Goal: Task Accomplishment & Management: Complete application form

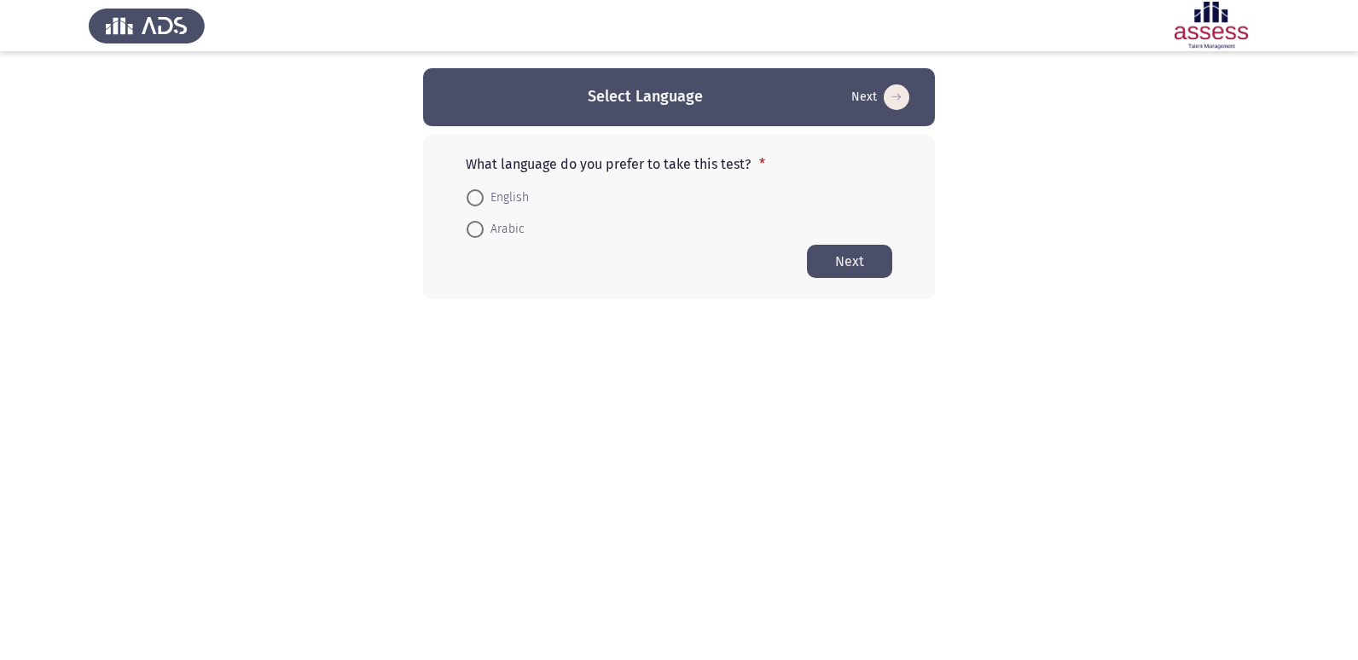
click at [480, 194] on span at bounding box center [475, 197] width 17 height 17
click at [480, 194] on input "English" at bounding box center [475, 197] width 17 height 17
radio input "true"
click at [843, 265] on button "Next" at bounding box center [849, 260] width 85 height 33
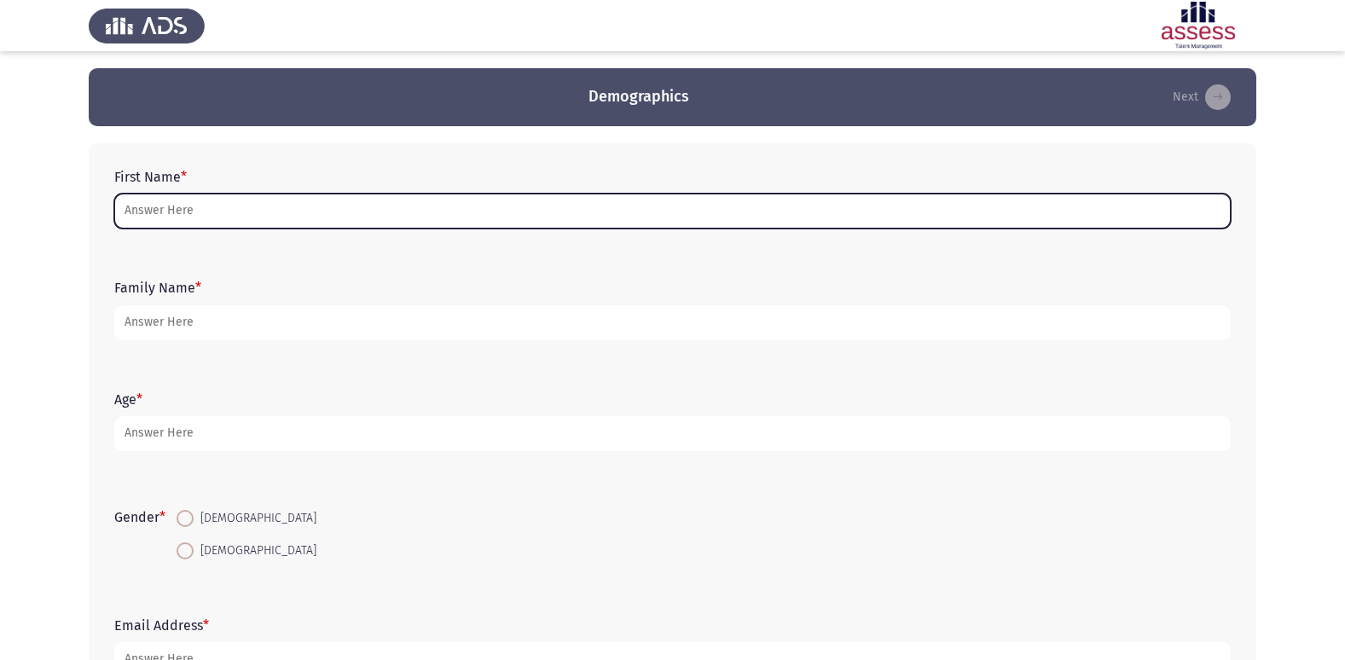
click at [148, 203] on input "First Name *" at bounding box center [672, 211] width 1117 height 35
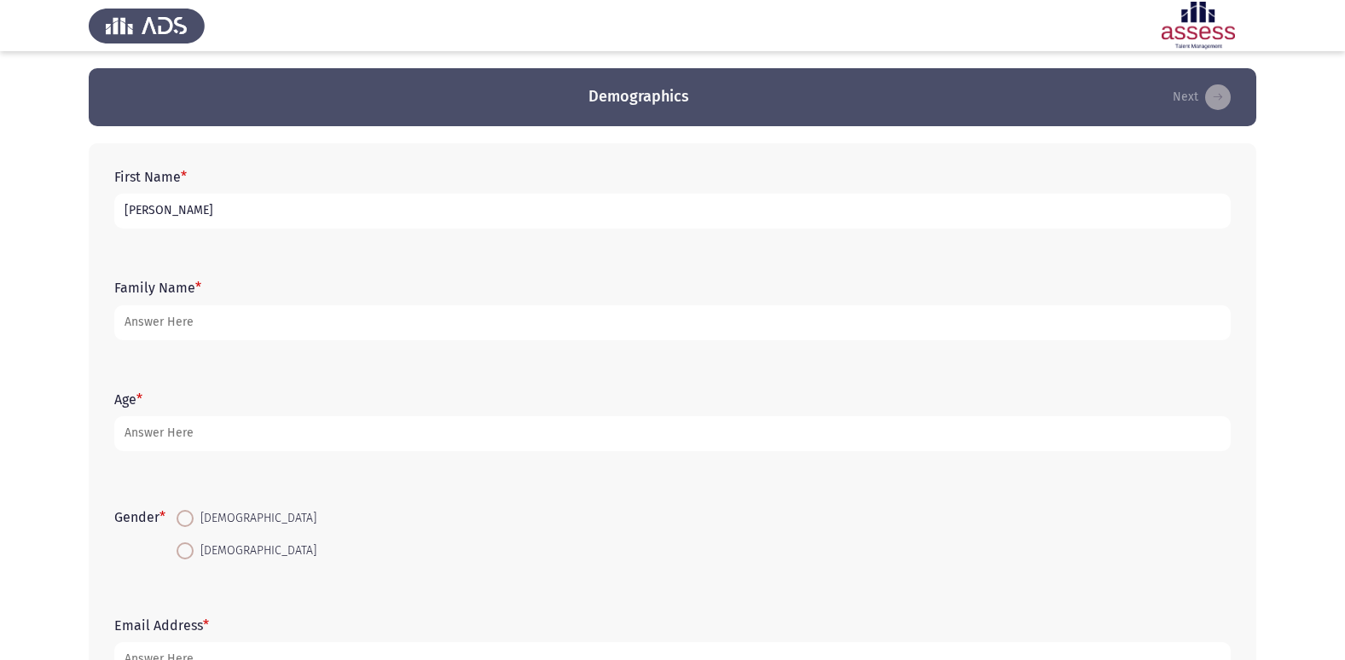
type input "[PERSON_NAME]"
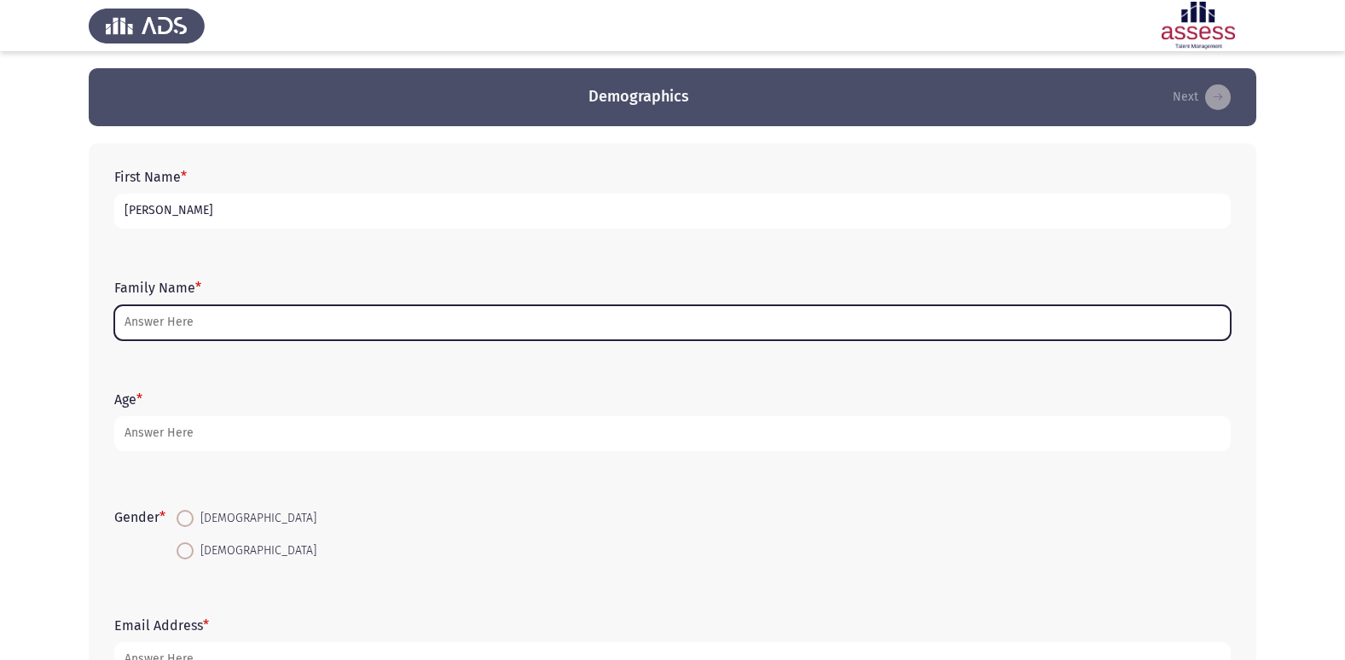
click at [177, 321] on input "Family Name *" at bounding box center [672, 322] width 1117 height 35
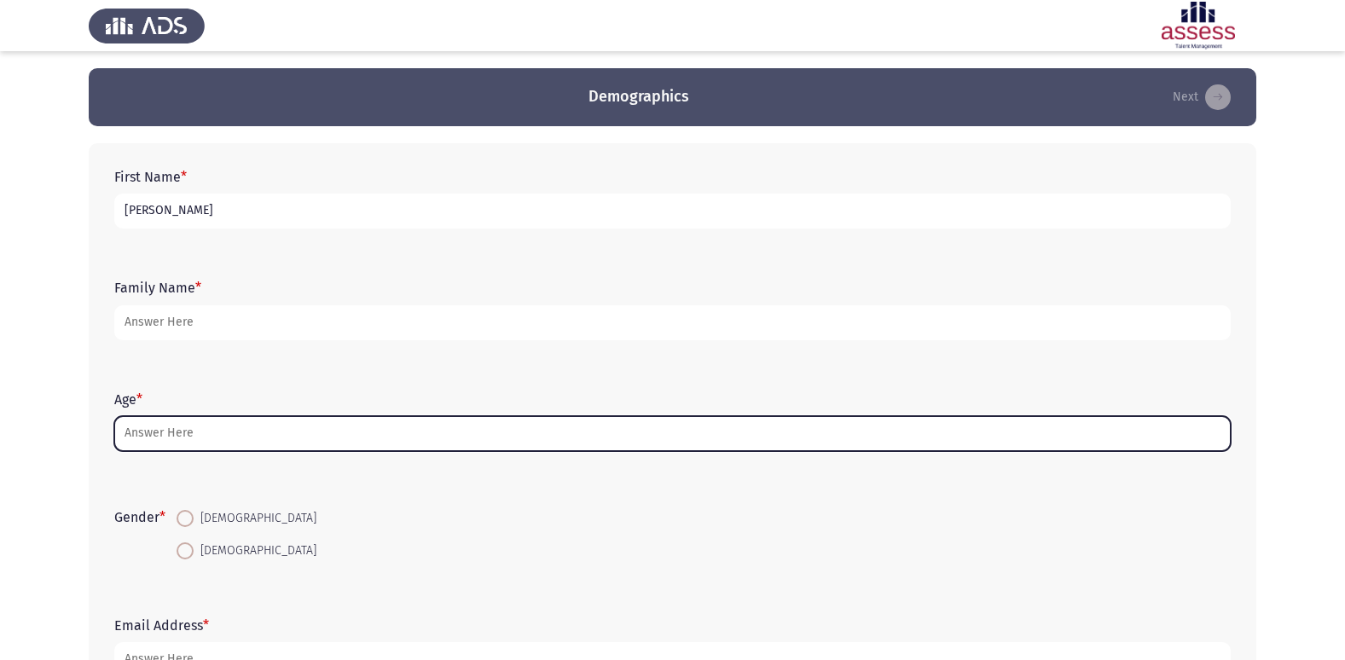
click at [229, 446] on input "Age *" at bounding box center [672, 433] width 1117 height 35
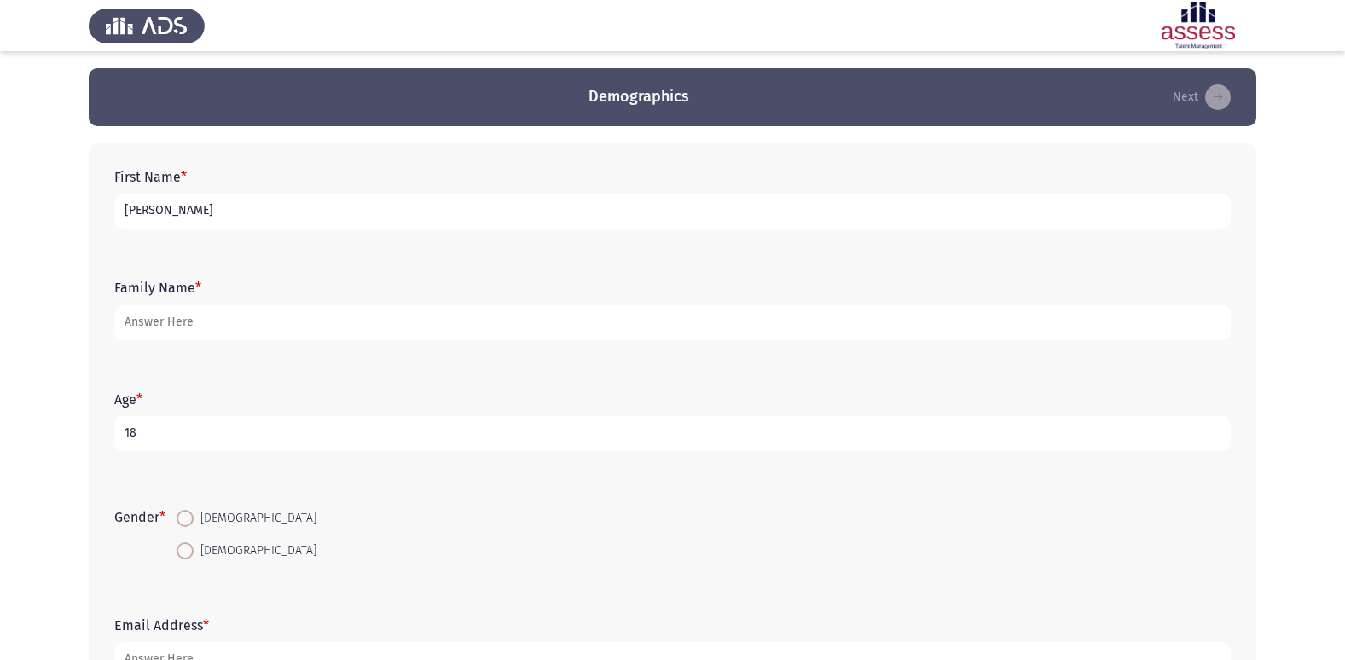
type input "18"
click at [190, 557] on span at bounding box center [185, 551] width 17 height 17
click at [190, 557] on input "[DEMOGRAPHIC_DATA]" at bounding box center [185, 551] width 17 height 17
radio input "true"
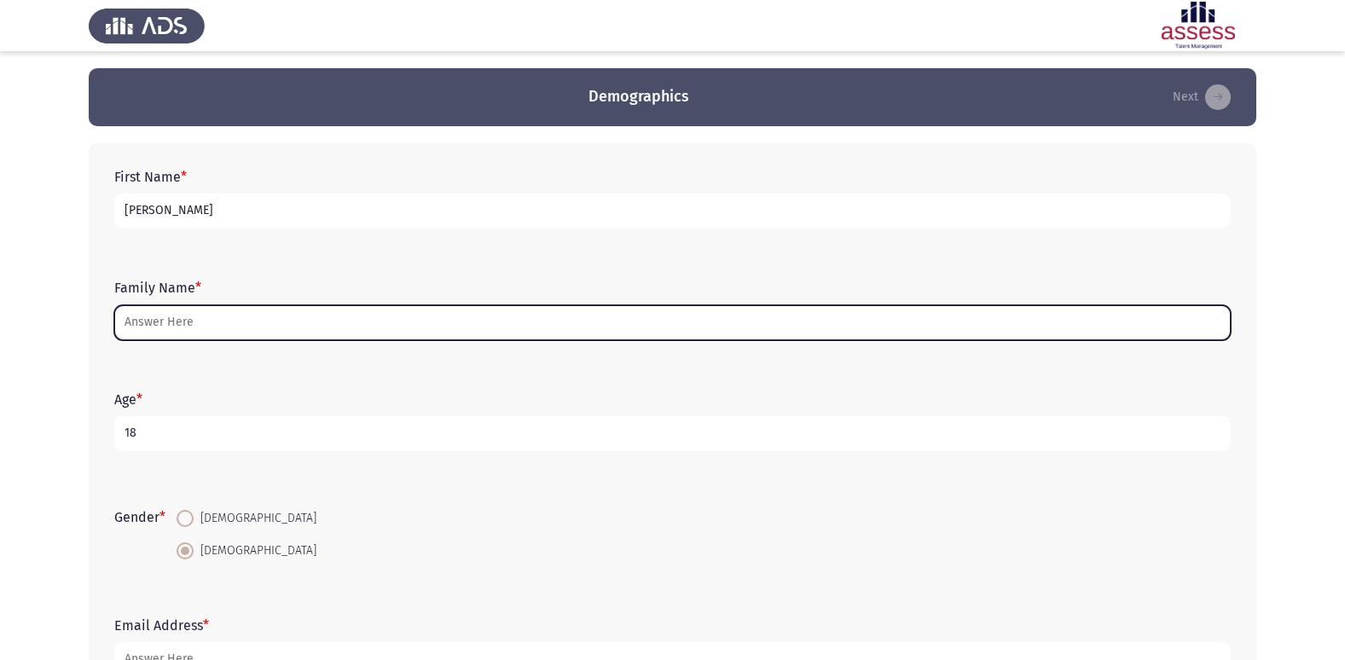
click at [394, 322] on input "Family Name *" at bounding box center [672, 322] width 1117 height 35
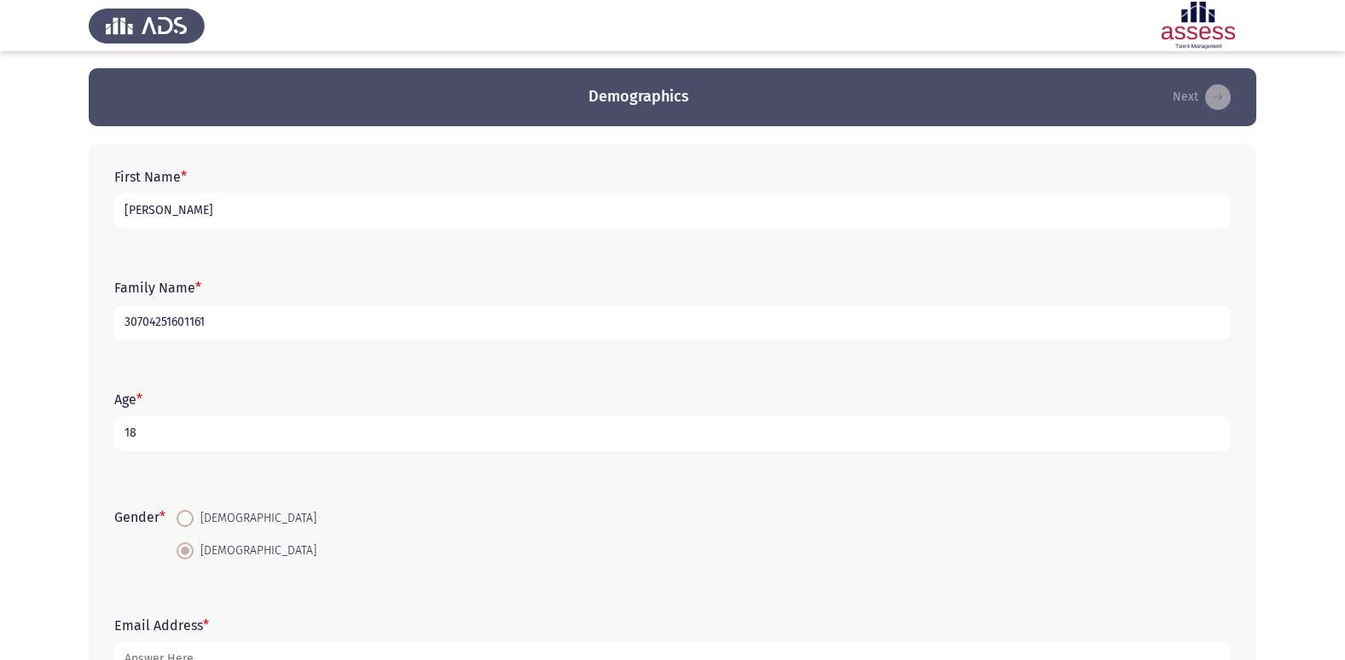
type input "30704251601161"
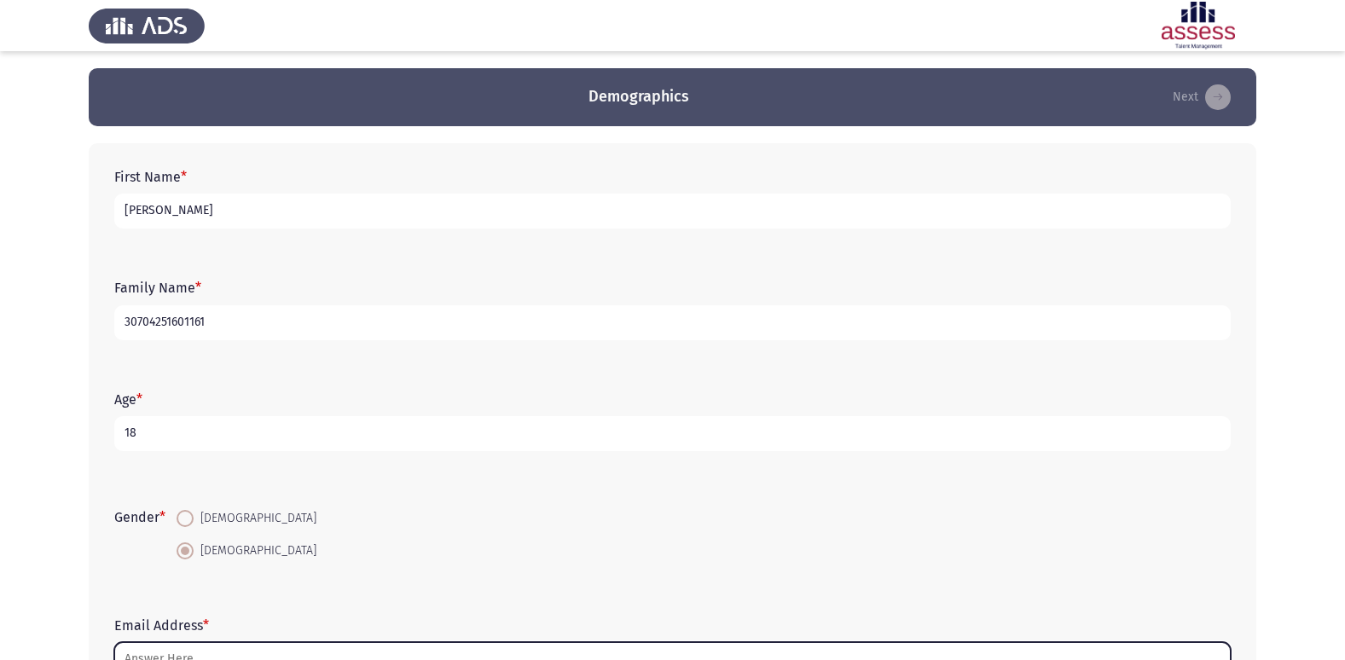
click at [236, 648] on input "Email Address *" at bounding box center [672, 659] width 1117 height 35
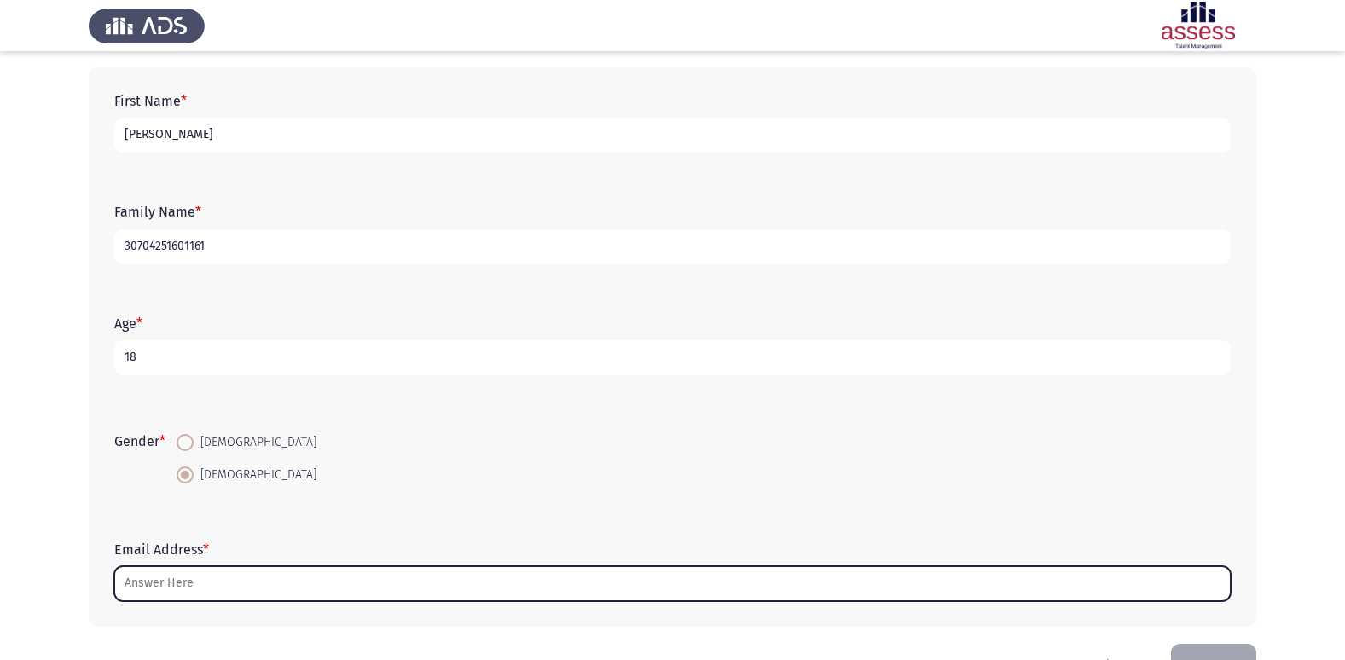
scroll to position [128, 0]
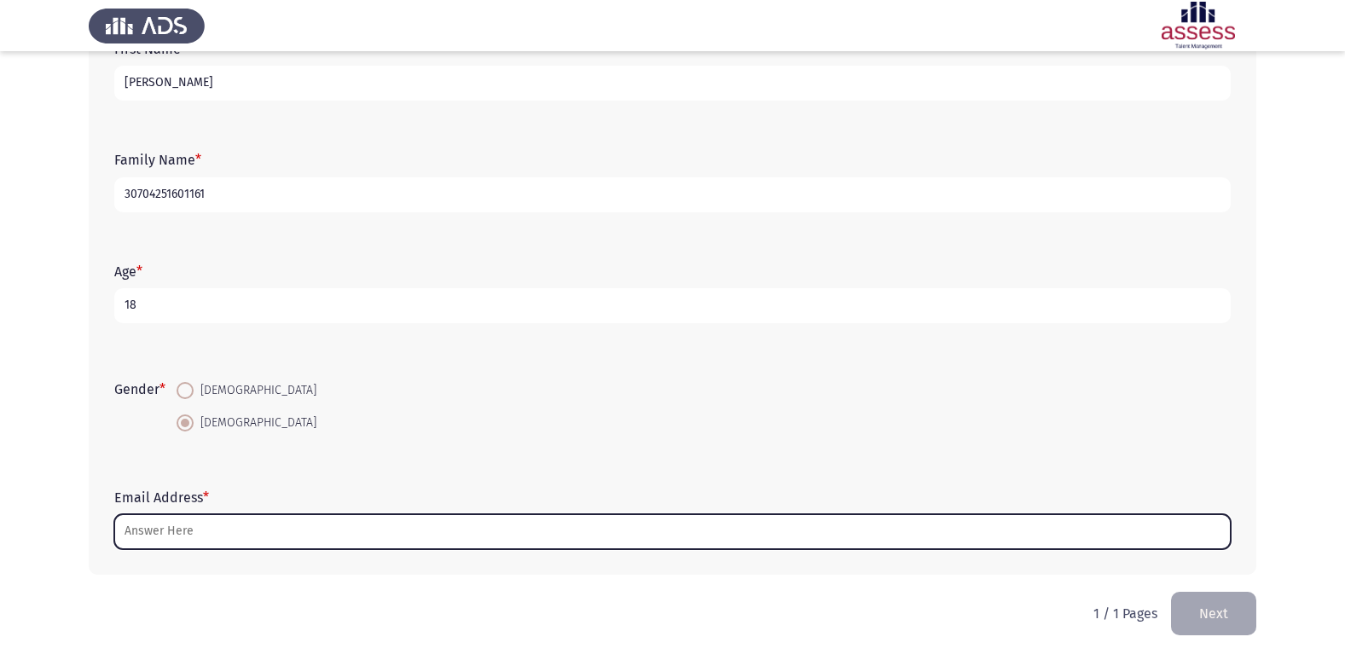
click at [254, 515] on input "Email Address *" at bounding box center [672, 531] width 1117 height 35
click at [272, 540] on input "Email Address *" at bounding box center [672, 531] width 1117 height 35
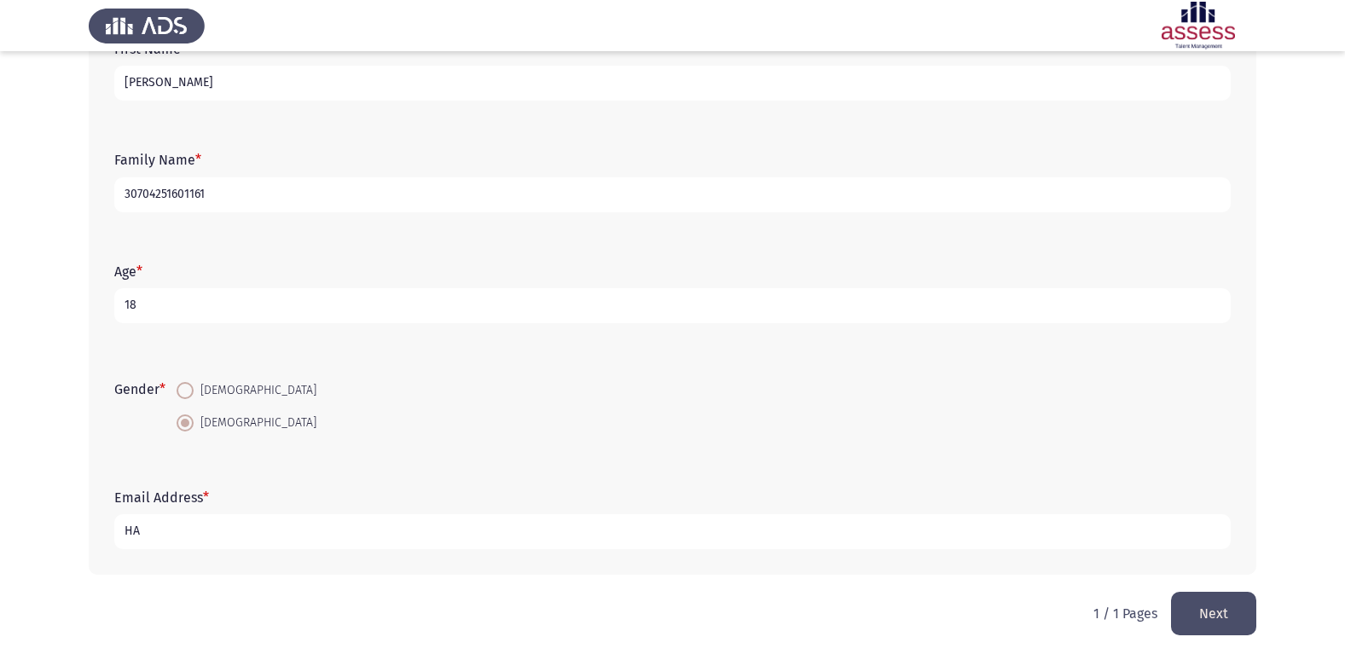
type input "H"
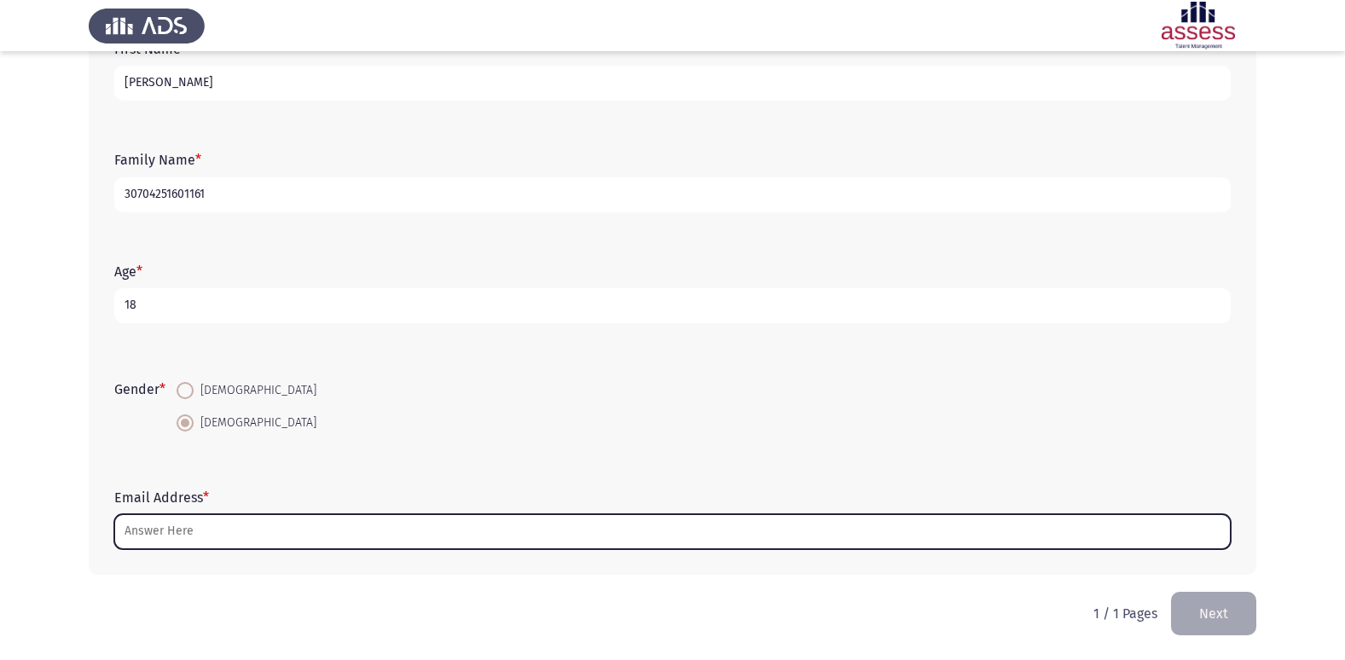
click at [368, 534] on input "Email Address *" at bounding box center [672, 531] width 1117 height 35
click at [261, 530] on input "Email Address *" at bounding box center [672, 531] width 1117 height 35
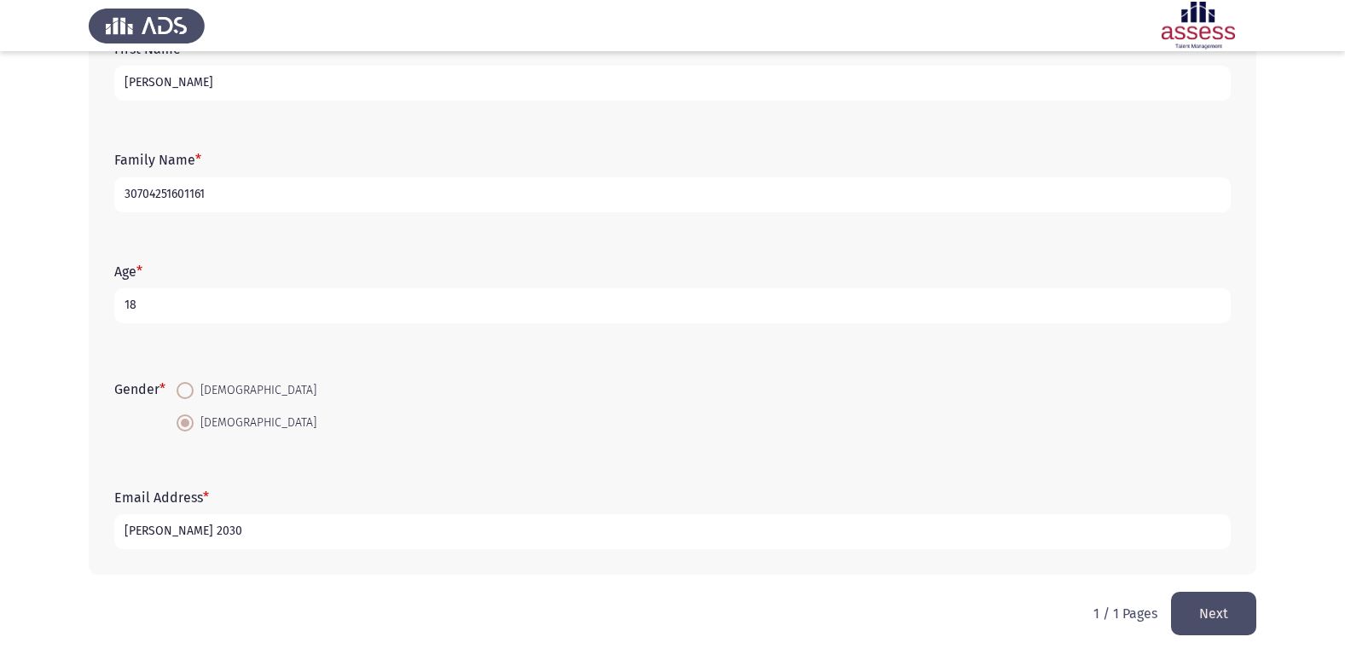
click at [253, 538] on input "[PERSON_NAME] 2030" at bounding box center [672, 531] width 1117 height 35
click at [250, 529] on input "[PERSON_NAME] 2033@GAMAIL" at bounding box center [672, 531] width 1117 height 35
click at [298, 532] on input "[PERSON_NAME] 2033@gAMAIL" at bounding box center [672, 531] width 1117 height 35
type input "[PERSON_NAME] [EMAIL_ADDRESS][DOMAIN_NAME]"
click at [1233, 618] on button "Next" at bounding box center [1213, 614] width 85 height 44
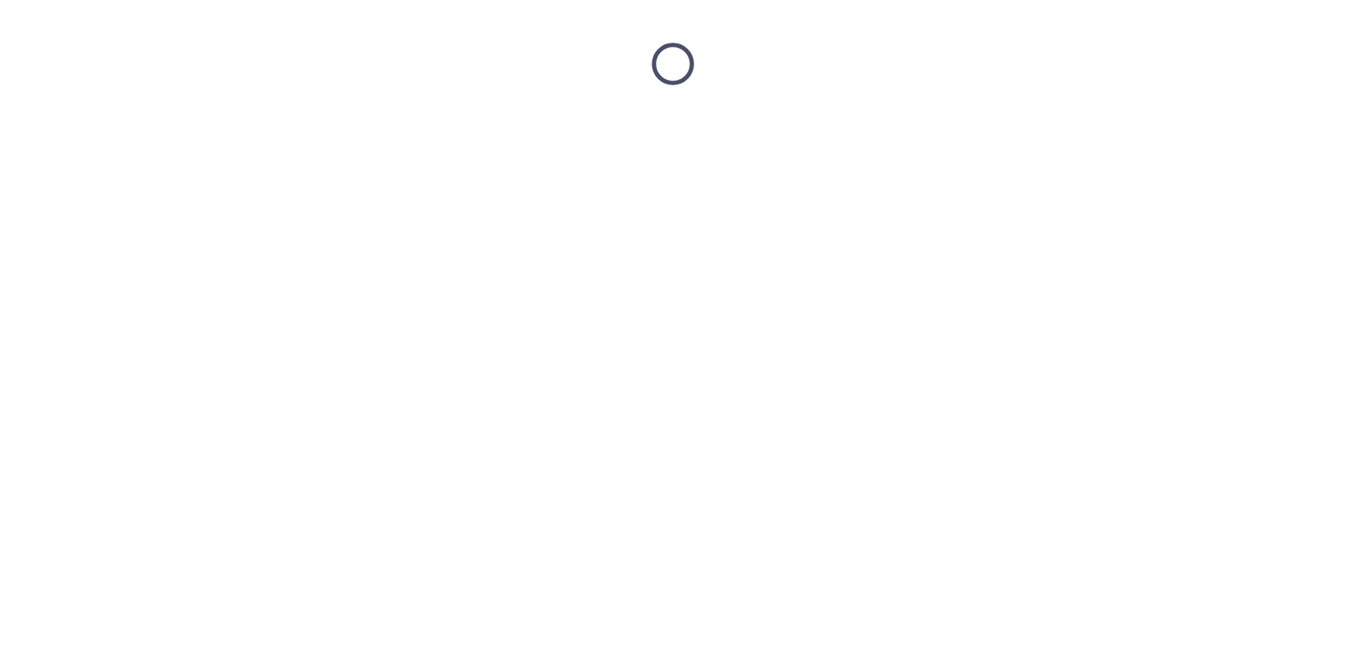
scroll to position [0, 0]
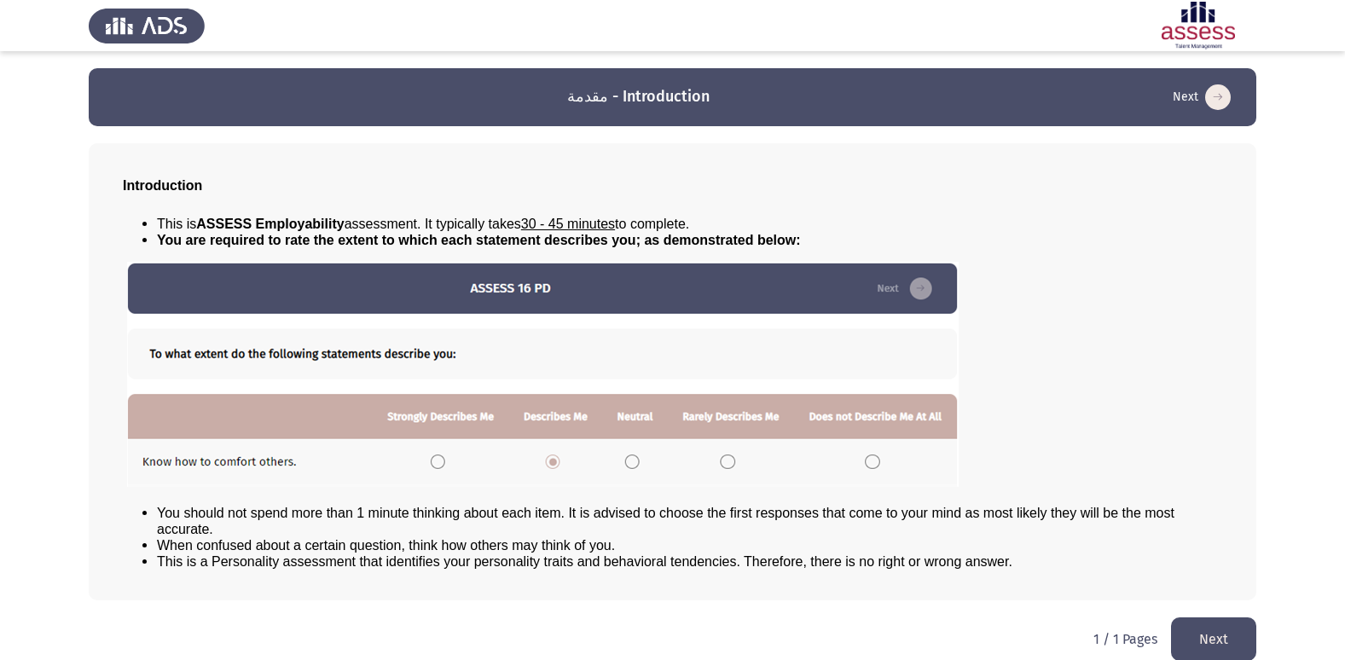
click at [1212, 637] on button "Next" at bounding box center [1213, 640] width 85 height 44
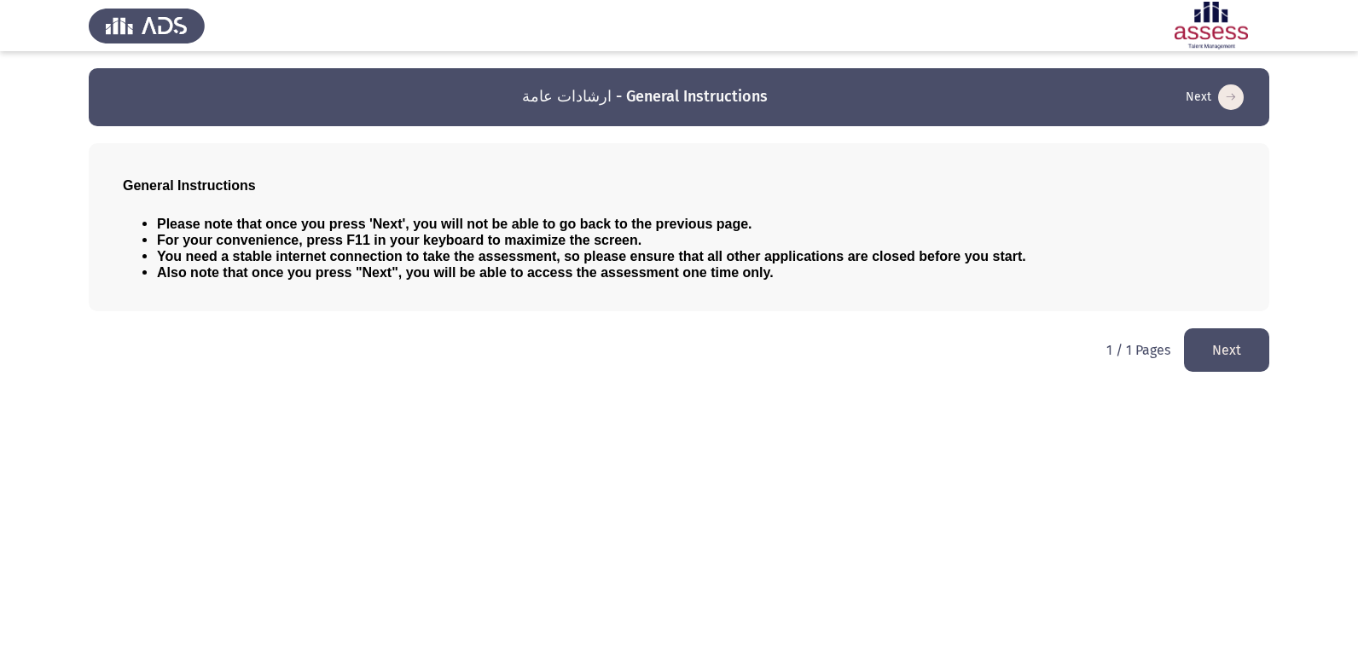
drag, startPoint x: 1231, startPoint y: 338, endPoint x: 1218, endPoint y: 341, distance: 13.2
click at [1230, 337] on button "Next" at bounding box center [1226, 350] width 85 height 44
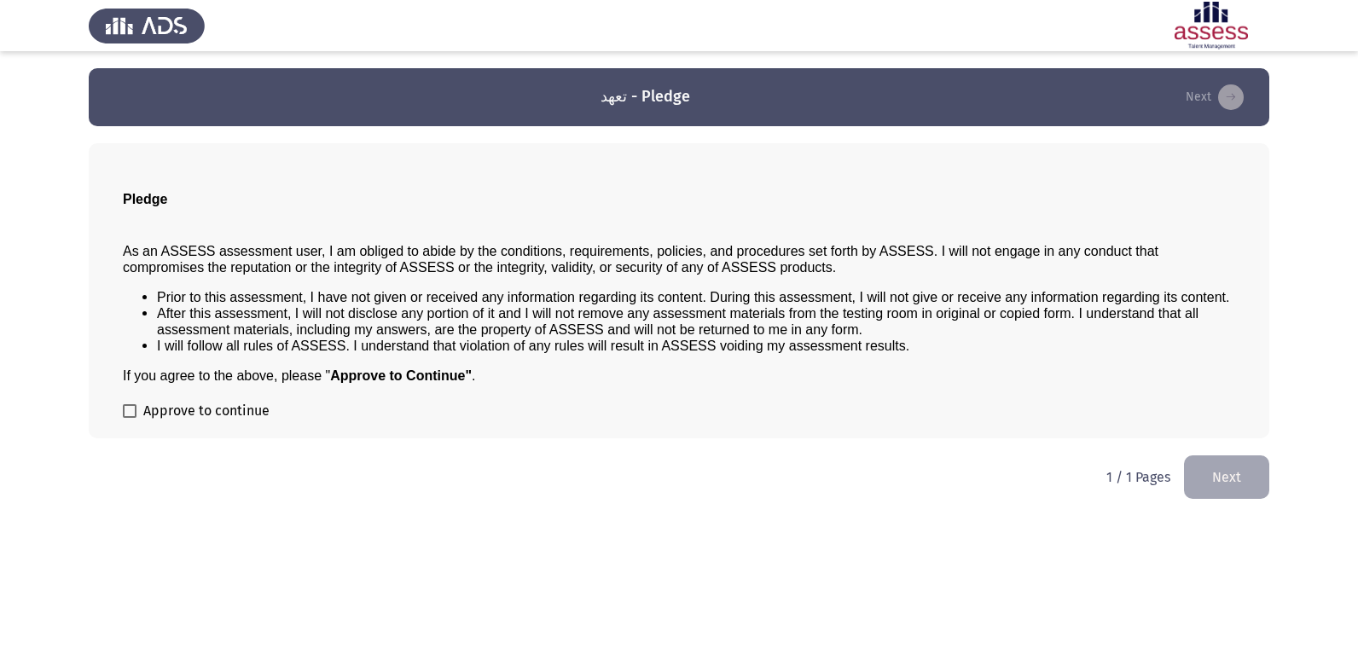
click at [151, 407] on span "Approve to continue" at bounding box center [206, 411] width 126 height 20
click at [130, 418] on input "Approve to continue" at bounding box center [129, 418] width 1 height 1
checkbox input "true"
click at [1237, 472] on button "Next" at bounding box center [1226, 478] width 85 height 44
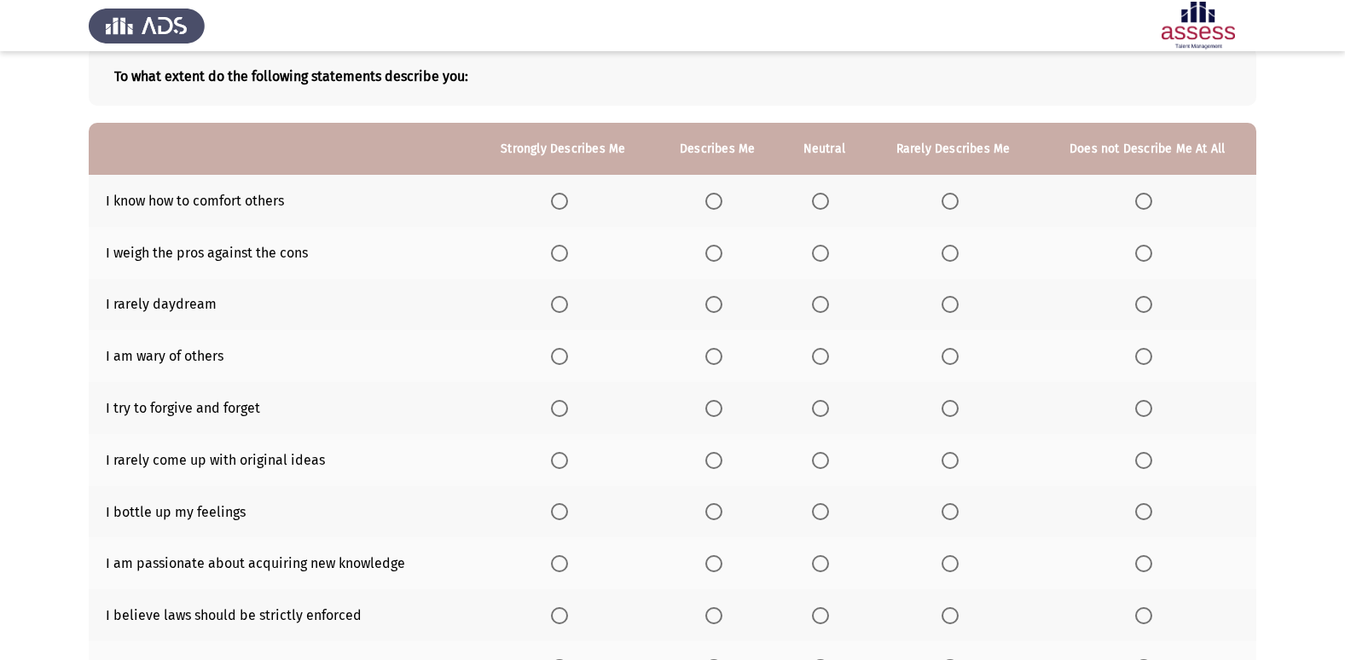
scroll to position [96, 0]
click at [711, 194] on span "Select an option" at bounding box center [713, 202] width 17 height 17
click at [711, 194] on input "Select an option" at bounding box center [713, 202] width 17 height 17
click at [1141, 256] on span "Select an option" at bounding box center [1143, 254] width 17 height 17
click at [1141, 256] on input "Select an option" at bounding box center [1143, 254] width 17 height 17
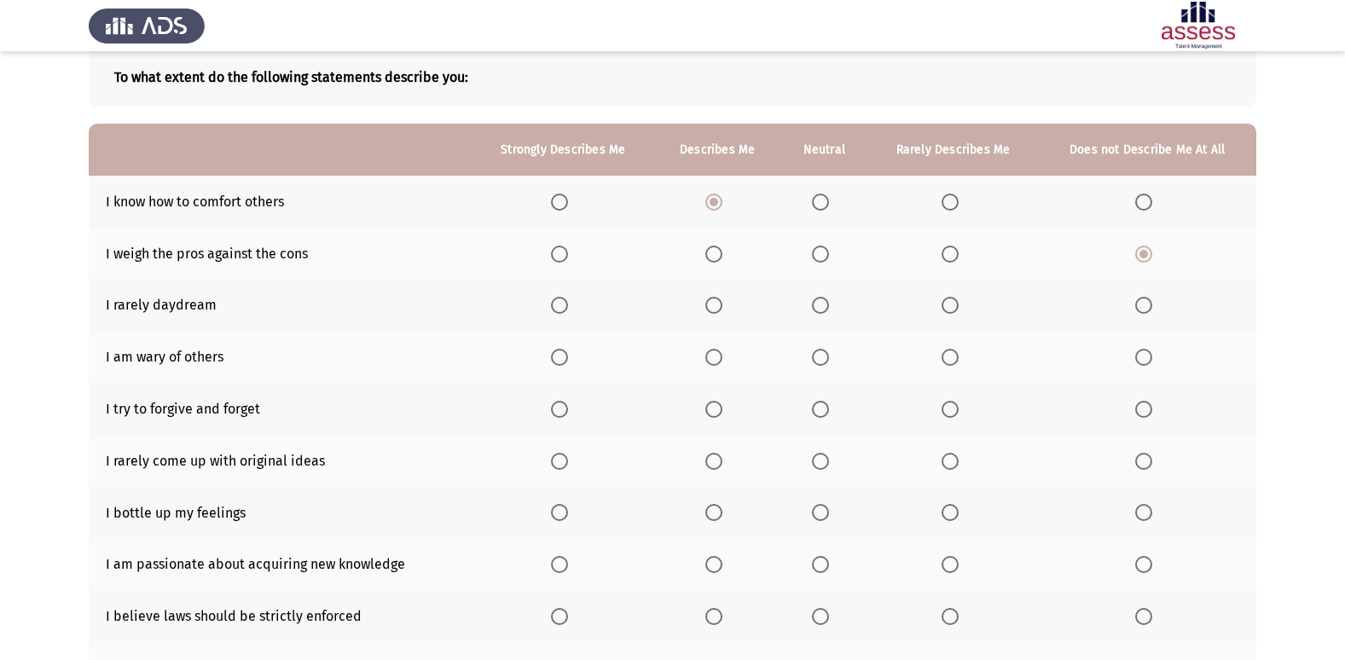
click at [707, 300] on span "Select an option" at bounding box center [713, 305] width 17 height 17
click at [707, 300] on input "Select an option" at bounding box center [713, 305] width 17 height 17
click at [560, 359] on span "Select an option" at bounding box center [559, 357] width 17 height 17
click at [560, 359] on input "Select an option" at bounding box center [559, 357] width 17 height 17
click at [959, 410] on span "Select an option" at bounding box center [950, 409] width 17 height 17
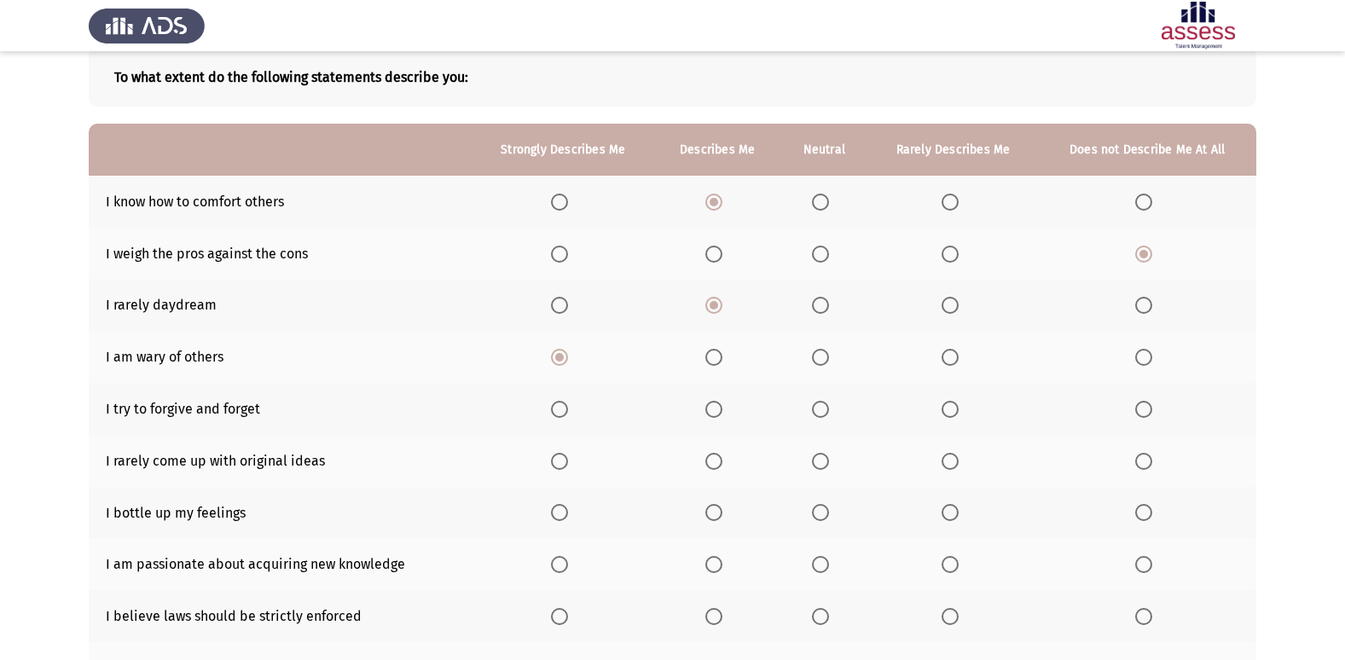
click at [959, 410] on input "Select an option" at bounding box center [950, 409] width 17 height 17
click at [821, 468] on span "Select an option" at bounding box center [820, 461] width 17 height 17
click at [821, 468] on input "Select an option" at bounding box center [820, 461] width 17 height 17
click at [955, 623] on span "Select an option" at bounding box center [950, 616] width 17 height 17
click at [955, 623] on input "Select an option" at bounding box center [950, 616] width 17 height 17
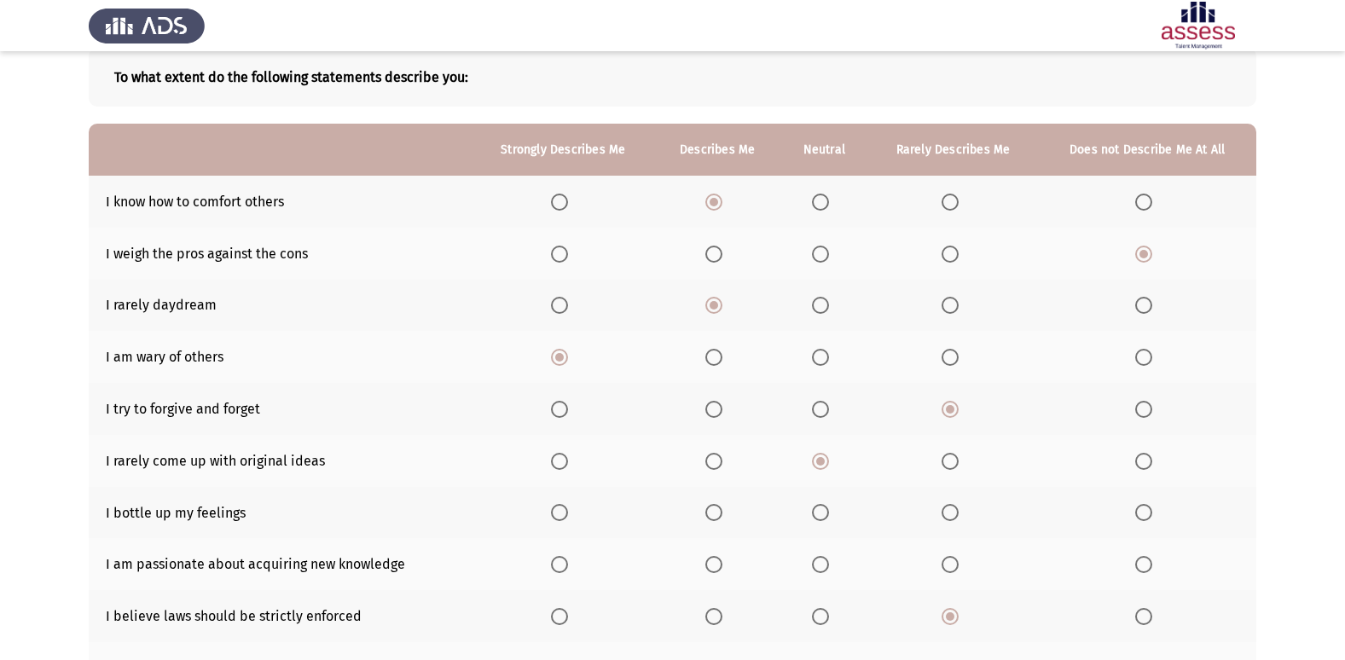
click at [566, 556] on span "Select an option" at bounding box center [559, 564] width 17 height 17
click at [566, 556] on input "Select an option" at bounding box center [559, 564] width 17 height 17
click at [708, 517] on span "Select an option" at bounding box center [713, 512] width 17 height 17
click at [708, 517] on input "Select an option" at bounding box center [713, 512] width 17 height 17
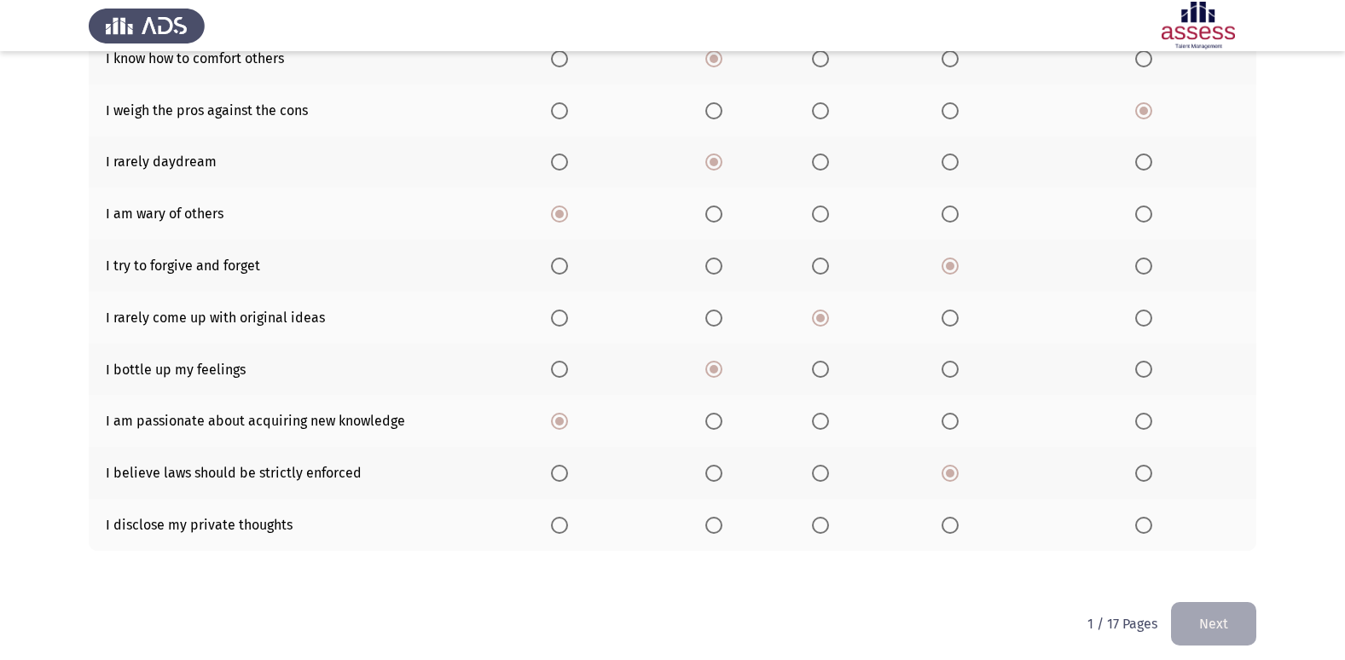
scroll to position [249, 0]
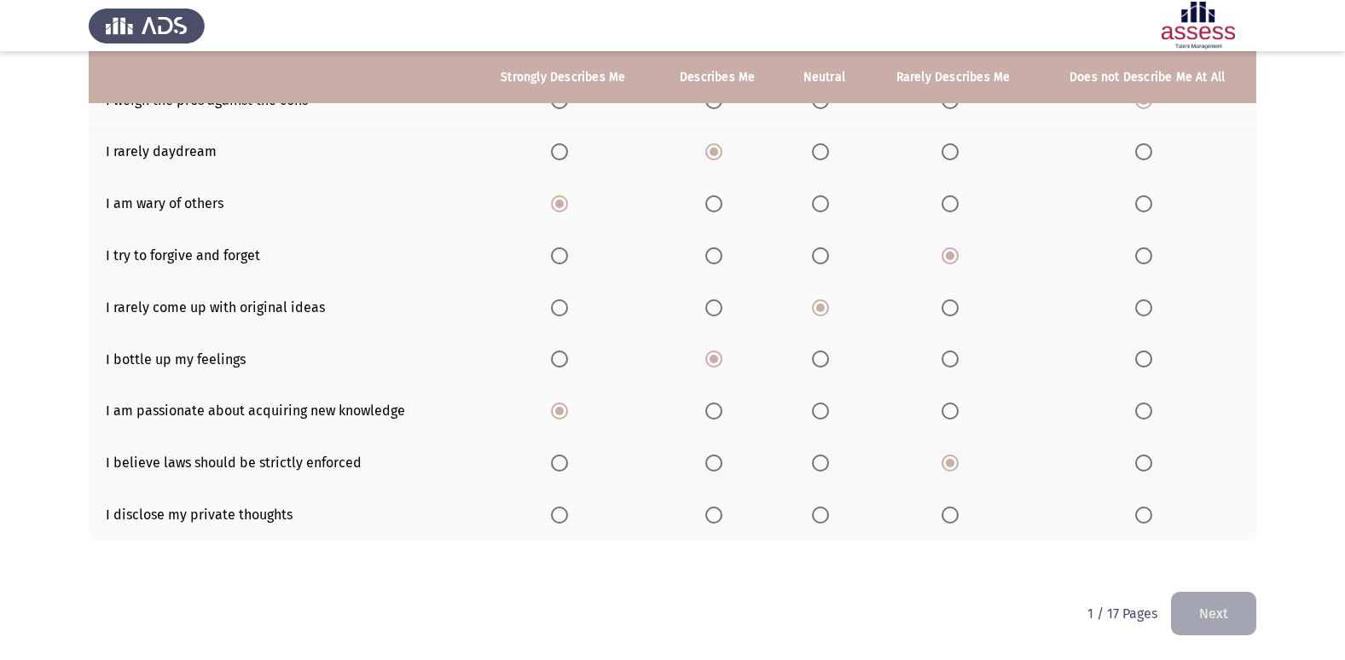
drag, startPoint x: 146, startPoint y: 528, endPoint x: 342, endPoint y: 593, distance: 206.6
click at [342, 593] on html "ASSESS Employability Next To what extent do the following statements describe y…" at bounding box center [672, 205] width 1345 height 909
click at [567, 525] on th at bounding box center [563, 515] width 183 height 52
click at [566, 519] on span "Select an option" at bounding box center [559, 515] width 17 height 17
click at [566, 519] on input "Select an option" at bounding box center [559, 515] width 17 height 17
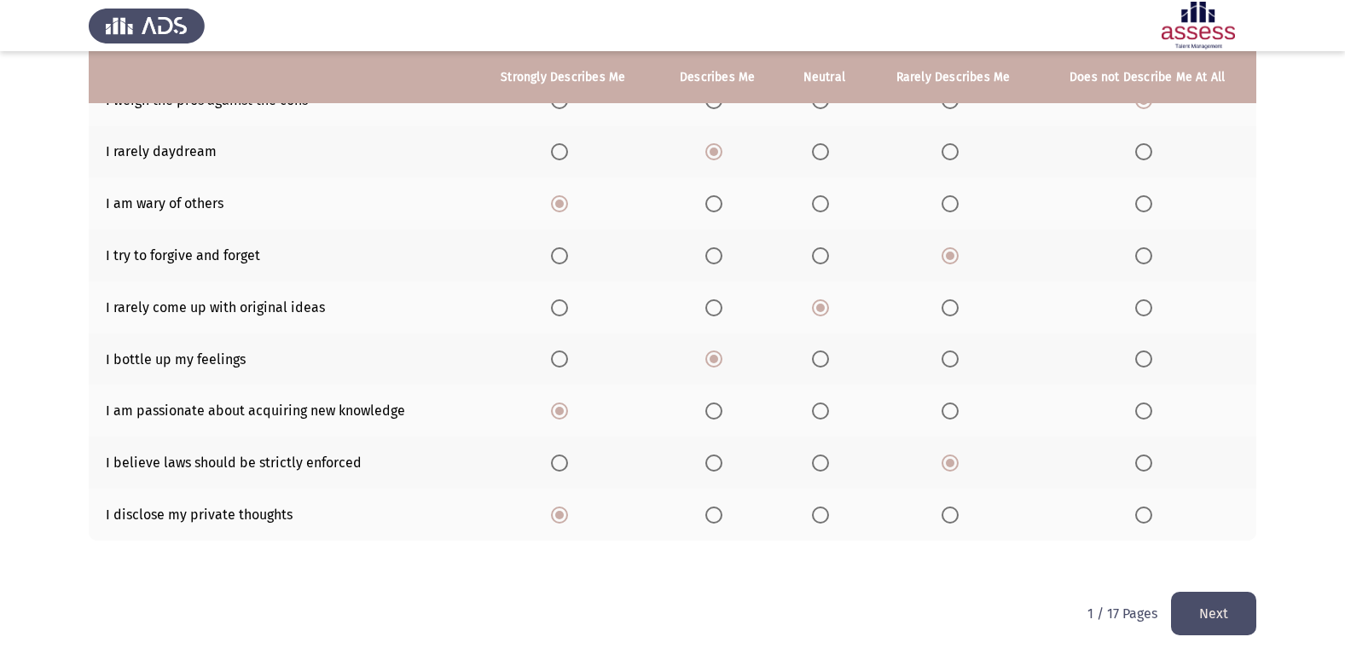
click at [1196, 610] on button "Next" at bounding box center [1213, 614] width 85 height 44
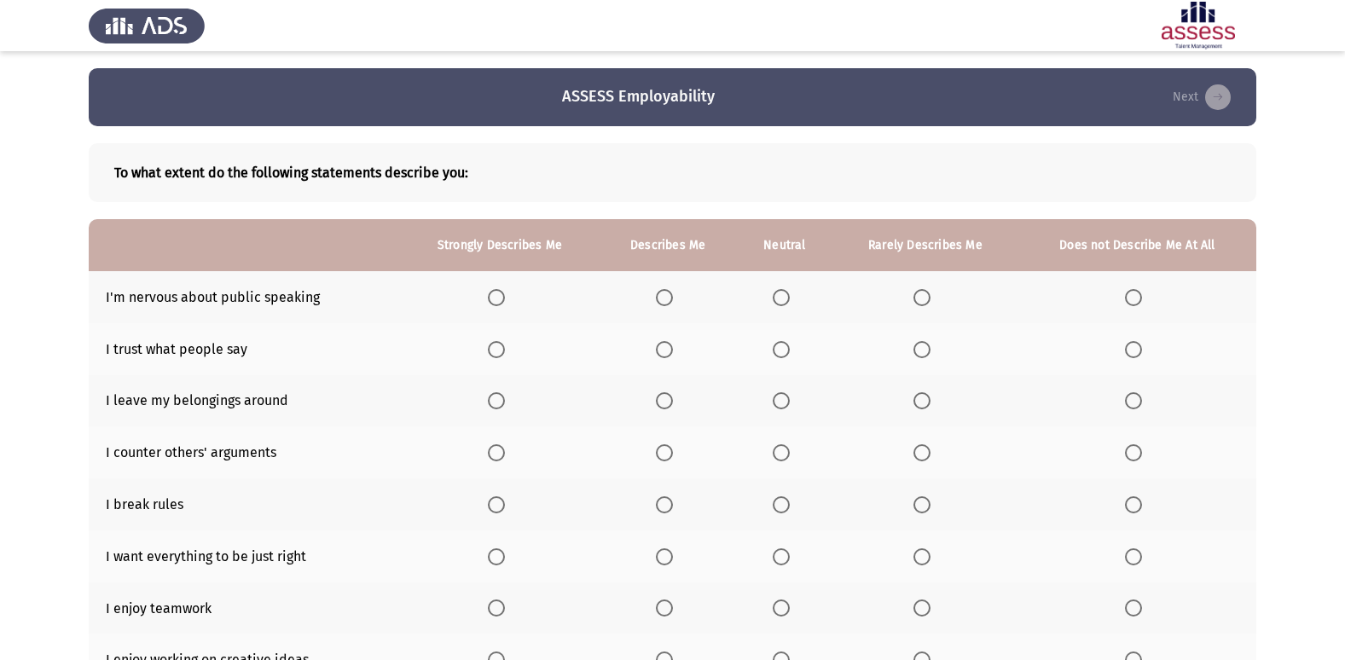
click at [1133, 300] on span "Select an option" at bounding box center [1133, 297] width 17 height 17
click at [1133, 300] on input "Select an option" at bounding box center [1133, 297] width 17 height 17
click at [673, 351] on span "Select an option" at bounding box center [664, 349] width 17 height 17
click at [673, 351] on input "Select an option" at bounding box center [664, 349] width 17 height 17
click at [505, 403] on span "Select an option" at bounding box center [496, 400] width 17 height 17
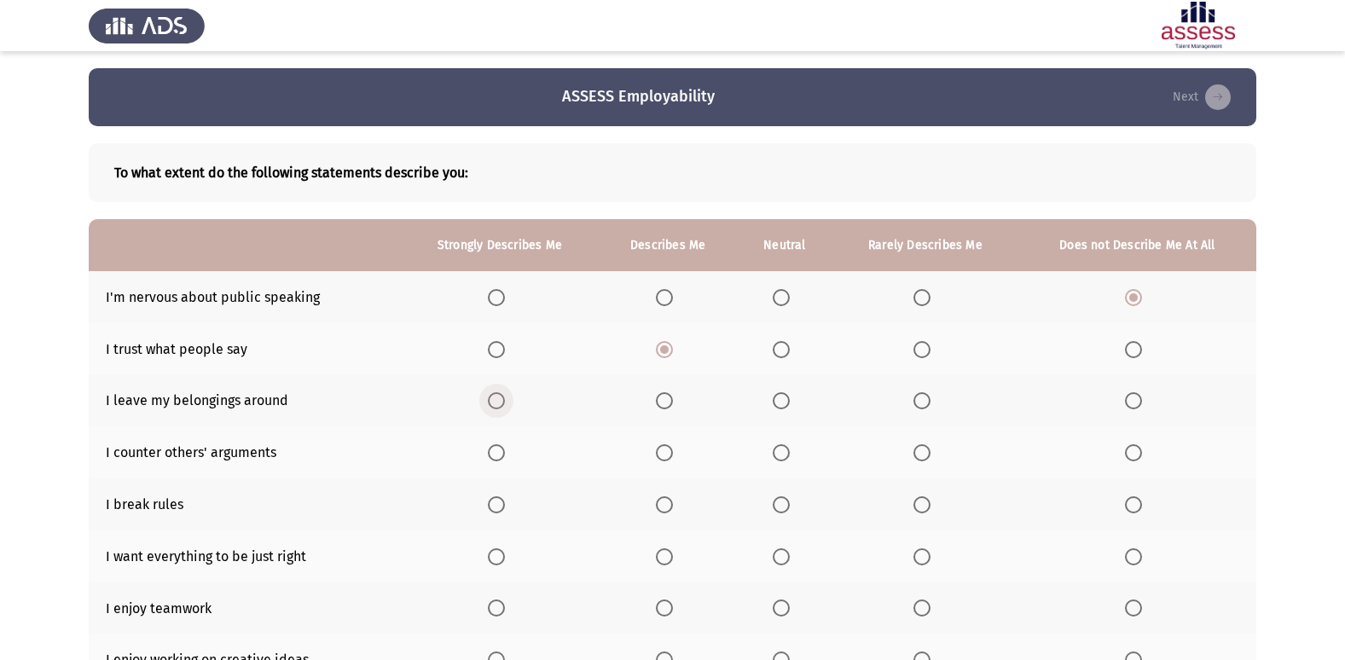
click at [505, 403] on input "Select an option" at bounding box center [496, 400] width 17 height 17
click at [651, 502] on th at bounding box center [668, 505] width 137 height 52
click at [659, 505] on span "Select an option" at bounding box center [664, 504] width 17 height 17
click at [659, 505] on input "Select an option" at bounding box center [664, 504] width 17 height 17
click at [665, 454] on span "Select an option" at bounding box center [664, 452] width 17 height 17
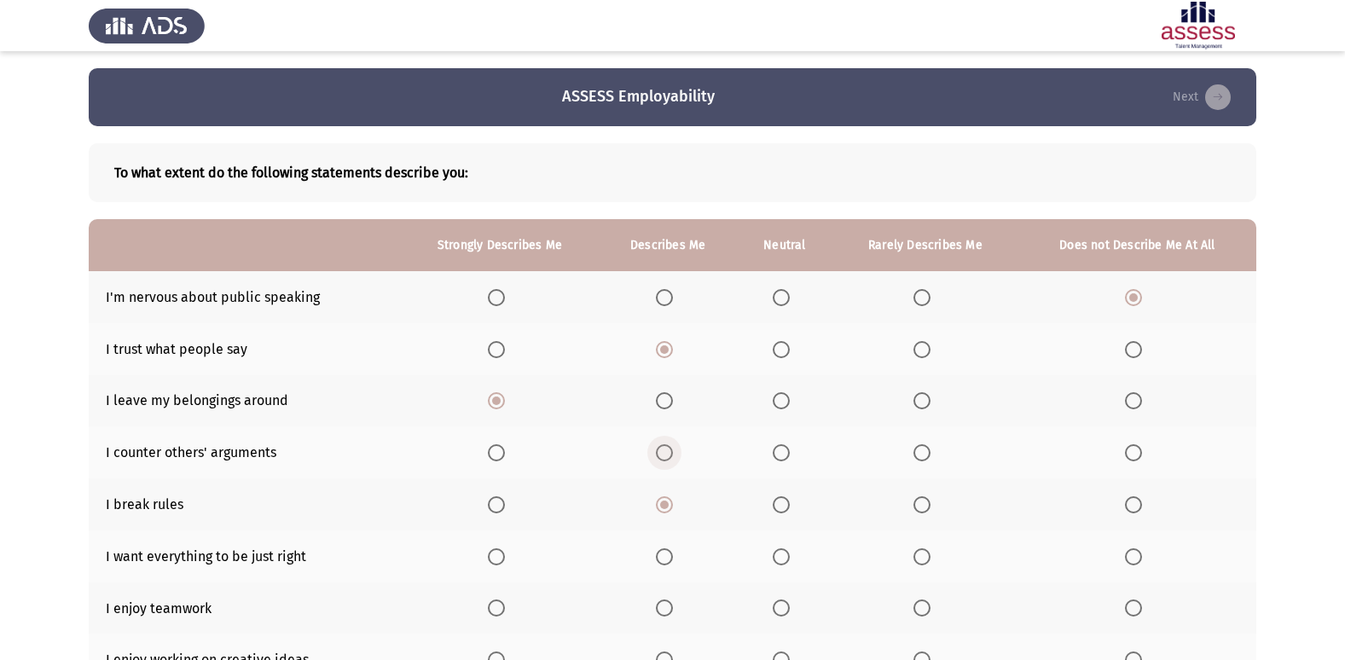
click at [665, 454] on input "Select an option" at bounding box center [664, 452] width 17 height 17
click at [778, 558] on span "Select an option" at bounding box center [781, 557] width 17 height 17
click at [778, 558] on input "Select an option" at bounding box center [781, 557] width 17 height 17
click at [669, 603] on span "Select an option" at bounding box center [664, 608] width 17 height 17
click at [669, 603] on input "Select an option" at bounding box center [664, 608] width 17 height 17
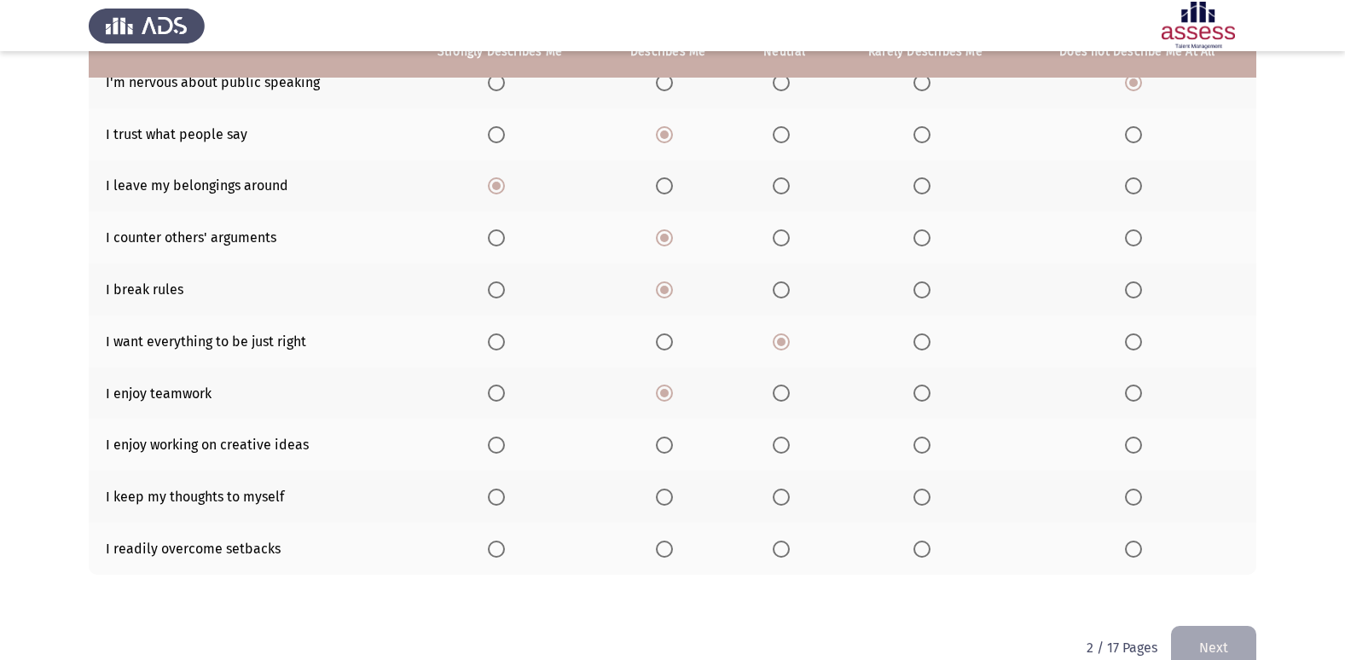
scroll to position [249, 0]
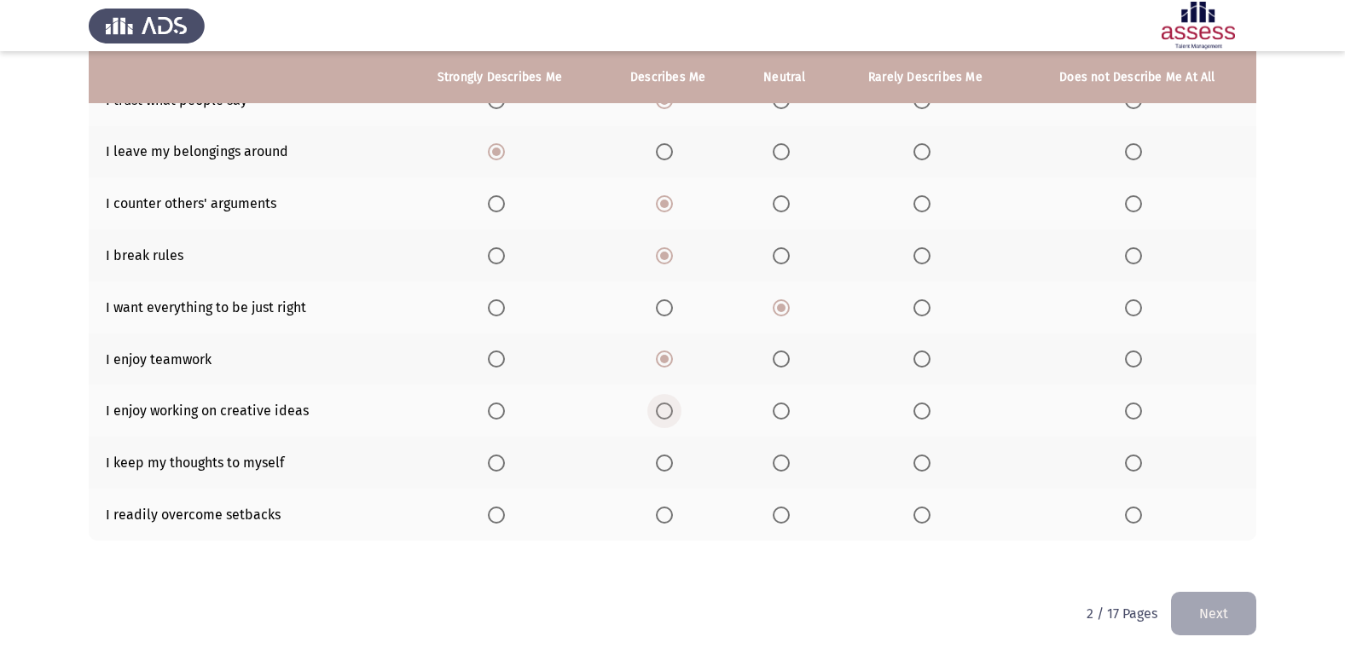
click at [672, 414] on span "Select an option" at bounding box center [664, 411] width 17 height 17
click at [672, 414] on input "Select an option" at bounding box center [664, 411] width 17 height 17
click at [505, 462] on span "Select an option" at bounding box center [496, 463] width 17 height 17
click at [505, 462] on input "Select an option" at bounding box center [496, 463] width 17 height 17
click at [672, 522] on label "Select an option" at bounding box center [668, 515] width 24 height 17
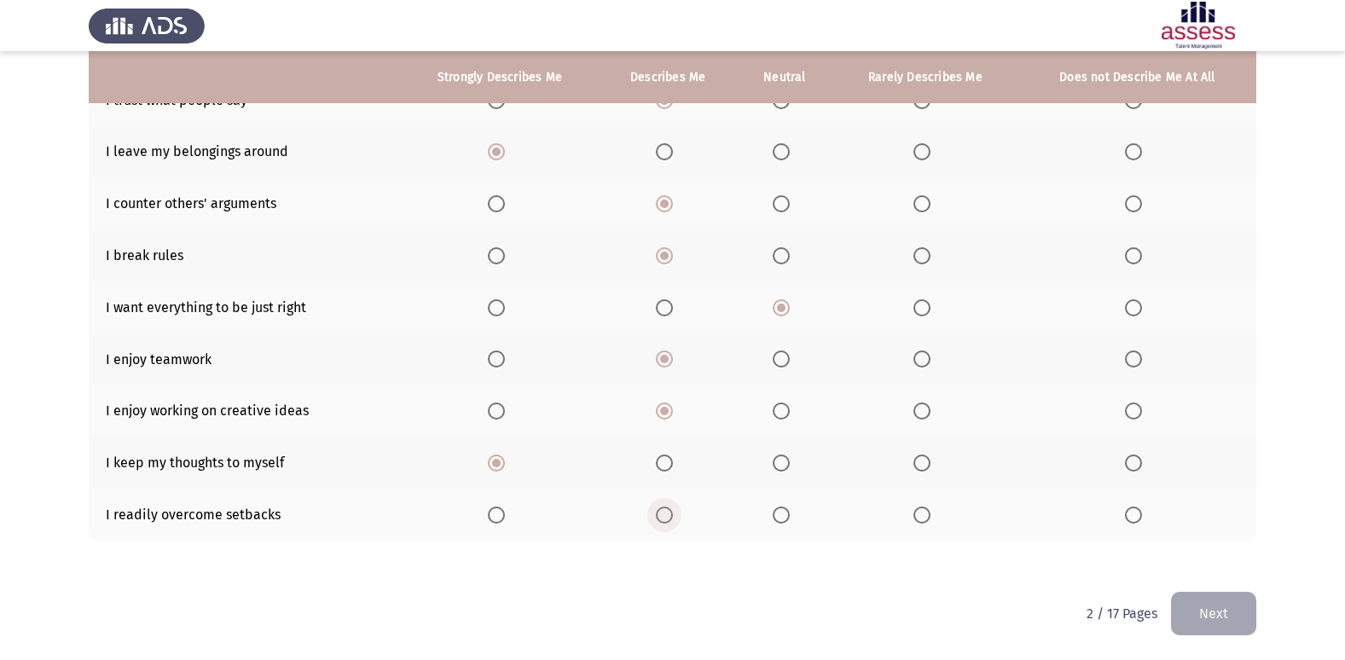
click at [672, 522] on input "Select an option" at bounding box center [664, 515] width 17 height 17
click at [668, 524] on mat-tooltip-component "WAITING" at bounding box center [670, 548] width 84 height 49
click at [1229, 599] on button "Next" at bounding box center [1213, 614] width 85 height 44
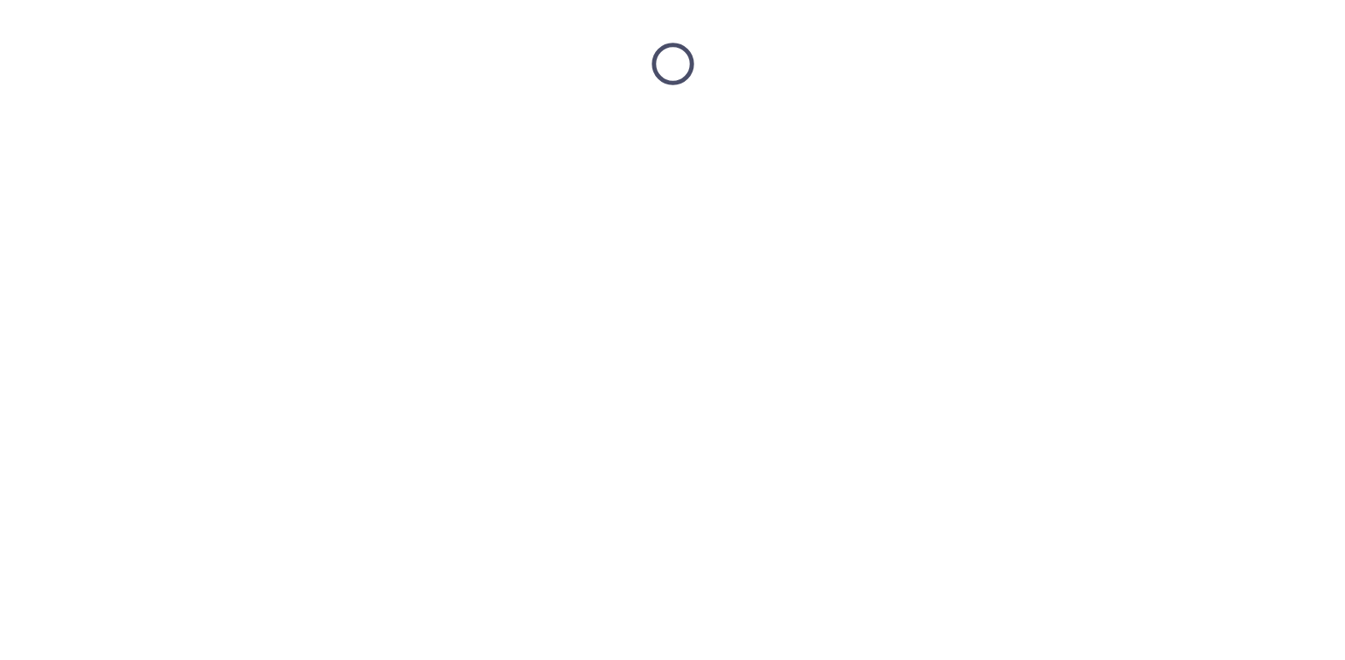
scroll to position [0, 0]
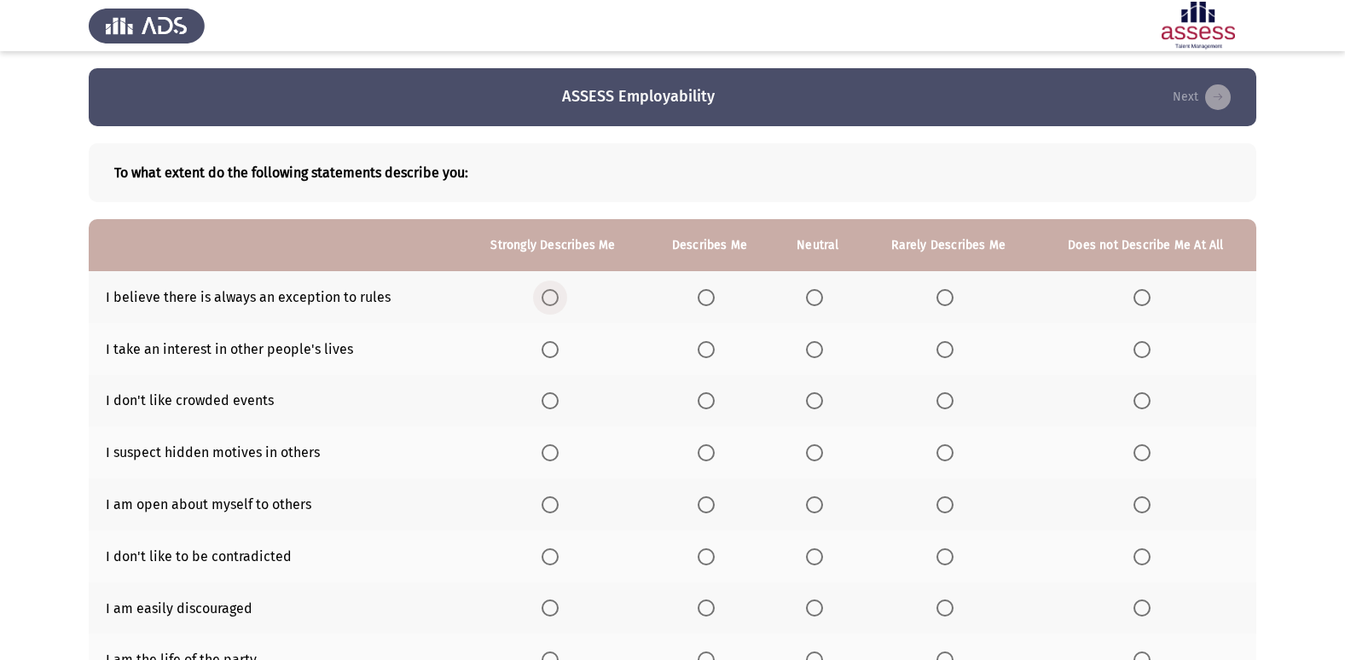
click at [550, 293] on span "Select an option" at bounding box center [550, 297] width 17 height 17
click at [550, 293] on input "Select an option" at bounding box center [550, 297] width 17 height 17
click at [712, 348] on span "Select an option" at bounding box center [706, 349] width 17 height 17
click at [712, 348] on input "Select an option" at bounding box center [706, 349] width 17 height 17
click at [816, 403] on span "Select an option" at bounding box center [814, 400] width 17 height 17
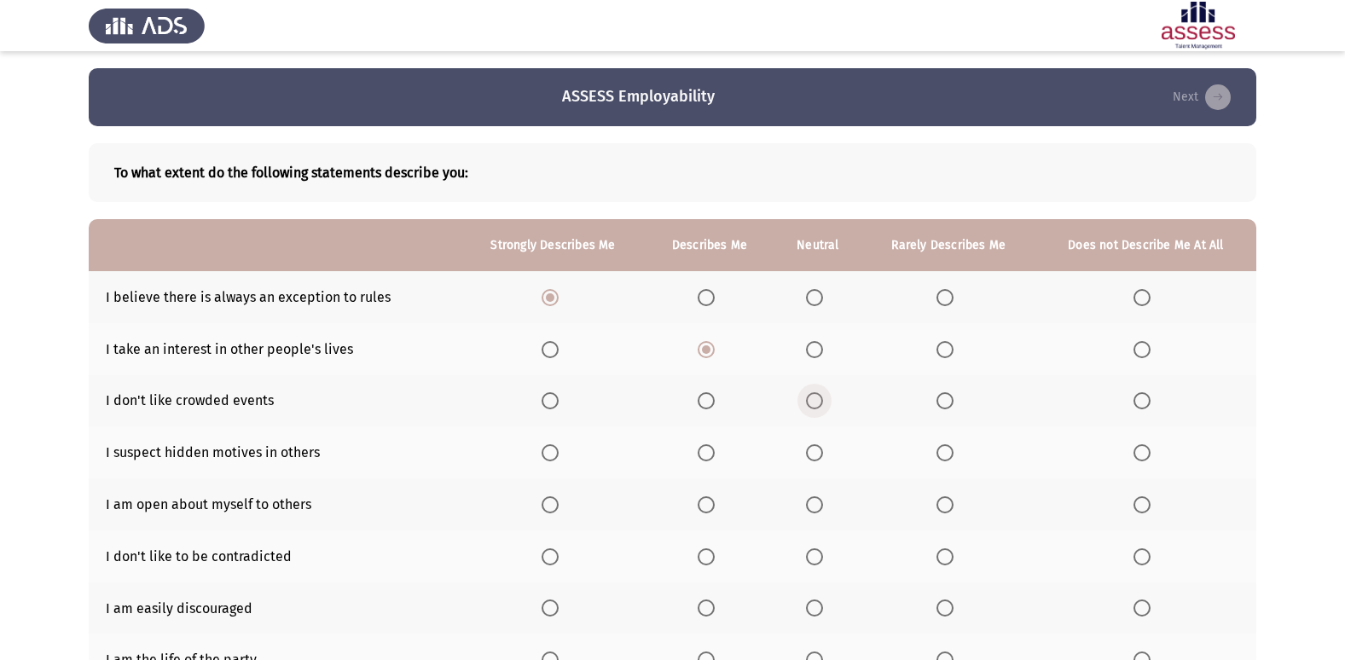
click at [816, 403] on input "Select an option" at bounding box center [814, 400] width 17 height 17
click at [713, 454] on span "Select an option" at bounding box center [706, 452] width 17 height 17
click at [713, 454] on input "Select an option" at bounding box center [706, 452] width 17 height 17
click at [811, 496] on span "Select an option" at bounding box center [814, 504] width 17 height 17
click at [811, 496] on input "Select an option" at bounding box center [814, 504] width 17 height 17
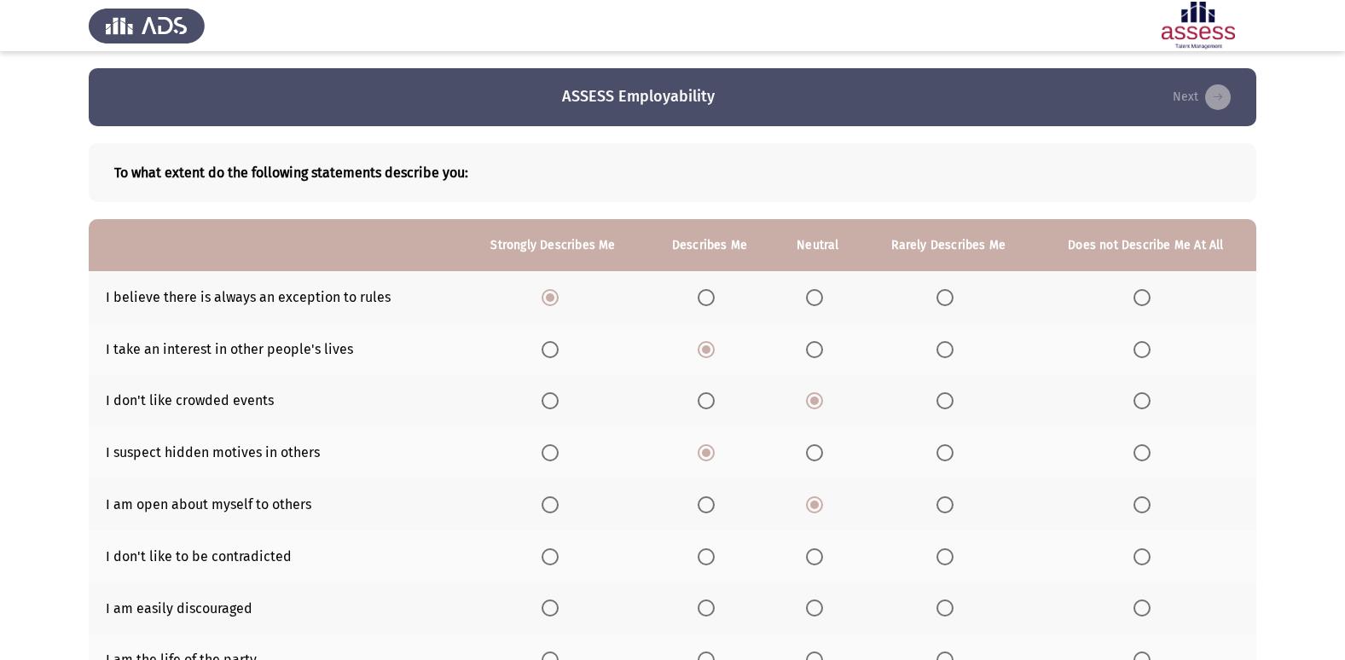
click at [558, 558] on span "Select an option" at bounding box center [550, 557] width 17 height 17
click at [558, 558] on input "Select an option" at bounding box center [550, 557] width 17 height 17
click at [705, 609] on span "Select an option" at bounding box center [706, 608] width 17 height 17
click at [705, 609] on input "Select an option" at bounding box center [706, 608] width 17 height 17
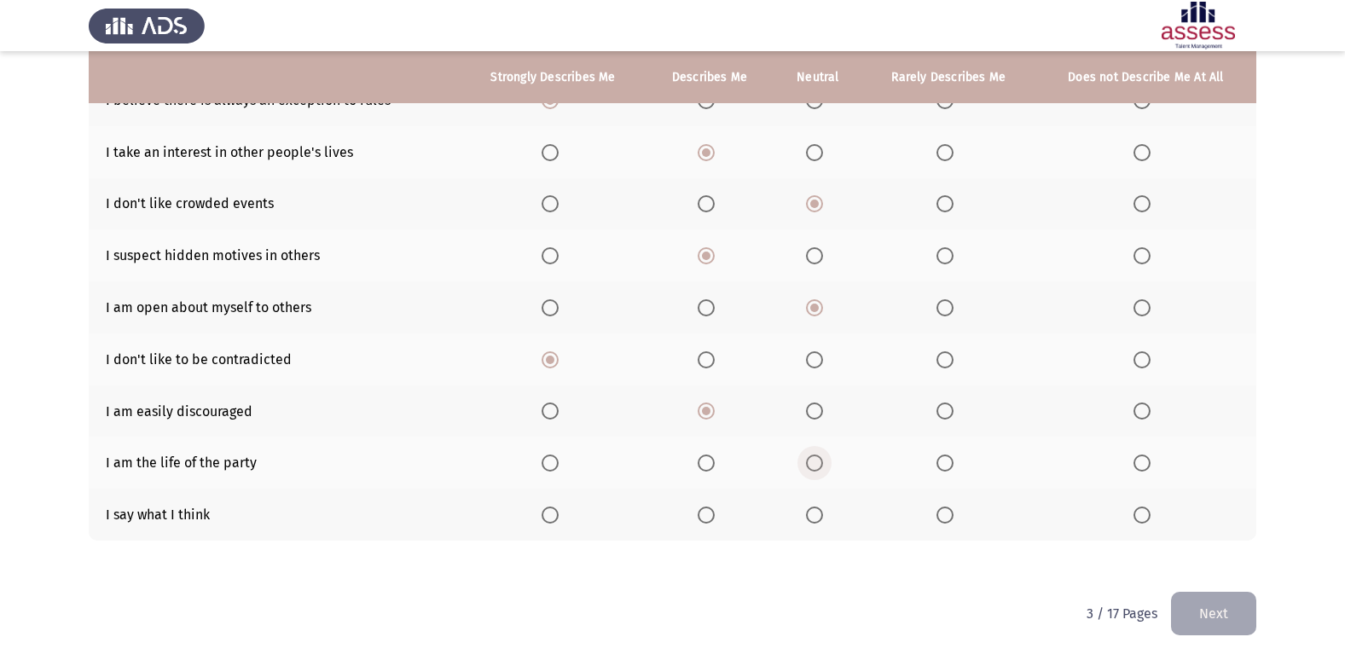
click at [816, 468] on span "Select an option" at bounding box center [814, 463] width 17 height 17
click at [816, 468] on input "Select an option" at bounding box center [814, 463] width 17 height 17
click at [709, 519] on span "Select an option" at bounding box center [706, 515] width 17 height 17
click at [709, 519] on input "Select an option" at bounding box center [706, 515] width 17 height 17
click at [1218, 612] on button "Next" at bounding box center [1213, 614] width 85 height 44
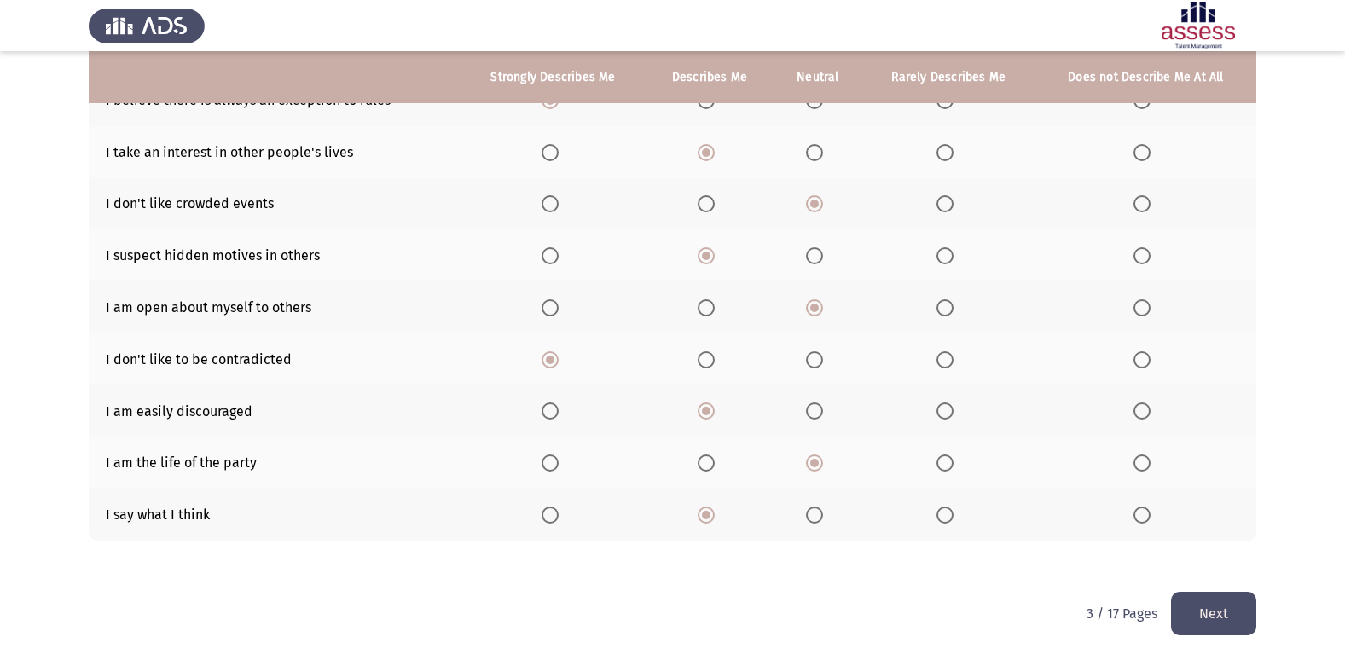
scroll to position [0, 0]
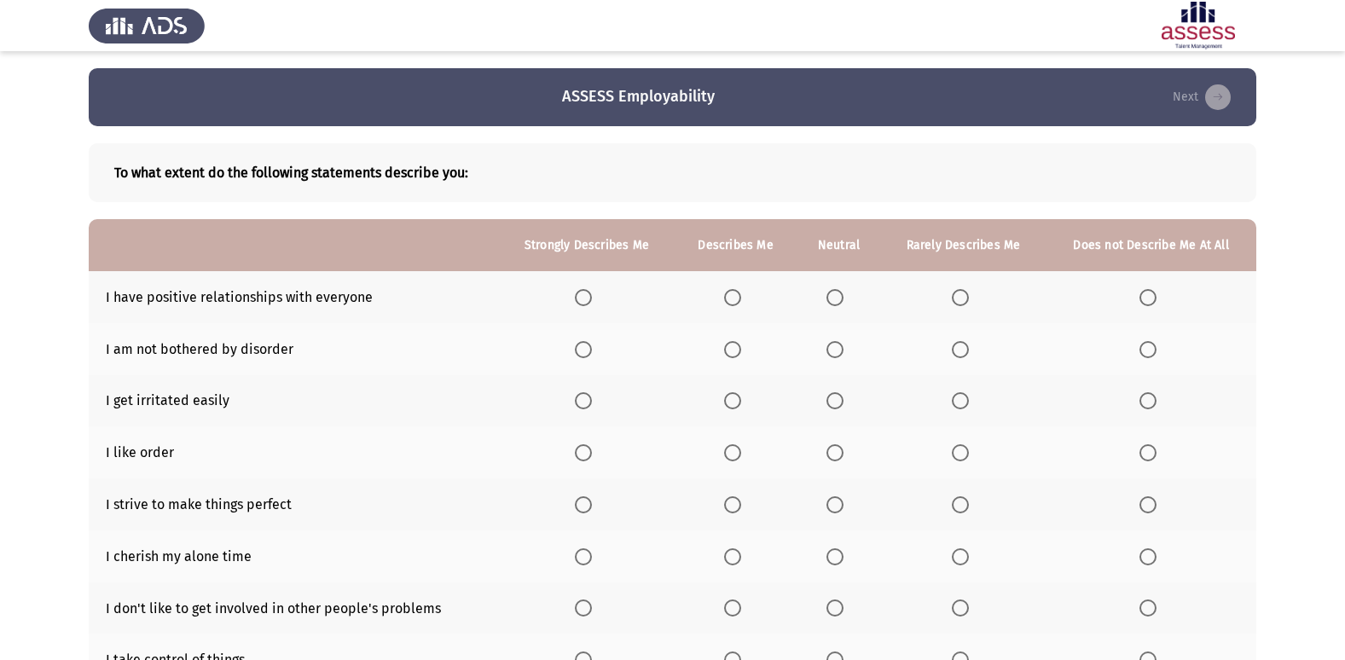
click at [590, 292] on span "Select an option" at bounding box center [583, 297] width 17 height 17
click at [590, 292] on input "Select an option" at bounding box center [583, 297] width 17 height 17
click at [732, 347] on span "Select an option" at bounding box center [732, 349] width 17 height 17
click at [732, 347] on input "Select an option" at bounding box center [732, 349] width 17 height 17
click at [730, 397] on span "Select an option" at bounding box center [732, 400] width 17 height 17
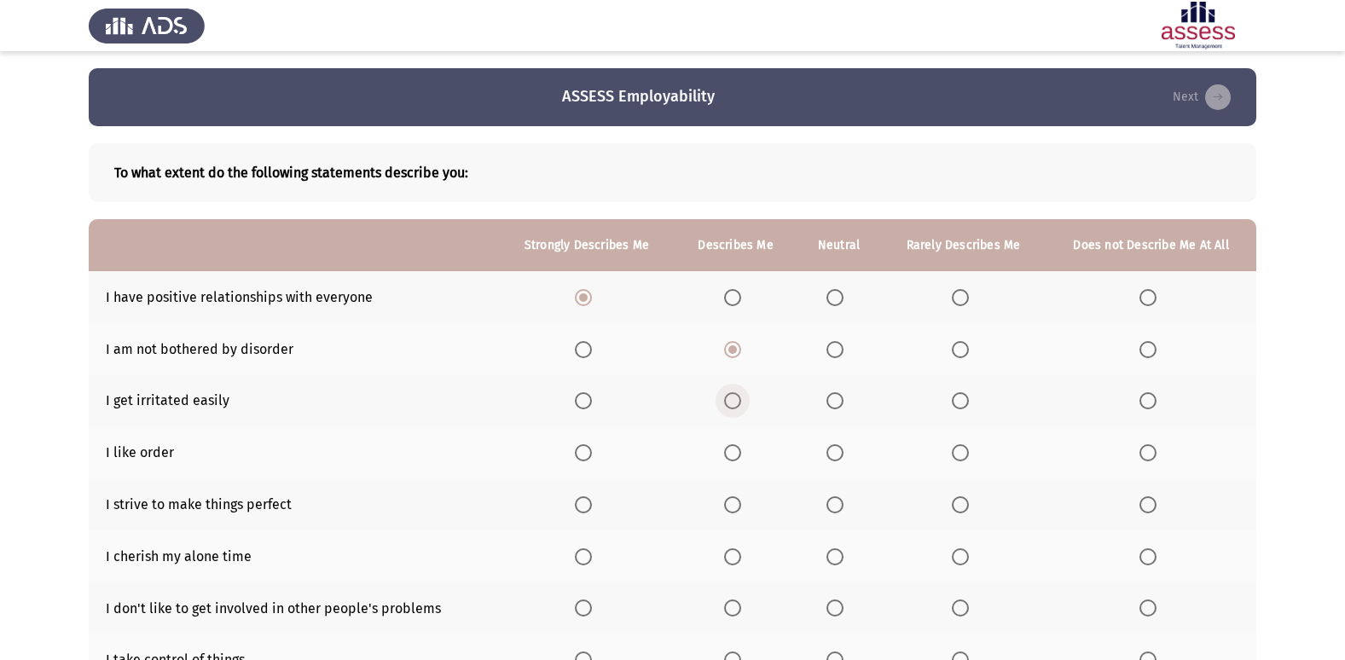
click at [730, 397] on input "Select an option" at bounding box center [732, 400] width 17 height 17
click at [953, 450] on span "Select an option" at bounding box center [960, 452] width 17 height 17
click at [953, 450] on input "Select an option" at bounding box center [960, 452] width 17 height 17
click at [746, 498] on label "Select an option" at bounding box center [736, 504] width 24 height 17
click at [741, 498] on input "Select an option" at bounding box center [732, 504] width 17 height 17
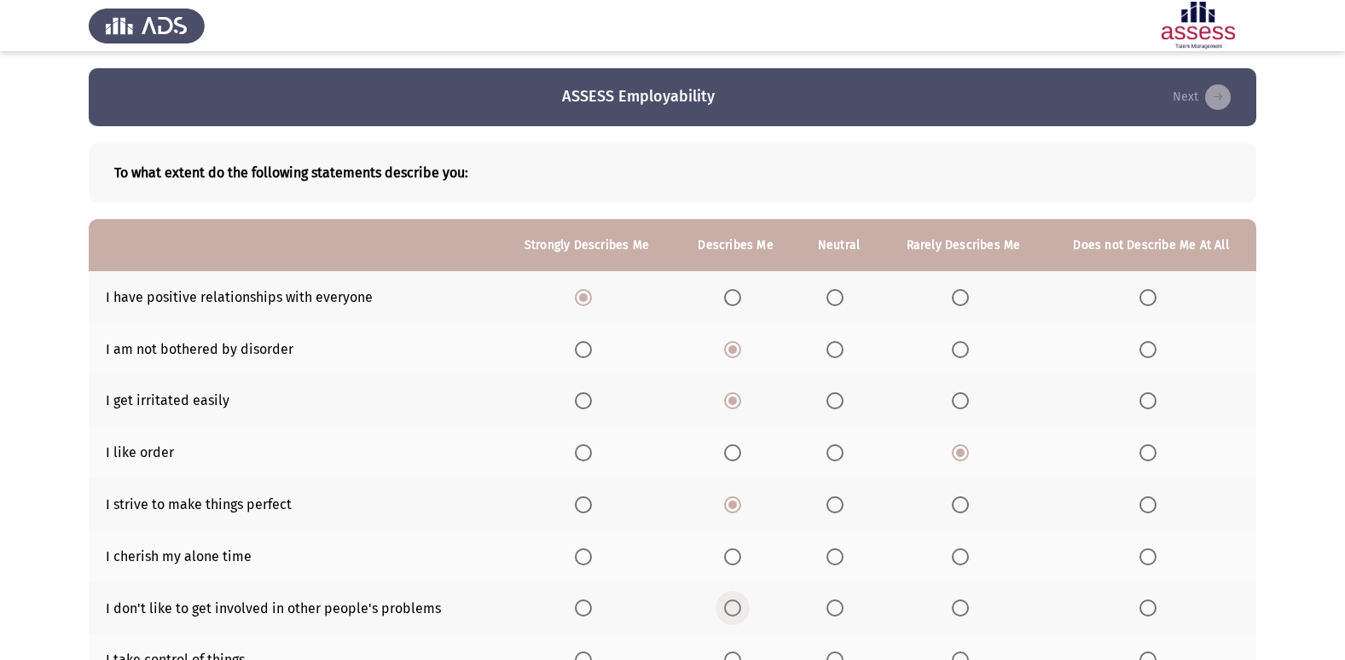
click at [740, 606] on label "Select an option" at bounding box center [736, 608] width 24 height 17
click at [740, 606] on input "Select an option" at bounding box center [732, 608] width 17 height 17
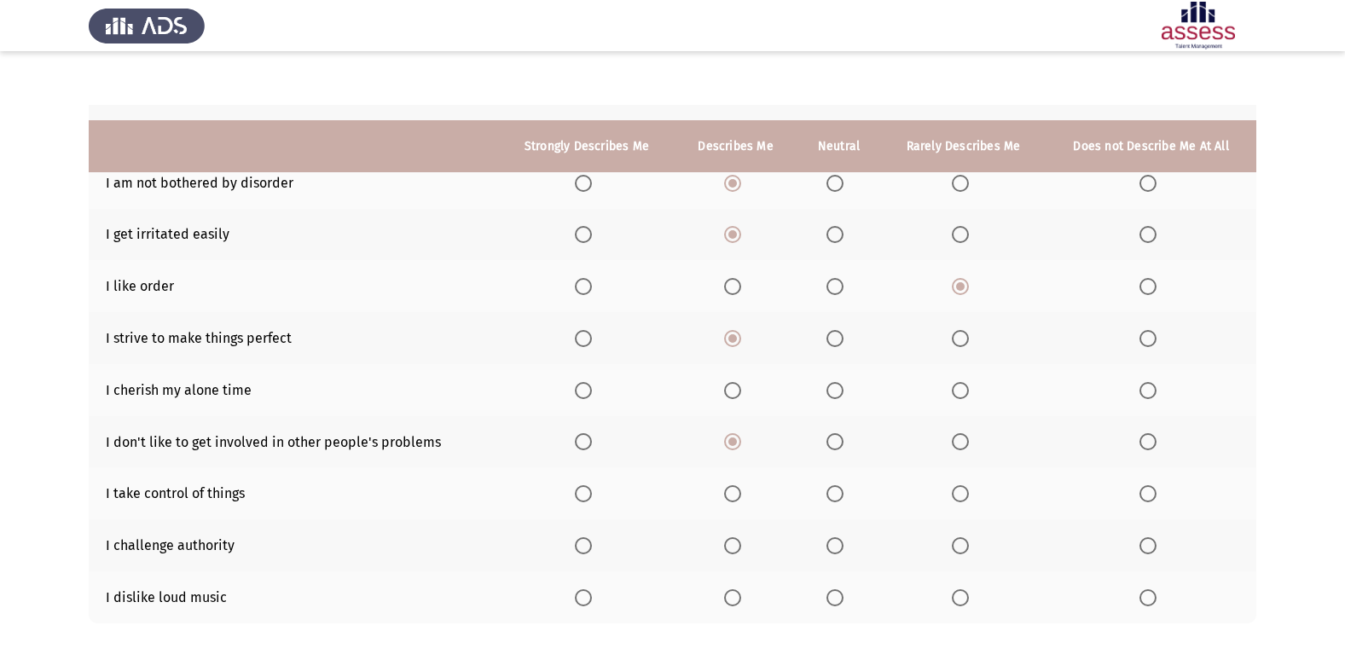
scroll to position [249, 0]
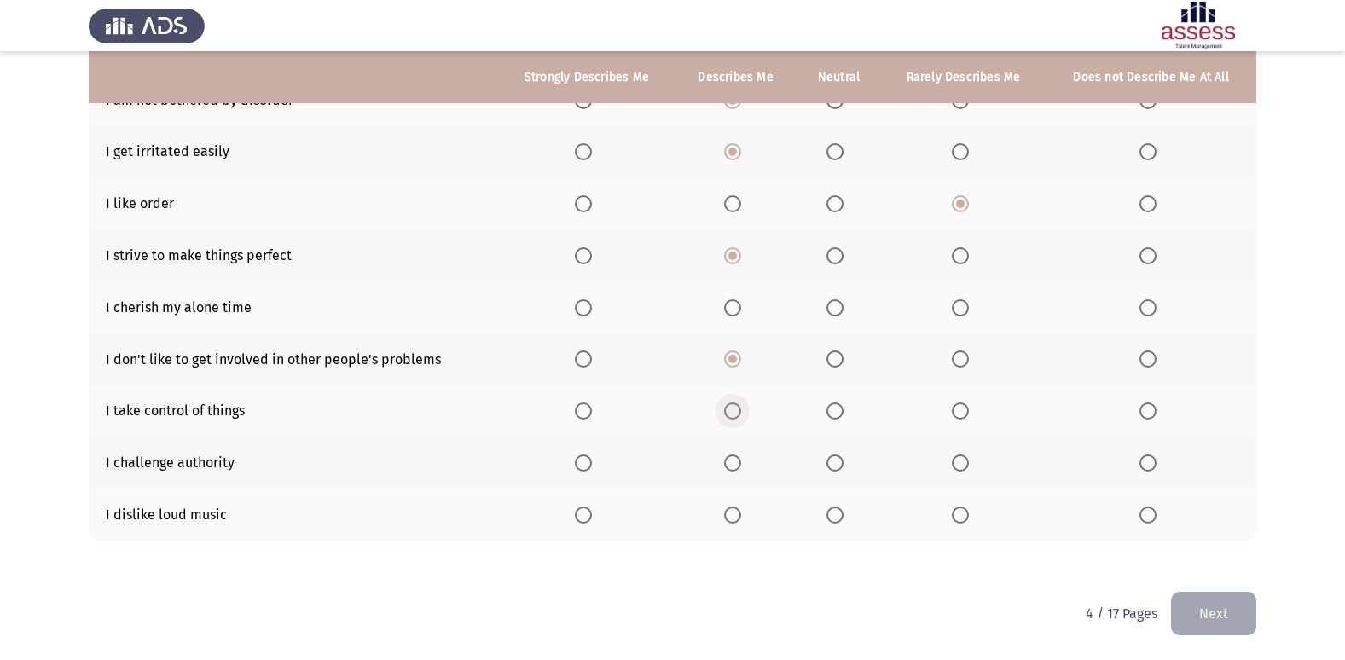
click at [733, 405] on span "Select an option" at bounding box center [732, 411] width 17 height 17
click at [733, 405] on input "Select an option" at bounding box center [732, 411] width 17 height 17
click at [580, 504] on th at bounding box center [587, 515] width 177 height 52
click at [580, 519] on span "Select an option" at bounding box center [583, 515] width 17 height 17
click at [580, 519] on input "Select an option" at bounding box center [583, 515] width 17 height 17
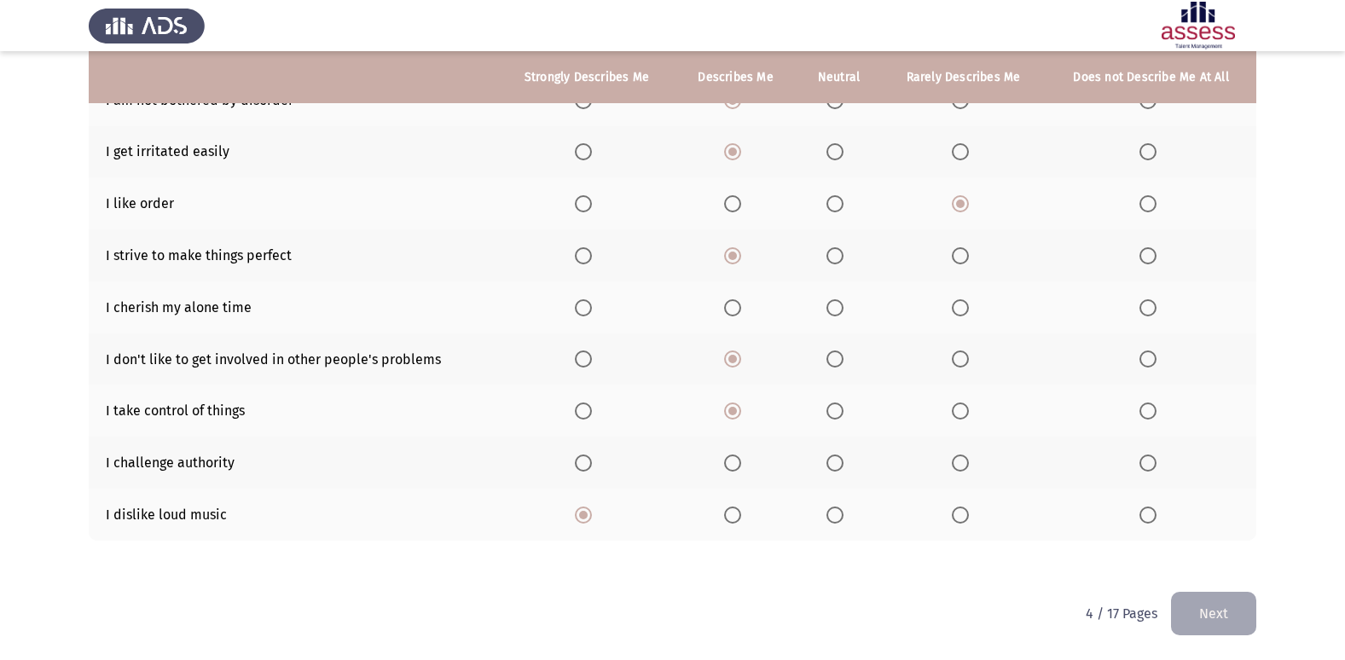
click at [831, 467] on span "Select an option" at bounding box center [835, 463] width 17 height 17
click at [831, 467] on input "Select an option" at bounding box center [835, 463] width 17 height 17
click at [1241, 621] on button "Next" at bounding box center [1213, 614] width 85 height 44
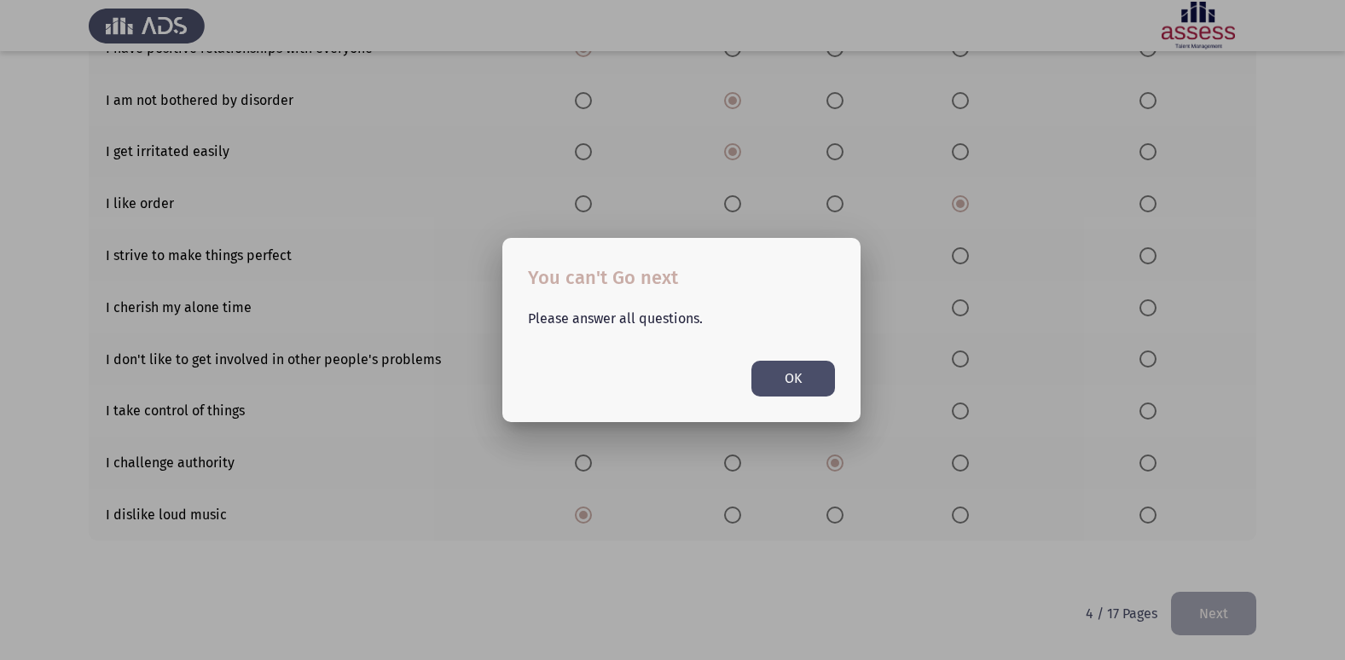
scroll to position [0, 0]
click at [520, 495] on div at bounding box center [672, 330] width 1345 height 660
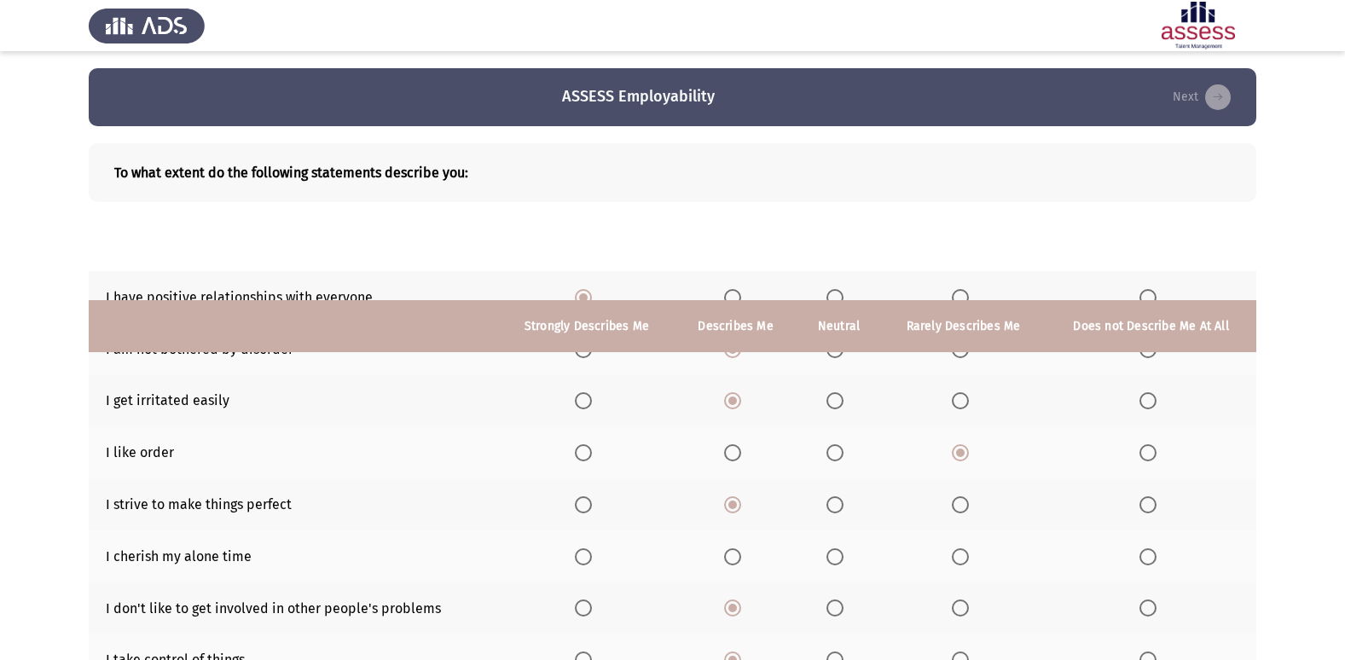
scroll to position [249, 0]
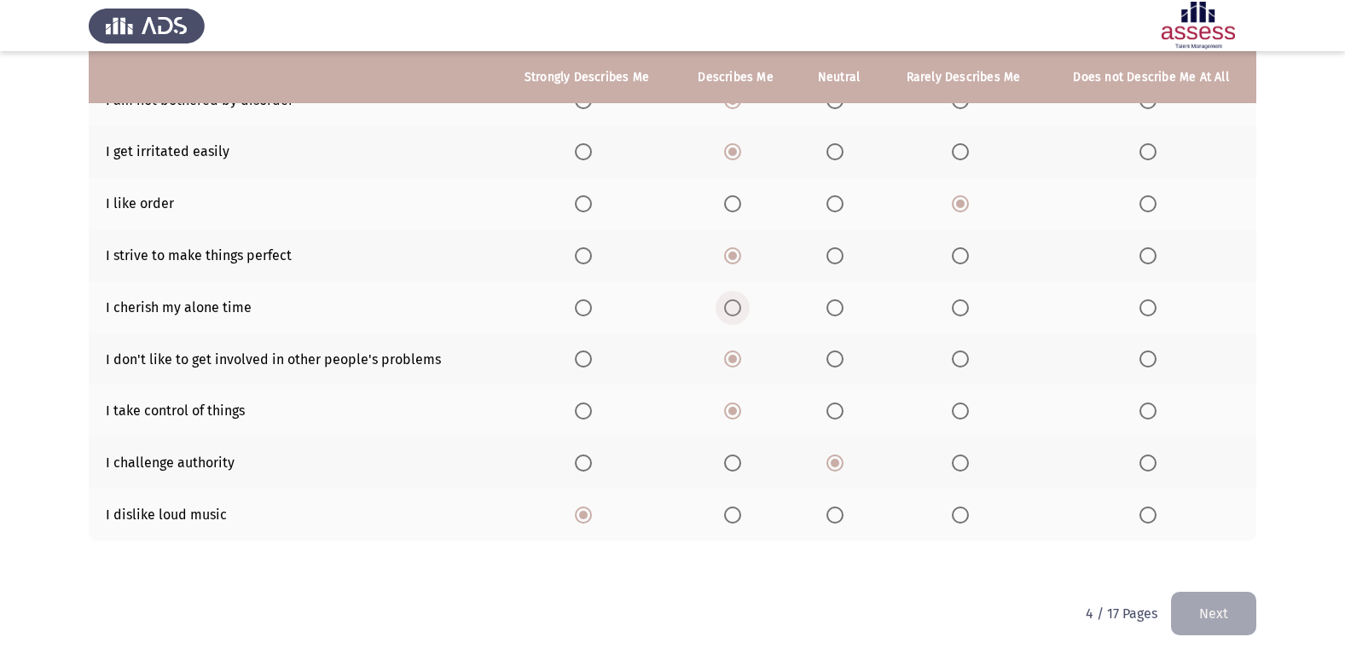
click at [729, 313] on span "Select an option" at bounding box center [732, 307] width 17 height 17
click at [729, 313] on input "Select an option" at bounding box center [732, 307] width 17 height 17
click at [1234, 612] on button "Next" at bounding box center [1213, 614] width 85 height 44
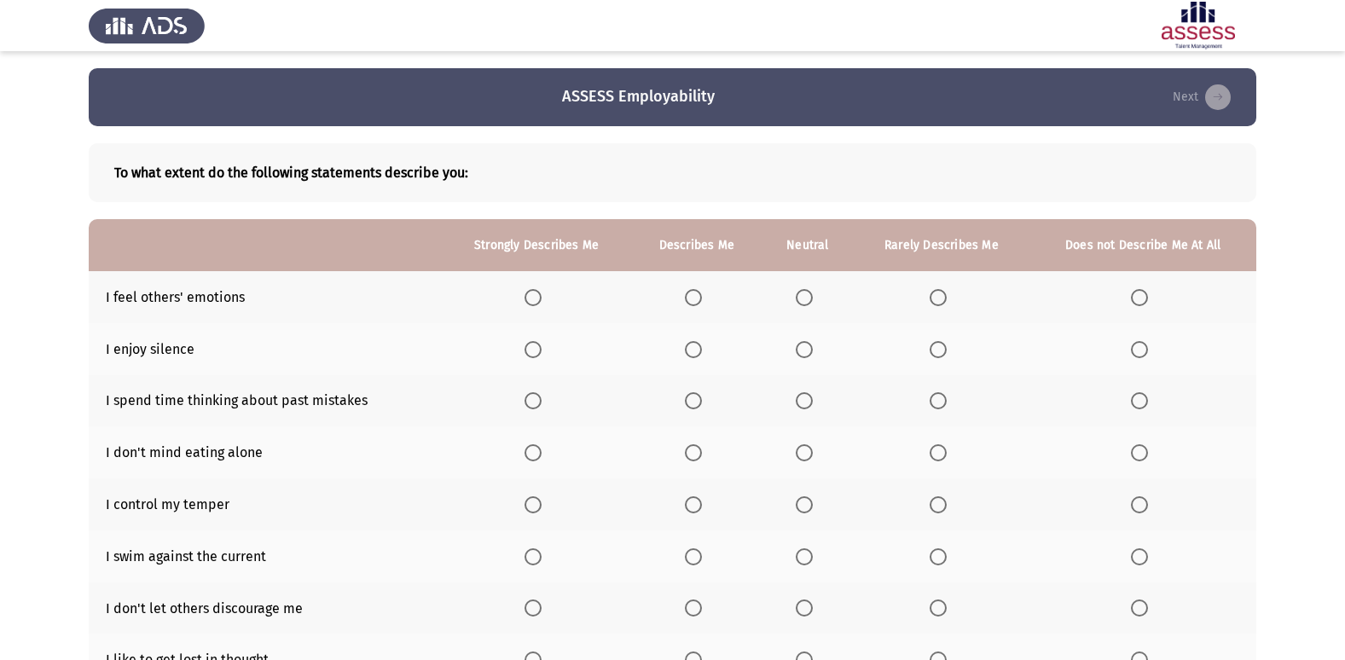
click at [711, 293] on th at bounding box center [696, 297] width 131 height 52
click at [706, 294] on label "Select an option" at bounding box center [697, 297] width 24 height 17
click at [702, 294] on input "Select an option" at bounding box center [693, 297] width 17 height 17
click at [698, 339] on th at bounding box center [696, 349] width 131 height 52
click at [698, 353] on span "Select an option" at bounding box center [693, 349] width 17 height 17
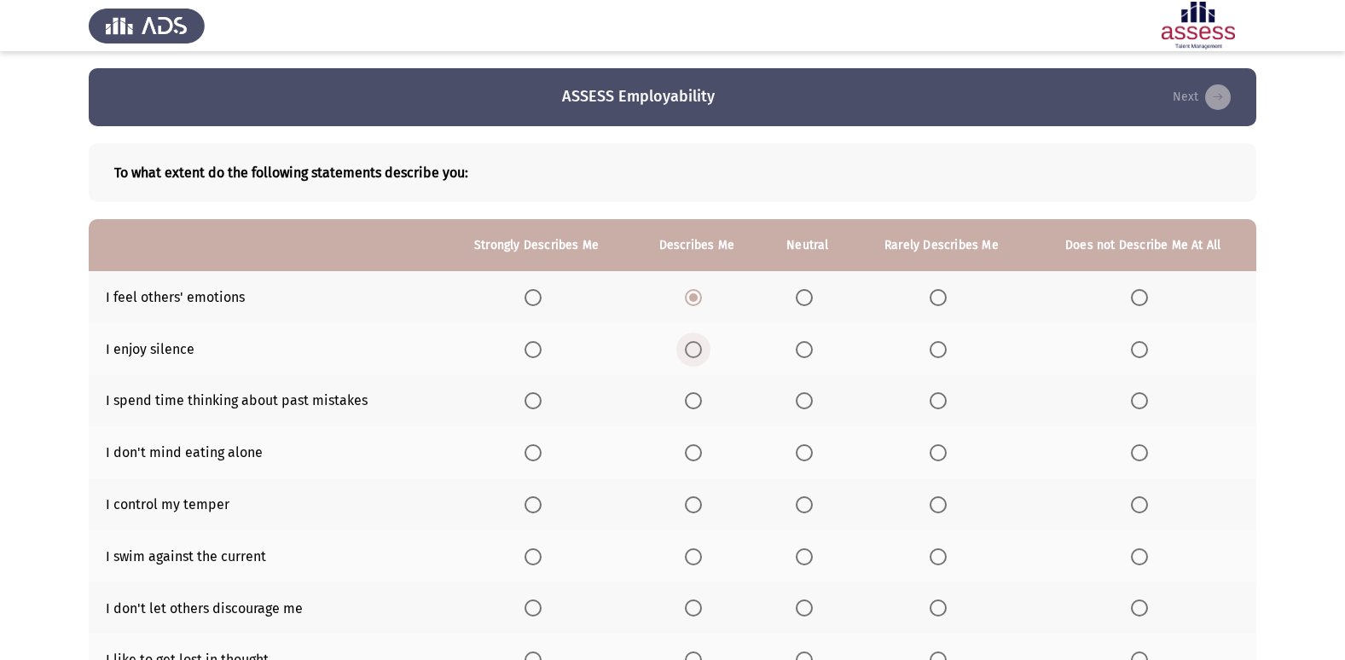
click at [698, 353] on input "Select an option" at bounding box center [693, 349] width 17 height 17
click at [708, 403] on label "Select an option" at bounding box center [697, 400] width 24 height 17
click at [702, 403] on input "Select an option" at bounding box center [693, 400] width 17 height 17
click at [709, 445] on label "Select an option" at bounding box center [697, 452] width 24 height 17
click at [702, 445] on input "Select an option" at bounding box center [693, 452] width 17 height 17
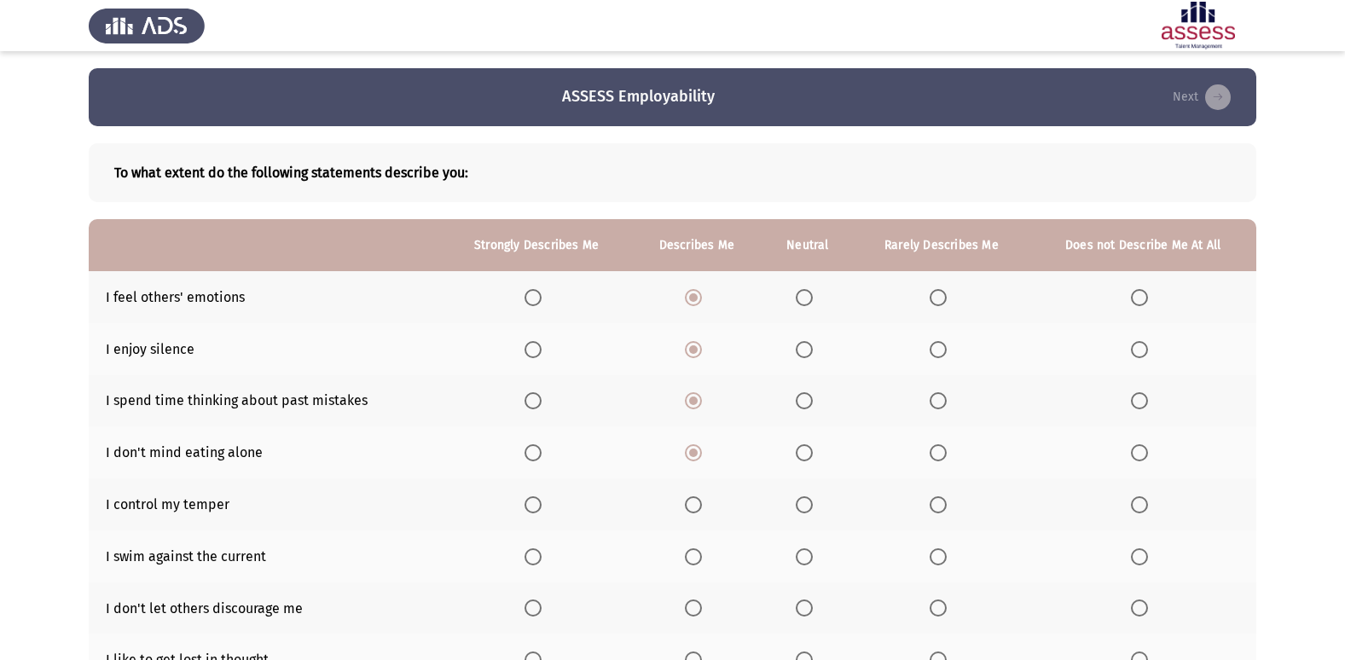
click at [813, 501] on span "Select an option" at bounding box center [804, 504] width 17 height 17
click at [813, 501] on input "Select an option" at bounding box center [804, 504] width 17 height 17
click at [926, 560] on th at bounding box center [941, 557] width 177 height 52
click at [949, 565] on label "Select an option" at bounding box center [942, 557] width 24 height 17
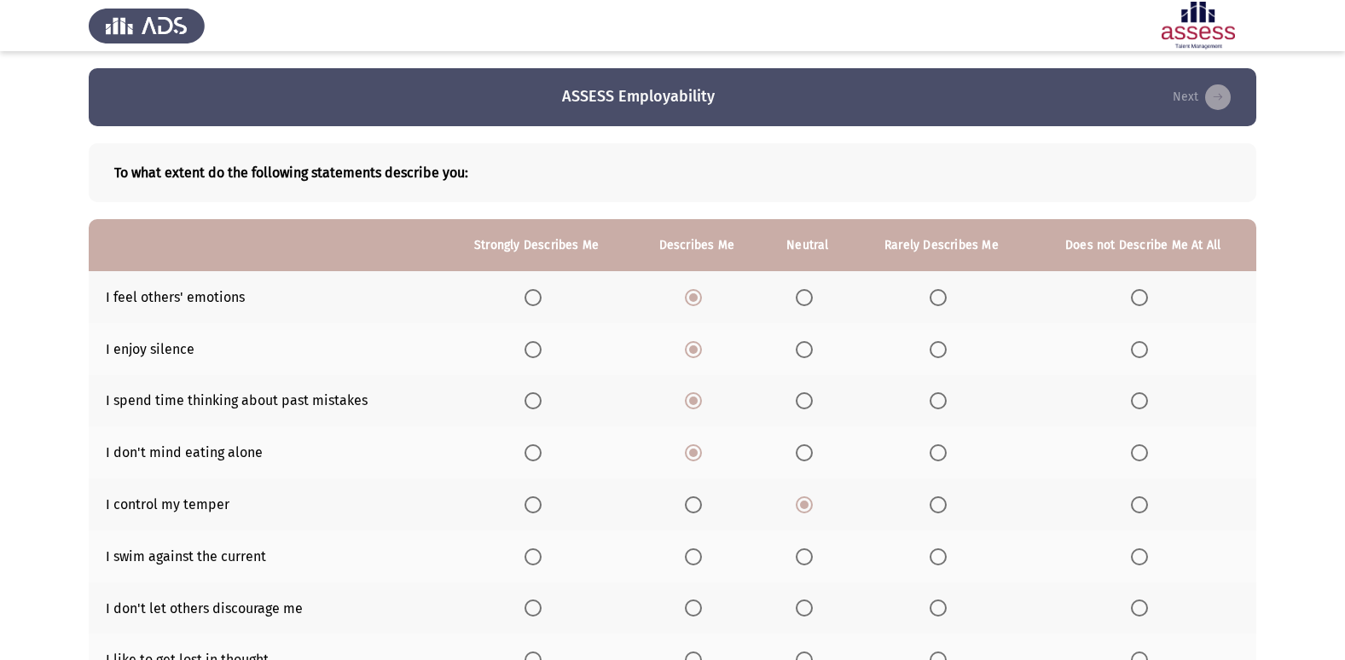
click at [947, 565] on input "Select an option" at bounding box center [938, 557] width 17 height 17
click at [532, 610] on span "Select an option" at bounding box center [533, 608] width 17 height 17
click at [532, 610] on input "Select an option" at bounding box center [533, 608] width 17 height 17
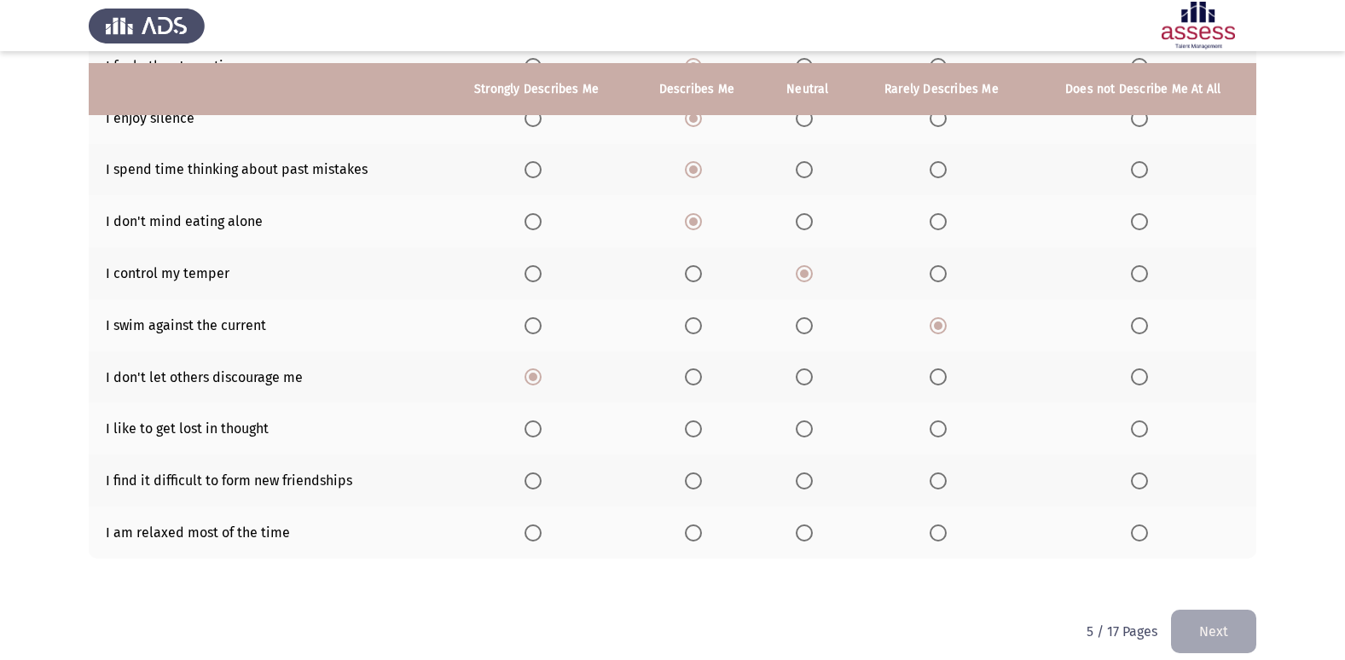
scroll to position [249, 0]
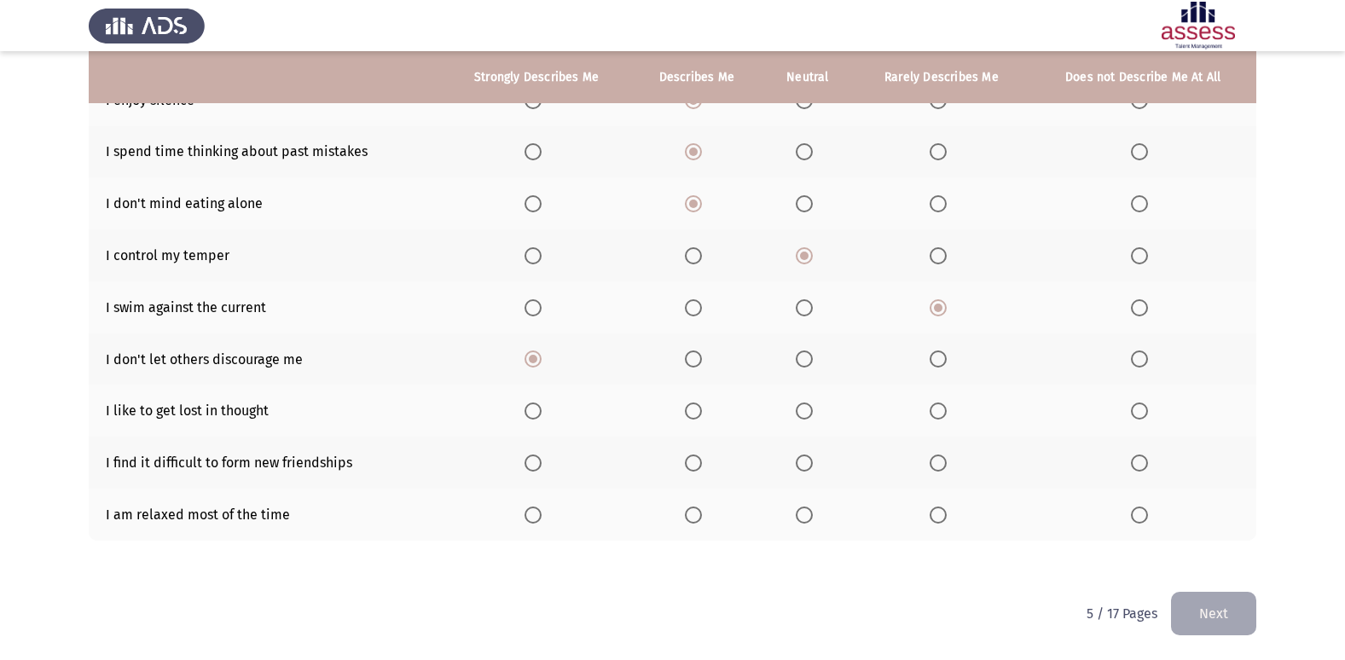
click at [747, 389] on th at bounding box center [696, 411] width 131 height 52
click at [704, 415] on label "Select an option" at bounding box center [697, 411] width 24 height 17
click at [702, 415] on input "Select an option" at bounding box center [693, 411] width 17 height 17
click at [704, 415] on label "Select an option" at bounding box center [697, 411] width 24 height 17
click at [698, 468] on span "Select an option" at bounding box center [693, 463] width 17 height 17
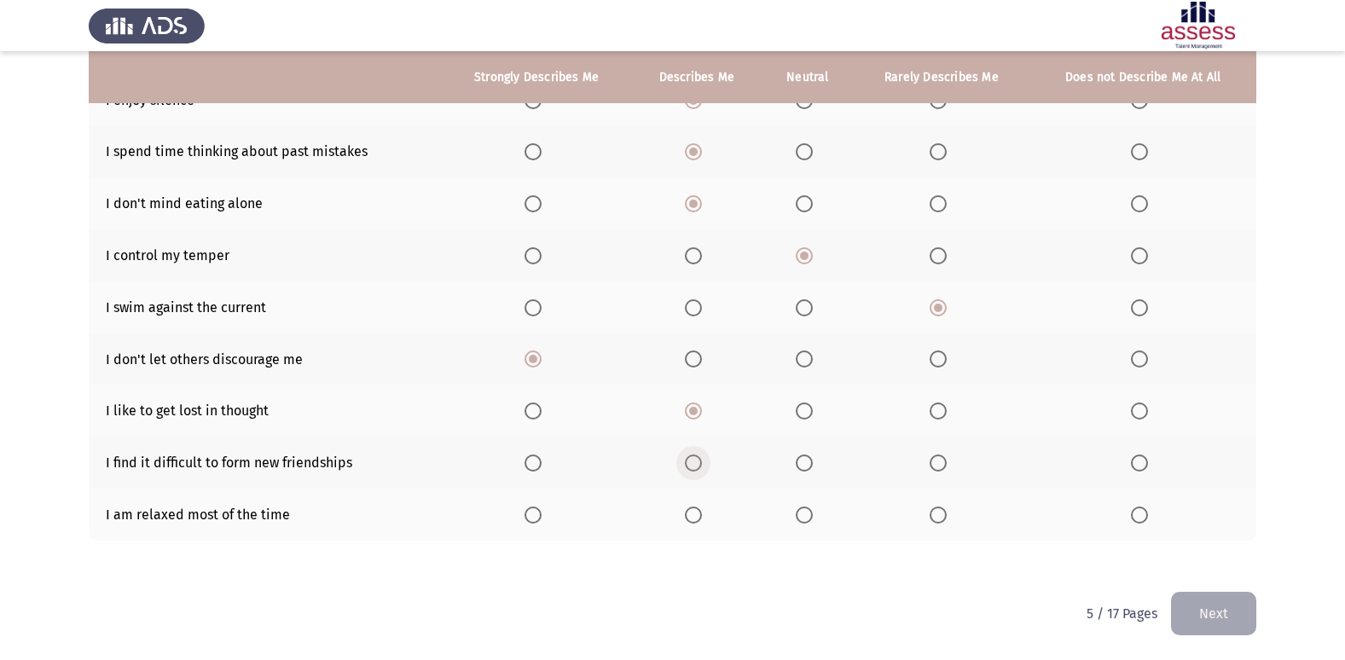
click at [698, 468] on input "Select an option" at bounding box center [693, 463] width 17 height 17
click at [541, 500] on th at bounding box center [536, 515] width 189 height 52
click at [539, 524] on th at bounding box center [536, 515] width 189 height 52
click at [541, 514] on span "Select an option" at bounding box center [533, 515] width 17 height 17
click at [541, 514] on input "Select an option" at bounding box center [533, 515] width 17 height 17
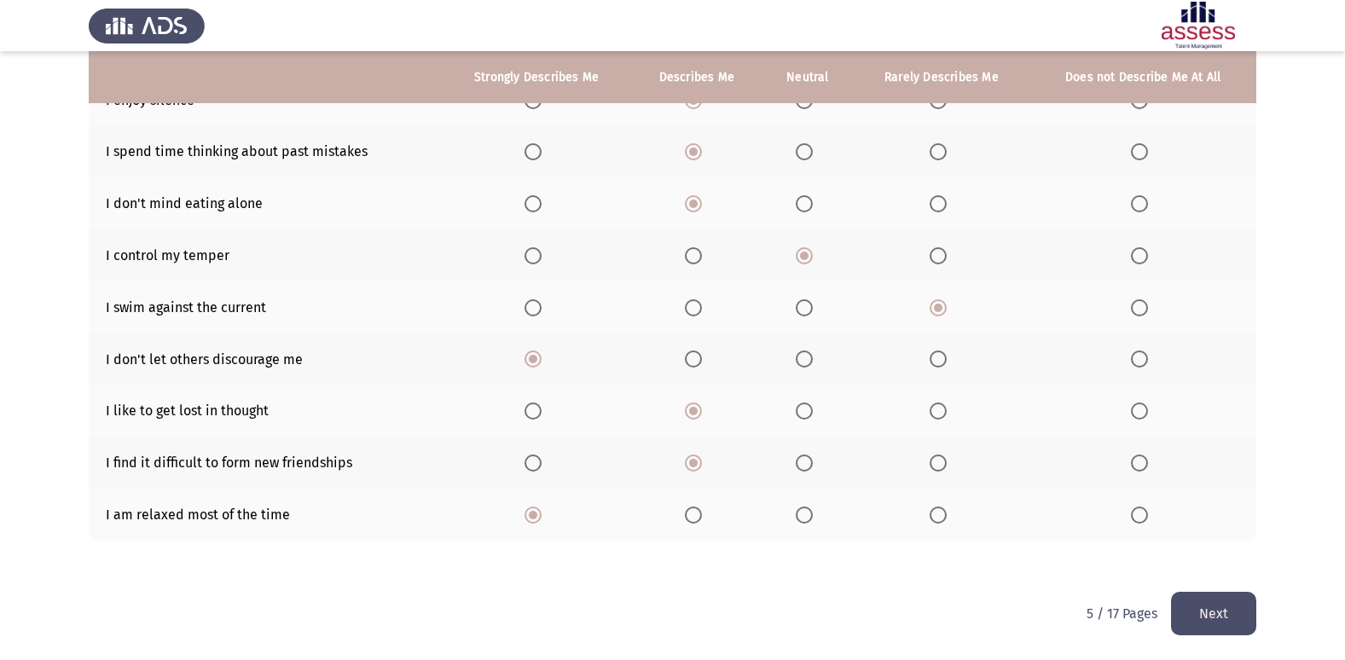
click at [1212, 625] on button "Next" at bounding box center [1213, 614] width 85 height 44
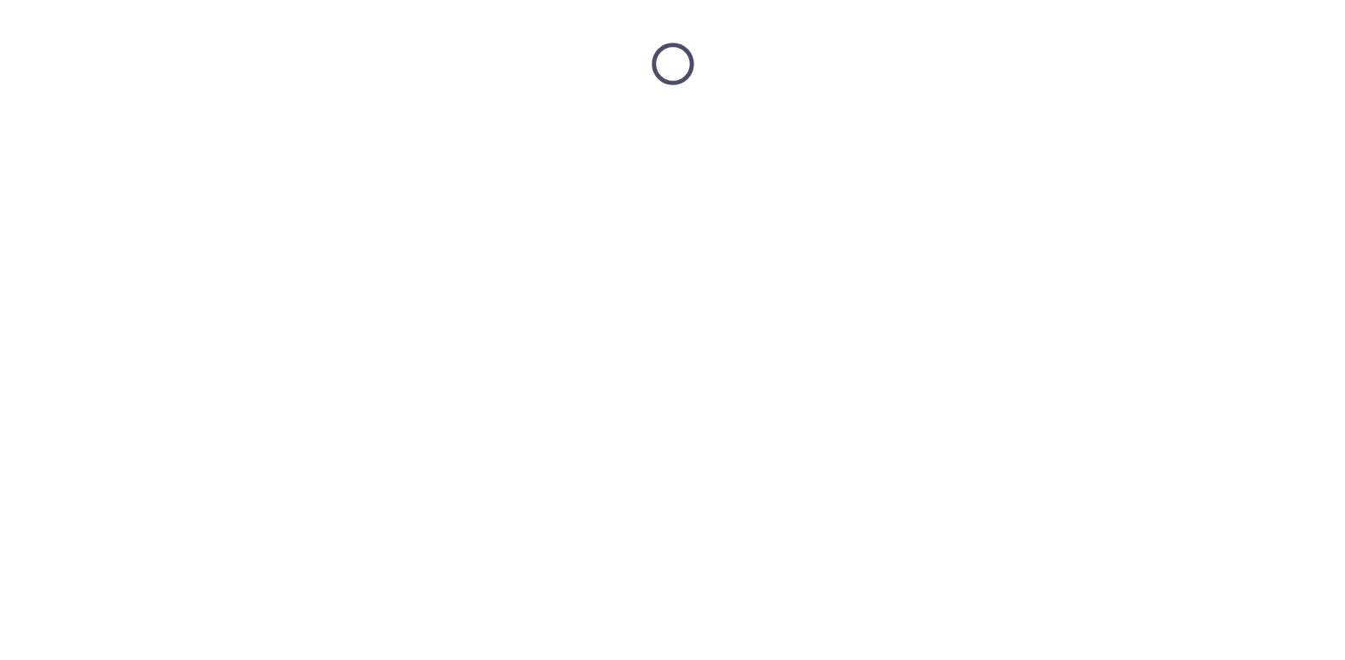
scroll to position [0, 0]
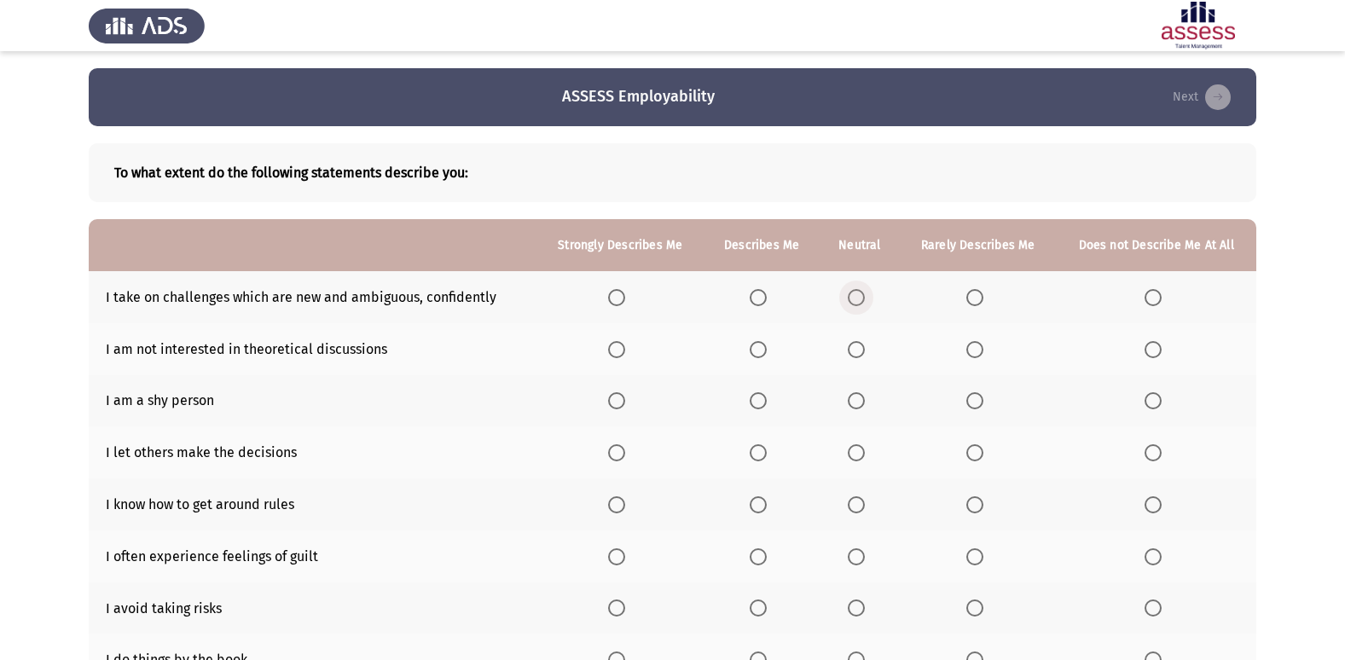
click at [872, 294] on label "Select an option" at bounding box center [860, 297] width 24 height 17
click at [865, 294] on input "Select an option" at bounding box center [856, 297] width 17 height 17
click at [755, 343] on span "Select an option" at bounding box center [758, 349] width 17 height 17
click at [755, 343] on input "Select an option" at bounding box center [758, 349] width 17 height 17
click at [607, 398] on th at bounding box center [620, 401] width 167 height 52
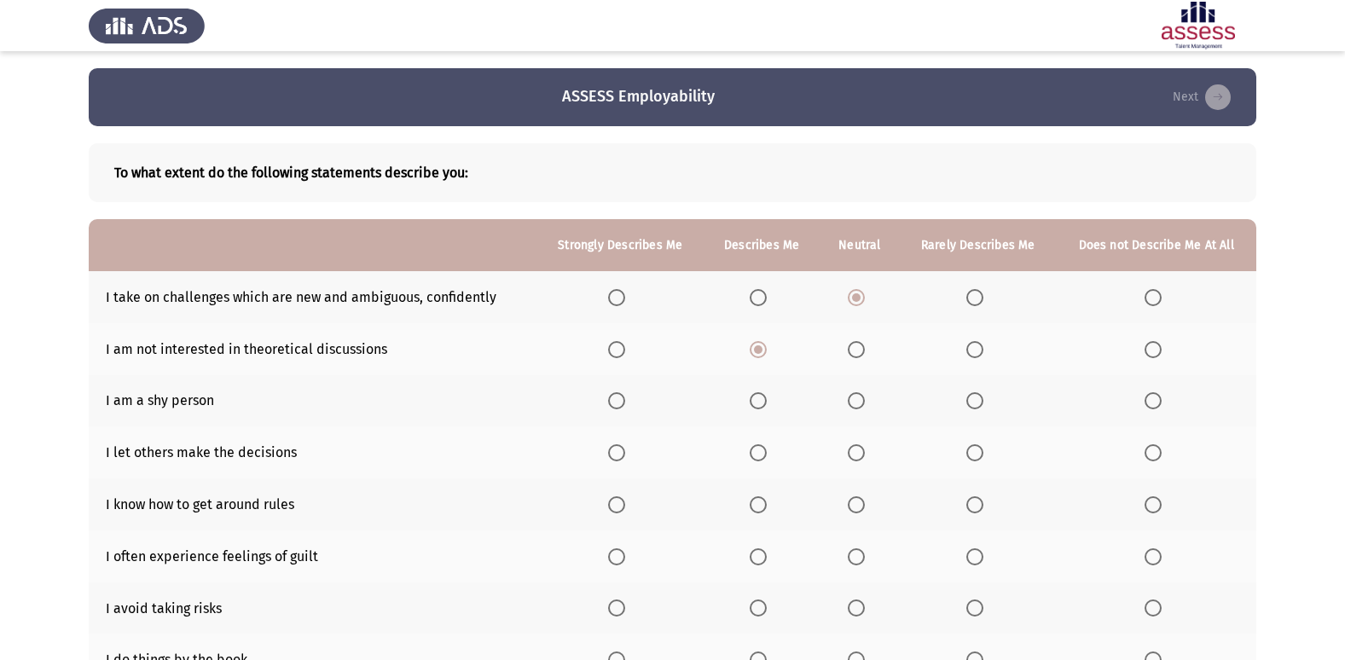
click at [618, 401] on span "Select an option" at bounding box center [616, 400] width 17 height 17
click at [618, 401] on input "Select an option" at bounding box center [616, 400] width 17 height 17
click at [1153, 456] on span "Select an option" at bounding box center [1153, 452] width 17 height 17
click at [1153, 456] on input "Select an option" at bounding box center [1153, 452] width 17 height 17
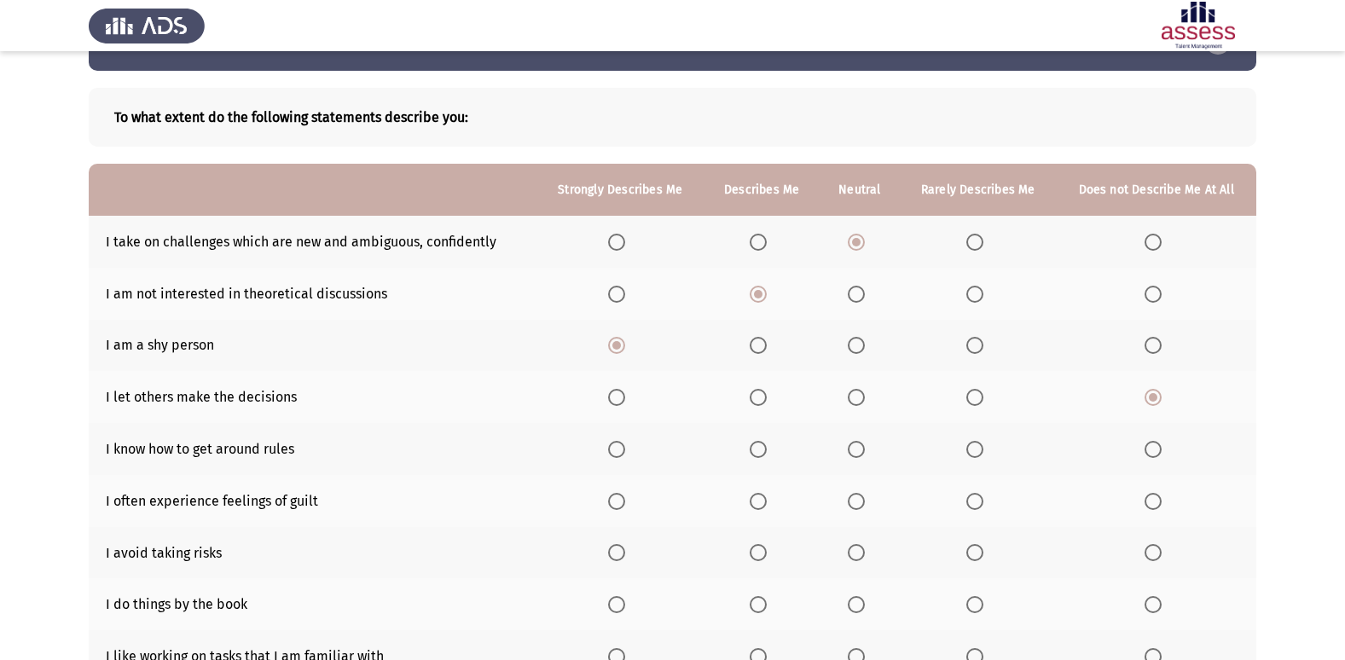
scroll to position [85, 0]
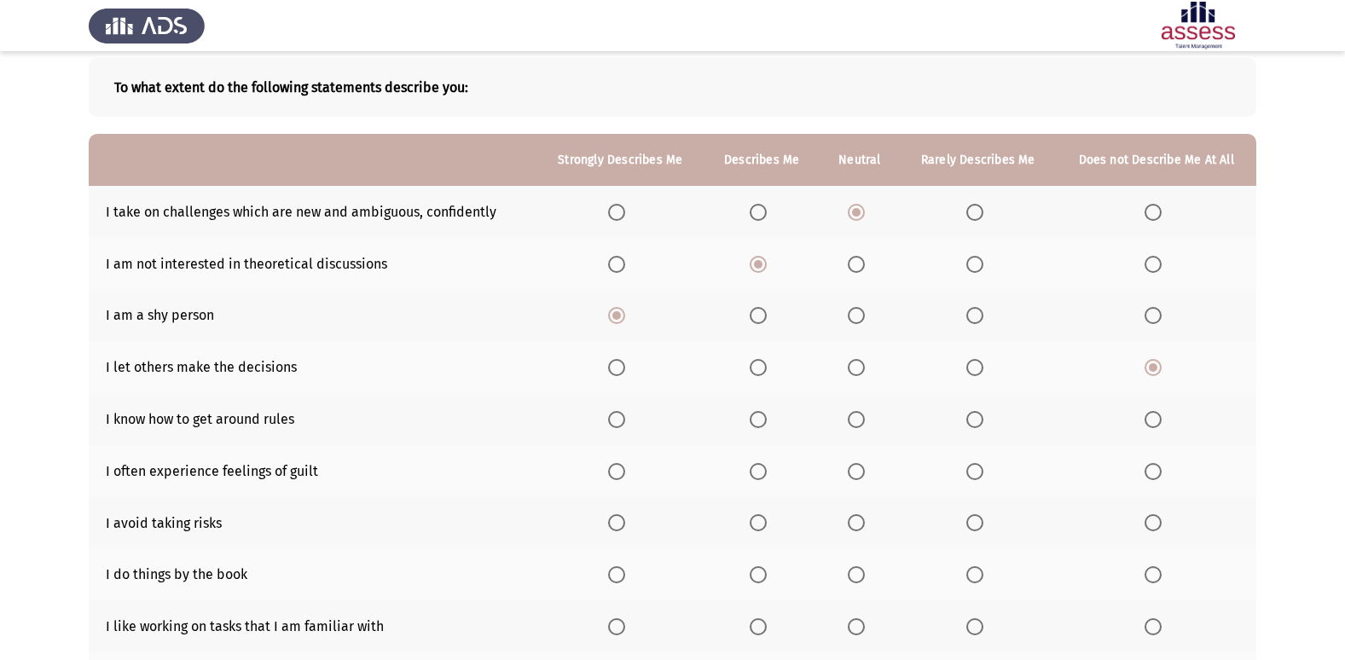
click at [622, 477] on span "Select an option" at bounding box center [616, 471] width 17 height 17
click at [622, 477] on input "Select an option" at bounding box center [616, 471] width 17 height 17
click at [856, 422] on span "Select an option" at bounding box center [856, 419] width 17 height 17
click at [856, 422] on input "Select an option" at bounding box center [856, 419] width 17 height 17
click at [759, 525] on span "Select an option" at bounding box center [758, 522] width 17 height 17
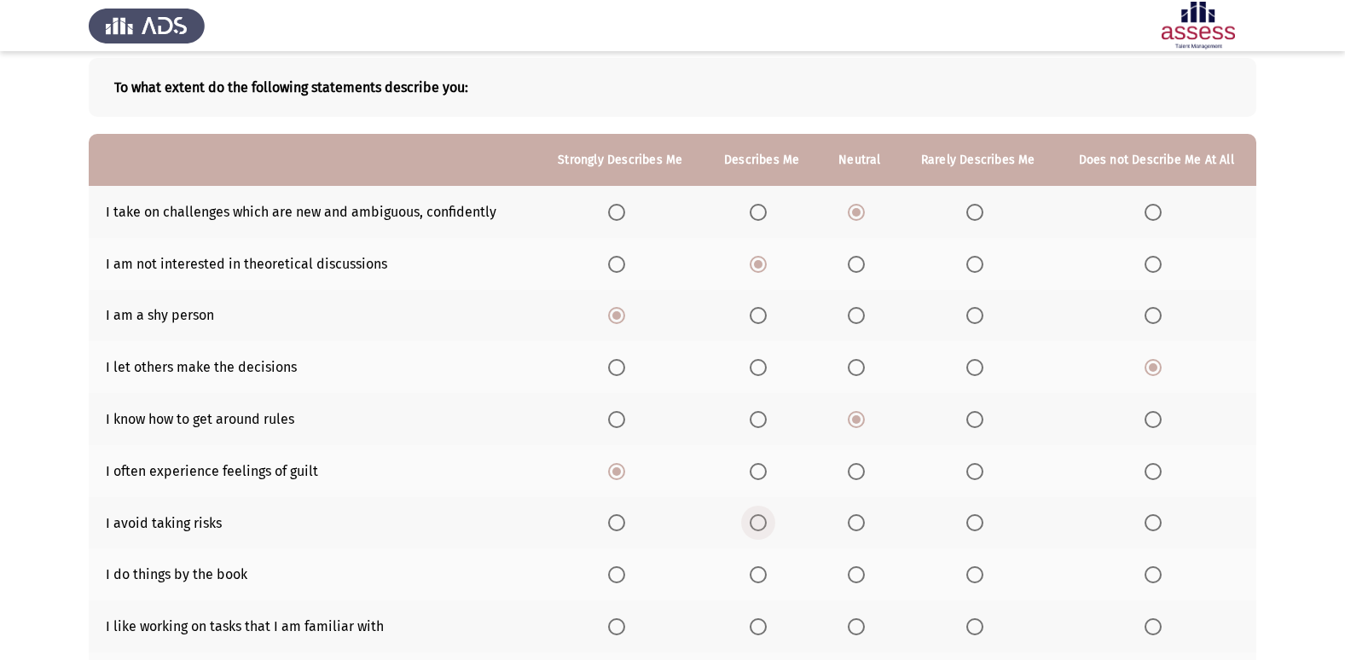
click at [759, 525] on input "Select an option" at bounding box center [758, 522] width 17 height 17
click at [764, 588] on th at bounding box center [761, 575] width 115 height 52
click at [763, 572] on span "Select an option" at bounding box center [758, 574] width 17 height 17
click at [763, 572] on input "Select an option" at bounding box center [758, 574] width 17 height 17
click at [625, 626] on span "Select an option" at bounding box center [616, 626] width 17 height 17
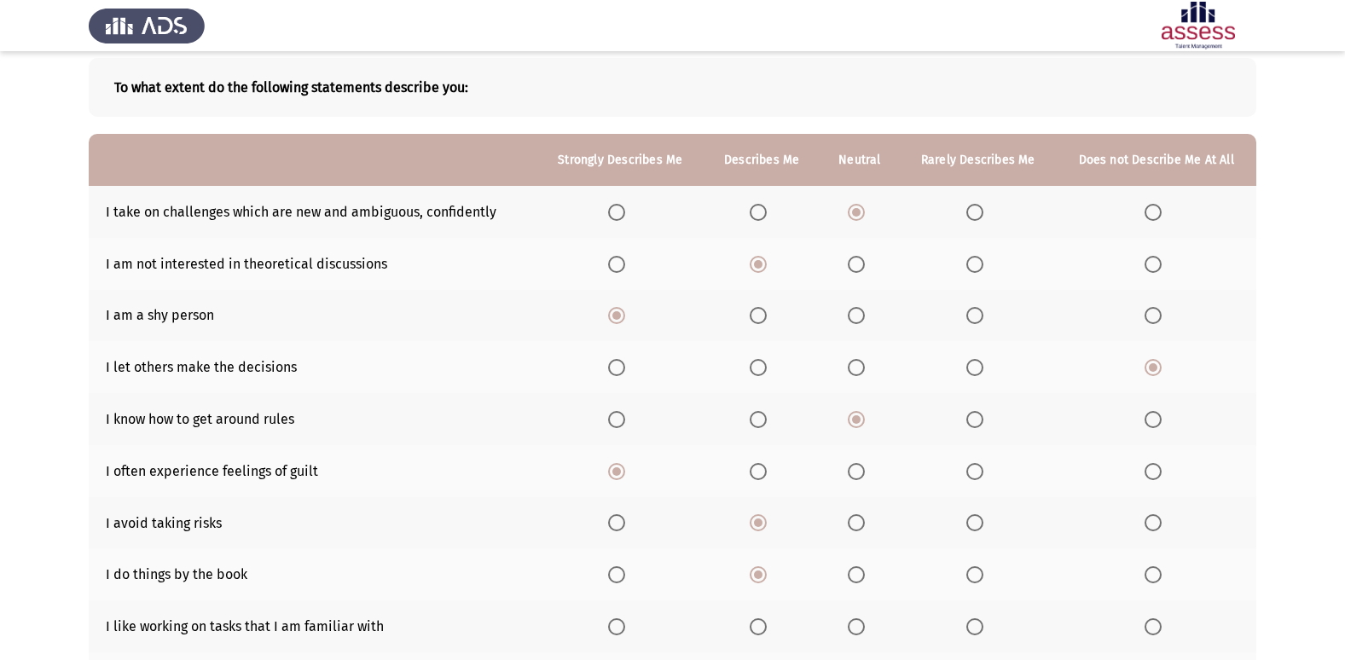
click at [625, 626] on input "Select an option" at bounding box center [616, 626] width 17 height 17
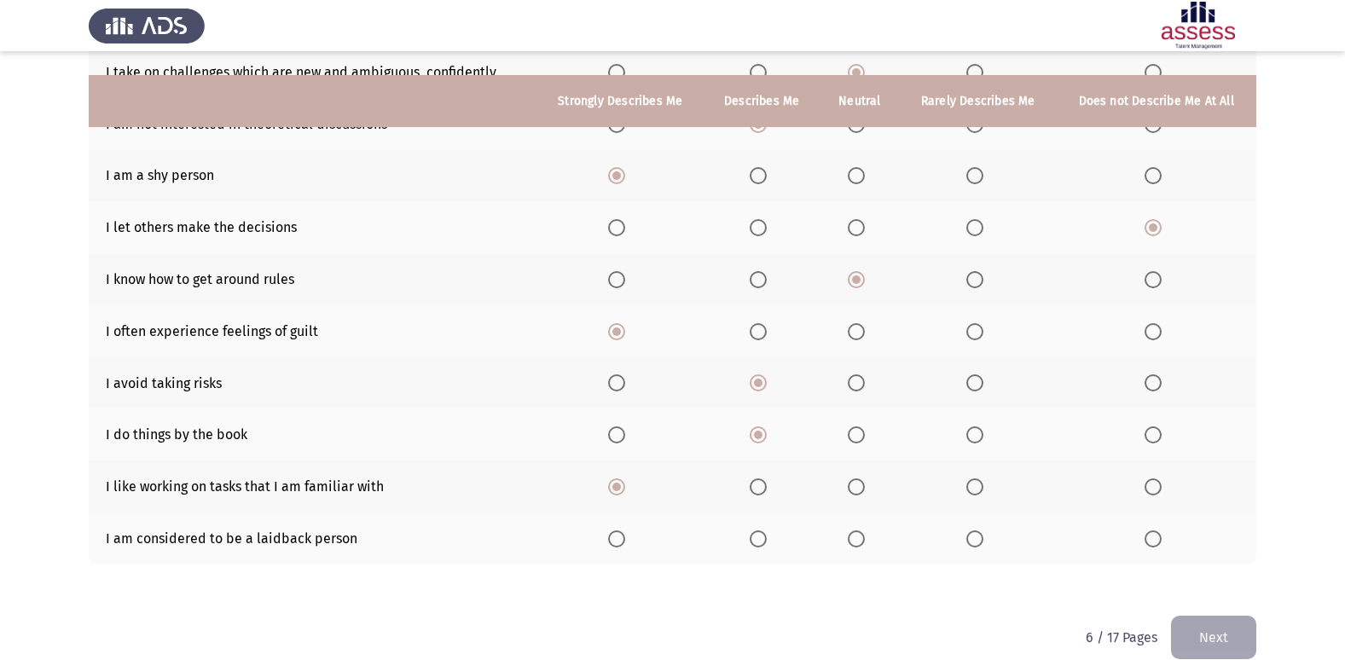
scroll to position [249, 0]
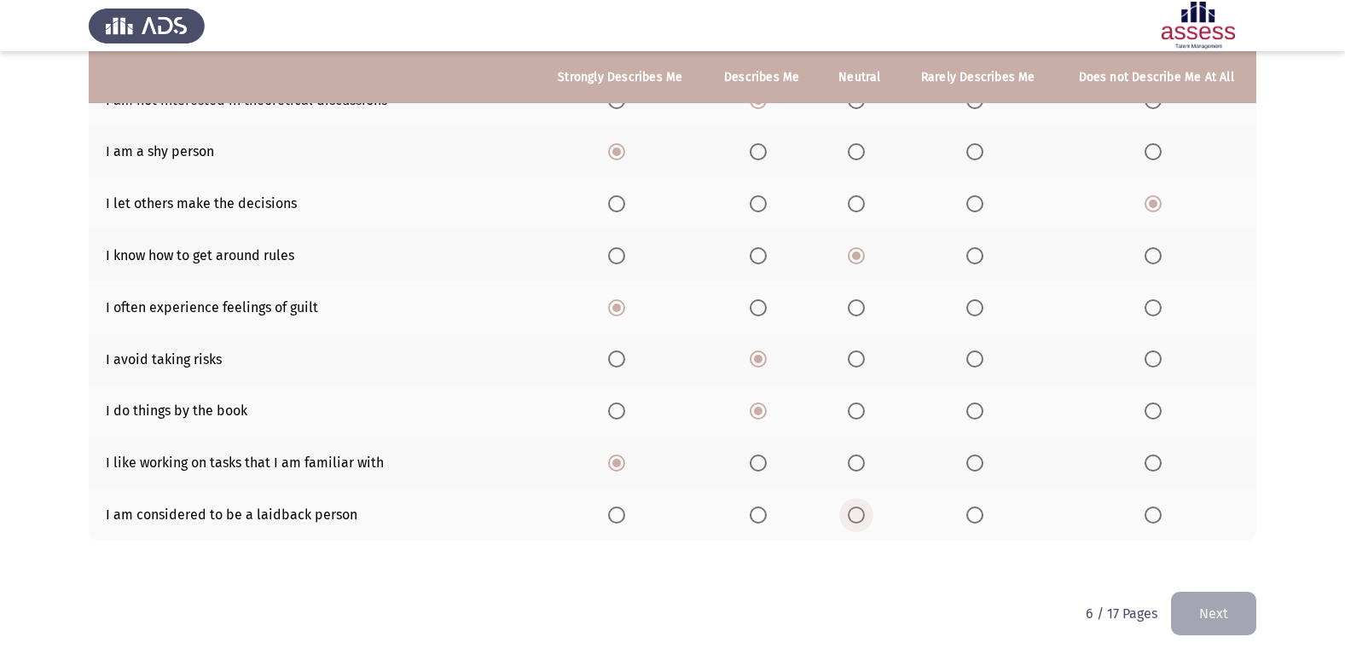
click at [855, 507] on span "Select an option" at bounding box center [856, 515] width 17 height 17
click at [855, 507] on input "Select an option" at bounding box center [856, 515] width 17 height 17
click at [1247, 621] on button "Next" at bounding box center [1213, 614] width 85 height 44
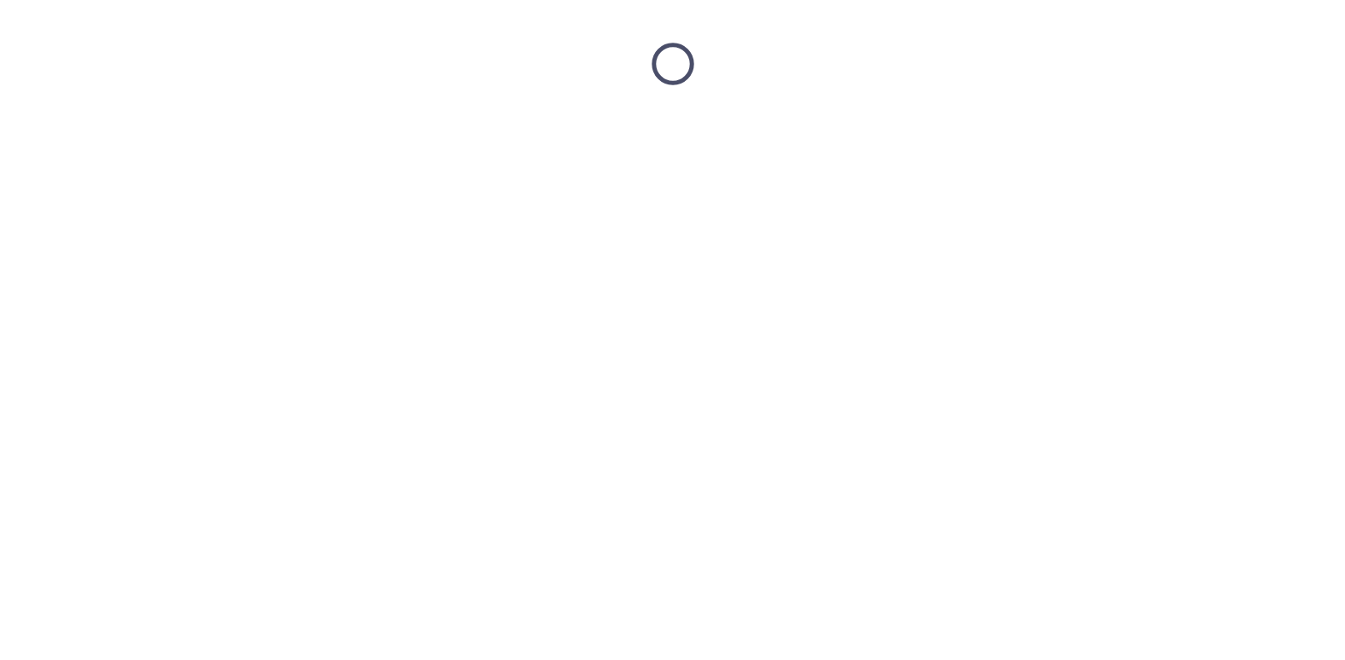
scroll to position [0, 0]
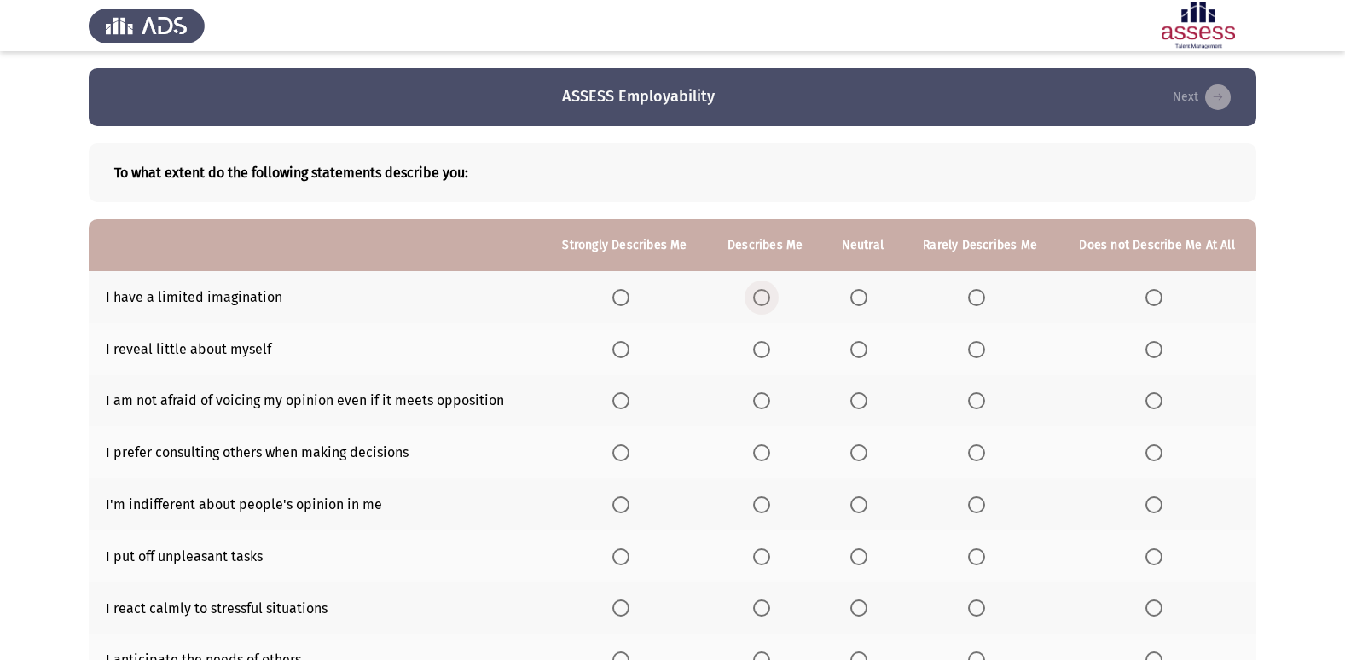
click at [758, 295] on span "Select an option" at bounding box center [761, 297] width 17 height 17
click at [758, 295] on input "Select an option" at bounding box center [761, 297] width 17 height 17
click at [607, 348] on th at bounding box center [625, 349] width 166 height 52
click at [609, 348] on th at bounding box center [625, 349] width 166 height 52
click at [618, 346] on span "Select an option" at bounding box center [620, 349] width 17 height 17
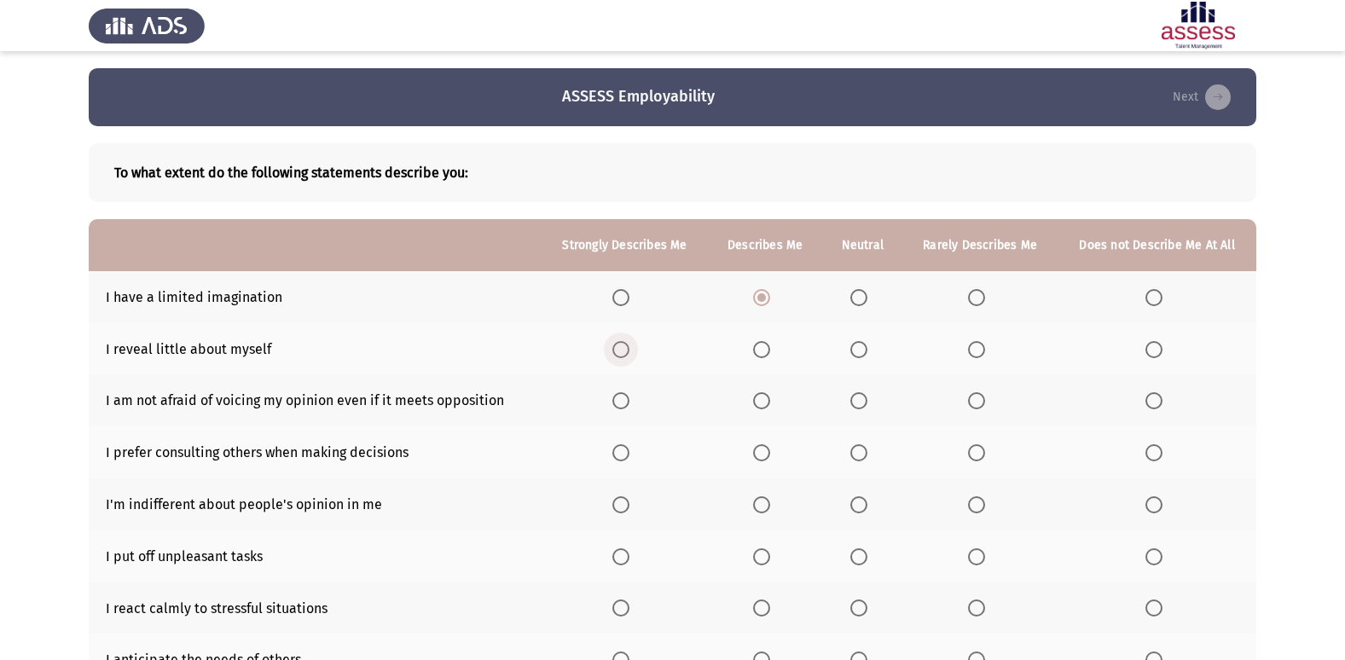
click at [618, 346] on input "Select an option" at bounding box center [620, 349] width 17 height 17
click at [624, 405] on span "Select an option" at bounding box center [620, 400] width 17 height 17
click at [624, 405] on input "Select an option" at bounding box center [620, 400] width 17 height 17
click at [770, 461] on span "Select an option" at bounding box center [761, 452] width 17 height 17
click at [770, 461] on input "Select an option" at bounding box center [761, 452] width 17 height 17
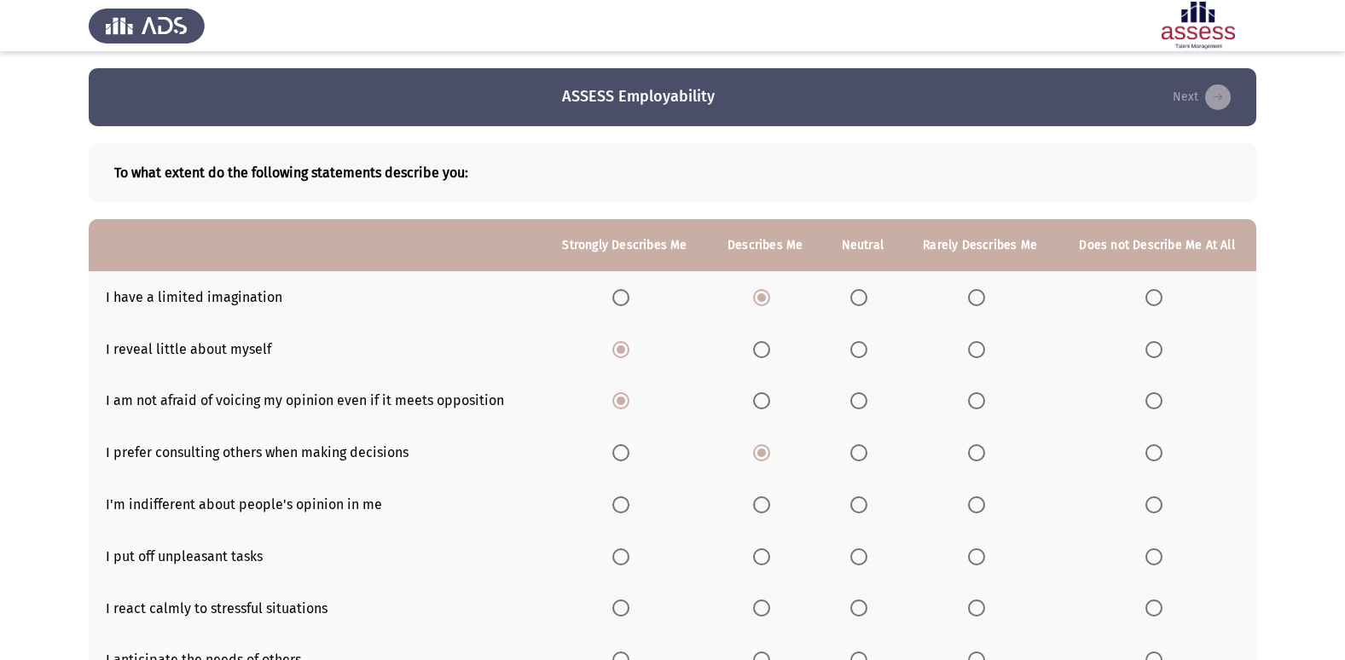
click at [761, 508] on span "Select an option" at bounding box center [761, 504] width 17 height 17
click at [761, 508] on input "Select an option" at bounding box center [761, 504] width 17 height 17
click at [862, 549] on span "Select an option" at bounding box center [858, 557] width 17 height 17
click at [862, 549] on input "Select an option" at bounding box center [858, 557] width 17 height 17
click at [761, 606] on span "Select an option" at bounding box center [761, 608] width 17 height 17
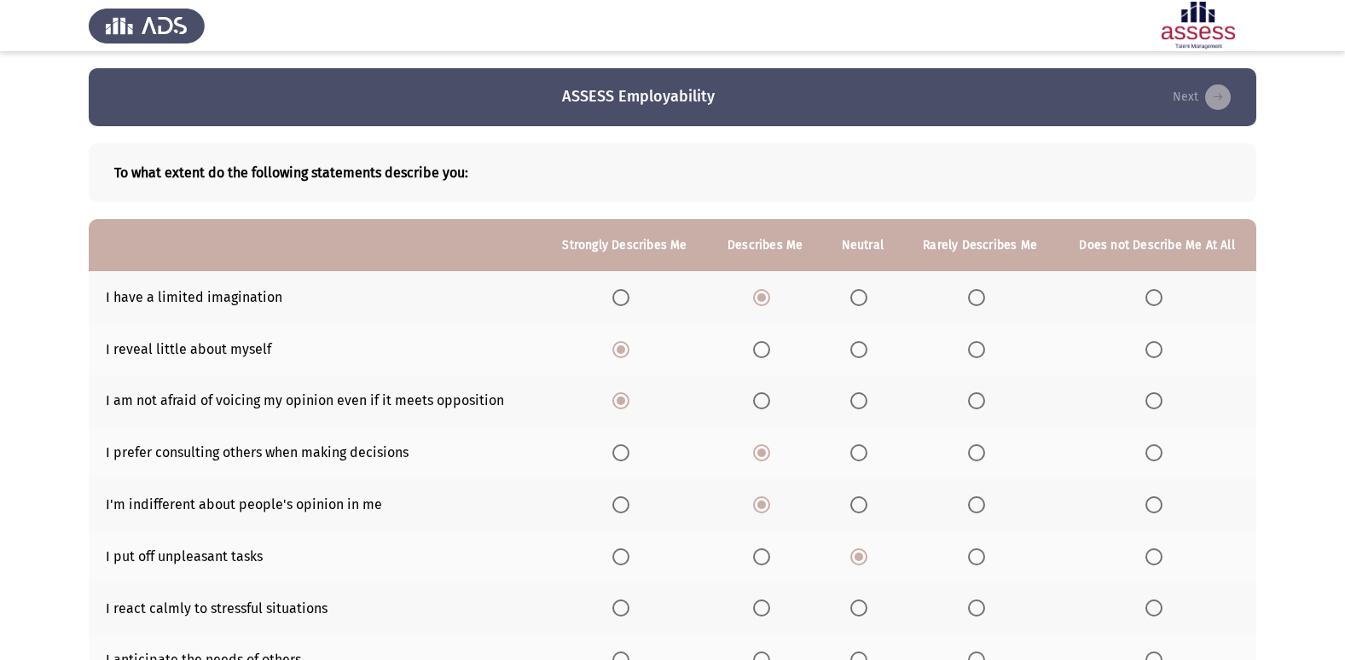
click at [761, 606] on input "Select an option" at bounding box center [761, 608] width 17 height 17
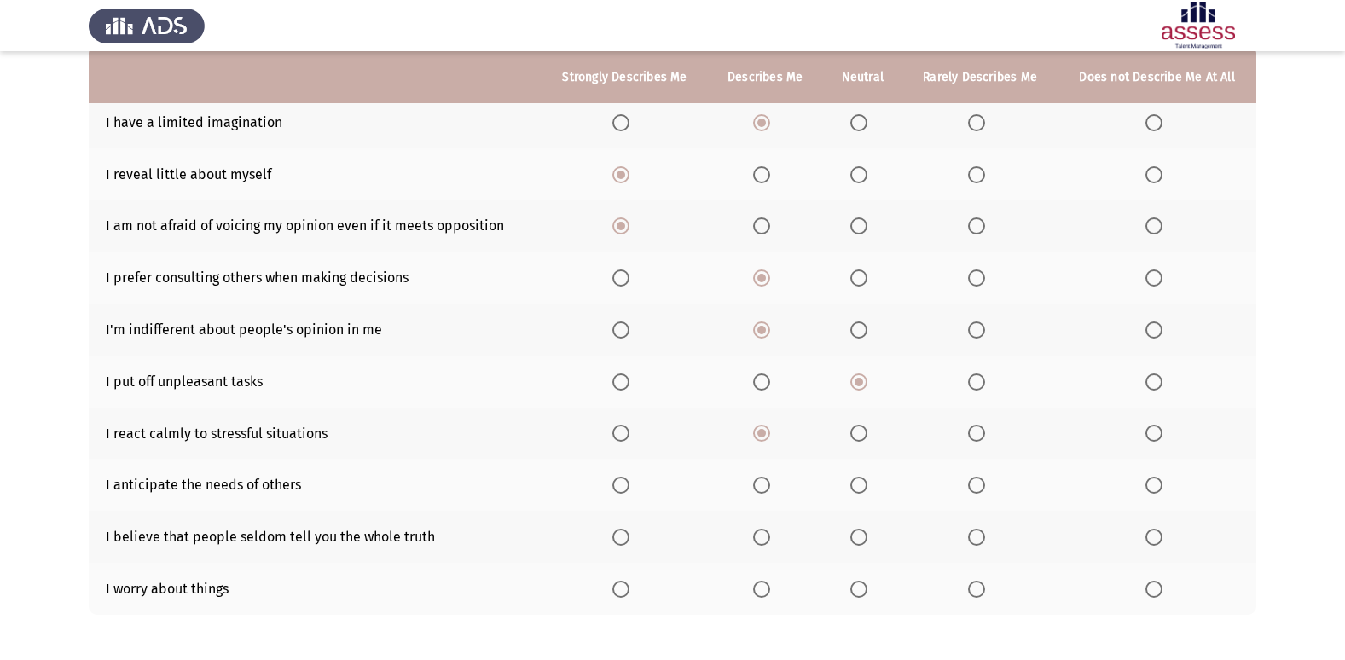
scroll to position [249, 0]
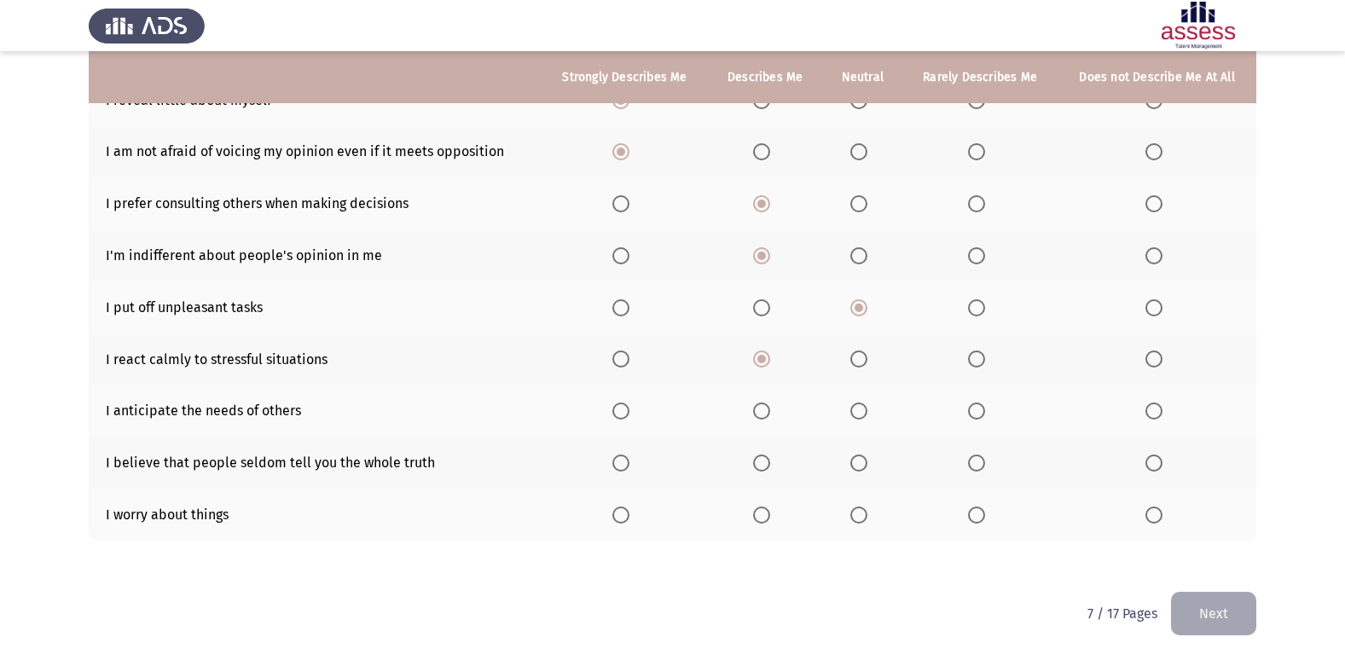
click at [763, 400] on th at bounding box center [765, 411] width 114 height 52
click at [761, 409] on span "Select an option" at bounding box center [761, 411] width 17 height 17
click at [761, 409] on input "Select an option" at bounding box center [761, 411] width 17 height 17
click at [852, 458] on span "Select an option" at bounding box center [858, 463] width 17 height 17
click at [852, 458] on input "Select an option" at bounding box center [858, 463] width 17 height 17
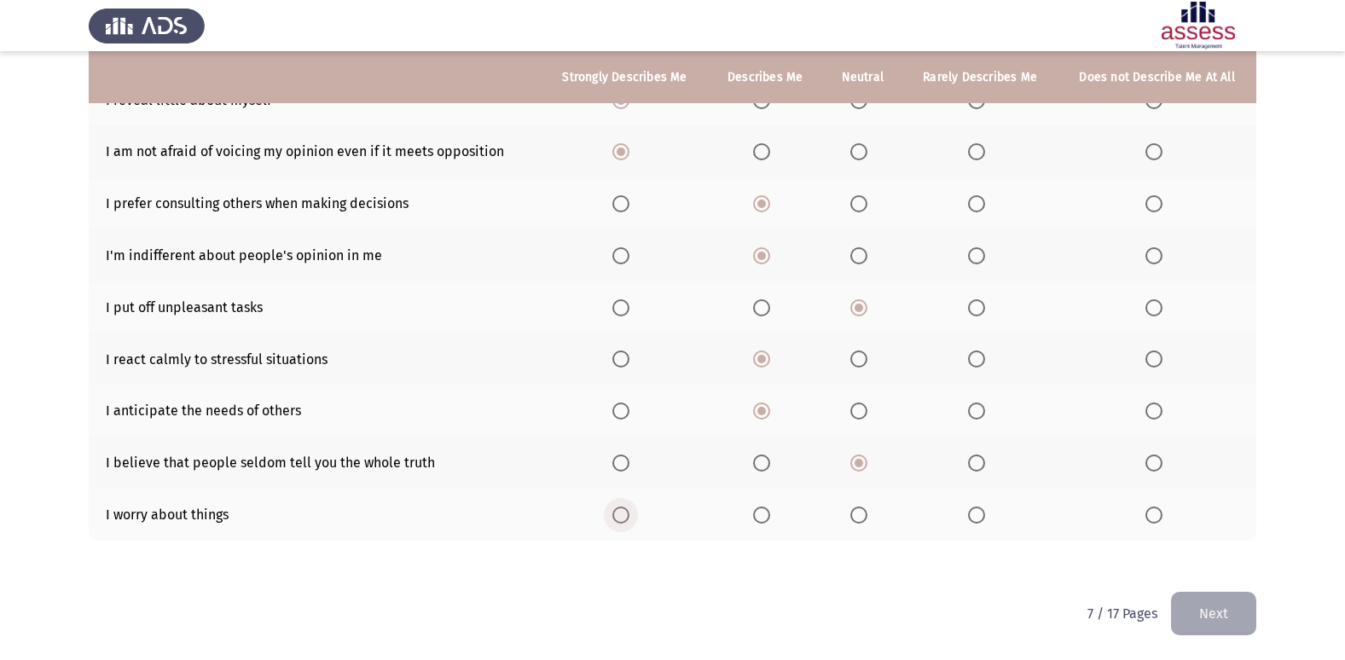
click at [626, 515] on label "Select an option" at bounding box center [624, 515] width 24 height 17
click at [626, 515] on input "Select an option" at bounding box center [620, 515] width 17 height 17
click at [1229, 604] on button "Next" at bounding box center [1213, 614] width 85 height 44
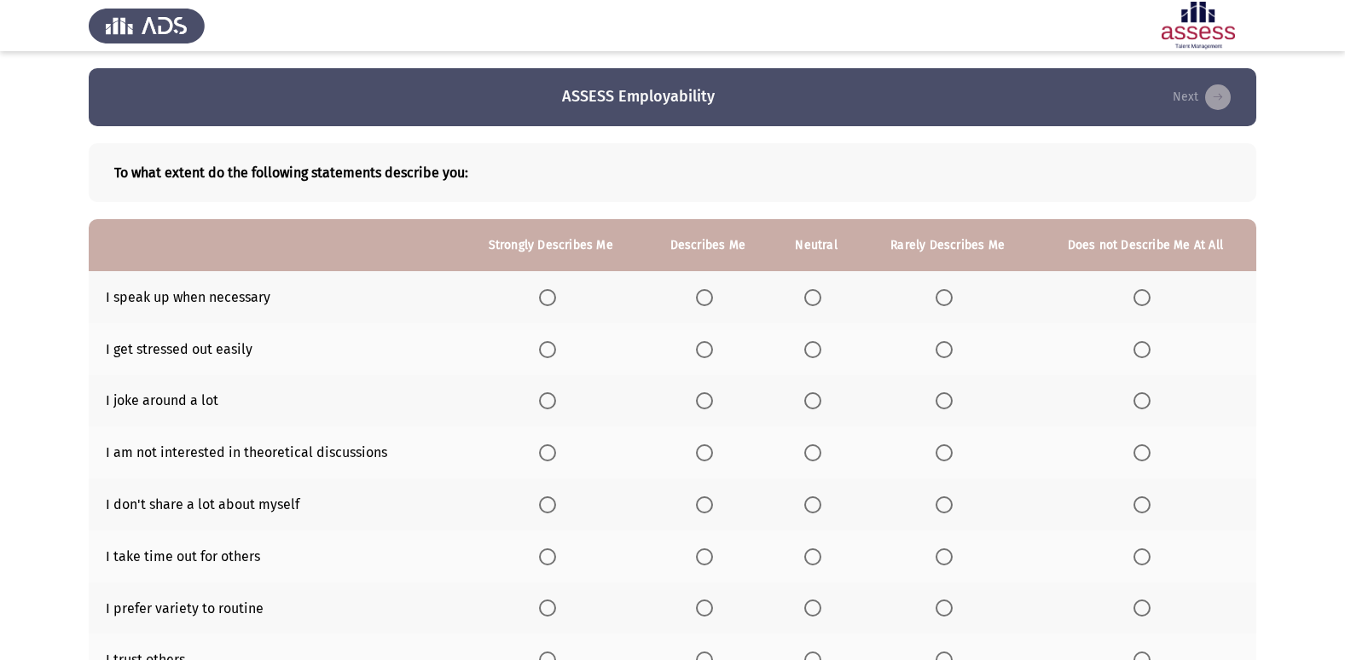
click at [553, 292] on span "Select an option" at bounding box center [547, 297] width 17 height 17
click at [553, 292] on input "Select an option" at bounding box center [547, 297] width 17 height 17
click at [711, 342] on span "Select an option" at bounding box center [704, 349] width 17 height 17
click at [711, 342] on input "Select an option" at bounding box center [704, 349] width 17 height 17
click at [707, 410] on th at bounding box center [708, 401] width 128 height 52
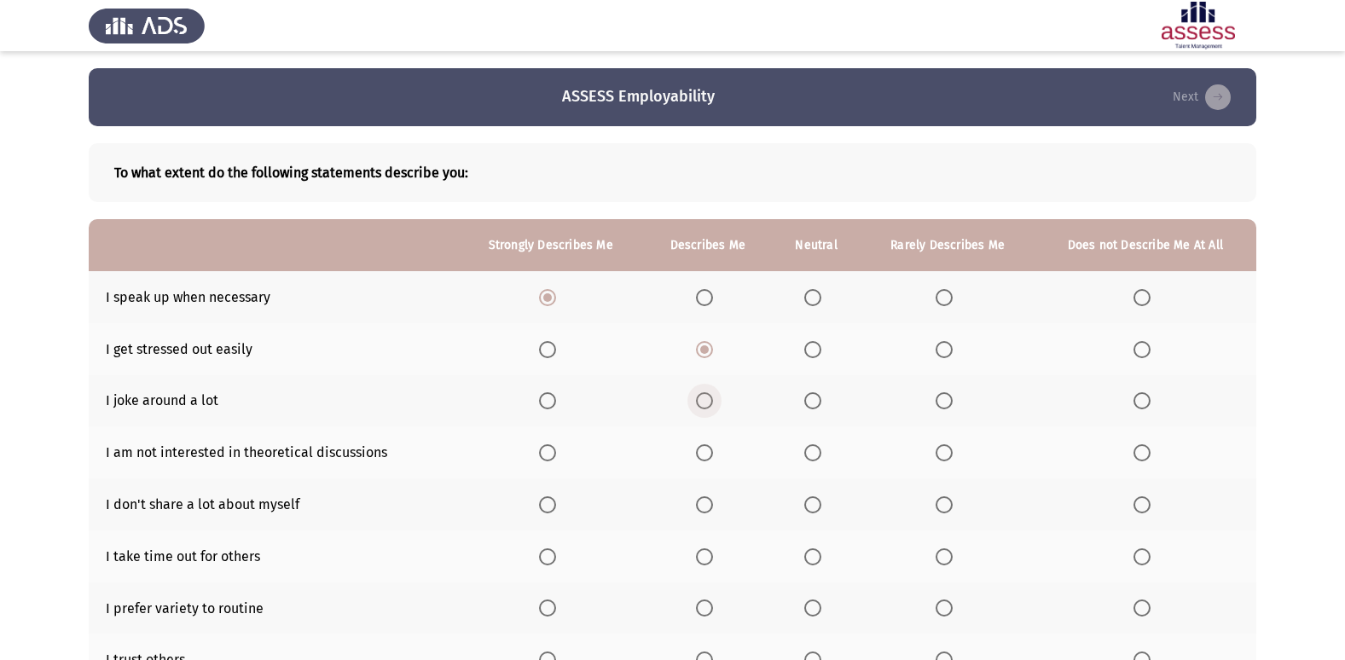
click at [708, 400] on span "Select an option" at bounding box center [704, 400] width 17 height 17
click at [708, 400] on input "Select an option" at bounding box center [704, 400] width 17 height 17
click at [558, 450] on label "Select an option" at bounding box center [551, 452] width 24 height 17
click at [556, 450] on input "Select an option" at bounding box center [547, 452] width 17 height 17
click at [1312, 238] on app-assessment-container "ASSESS Employability Next To what extent do the following statements describe y…" at bounding box center [672, 454] width 1345 height 773
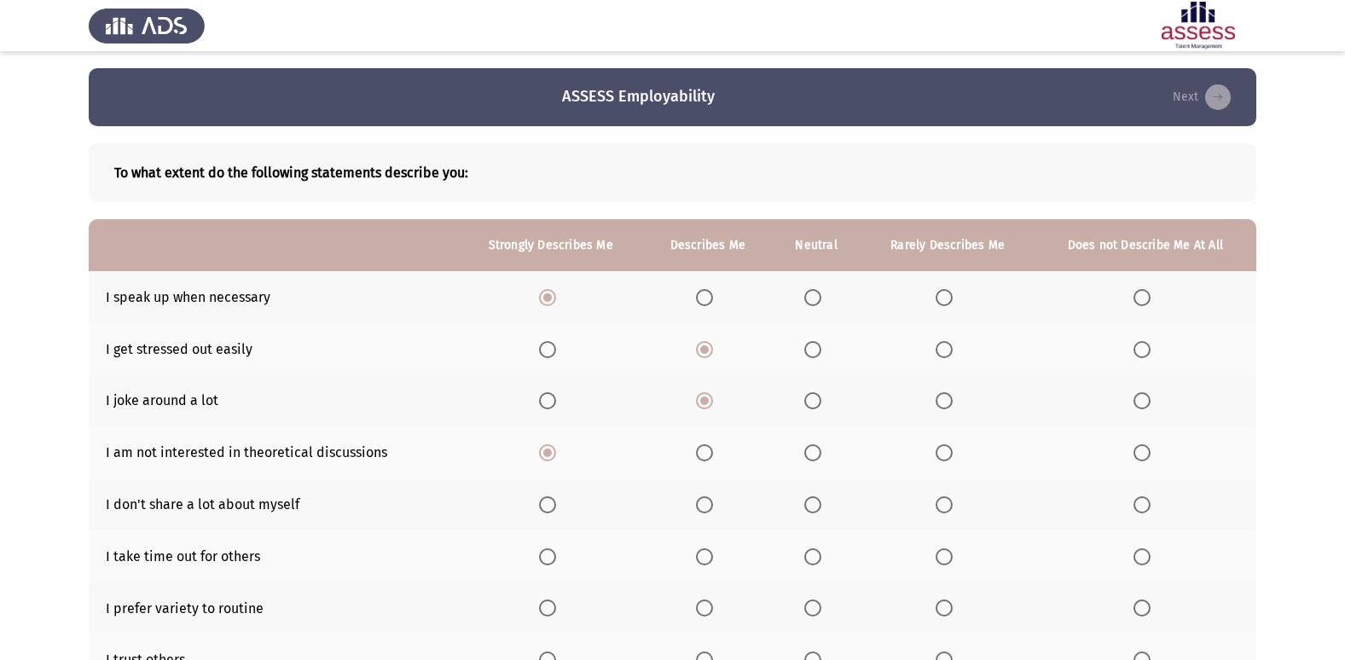
click at [703, 495] on th at bounding box center [708, 505] width 128 height 52
click at [703, 496] on span "Select an option" at bounding box center [704, 504] width 17 height 17
click at [703, 496] on input "Select an option" at bounding box center [704, 504] width 17 height 17
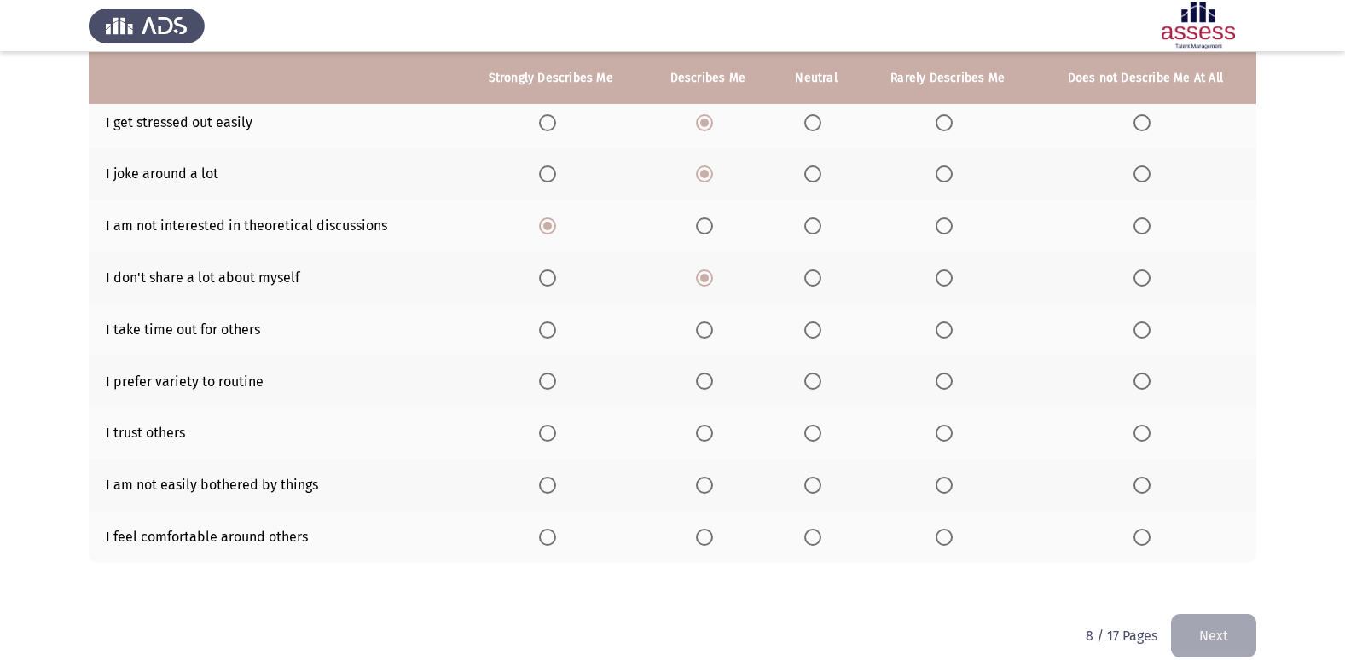
scroll to position [228, 0]
click at [821, 332] on span "Select an option" at bounding box center [812, 329] width 17 height 17
click at [821, 332] on input "Select an option" at bounding box center [812, 329] width 17 height 17
click at [708, 369] on th at bounding box center [708, 381] width 128 height 52
click at [706, 371] on th at bounding box center [708, 381] width 128 height 52
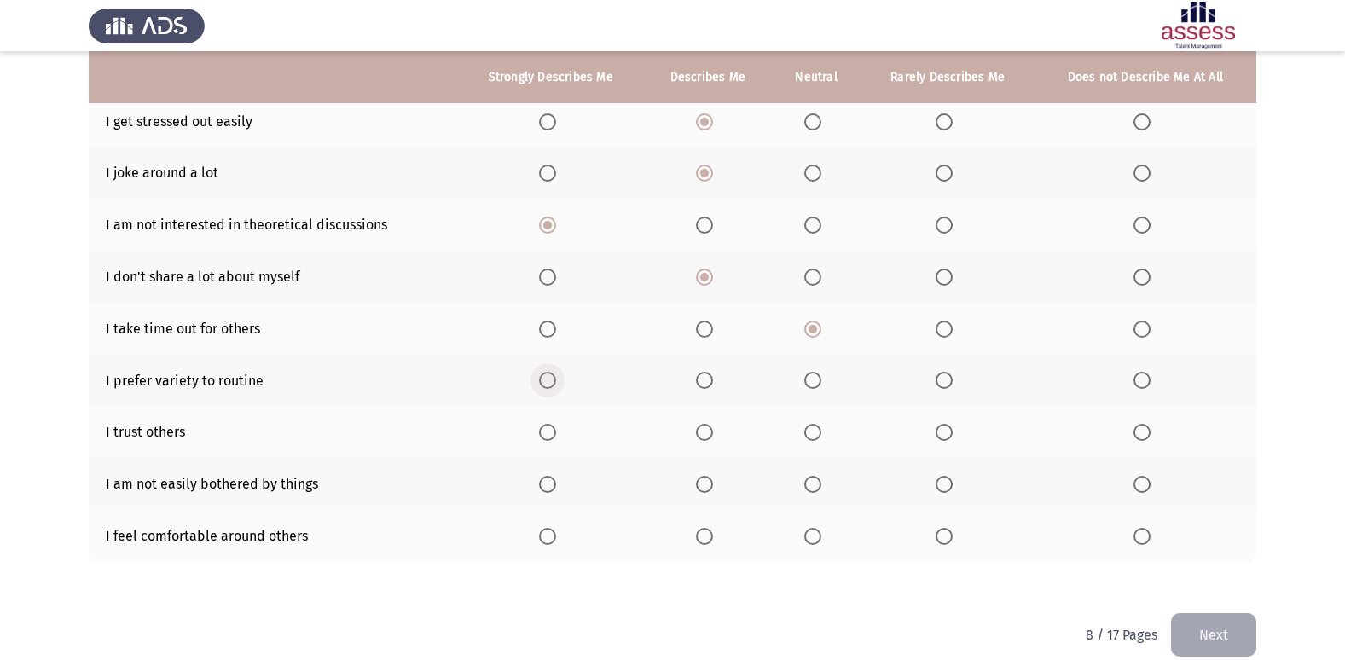
click at [547, 377] on span "Select an option" at bounding box center [547, 380] width 17 height 17
click at [547, 377] on input "Select an option" at bounding box center [547, 380] width 17 height 17
click at [704, 432] on span "Select an option" at bounding box center [704, 432] width 17 height 17
click at [704, 432] on input "Select an option" at bounding box center [704, 432] width 17 height 17
click at [549, 467] on th at bounding box center [551, 484] width 186 height 52
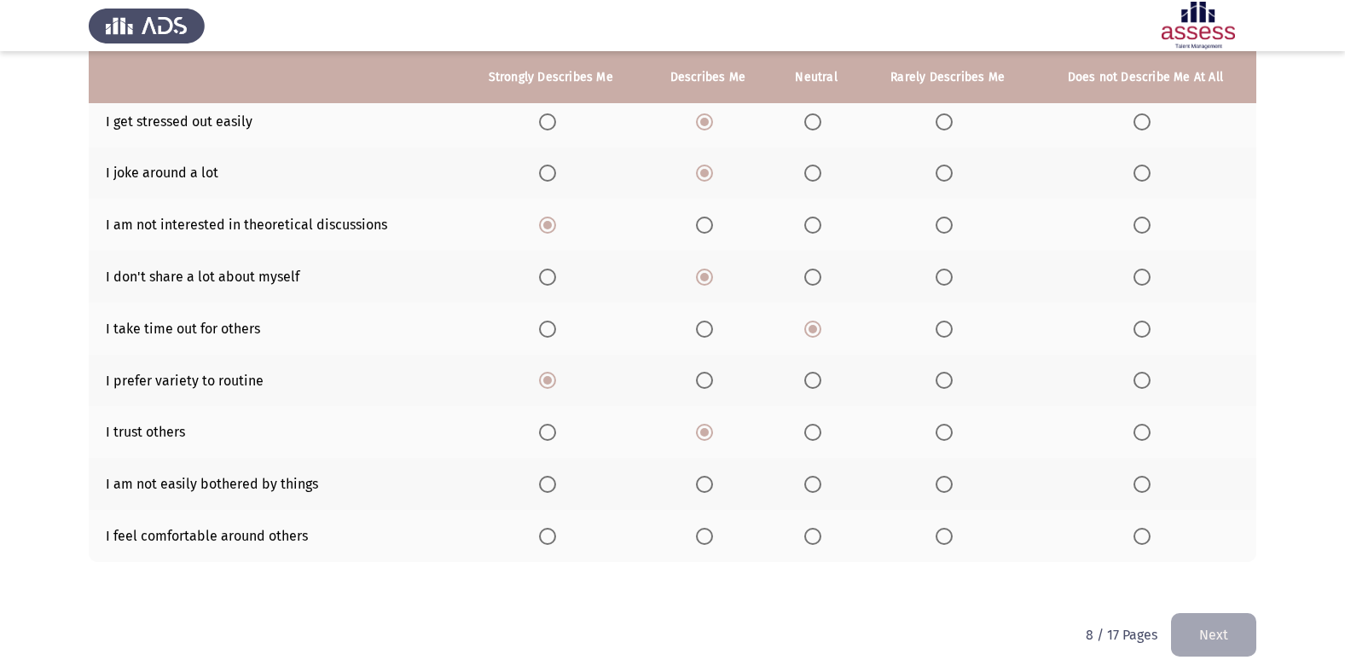
drag, startPoint x: 549, startPoint y: 475, endPoint x: 553, endPoint y: 486, distance: 11.9
click at [550, 480] on th at bounding box center [551, 484] width 186 height 52
click at [554, 491] on span "Select an option" at bounding box center [547, 484] width 17 height 17
click at [554, 491] on input "Select an option" at bounding box center [547, 484] width 17 height 17
click at [559, 545] on th at bounding box center [551, 536] width 186 height 52
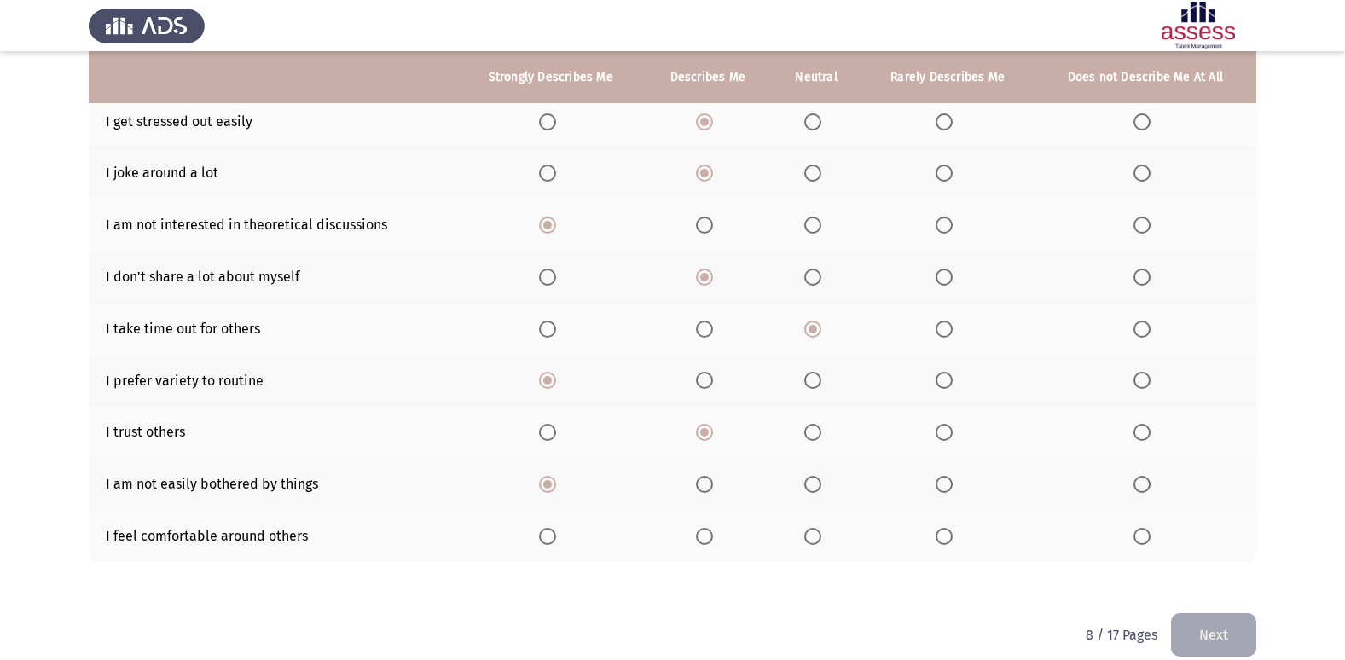
click at [557, 537] on label "Select an option" at bounding box center [551, 536] width 24 height 17
click at [556, 537] on input "Select an option" at bounding box center [547, 536] width 17 height 17
click at [1189, 618] on button "Next" at bounding box center [1213, 635] width 85 height 44
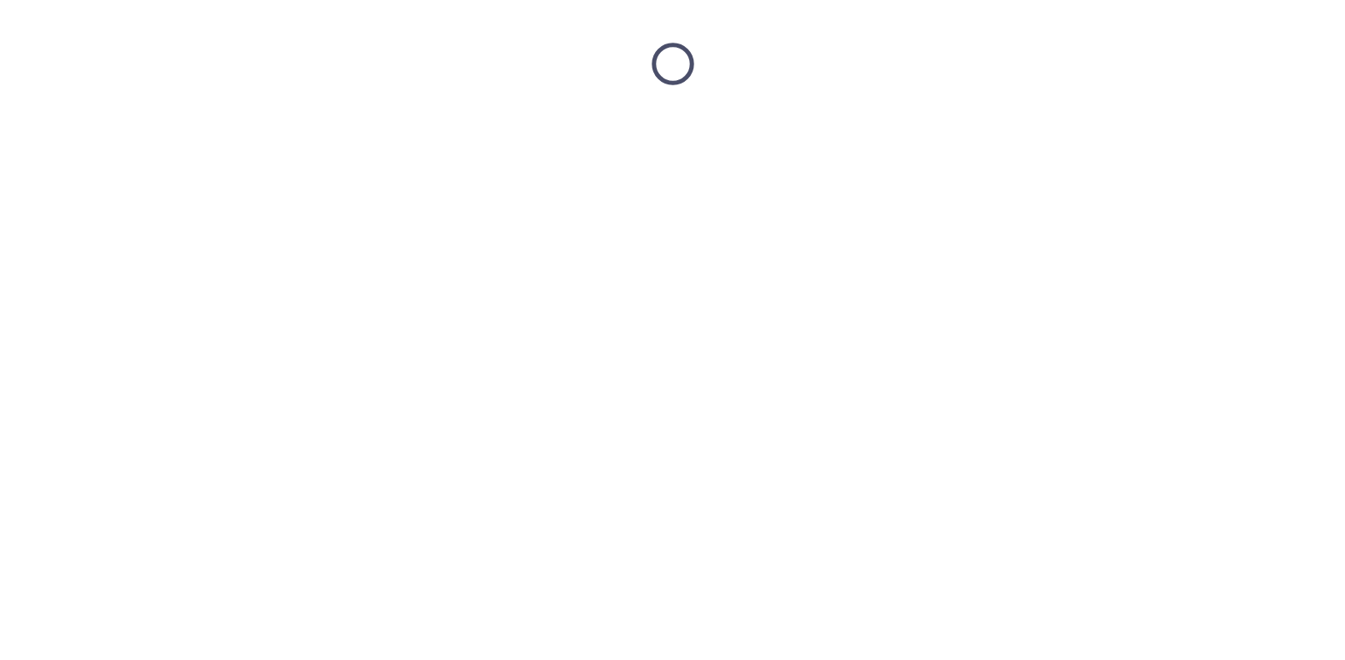
scroll to position [0, 0]
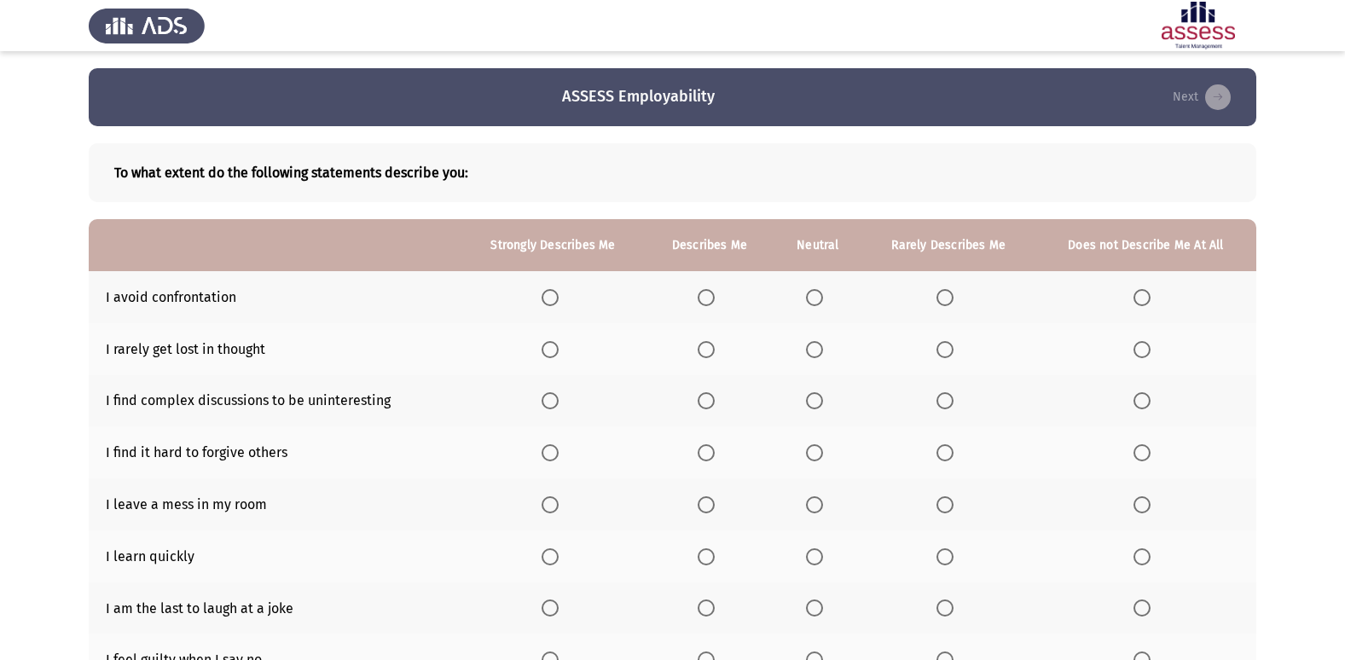
click at [572, 302] on th at bounding box center [553, 297] width 185 height 52
click at [565, 294] on label "Select an option" at bounding box center [554, 297] width 24 height 17
click at [559, 294] on input "Select an option" at bounding box center [550, 297] width 17 height 17
click at [713, 349] on span "Select an option" at bounding box center [706, 349] width 17 height 17
click at [713, 349] on input "Select an option" at bounding box center [706, 349] width 17 height 17
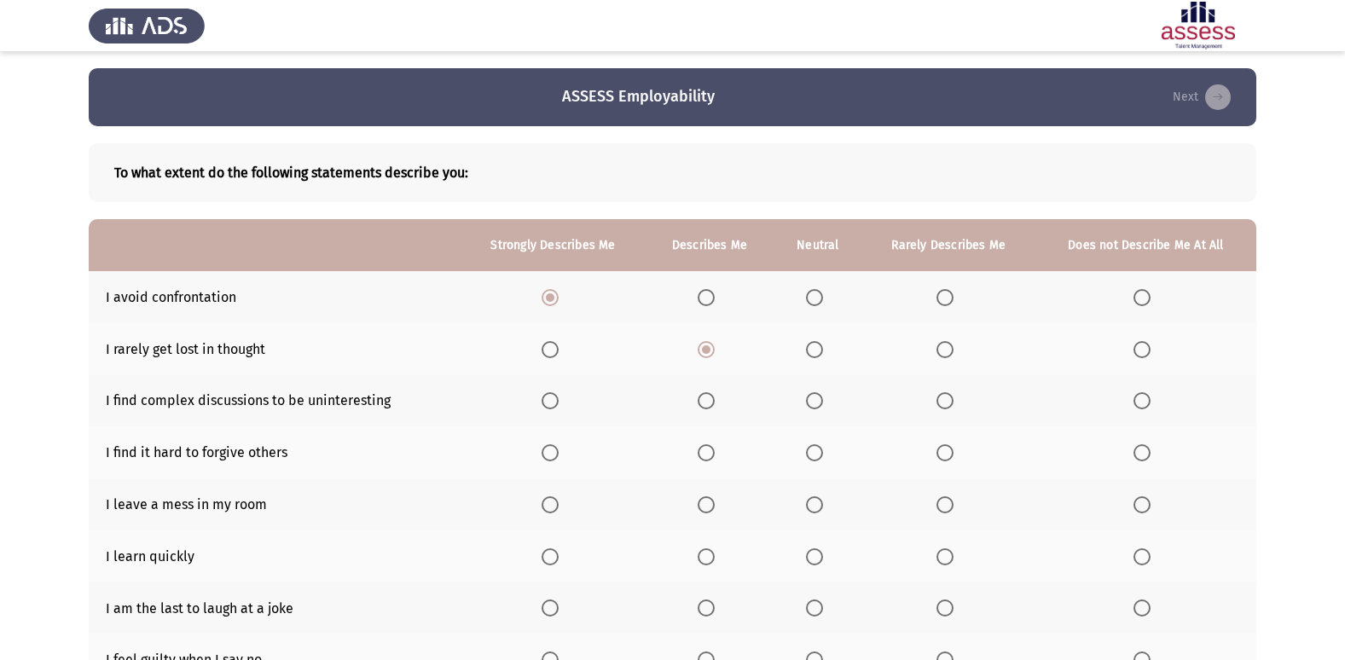
click at [548, 394] on span "Select an option" at bounding box center [550, 400] width 17 height 17
click at [548, 394] on input "Select an option" at bounding box center [550, 400] width 17 height 17
click at [705, 448] on span "Select an option" at bounding box center [706, 452] width 17 height 17
click at [705, 448] on input "Select an option" at bounding box center [706, 452] width 17 height 17
click at [825, 505] on label "Select an option" at bounding box center [818, 504] width 24 height 17
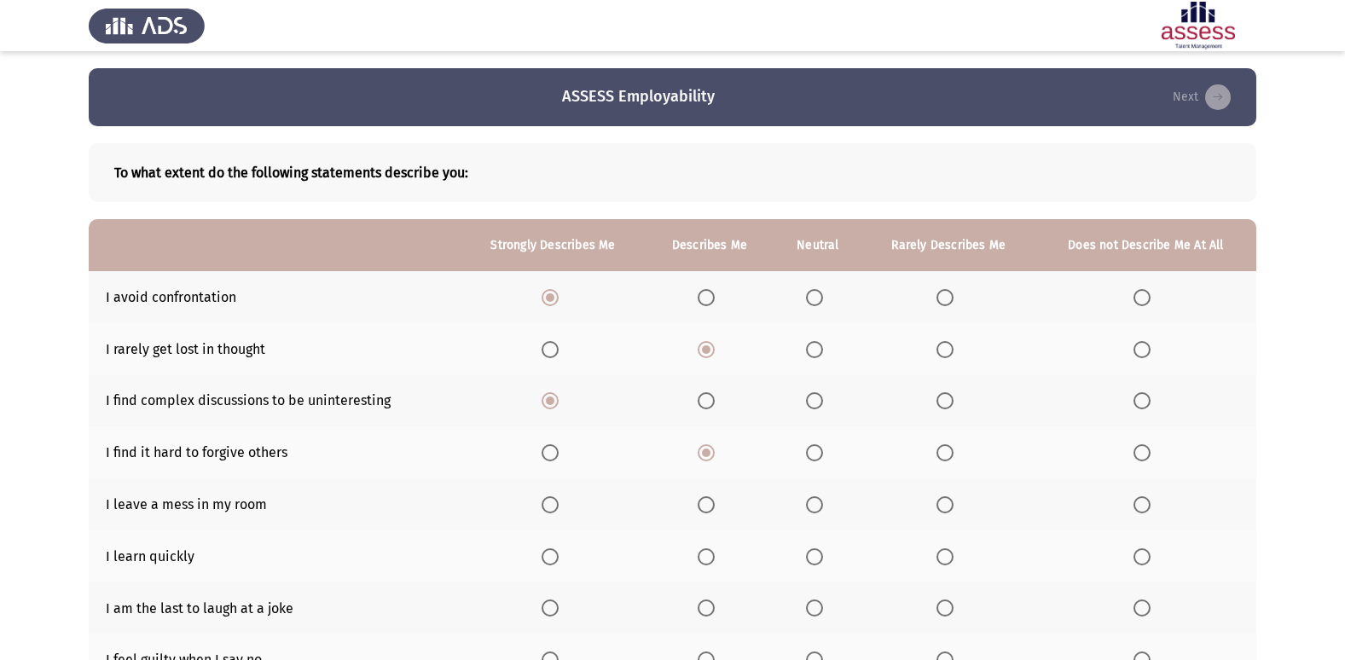
click at [823, 505] on input "Select an option" at bounding box center [814, 504] width 17 height 17
click at [714, 562] on span "Select an option" at bounding box center [706, 557] width 17 height 17
click at [714, 562] on input "Select an option" at bounding box center [706, 557] width 17 height 17
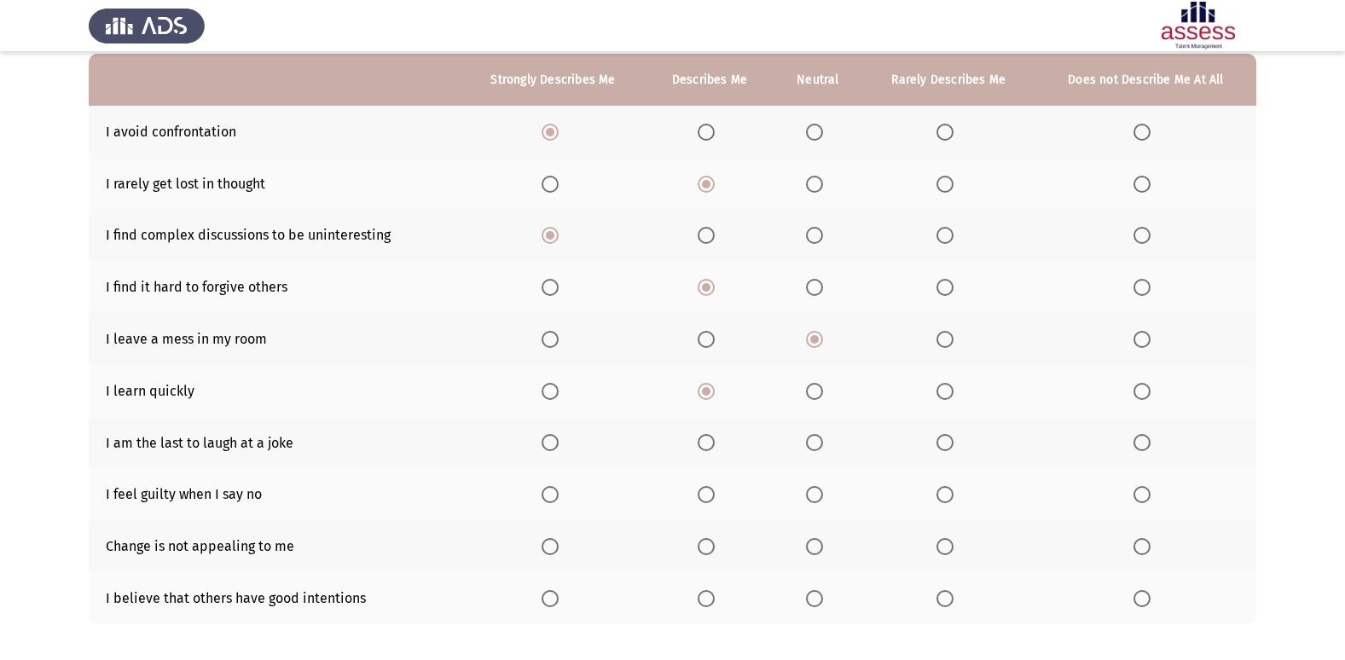
scroll to position [169, 0]
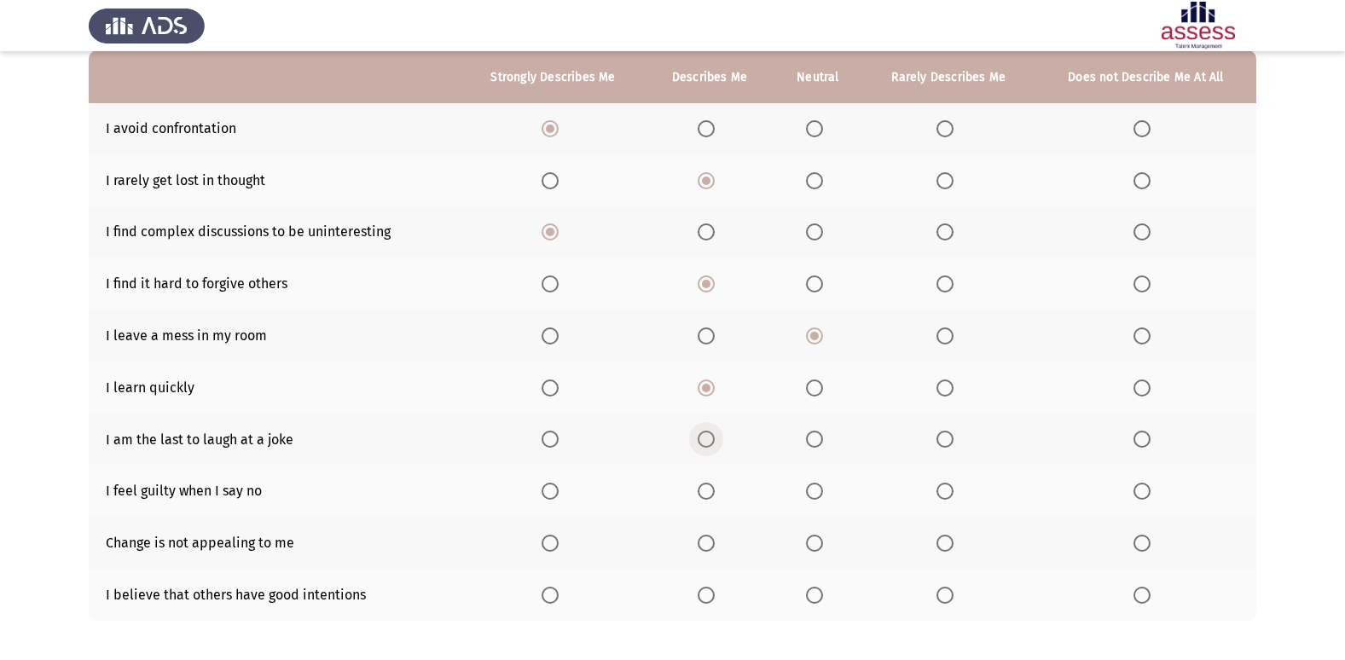
click at [711, 444] on span "Select an option" at bounding box center [706, 439] width 17 height 17
click at [711, 444] on input "Select an option" at bounding box center [706, 439] width 17 height 17
click at [713, 497] on span "Select an option" at bounding box center [706, 491] width 17 height 17
click at [713, 497] on input "Select an option" at bounding box center [706, 491] width 17 height 17
click at [814, 549] on span "Select an option" at bounding box center [814, 543] width 17 height 17
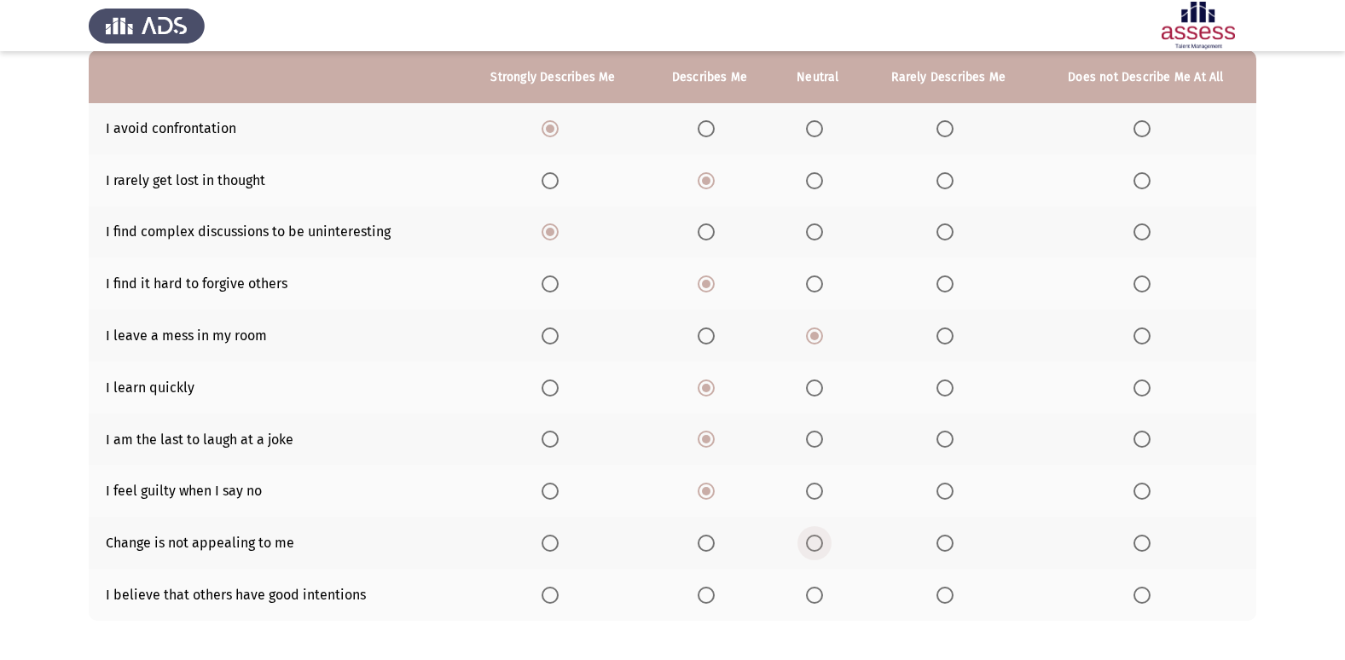
click at [814, 549] on input "Select an option" at bounding box center [814, 543] width 17 height 17
click at [830, 593] on label "Select an option" at bounding box center [818, 595] width 24 height 17
click at [823, 593] on input "Select an option" at bounding box center [814, 595] width 17 height 17
click at [827, 592] on label "Select an option" at bounding box center [818, 595] width 24 height 17
click at [823, 592] on input "Select an option" at bounding box center [814, 595] width 17 height 17
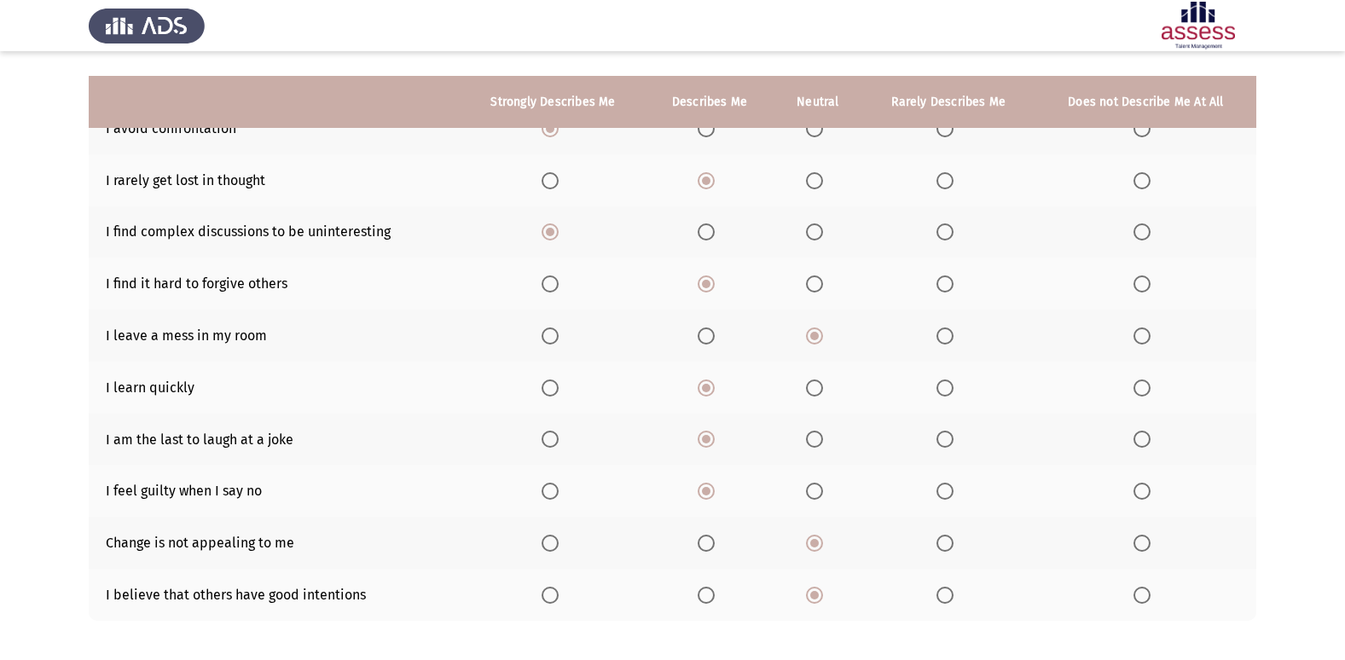
scroll to position [249, 0]
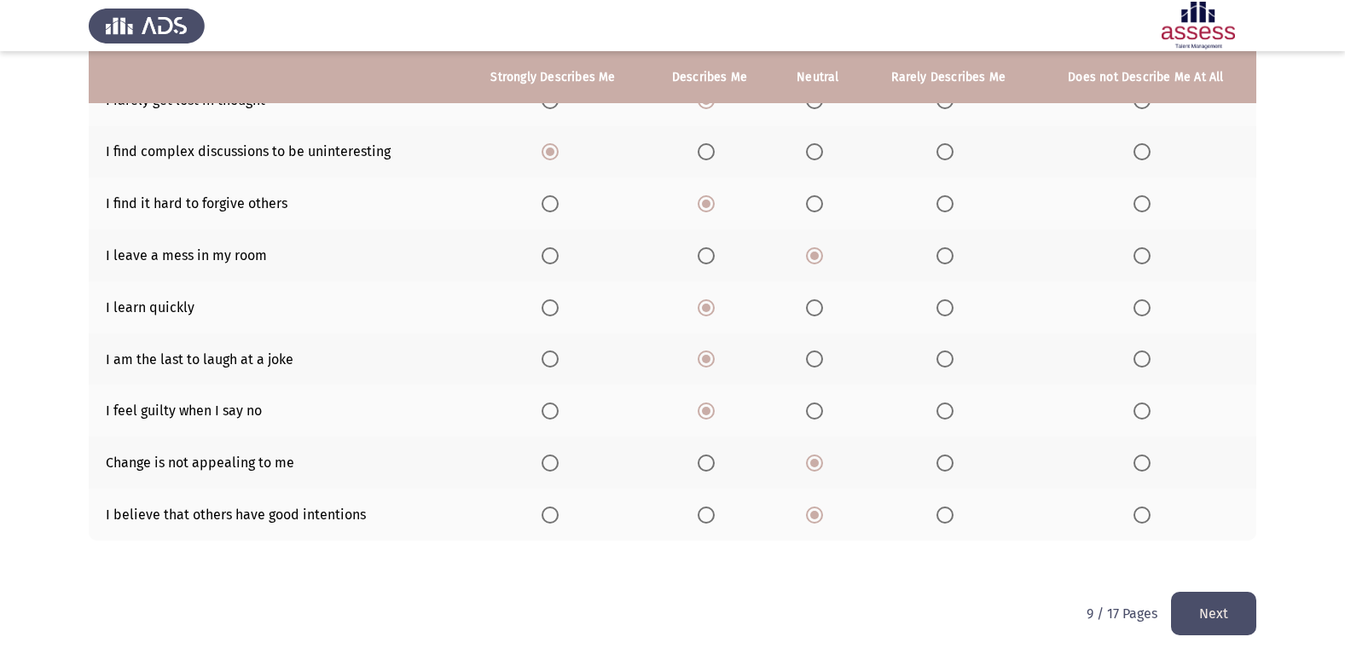
click at [1245, 618] on button "Next" at bounding box center [1213, 614] width 85 height 44
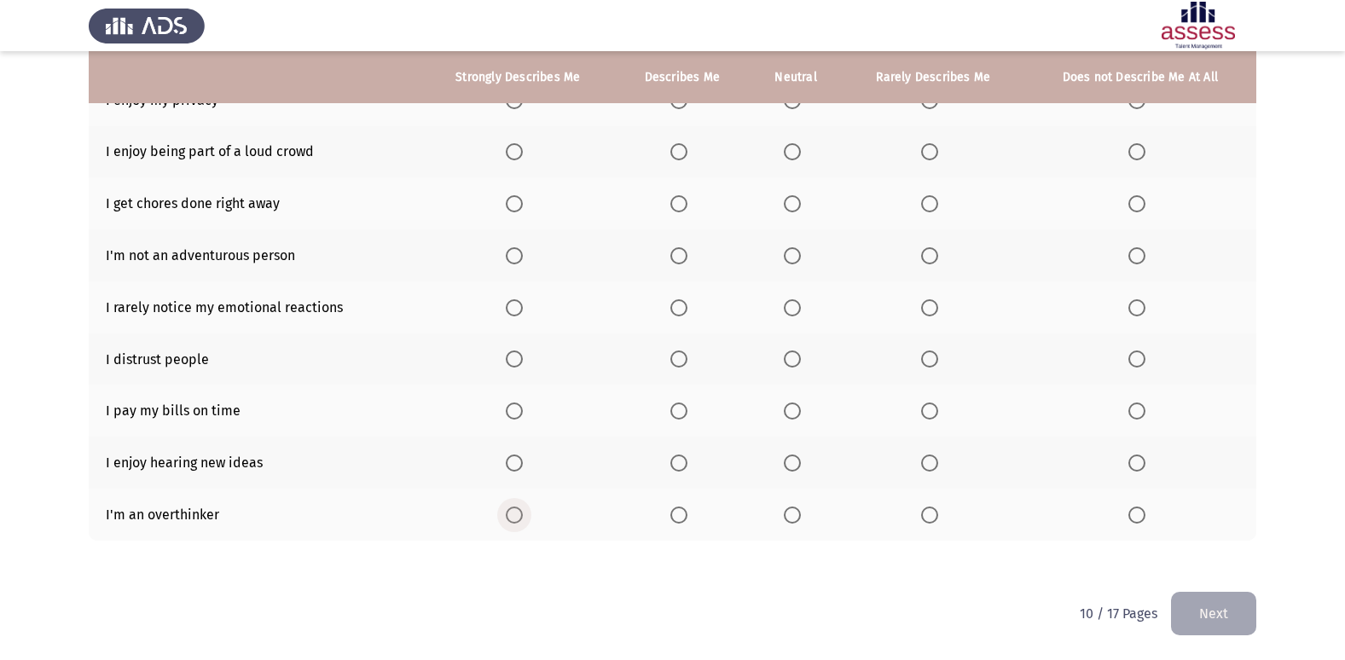
click at [511, 512] on span "Select an option" at bounding box center [514, 515] width 17 height 17
click at [511, 512] on input "Select an option" at bounding box center [514, 515] width 17 height 17
click at [678, 463] on span "Select an option" at bounding box center [678, 463] width 17 height 17
click at [678, 463] on input "Select an option" at bounding box center [678, 463] width 17 height 17
click at [679, 405] on span "Select an option" at bounding box center [678, 411] width 17 height 17
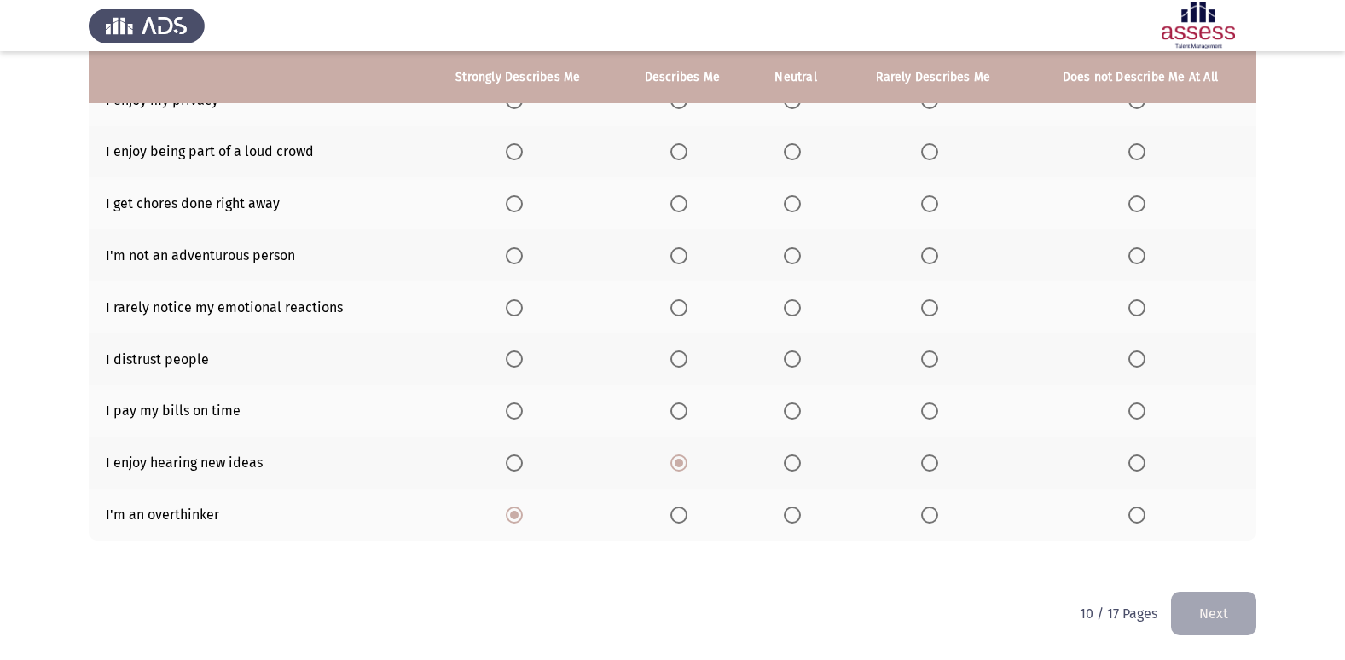
click at [679, 405] on input "Select an option" at bounding box center [678, 411] width 17 height 17
click at [683, 356] on span "Select an option" at bounding box center [678, 359] width 17 height 17
click at [683, 356] on input "Select an option" at bounding box center [678, 359] width 17 height 17
click at [804, 305] on label "Select an option" at bounding box center [796, 307] width 24 height 17
click at [801, 305] on input "Select an option" at bounding box center [792, 307] width 17 height 17
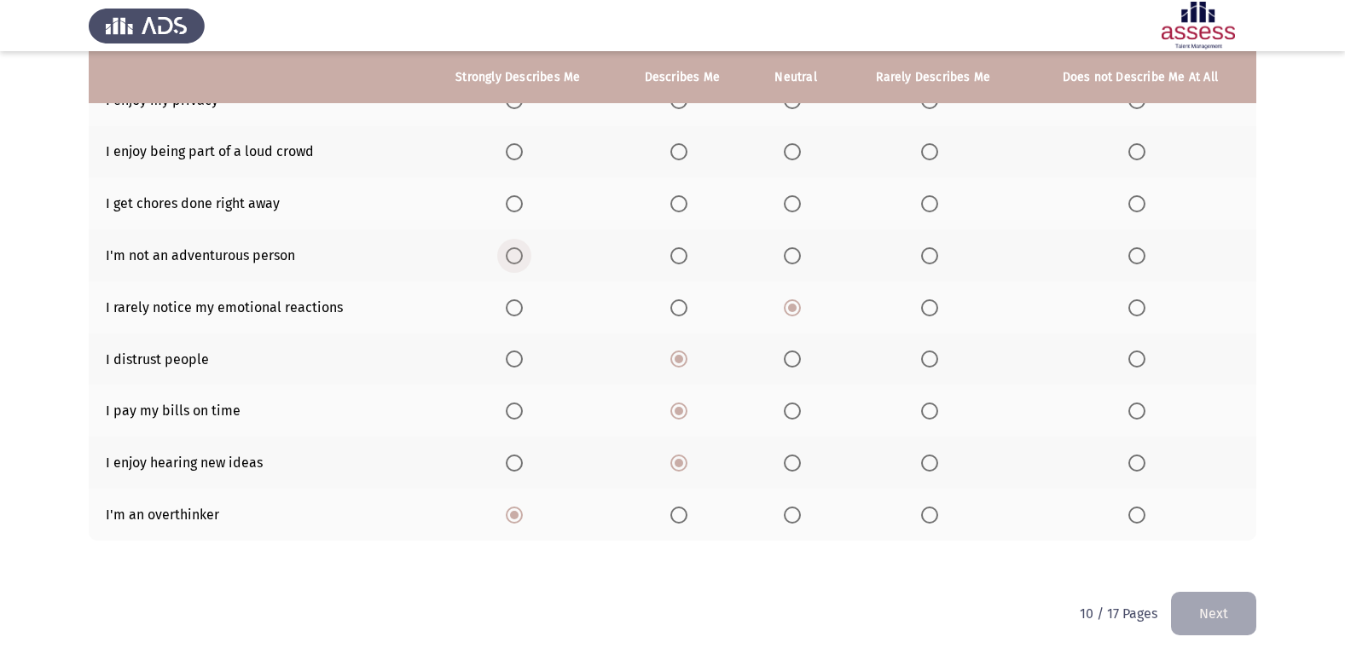
click at [514, 261] on span "Select an option" at bounding box center [514, 255] width 17 height 17
click at [514, 261] on input "Select an option" at bounding box center [514, 255] width 17 height 17
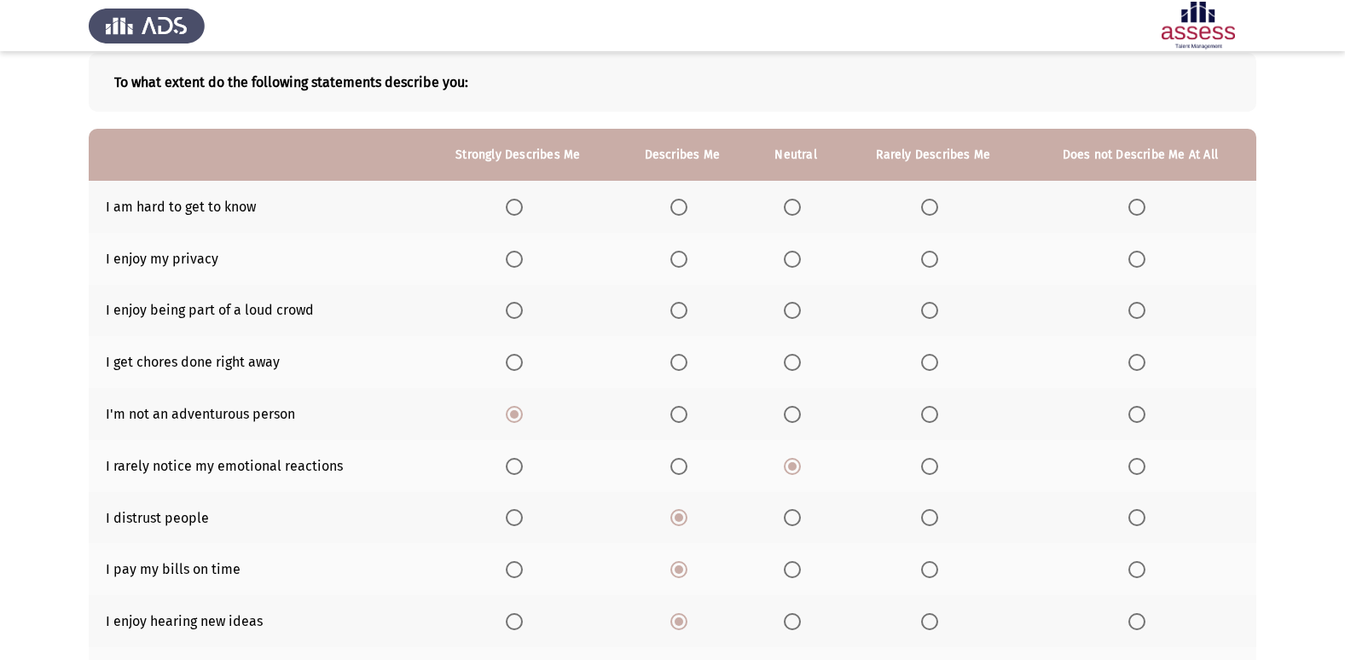
scroll to position [86, 0]
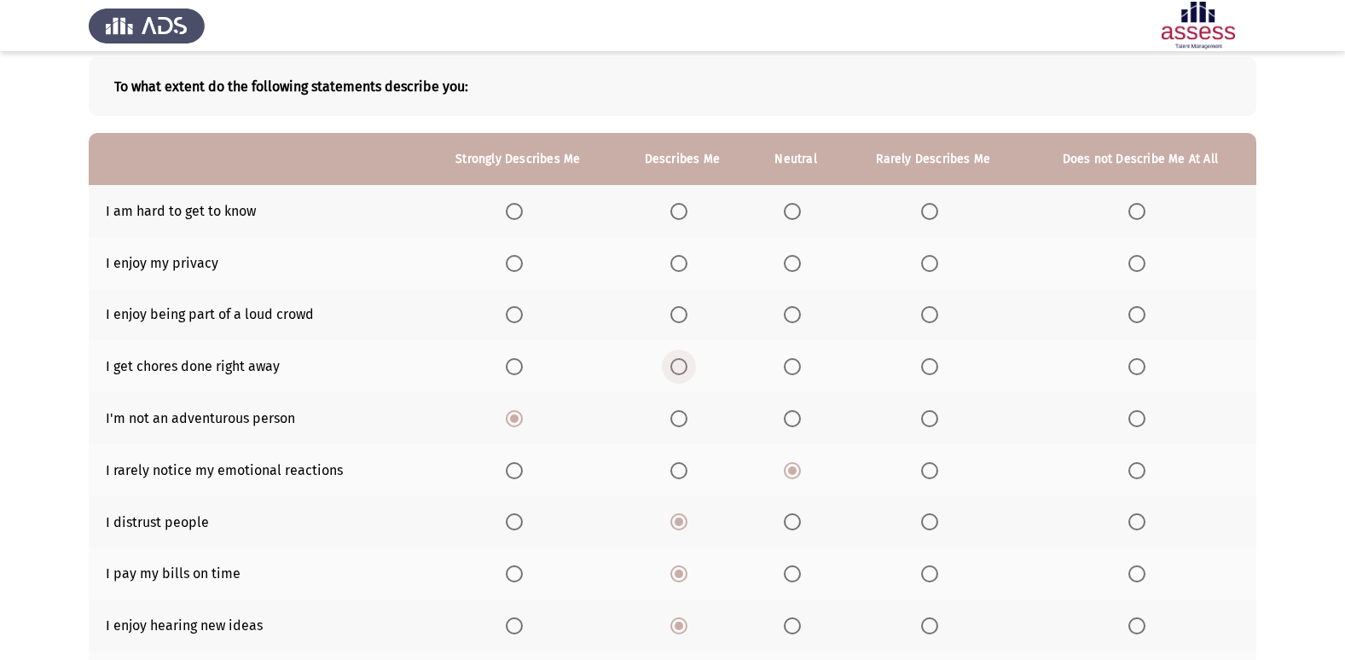
click at [688, 368] on span "Select an option" at bounding box center [678, 366] width 17 height 17
click at [688, 368] on input "Select an option" at bounding box center [678, 366] width 17 height 17
click at [558, 306] on th at bounding box center [518, 315] width 194 height 52
click at [810, 305] on th at bounding box center [795, 315] width 93 height 52
click at [800, 311] on span "Select an option" at bounding box center [792, 314] width 17 height 17
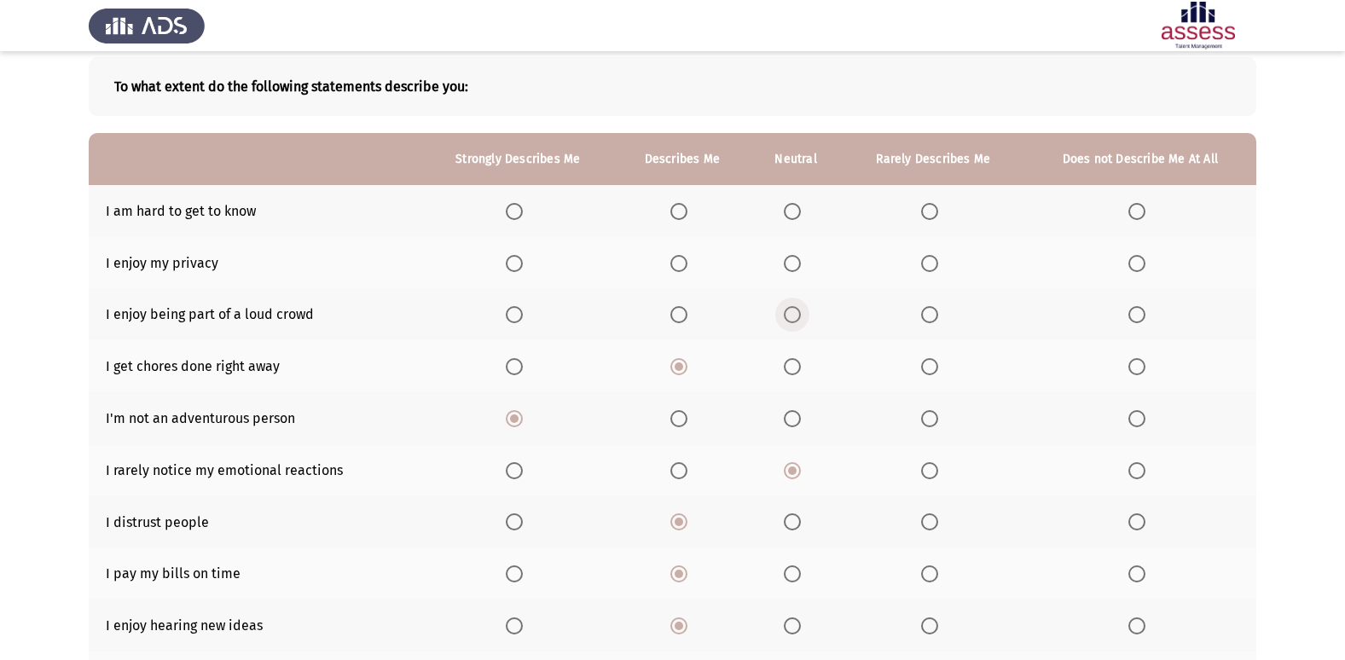
click at [800, 311] on input "Select an option" at bounding box center [792, 314] width 17 height 17
click at [516, 210] on span "Select an option" at bounding box center [514, 211] width 17 height 17
click at [516, 210] on input "Select an option" at bounding box center [514, 211] width 17 height 17
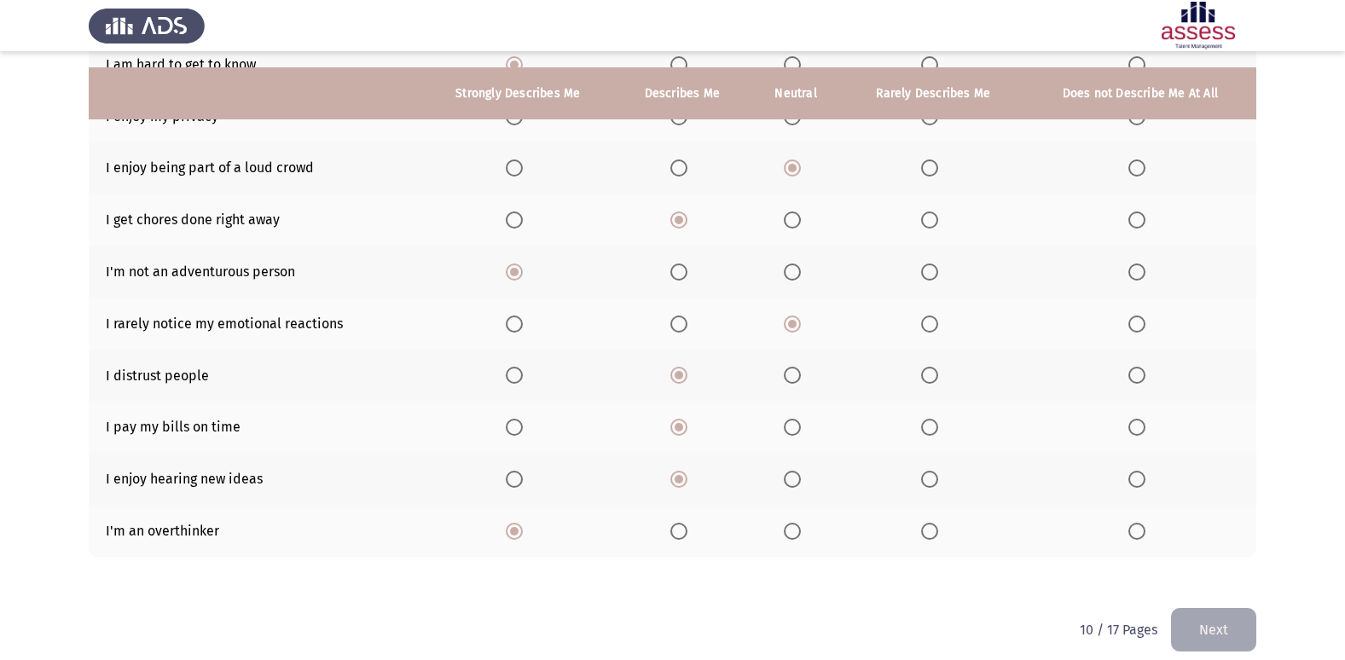
scroll to position [249, 0]
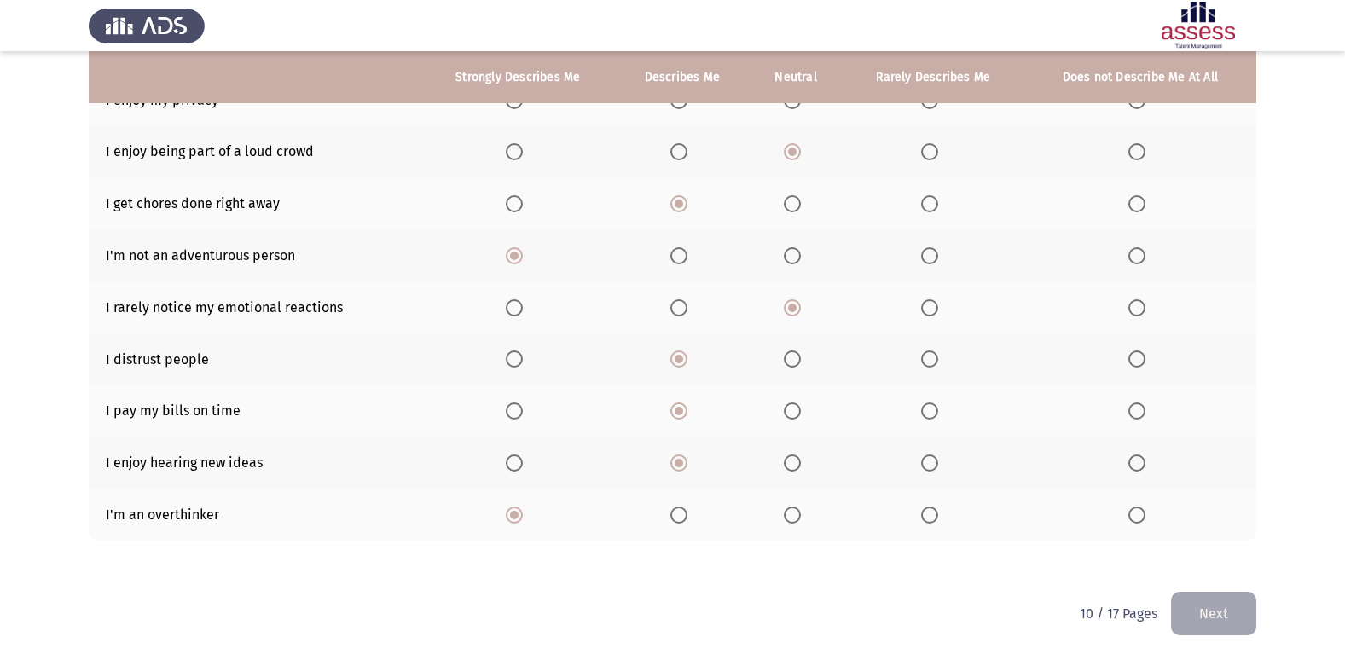
click at [1185, 623] on button "Next" at bounding box center [1213, 614] width 85 height 44
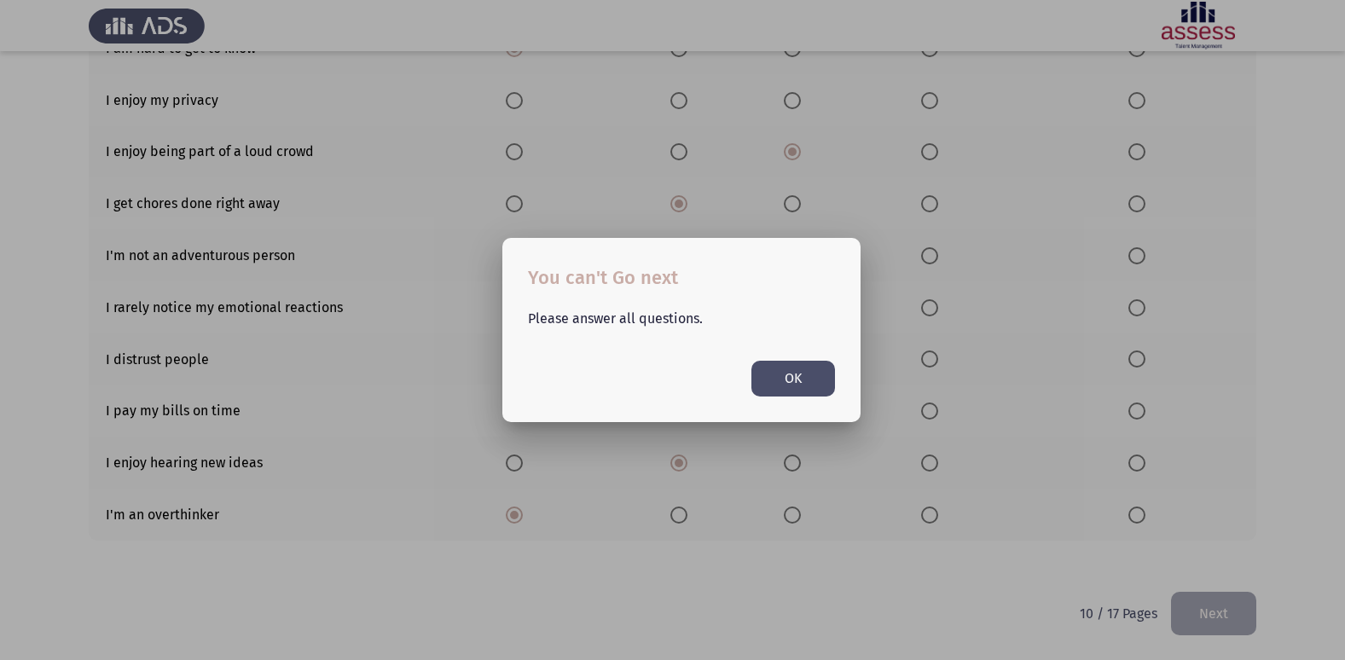
click at [804, 381] on button "OK" at bounding box center [794, 378] width 84 height 35
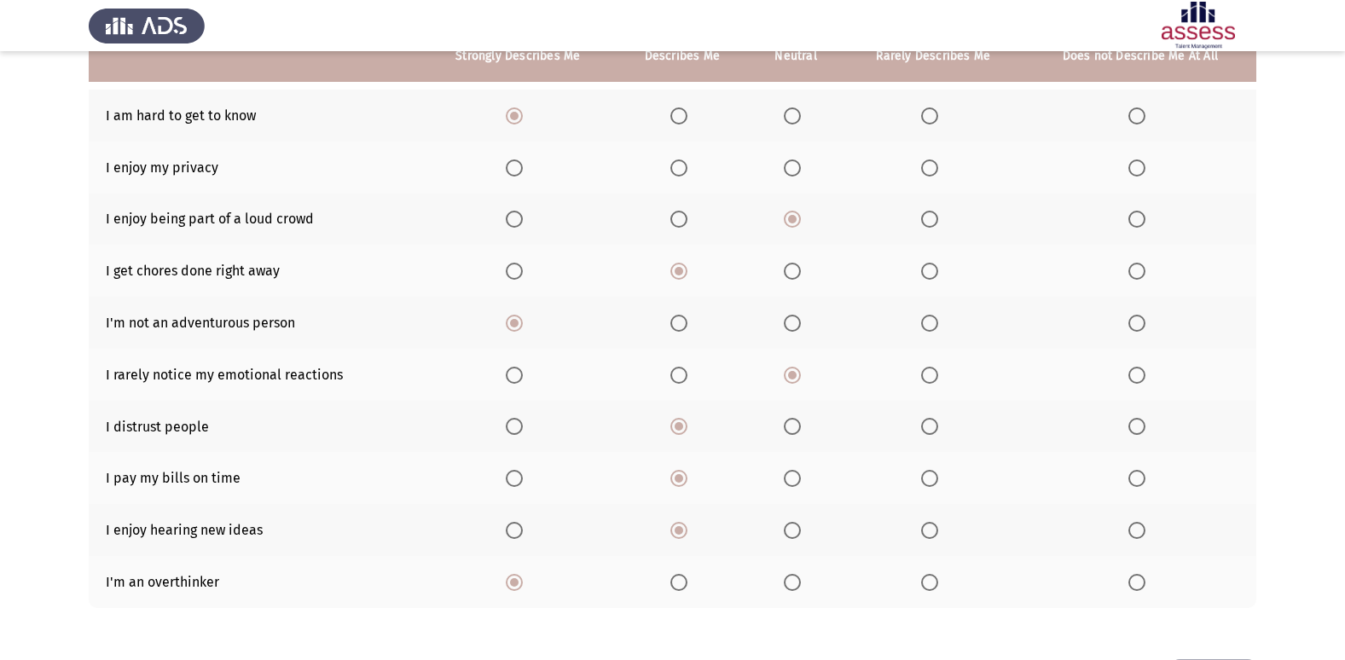
scroll to position [134, 0]
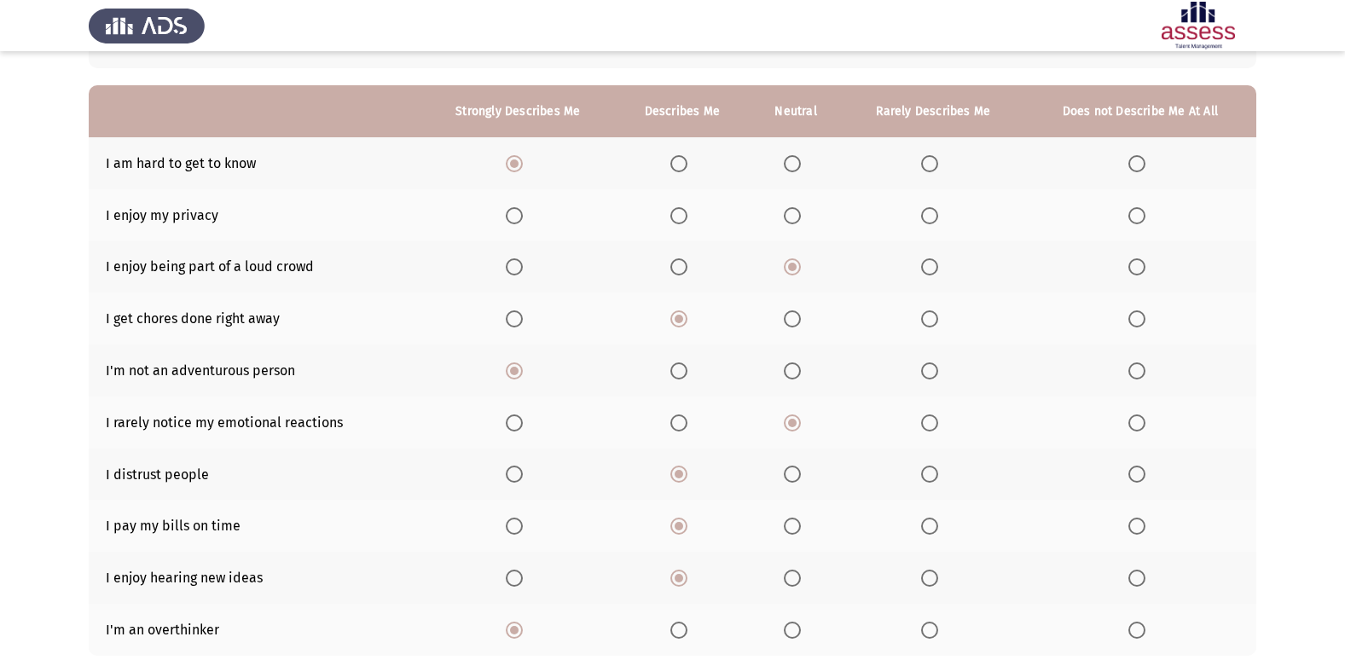
click at [679, 224] on th at bounding box center [682, 215] width 134 height 52
click at [682, 202] on th at bounding box center [682, 215] width 134 height 52
click at [682, 204] on th at bounding box center [682, 215] width 134 height 52
click at [680, 213] on span "Select an option" at bounding box center [678, 215] width 17 height 17
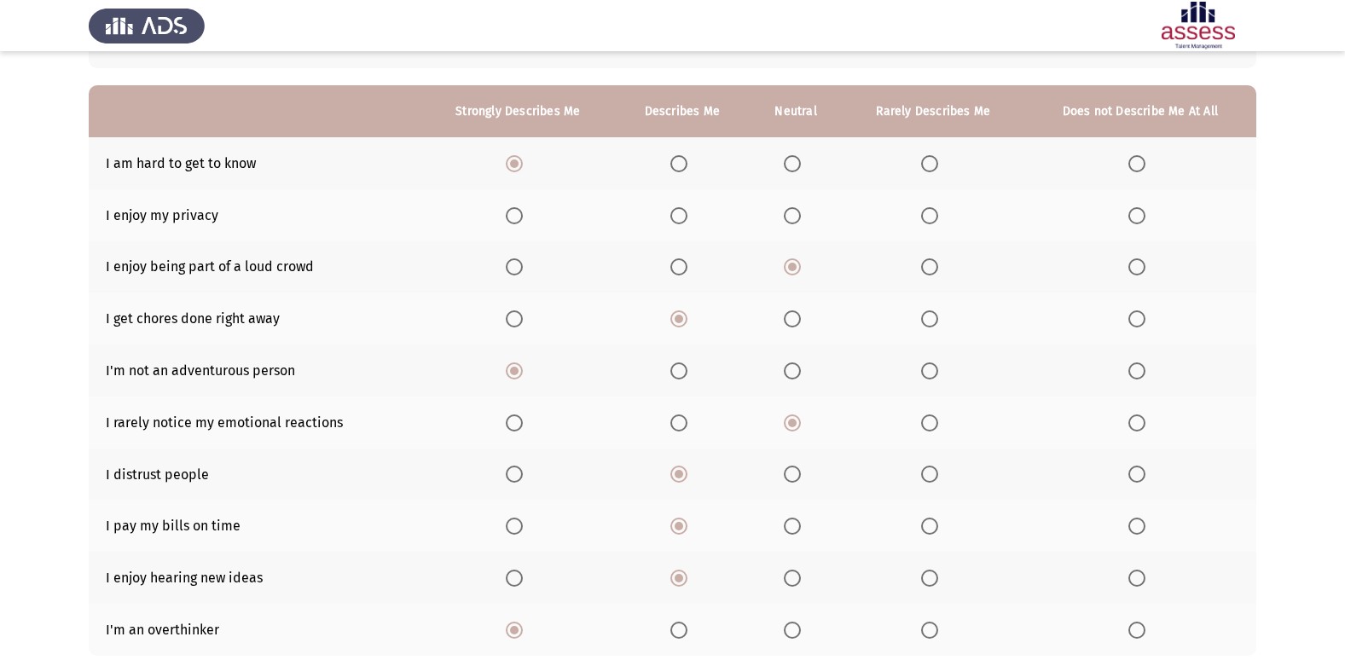
click at [680, 213] on input "Select an option" at bounding box center [678, 215] width 17 height 17
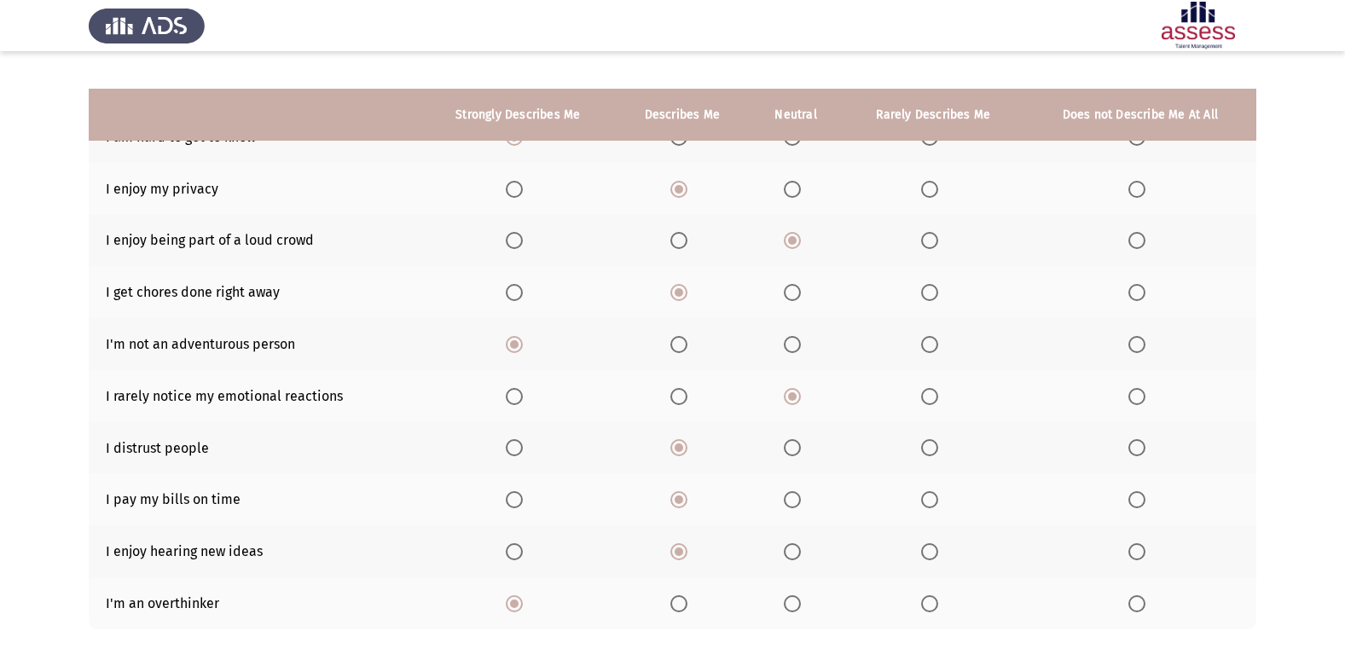
scroll to position [249, 0]
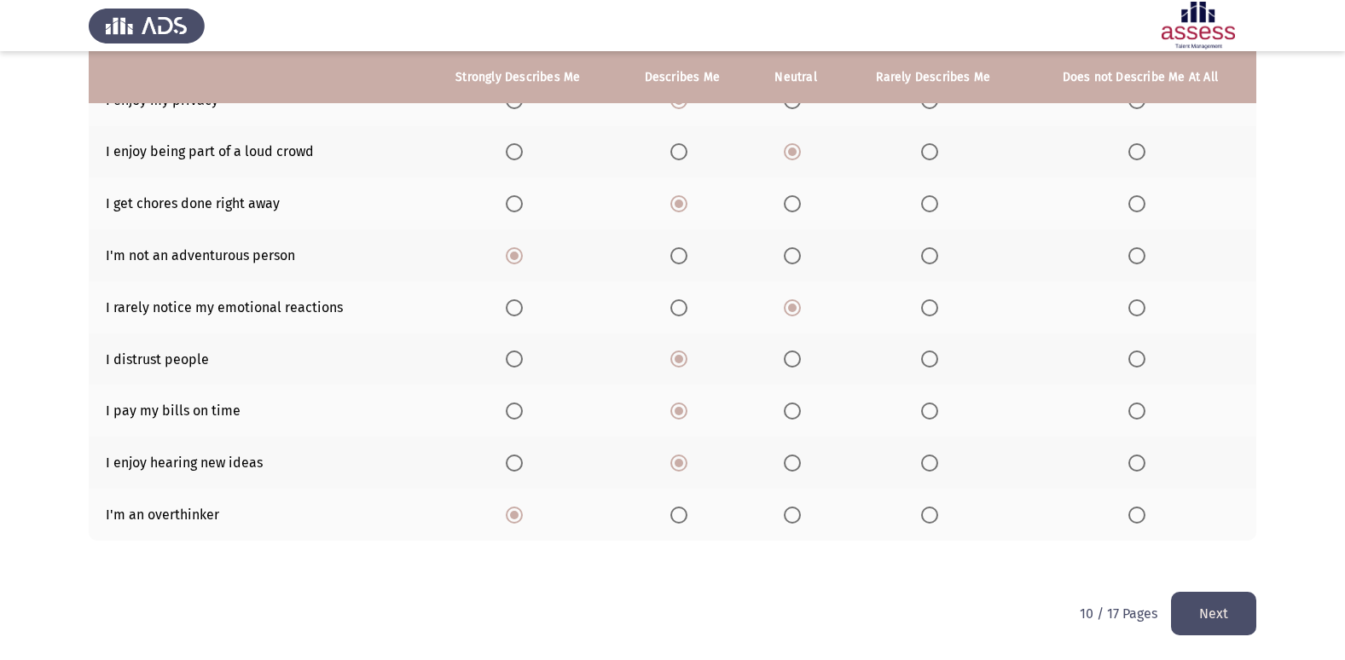
click at [1232, 613] on button "Next" at bounding box center [1213, 614] width 85 height 44
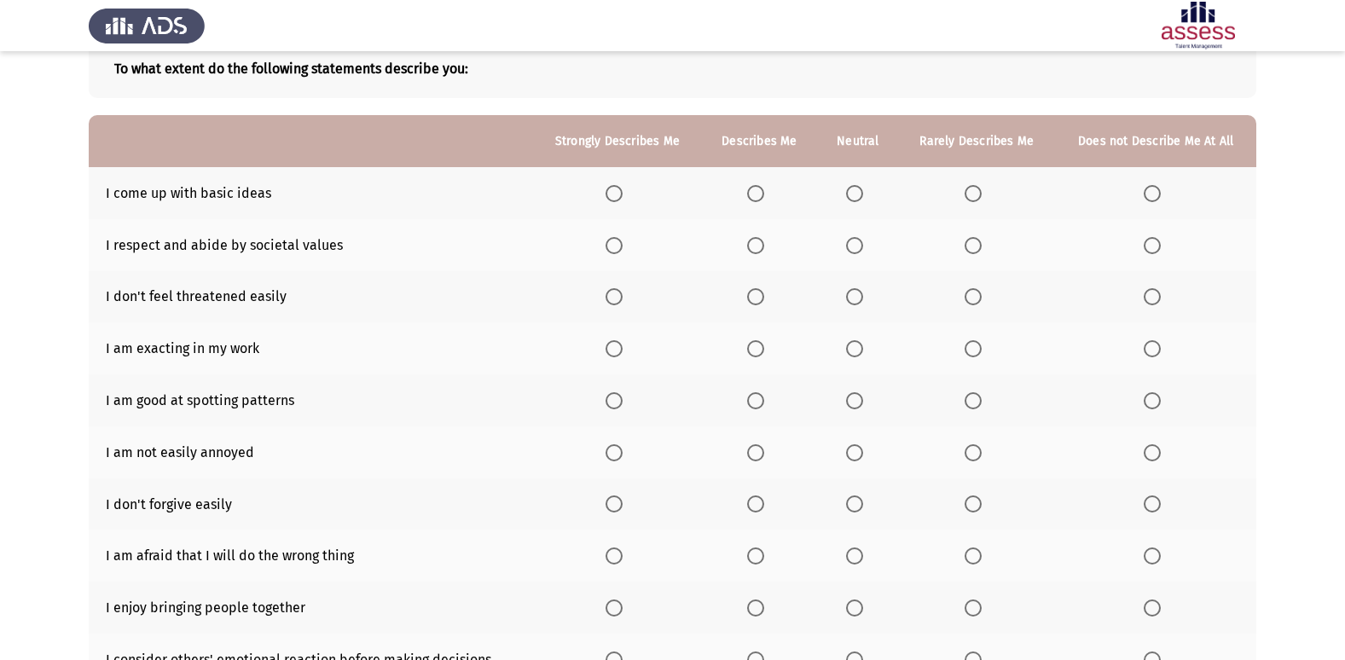
scroll to position [99, 0]
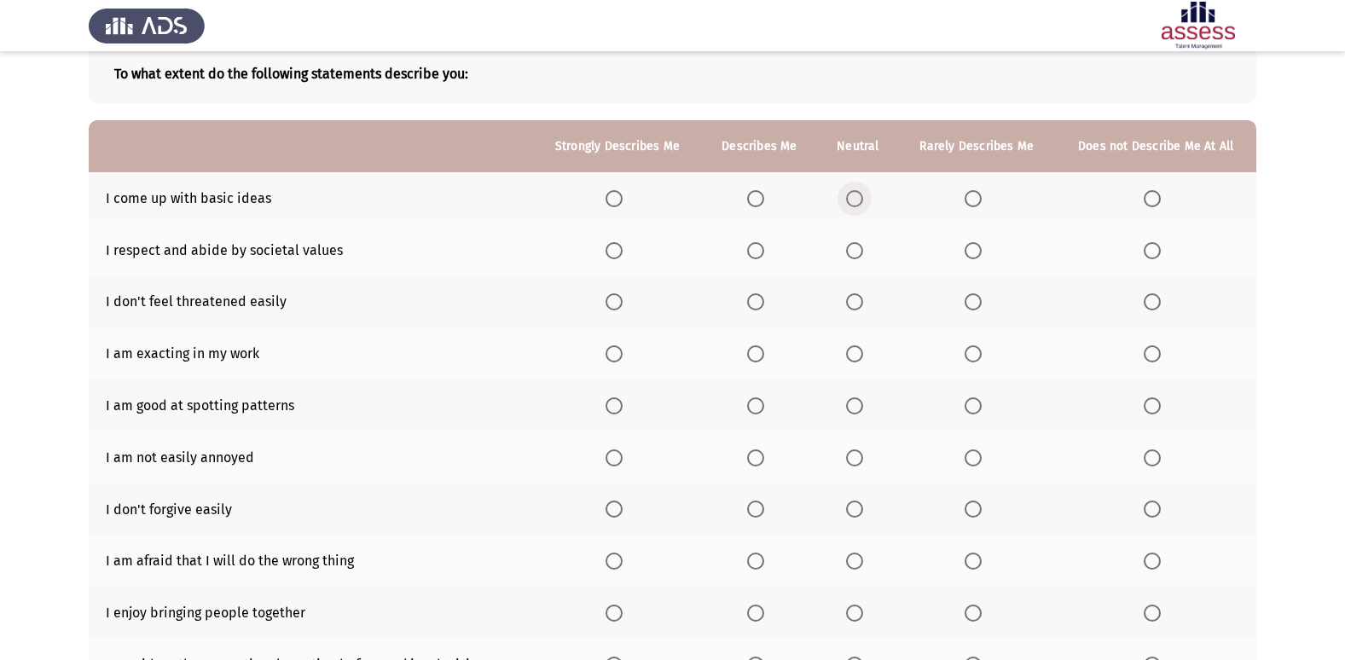
click at [849, 206] on span "Select an option" at bounding box center [854, 198] width 17 height 17
click at [849, 206] on input "Select an option" at bounding box center [854, 198] width 17 height 17
click at [764, 248] on span "Select an option" at bounding box center [755, 250] width 17 height 17
click at [764, 248] on input "Select an option" at bounding box center [755, 250] width 17 height 17
click at [625, 296] on label "Select an option" at bounding box center [618, 301] width 24 height 17
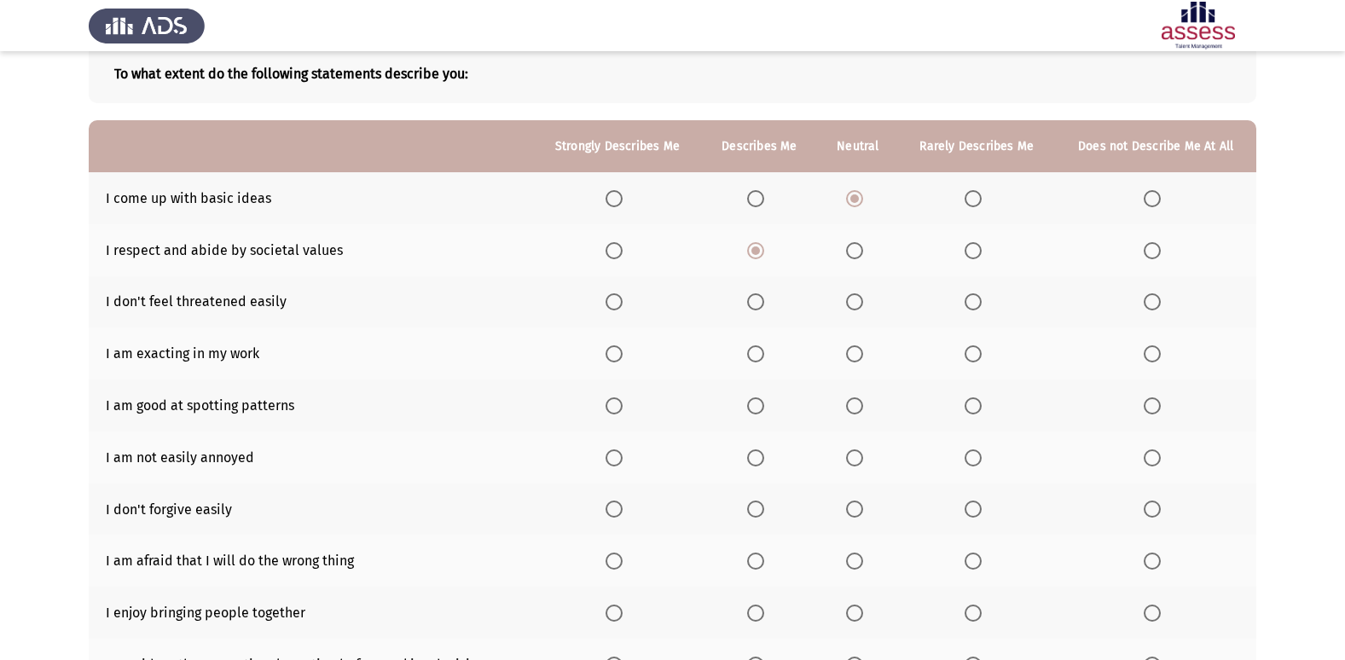
click at [623, 296] on input "Select an option" at bounding box center [614, 301] width 17 height 17
click at [619, 345] on span "Select an option" at bounding box center [614, 353] width 17 height 17
click at [619, 345] on input "Select an option" at bounding box center [614, 353] width 17 height 17
click at [754, 414] on span "Select an option" at bounding box center [755, 406] width 17 height 17
click at [754, 414] on input "Select an option" at bounding box center [755, 406] width 17 height 17
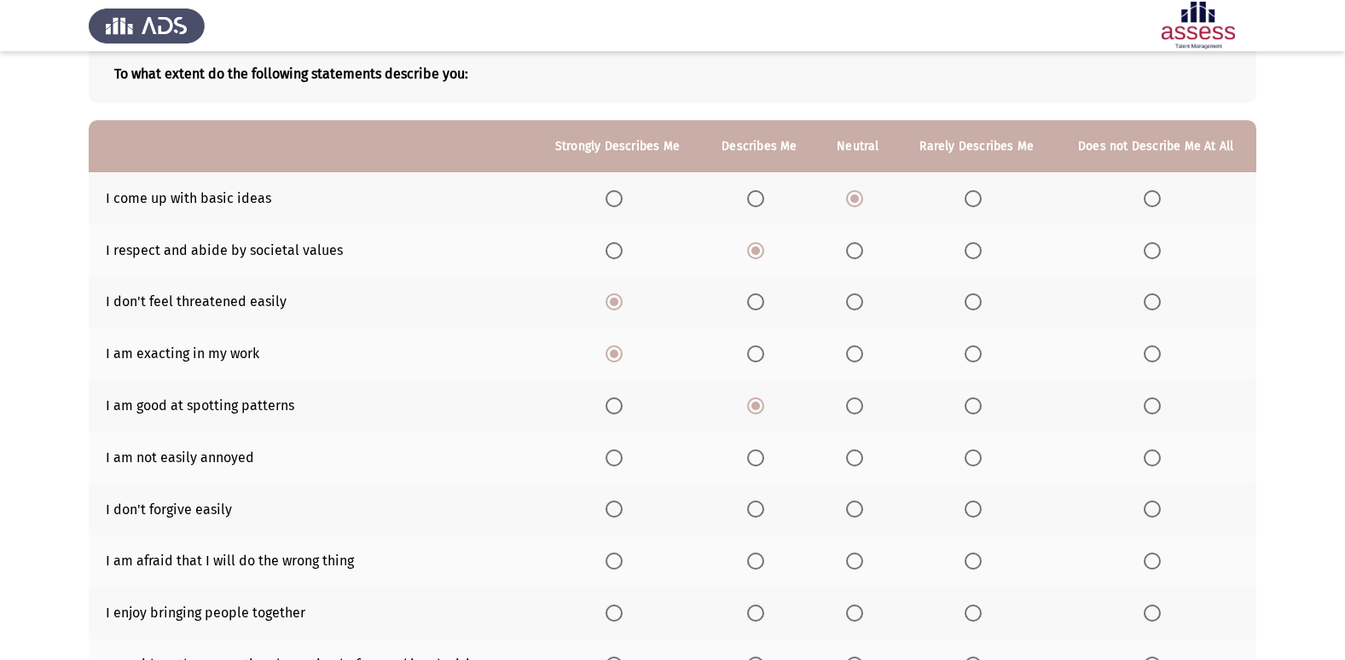
click at [614, 456] on span "Select an option" at bounding box center [614, 458] width 17 height 17
click at [614, 456] on input "Select an option" at bounding box center [614, 458] width 17 height 17
click at [614, 509] on span "Select an option" at bounding box center [614, 509] width 0 height 0
click at [616, 509] on input "Select an option" at bounding box center [614, 509] width 17 height 17
click at [757, 559] on span "Select an option" at bounding box center [755, 561] width 17 height 17
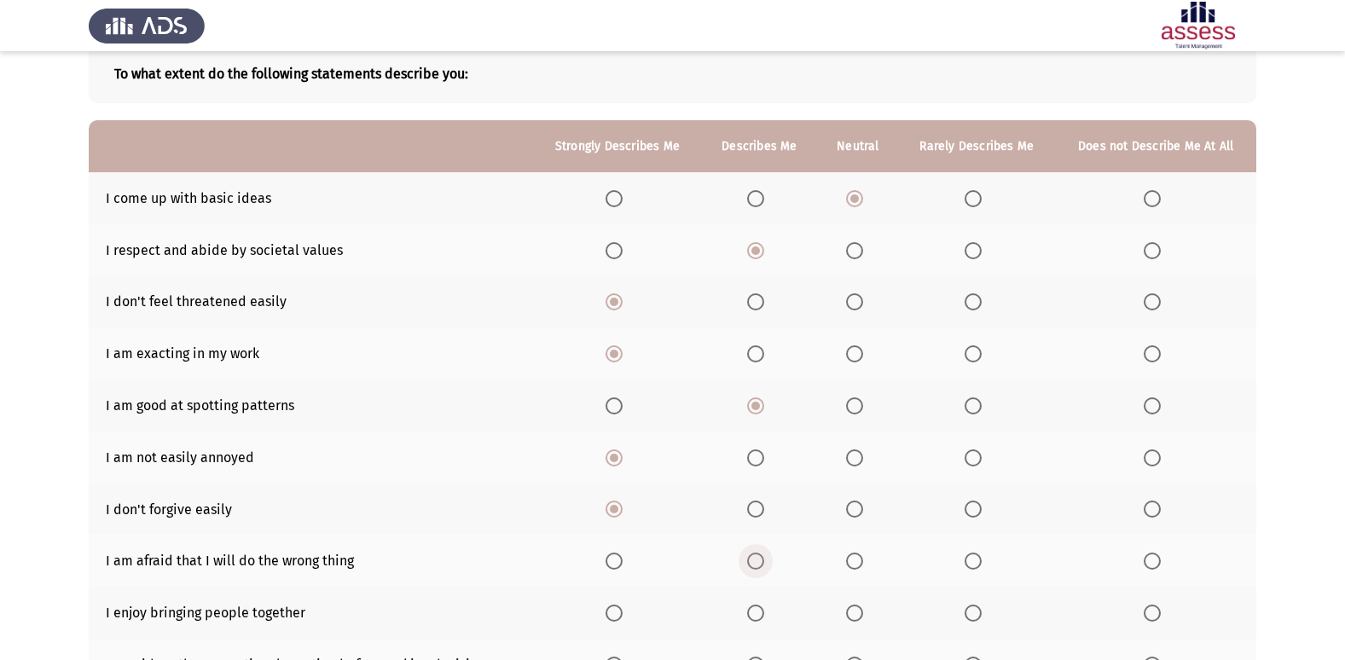
click at [757, 559] on input "Select an option" at bounding box center [755, 561] width 17 height 17
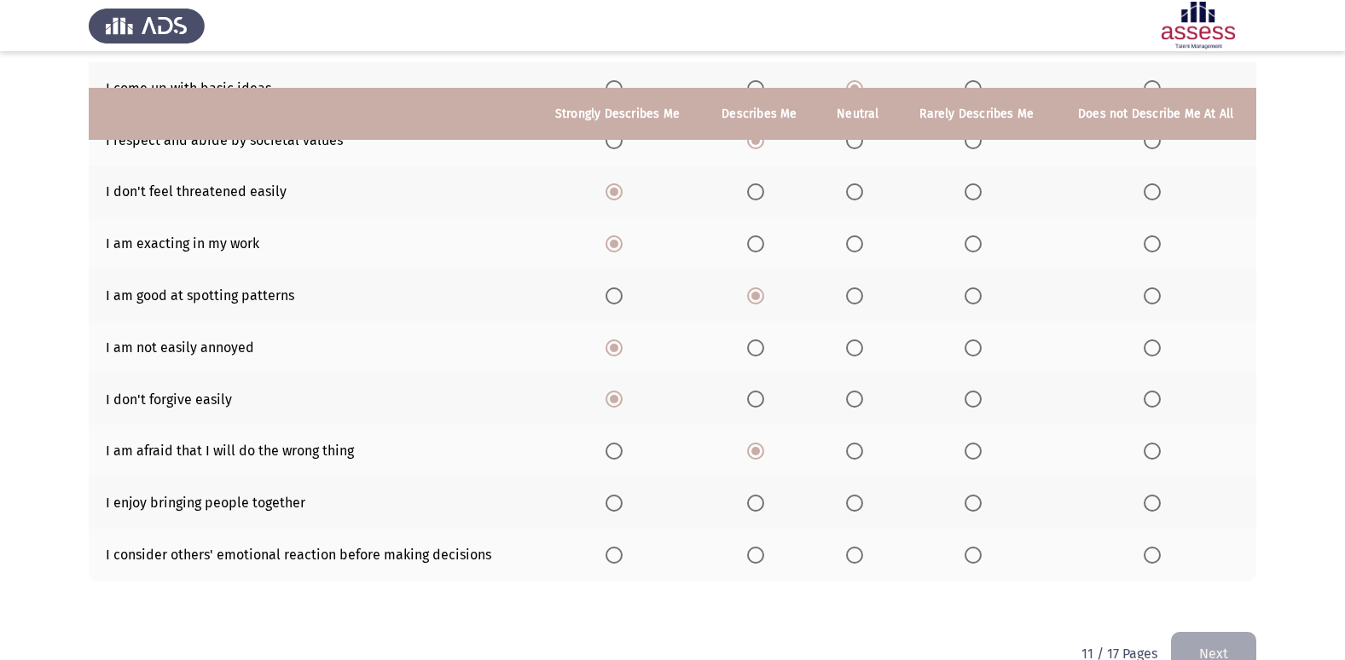
scroll to position [249, 0]
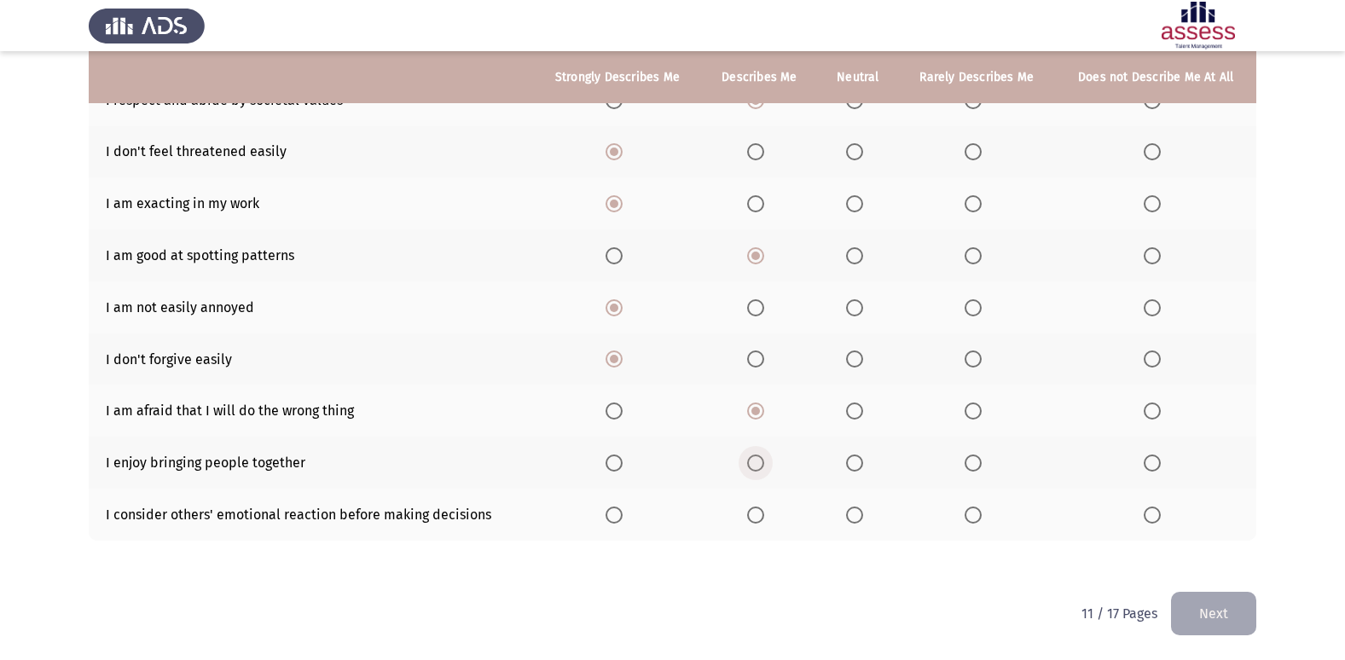
click at [768, 467] on label "Select an option" at bounding box center [759, 463] width 24 height 17
click at [764, 467] on input "Select an option" at bounding box center [755, 463] width 17 height 17
click at [617, 510] on span "Select an option" at bounding box center [614, 515] width 17 height 17
click at [617, 510] on input "Select an option" at bounding box center [614, 515] width 17 height 17
click at [1207, 602] on button "Next" at bounding box center [1213, 614] width 85 height 44
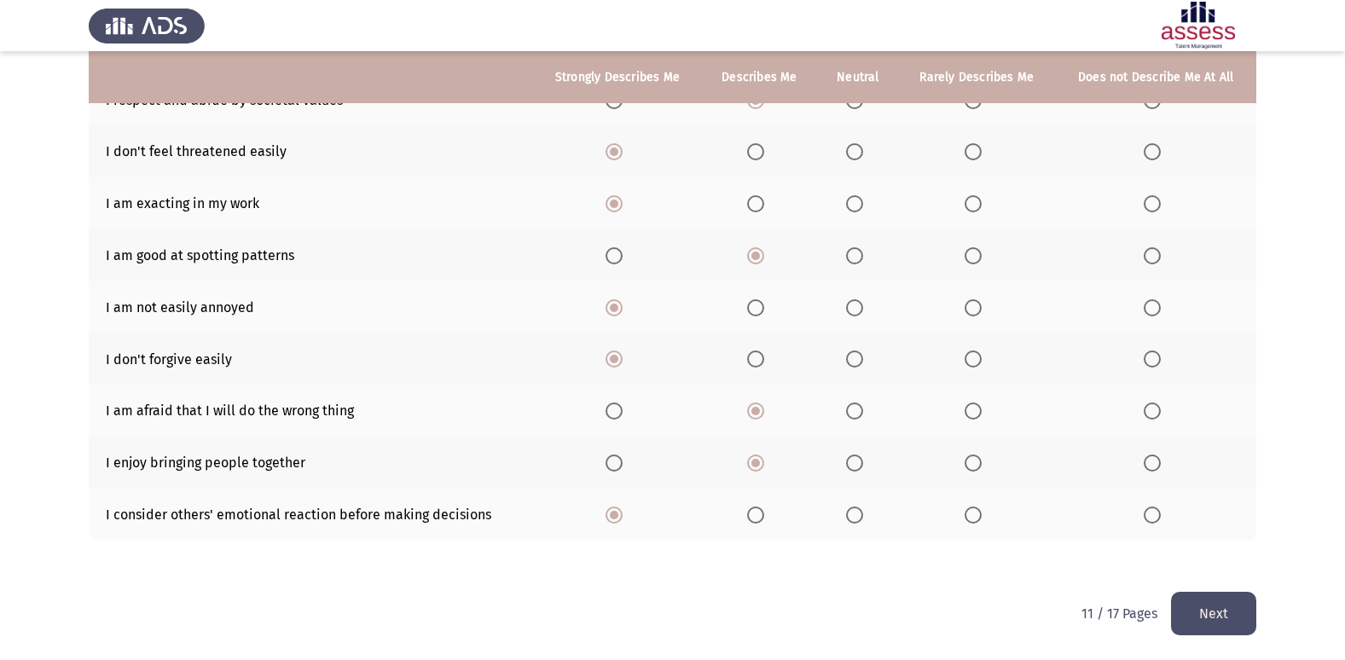
scroll to position [0, 0]
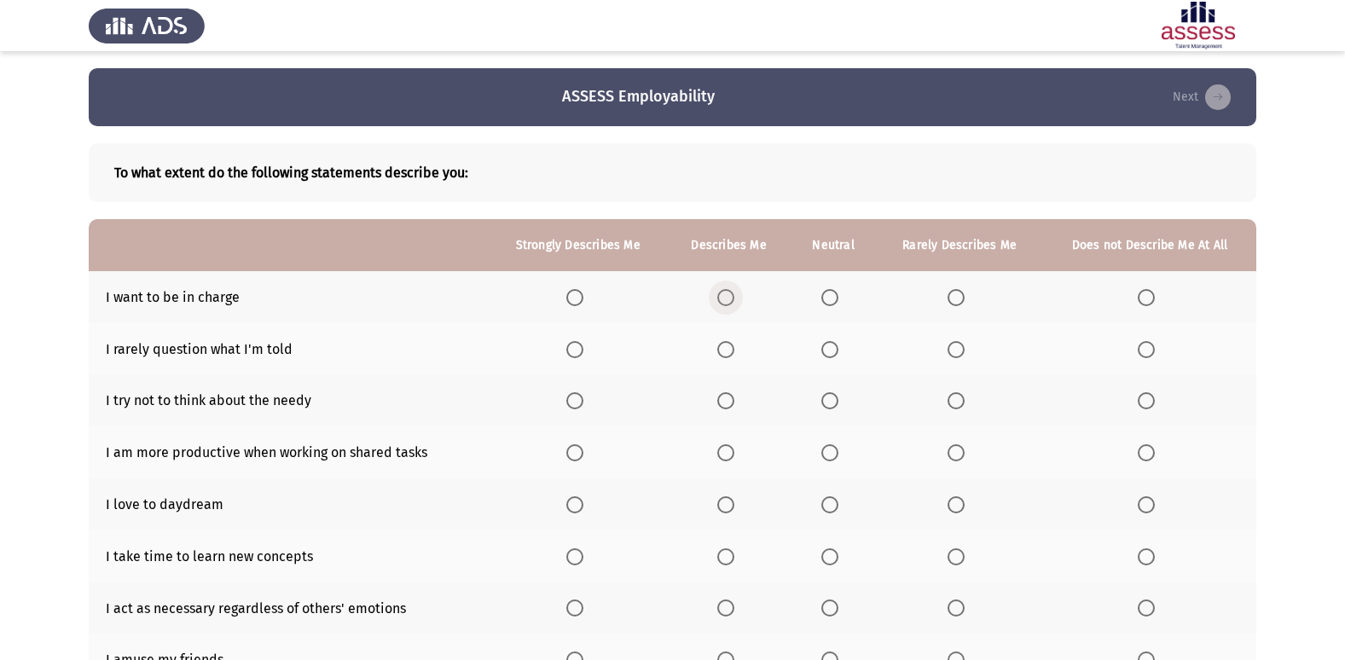
click at [727, 303] on span "Select an option" at bounding box center [725, 297] width 17 height 17
click at [727, 303] on input "Select an option" at bounding box center [725, 297] width 17 height 17
click at [826, 349] on span "Select an option" at bounding box center [829, 349] width 17 height 17
click at [826, 349] on input "Select an option" at bounding box center [829, 349] width 17 height 17
click at [578, 449] on span "Select an option" at bounding box center [574, 452] width 17 height 17
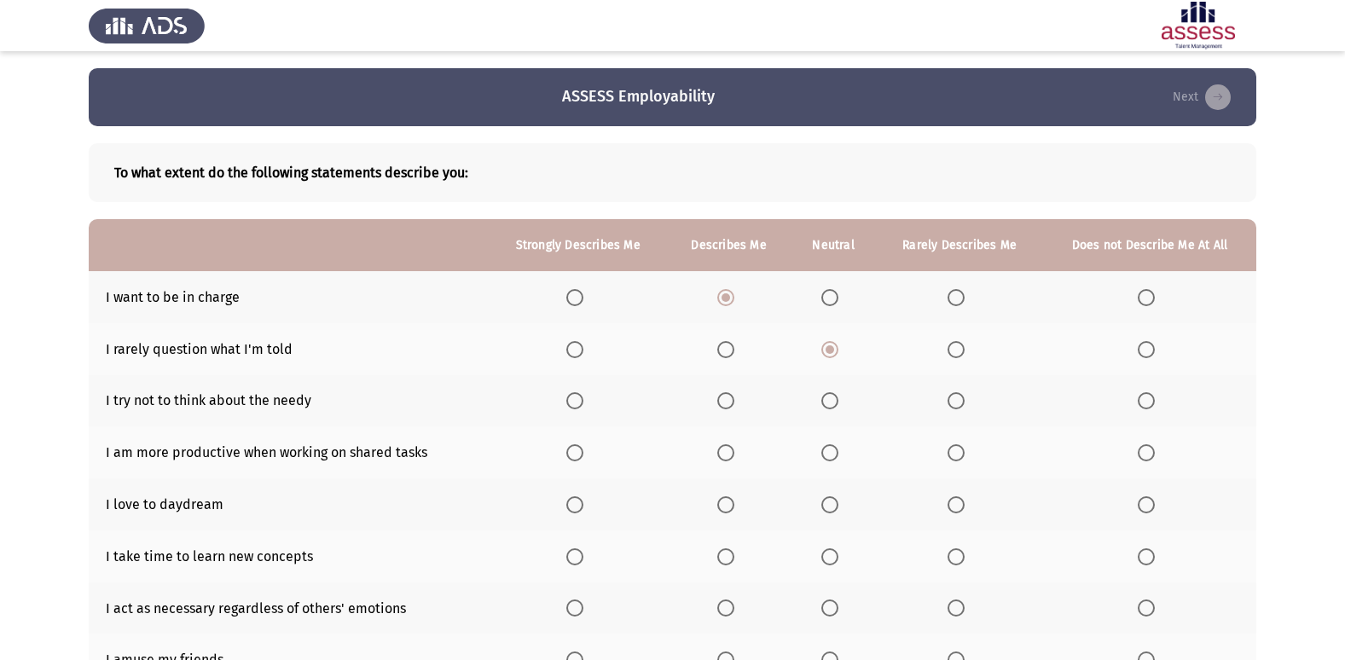
click at [578, 449] on input "Select an option" at bounding box center [574, 452] width 17 height 17
click at [577, 403] on span "Select an option" at bounding box center [574, 400] width 17 height 17
click at [577, 403] on input "Select an option" at bounding box center [574, 400] width 17 height 17
click at [717, 401] on th at bounding box center [728, 401] width 123 height 52
click at [719, 401] on th at bounding box center [728, 401] width 123 height 52
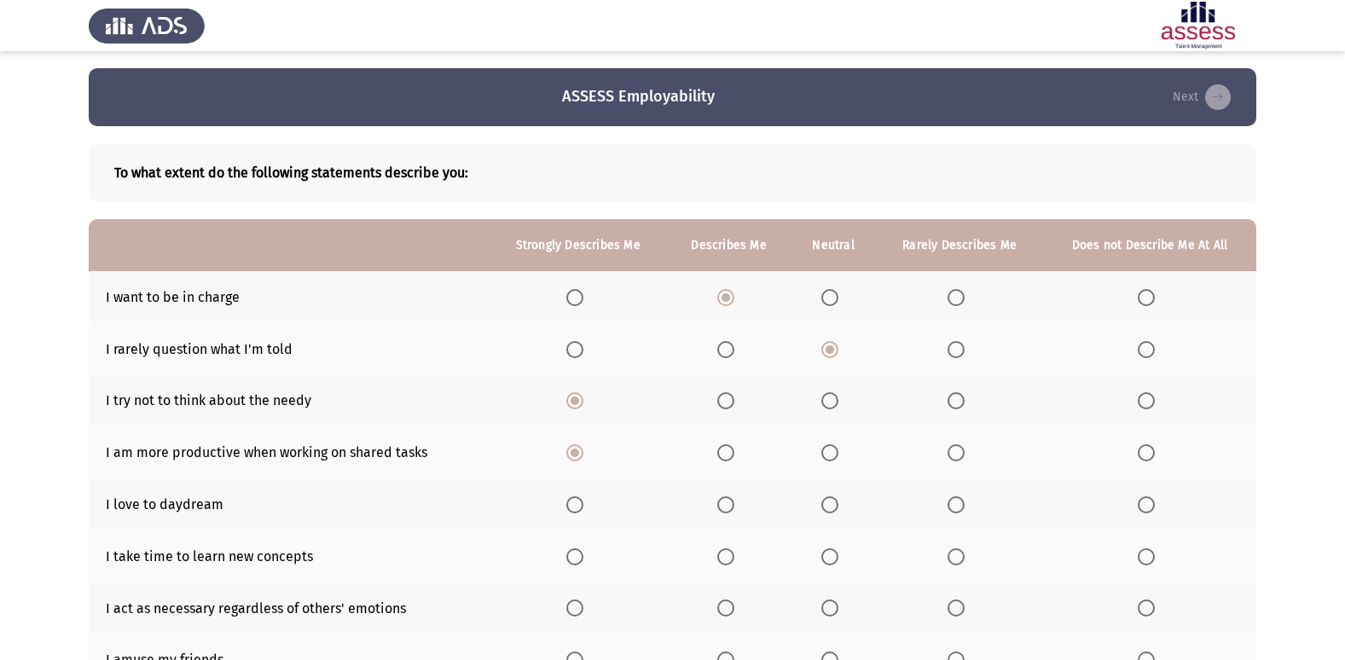
click at [721, 400] on span "Select an option" at bounding box center [725, 400] width 17 height 17
click at [721, 400] on input "Select an option" at bounding box center [725, 400] width 17 height 17
click at [736, 491] on th at bounding box center [728, 505] width 123 height 52
click at [730, 505] on span "Select an option" at bounding box center [725, 504] width 17 height 17
click at [730, 505] on input "Select an option" at bounding box center [725, 504] width 17 height 17
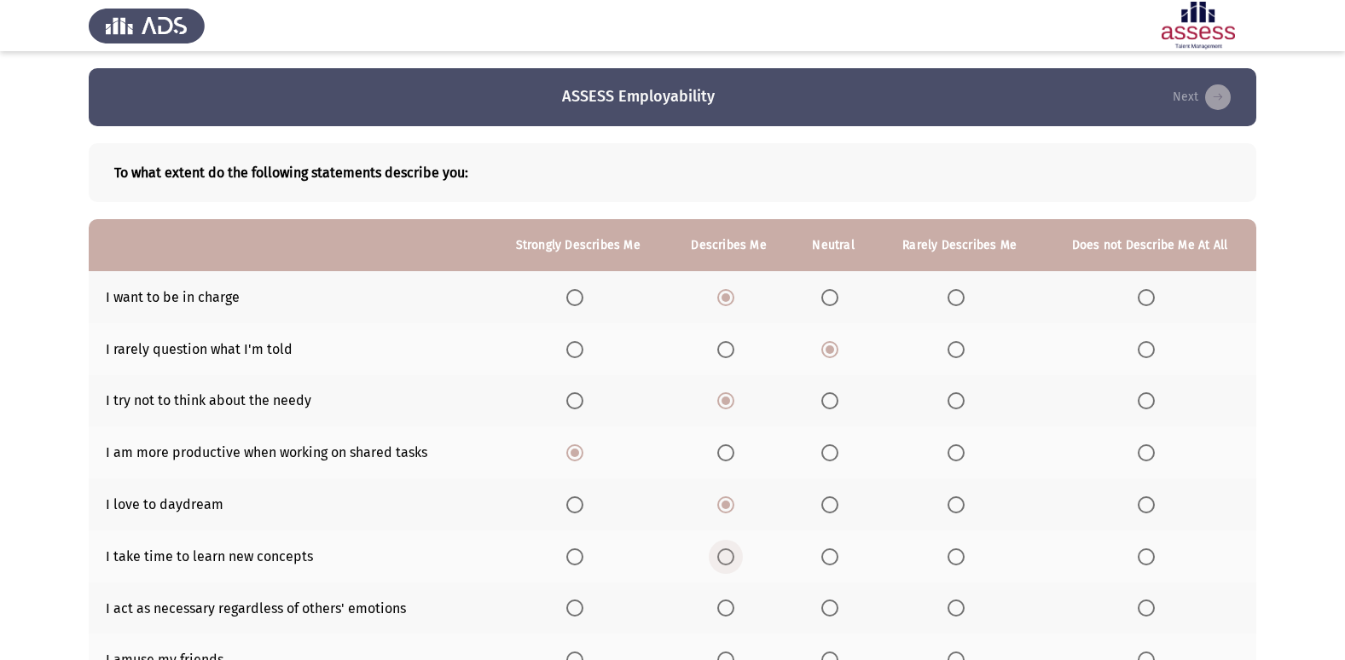
click at [734, 560] on span "Select an option" at bounding box center [725, 557] width 17 height 17
click at [734, 560] on input "Select an option" at bounding box center [725, 557] width 17 height 17
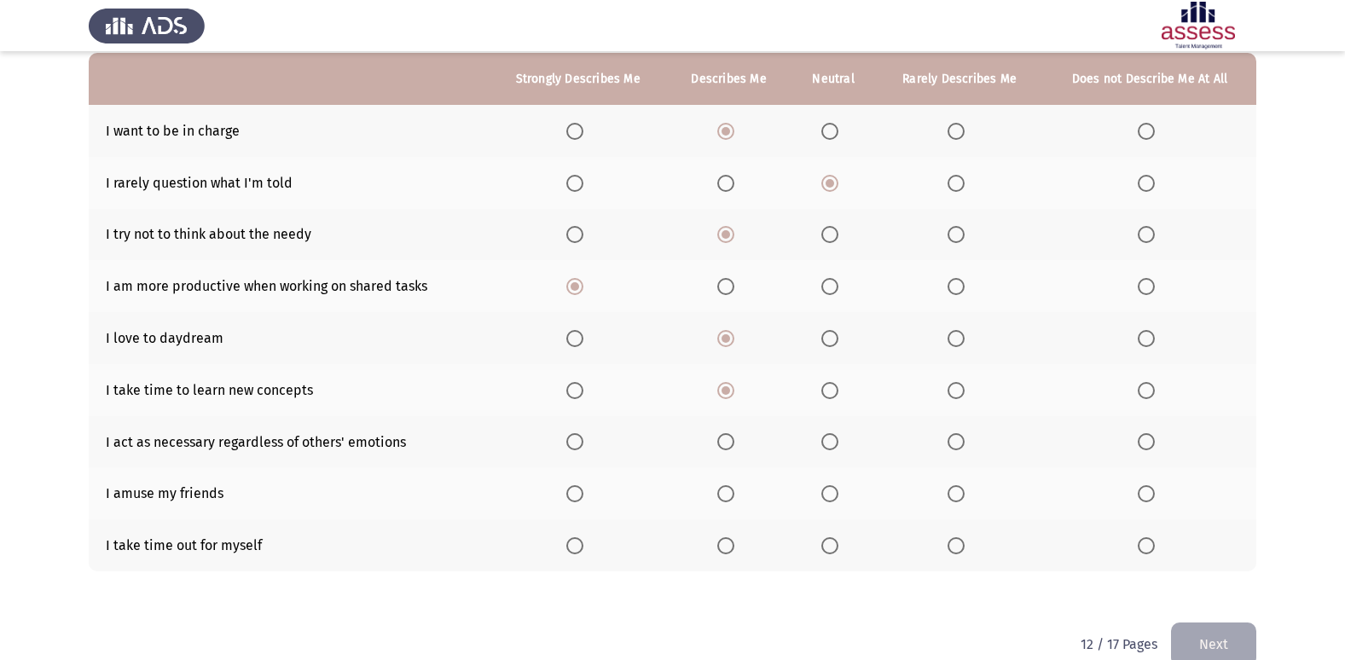
scroll to position [197, 0]
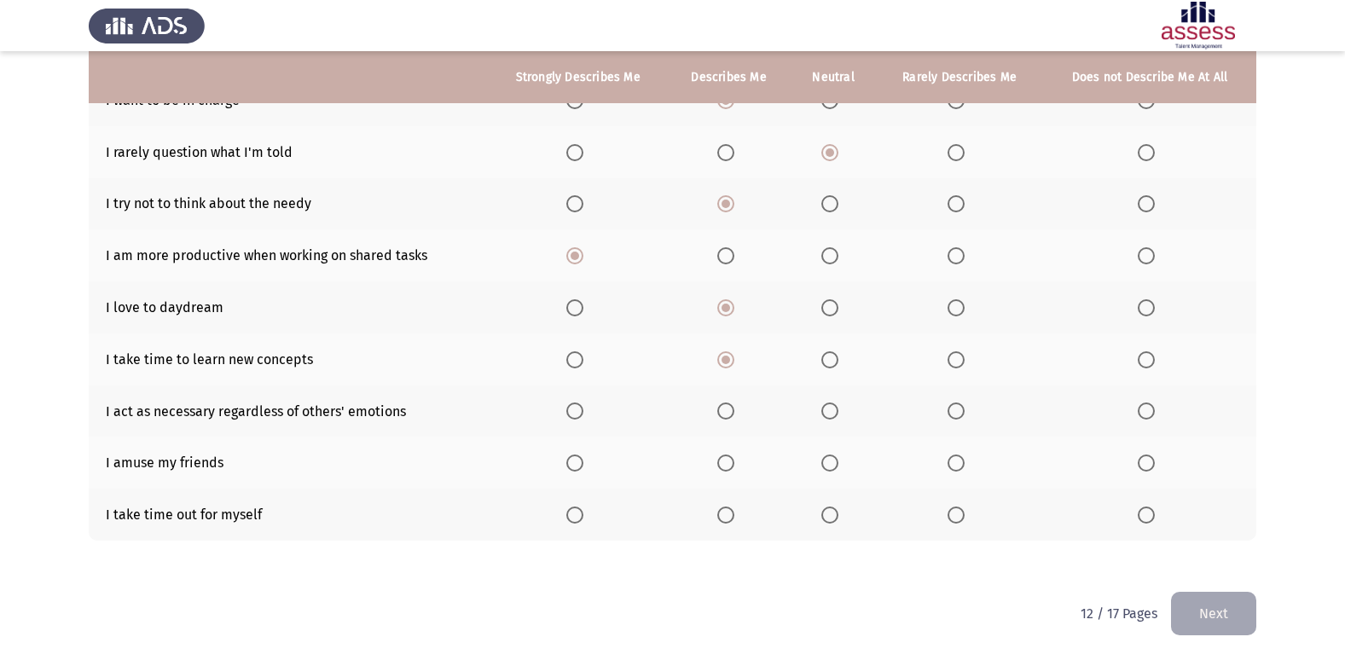
click at [727, 415] on span "Select an option" at bounding box center [725, 411] width 17 height 17
click at [727, 415] on input "Select an option" at bounding box center [725, 411] width 17 height 17
click at [729, 465] on span "Select an option" at bounding box center [725, 463] width 17 height 17
click at [729, 465] on input "Select an option" at bounding box center [725, 463] width 17 height 17
click at [573, 518] on span "Select an option" at bounding box center [574, 515] width 17 height 17
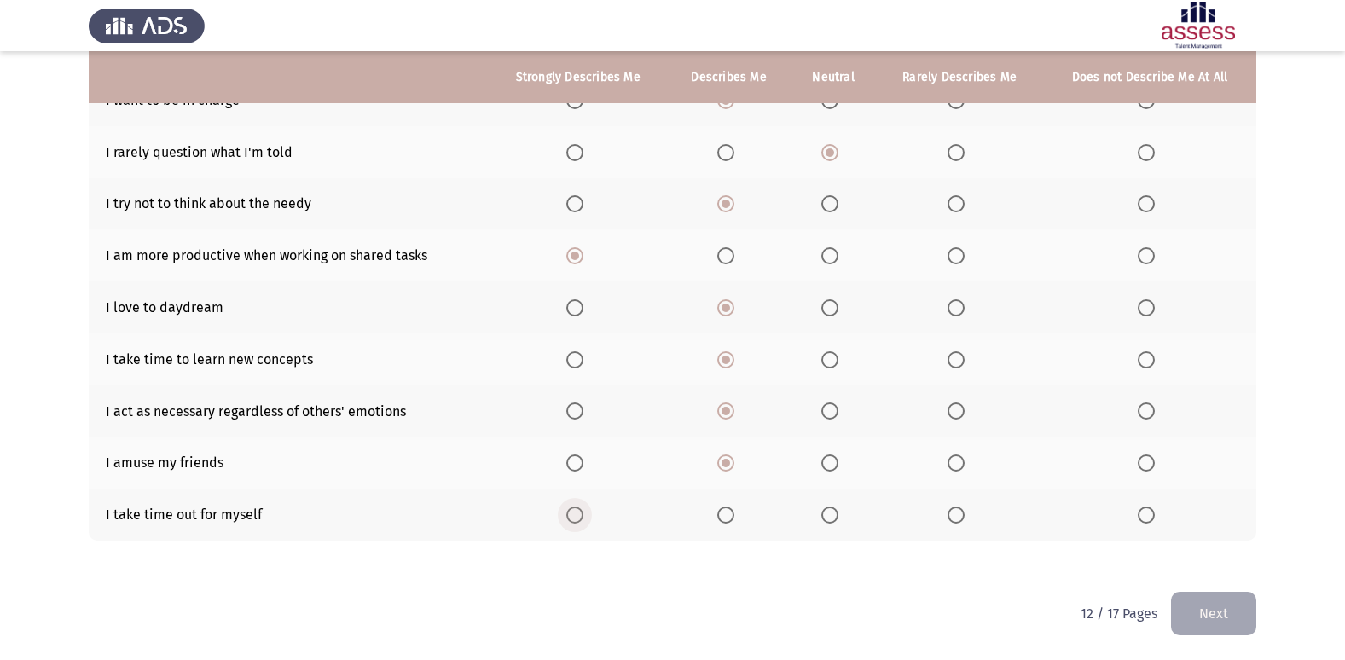
click at [573, 518] on input "Select an option" at bounding box center [574, 515] width 17 height 17
click at [1237, 627] on button "Next" at bounding box center [1213, 614] width 85 height 44
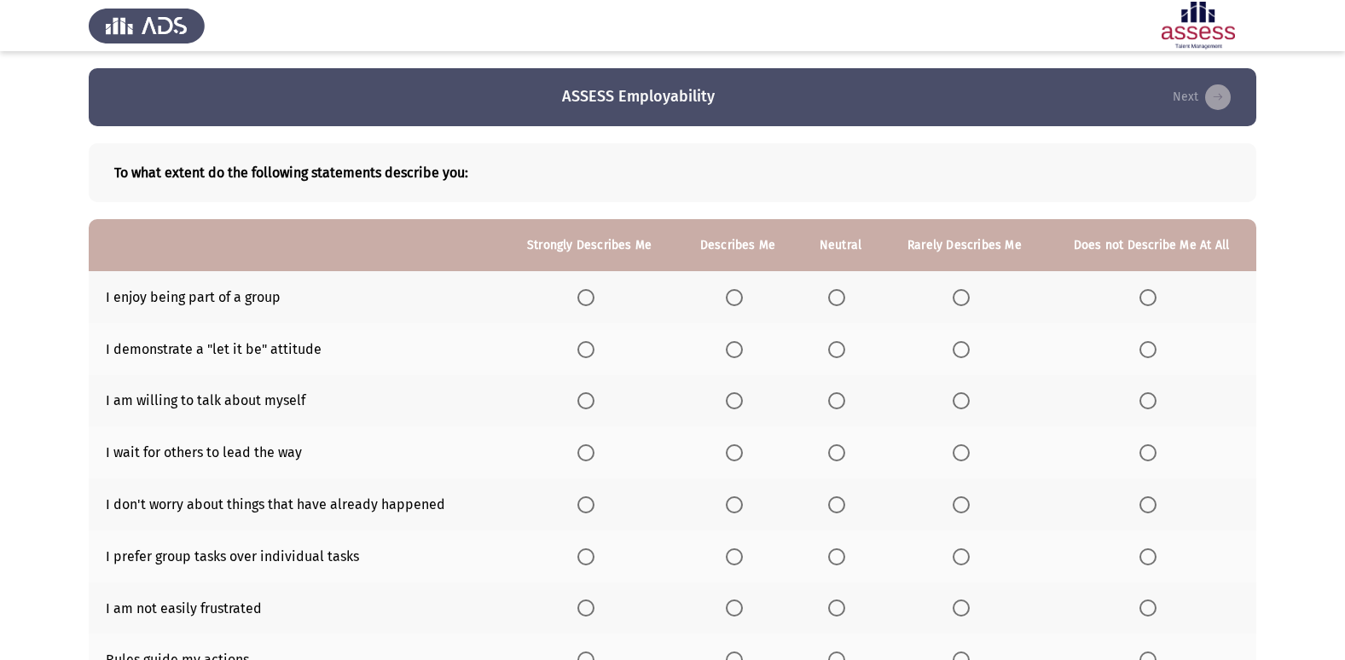
click at [747, 302] on label "Select an option" at bounding box center [738, 297] width 24 height 17
click at [743, 302] on input "Select an option" at bounding box center [734, 297] width 17 height 17
click at [593, 352] on span "Select an option" at bounding box center [586, 349] width 17 height 17
click at [593, 352] on input "Select an option" at bounding box center [586, 349] width 17 height 17
click at [737, 393] on span "Select an option" at bounding box center [734, 400] width 17 height 17
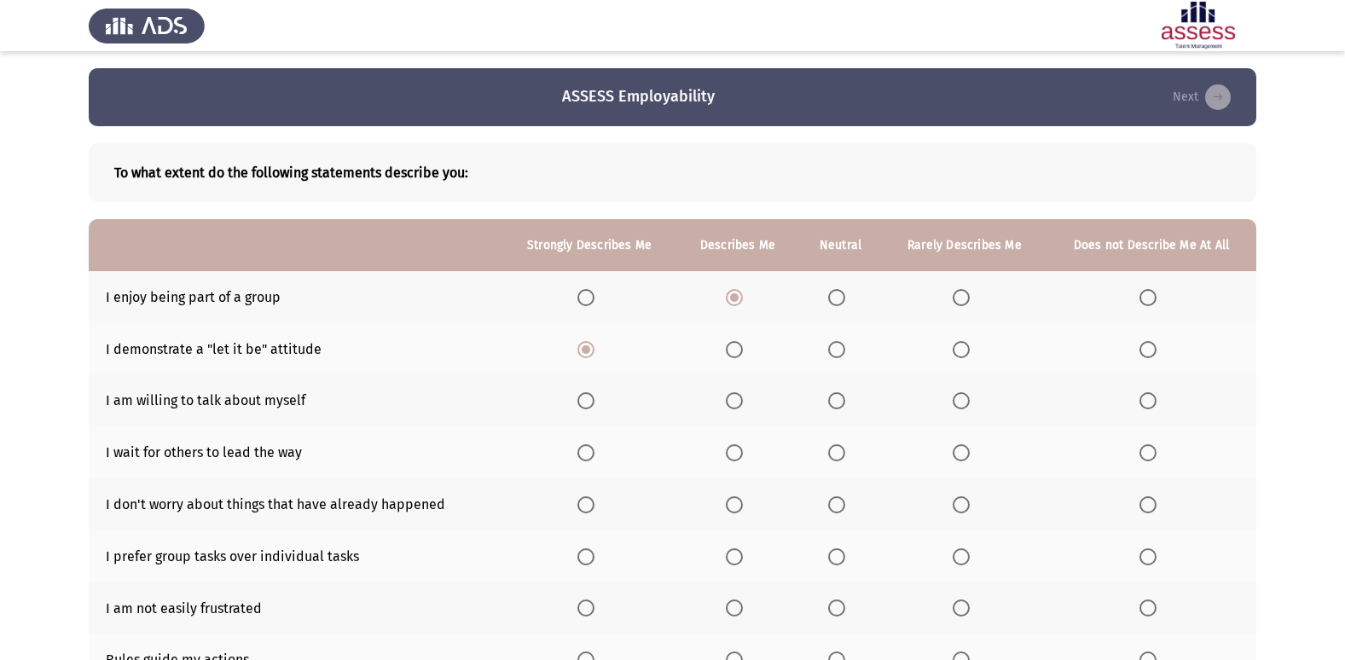
click at [737, 393] on input "Select an option" at bounding box center [734, 400] width 17 height 17
click at [844, 444] on mat-radio-button "Select an option" at bounding box center [840, 453] width 24 height 18
click at [590, 454] on span "Select an option" at bounding box center [586, 452] width 17 height 17
click at [590, 454] on input "Select an option" at bounding box center [586, 452] width 17 height 17
click at [595, 500] on span "Select an option" at bounding box center [586, 504] width 17 height 17
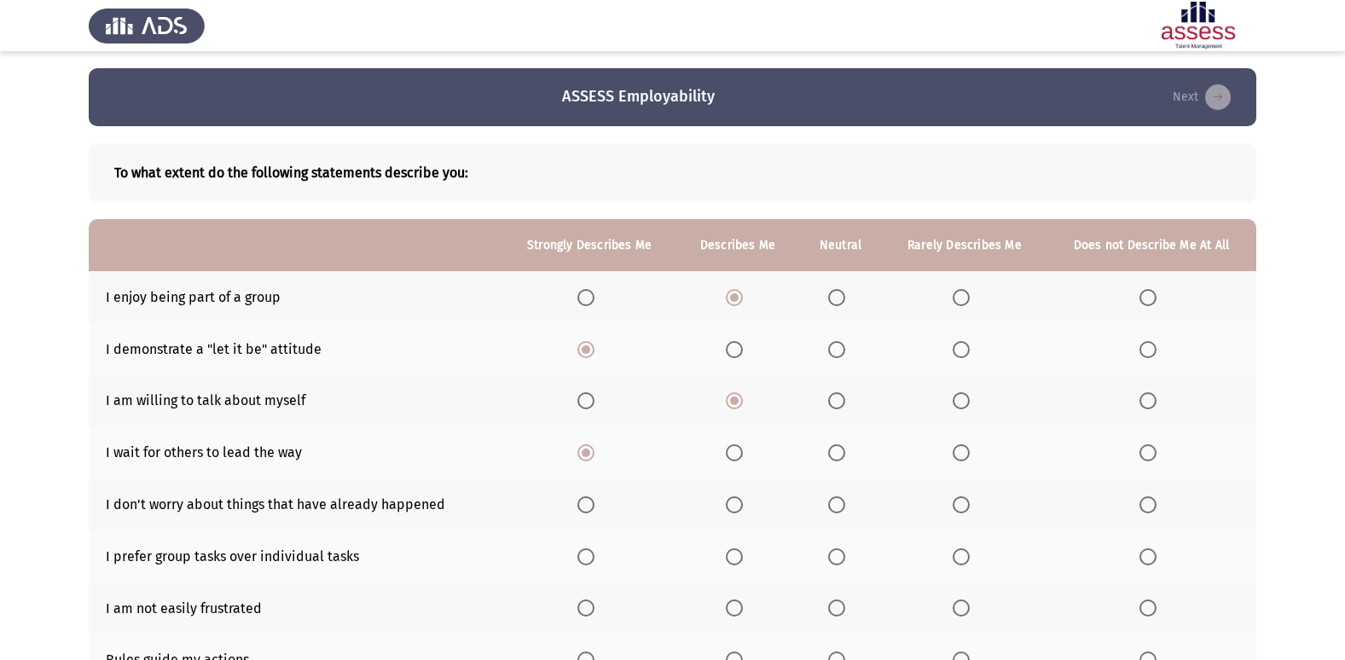
click at [595, 500] on input "Select an option" at bounding box center [586, 504] width 17 height 17
click at [733, 550] on span "Select an option" at bounding box center [734, 557] width 17 height 17
click at [733, 550] on input "Select an option" at bounding box center [734, 557] width 17 height 17
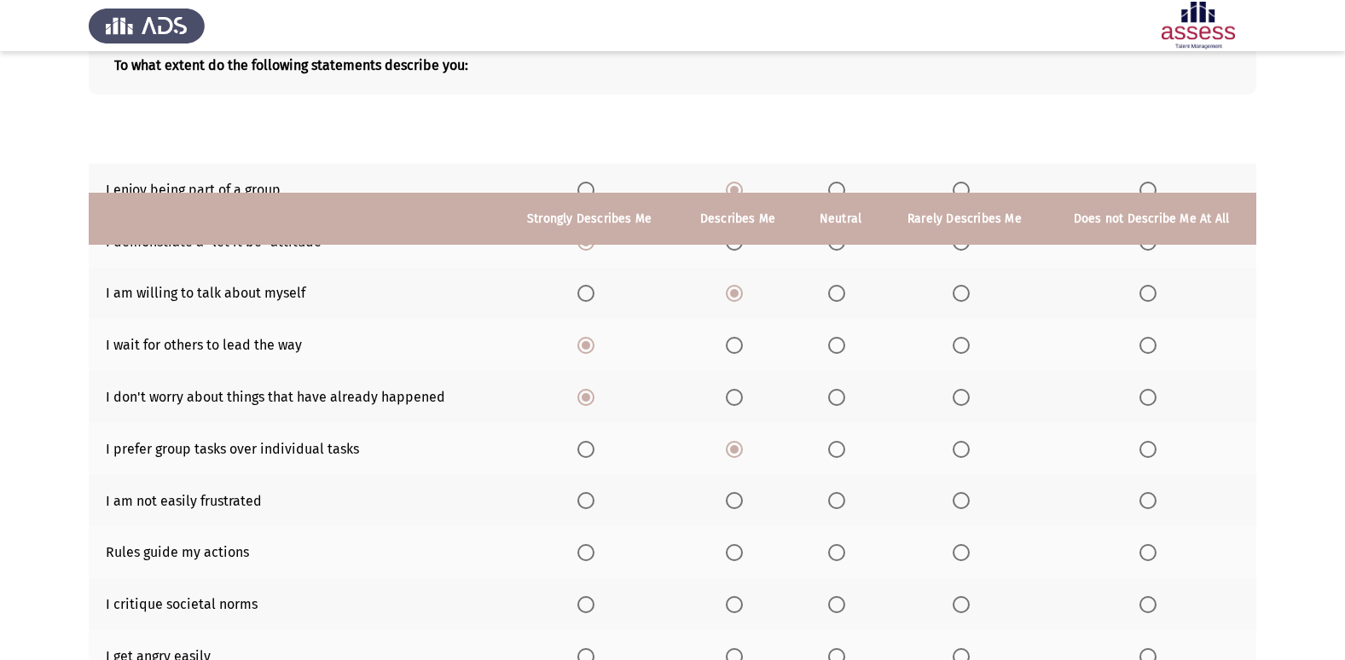
scroll to position [249, 0]
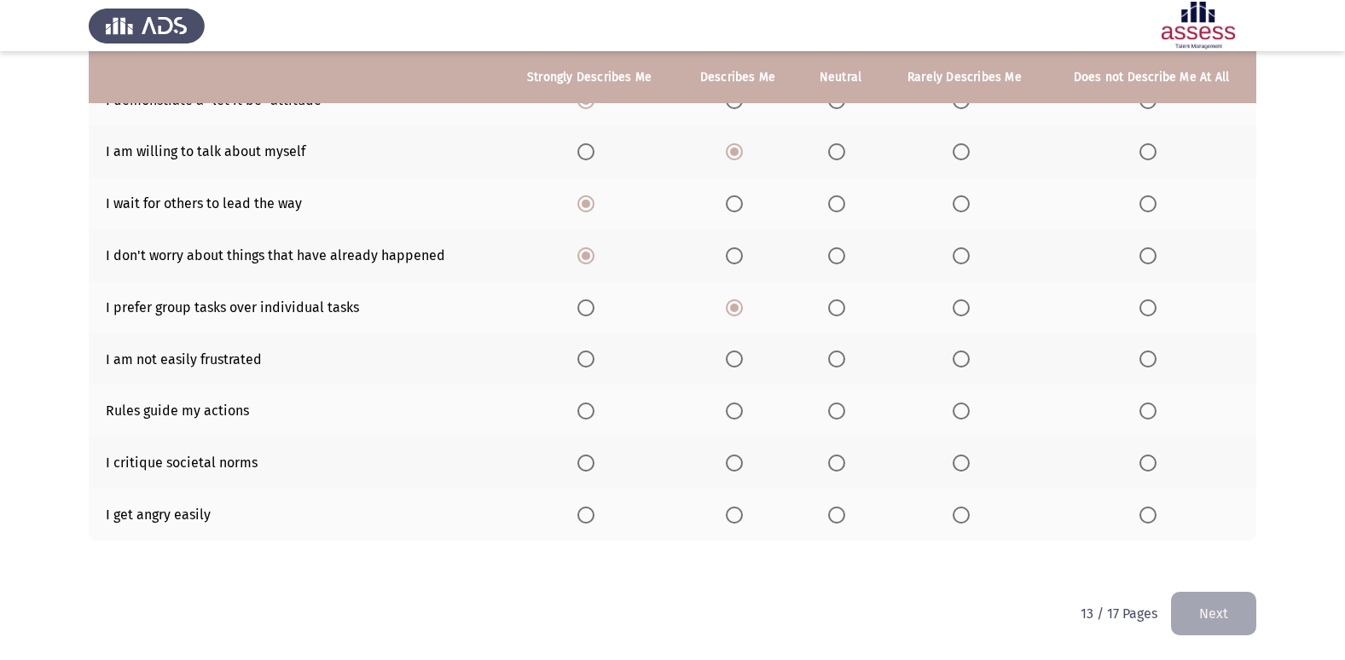
click at [589, 356] on span "Select an option" at bounding box center [586, 359] width 17 height 17
click at [589, 356] on input "Select an option" at bounding box center [586, 359] width 17 height 17
click at [737, 401] on th at bounding box center [737, 411] width 121 height 52
click at [842, 359] on span "Select an option" at bounding box center [836, 359] width 17 height 17
click at [842, 359] on input "Select an option" at bounding box center [836, 359] width 17 height 17
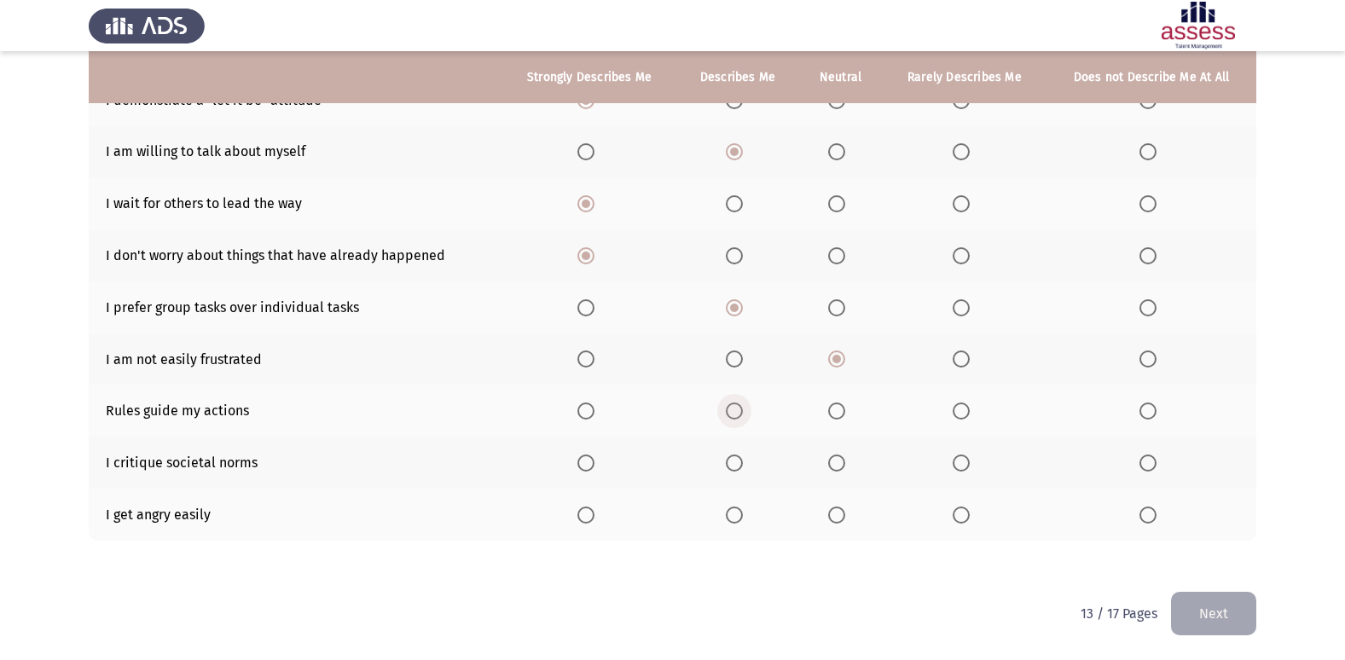
click at [742, 408] on span "Select an option" at bounding box center [734, 411] width 17 height 17
click at [742, 408] on input "Select an option" at bounding box center [734, 411] width 17 height 17
click at [590, 515] on span "Select an option" at bounding box center [586, 515] width 17 height 17
click at [590, 515] on input "Select an option" at bounding box center [586, 515] width 17 height 17
click at [740, 456] on th at bounding box center [737, 463] width 121 height 52
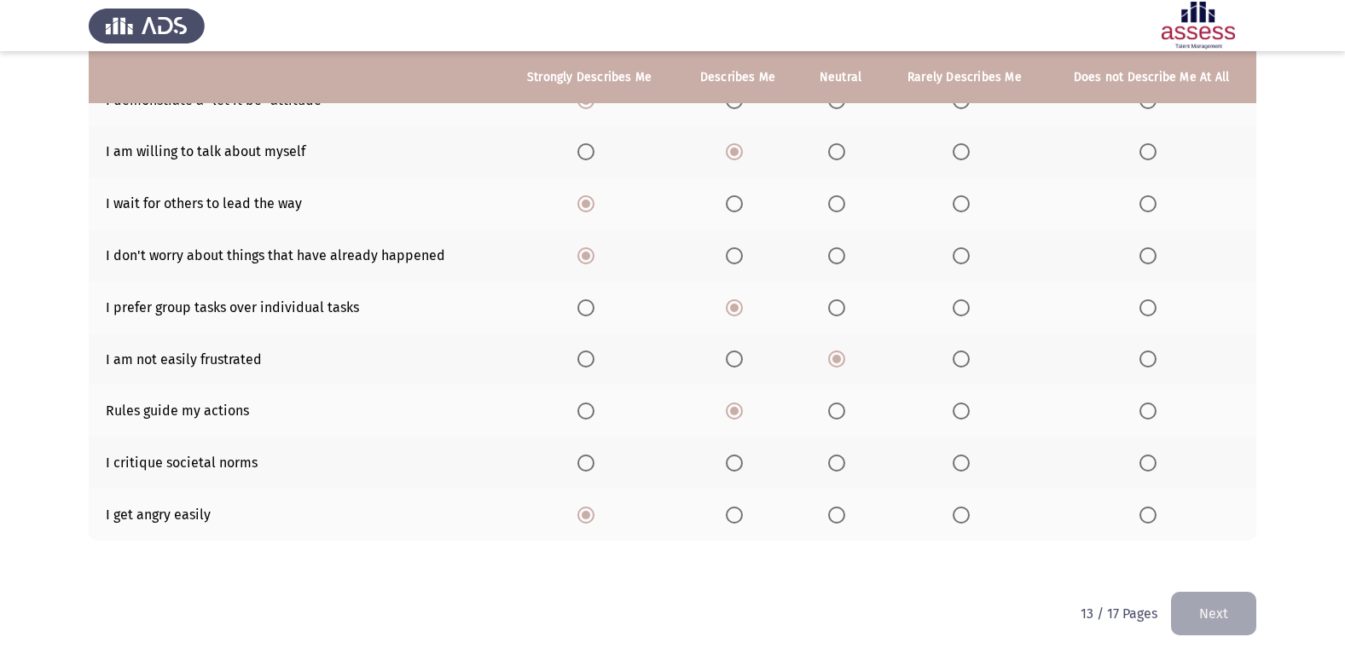
click at [743, 466] on span "Select an option" at bounding box center [734, 463] width 17 height 17
click at [743, 466] on input "Select an option" at bounding box center [734, 463] width 17 height 17
click at [1192, 612] on button "Next" at bounding box center [1213, 614] width 85 height 44
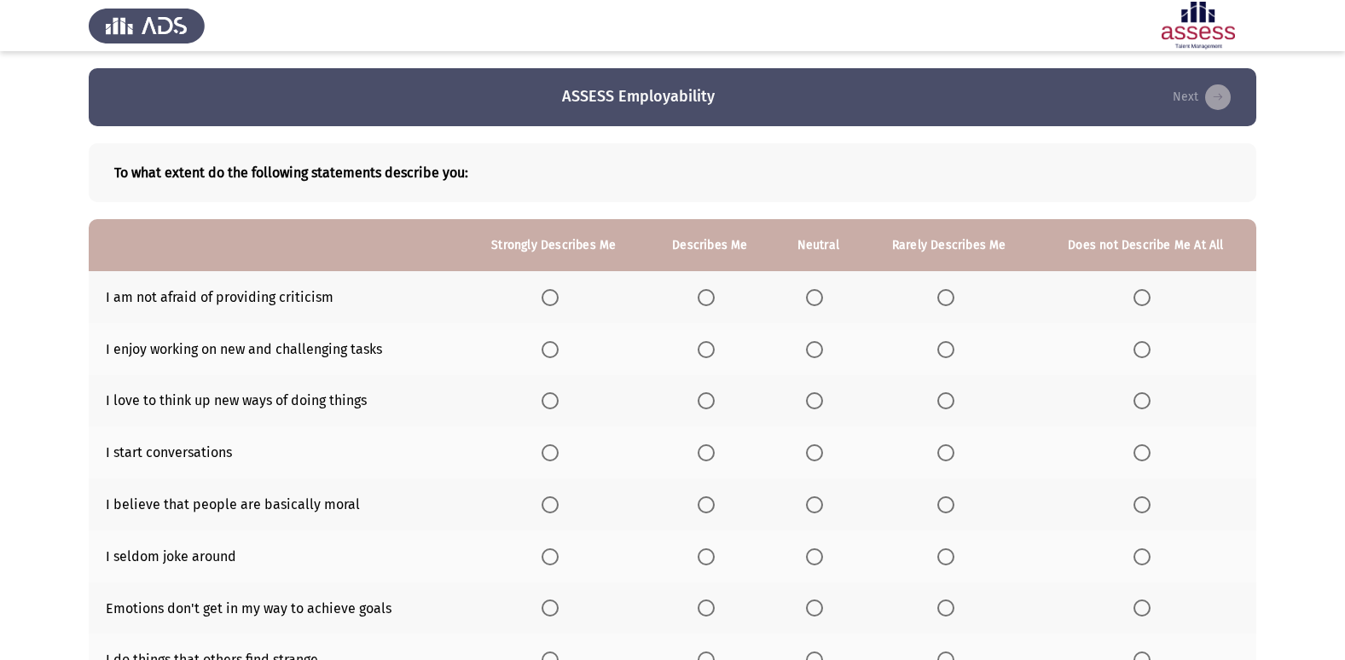
click at [557, 302] on span "Select an option" at bounding box center [550, 297] width 17 height 17
click at [557, 302] on input "Select an option" at bounding box center [550, 297] width 17 height 17
click at [543, 346] on th at bounding box center [554, 349] width 185 height 52
click at [548, 347] on span "Select an option" at bounding box center [550, 349] width 17 height 17
click at [548, 347] on input "Select an option" at bounding box center [550, 349] width 17 height 17
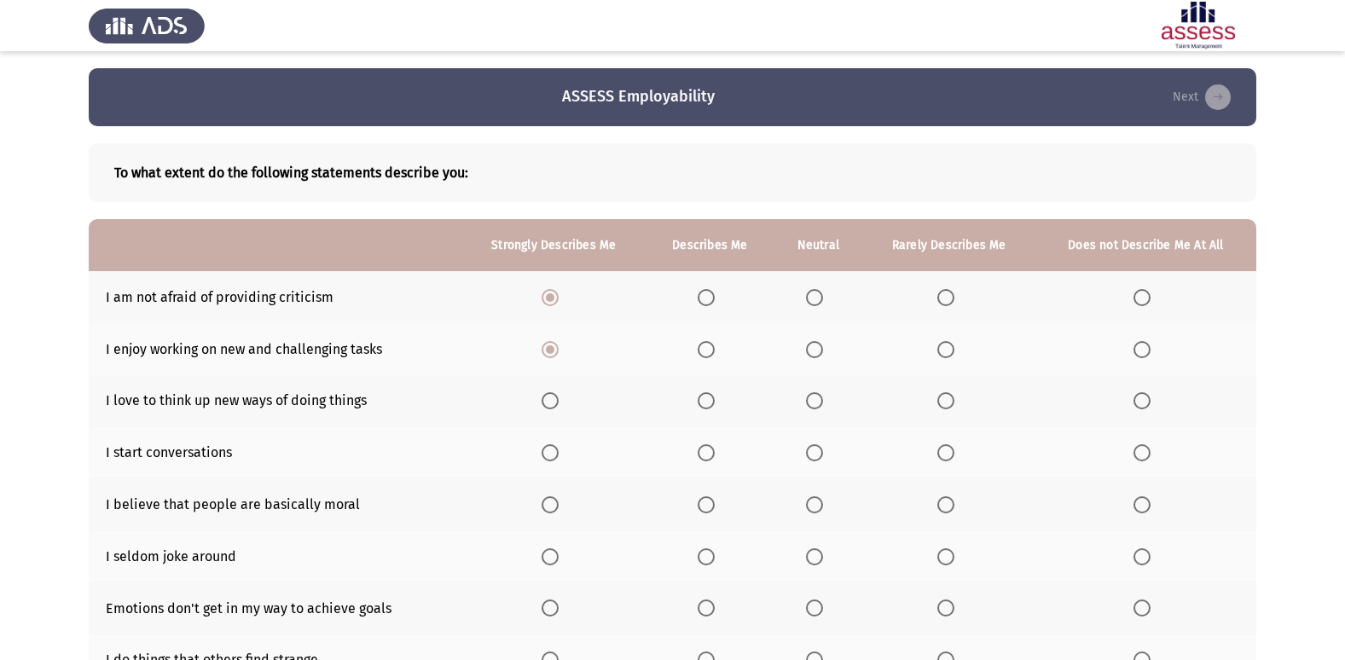
click at [546, 398] on span "Select an option" at bounding box center [550, 400] width 17 height 17
click at [546, 398] on input "Select an option" at bounding box center [550, 400] width 17 height 17
click at [704, 456] on span "Select an option" at bounding box center [706, 452] width 17 height 17
click at [704, 456] on input "Select an option" at bounding box center [706, 452] width 17 height 17
click at [551, 502] on span "Select an option" at bounding box center [550, 504] width 17 height 17
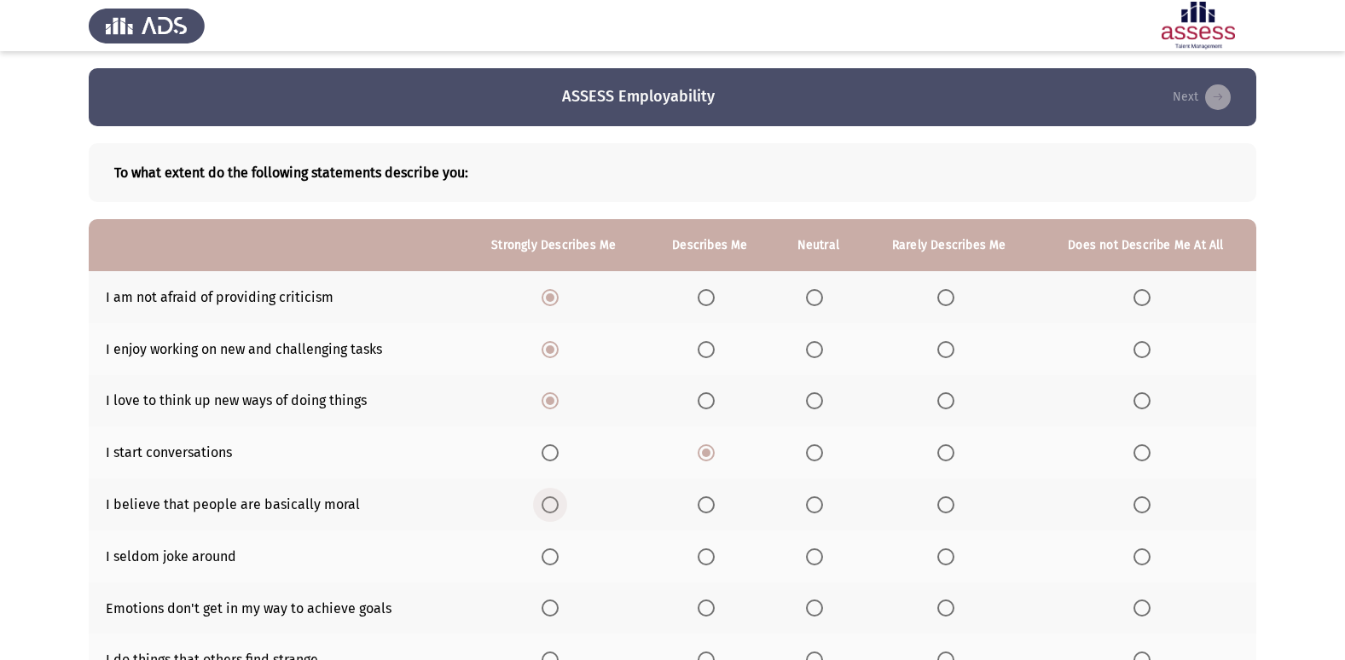
click at [551, 502] on input "Select an option" at bounding box center [550, 504] width 17 height 17
click at [712, 552] on span "Select an option" at bounding box center [706, 557] width 17 height 17
click at [712, 552] on input "Select an option" at bounding box center [706, 557] width 17 height 17
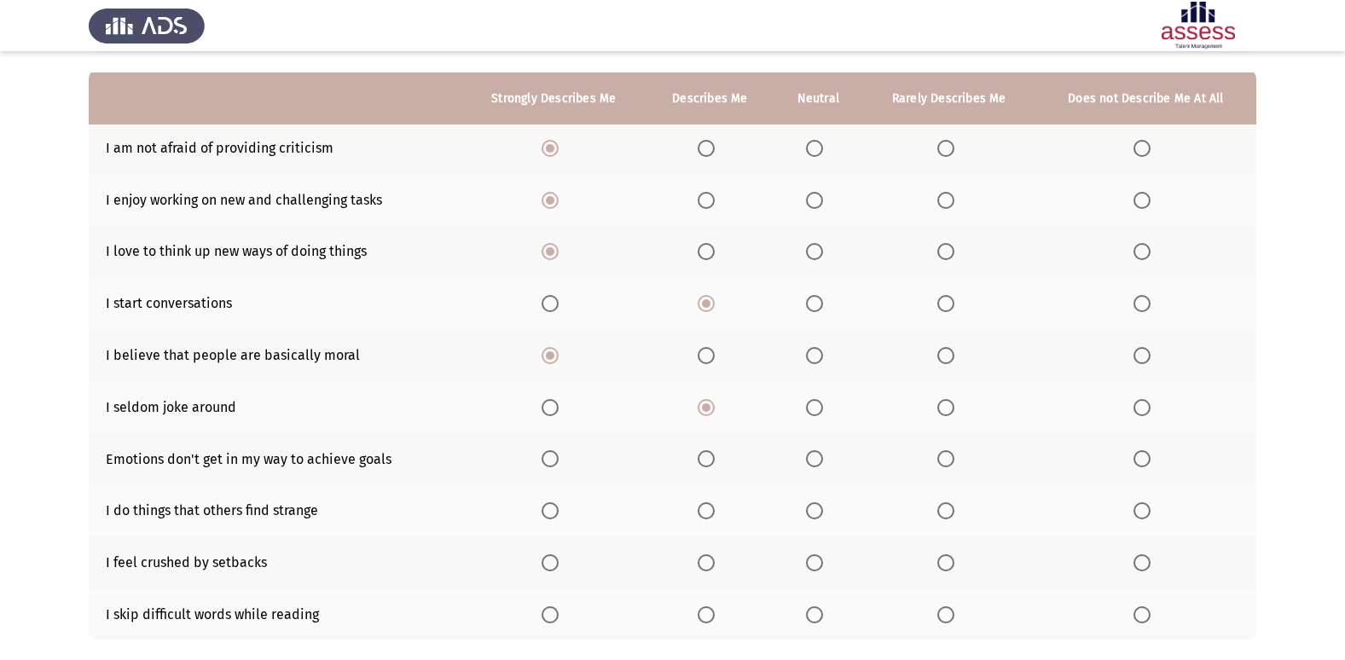
scroll to position [249, 0]
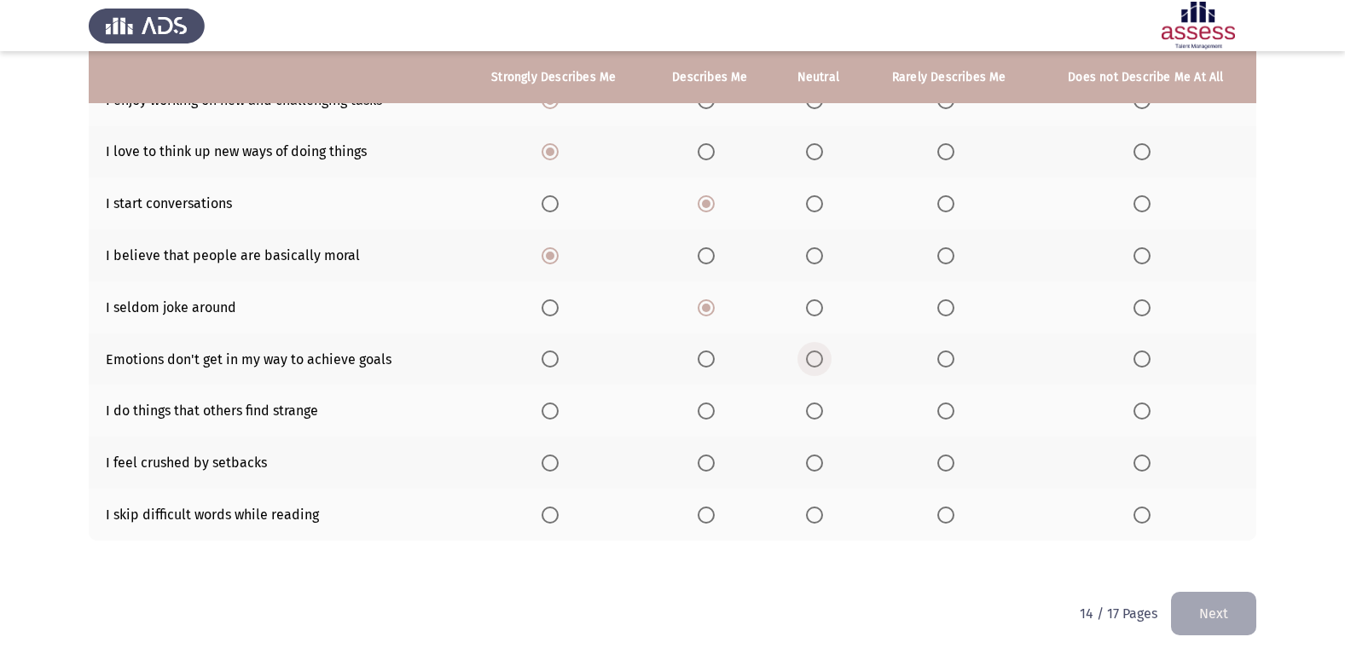
click at [807, 357] on span "Select an option" at bounding box center [814, 359] width 17 height 17
click at [807, 357] on input "Select an option" at bounding box center [814, 359] width 17 height 17
click at [943, 360] on span "Select an option" at bounding box center [946, 359] width 17 height 17
click at [943, 360] on input "Select an option" at bounding box center [946, 359] width 17 height 17
click at [1141, 360] on span "Select an option" at bounding box center [1142, 359] width 17 height 17
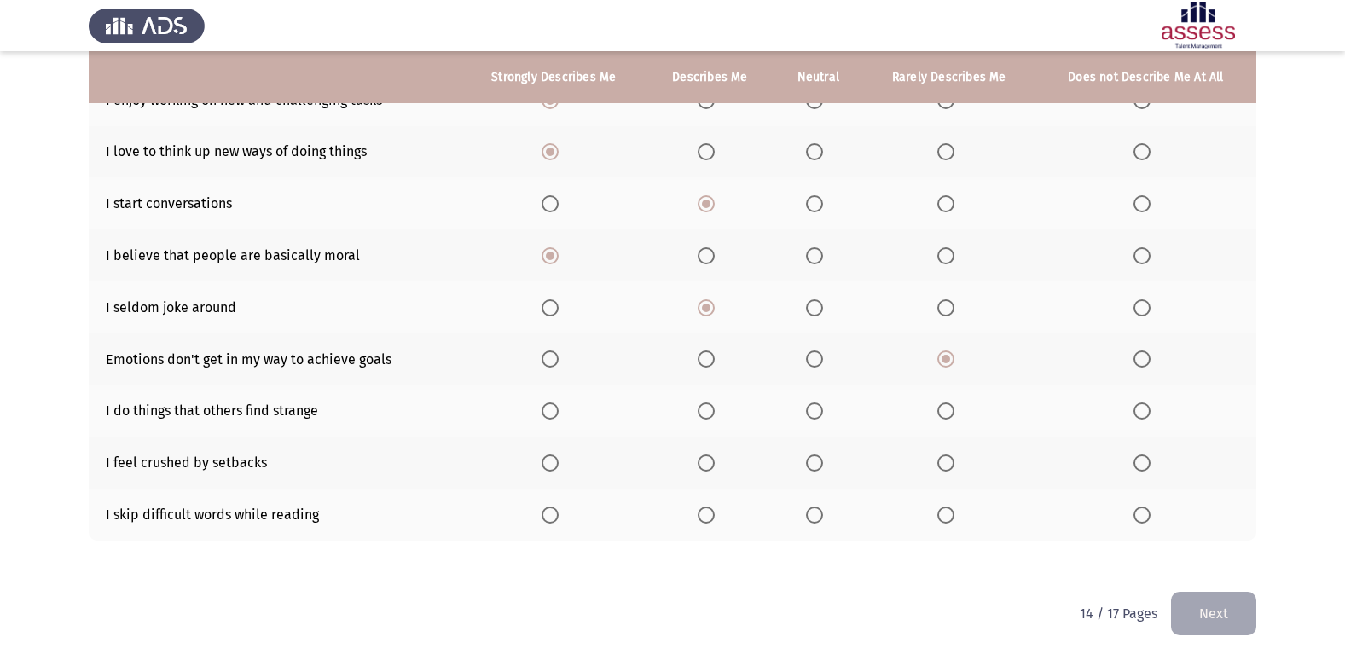
click at [1141, 360] on input "Select an option" at bounding box center [1142, 359] width 17 height 17
click at [548, 413] on span "Select an option" at bounding box center [550, 411] width 17 height 17
click at [548, 413] on input "Select an option" at bounding box center [550, 411] width 17 height 17
click at [701, 456] on span "Select an option" at bounding box center [706, 463] width 17 height 17
click at [701, 456] on input "Select an option" at bounding box center [706, 463] width 17 height 17
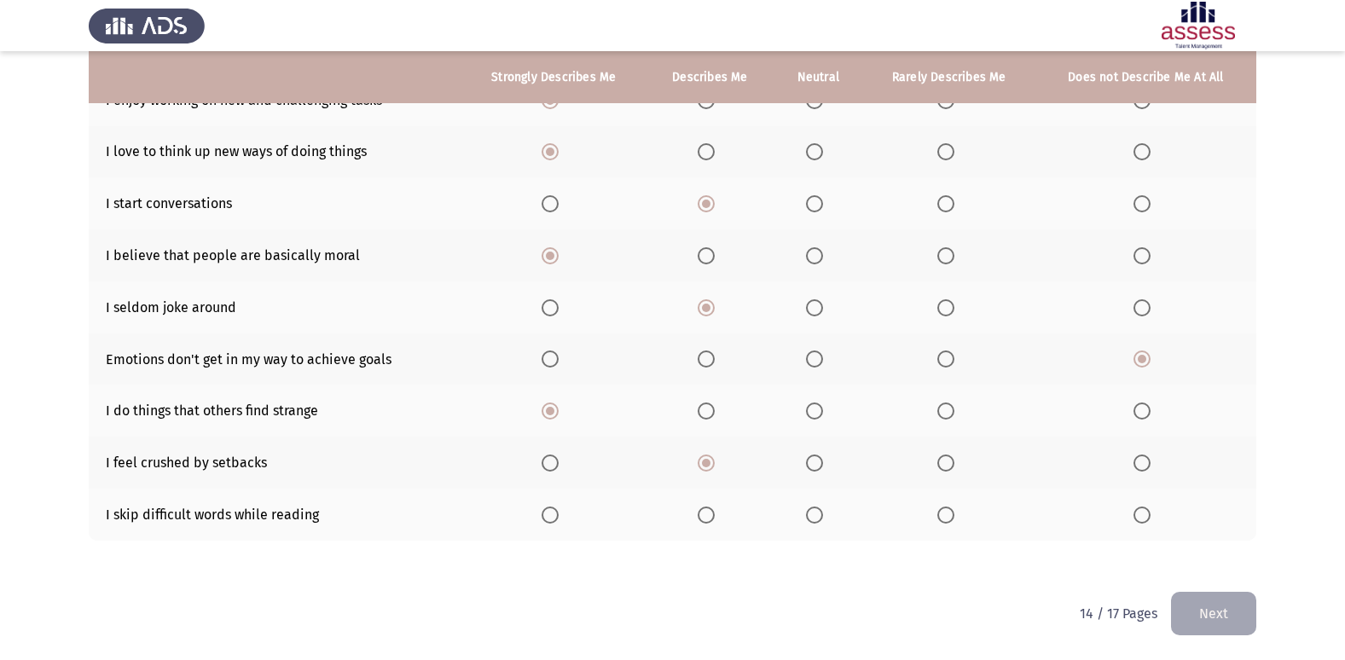
click at [542, 514] on th at bounding box center [554, 515] width 185 height 52
click at [564, 521] on label "Select an option" at bounding box center [554, 515] width 24 height 17
click at [559, 521] on input "Select an option" at bounding box center [550, 515] width 17 height 17
click at [1234, 618] on button "Next" at bounding box center [1213, 614] width 85 height 44
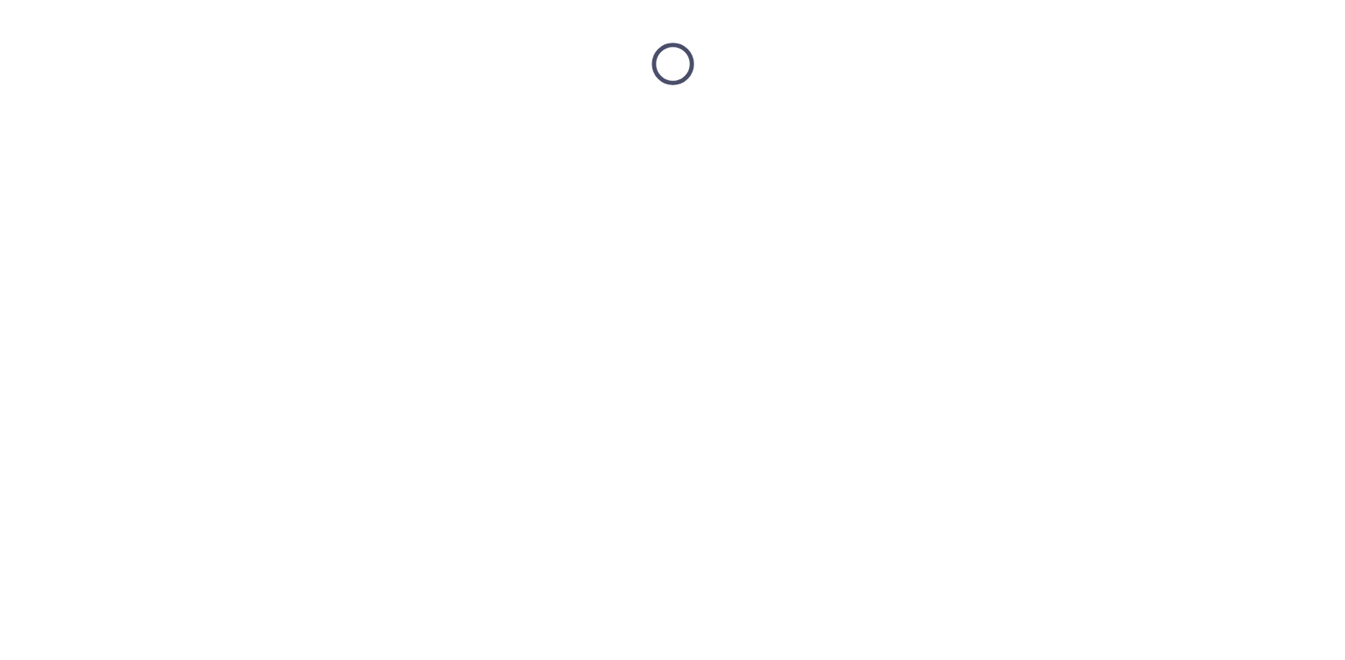
scroll to position [0, 0]
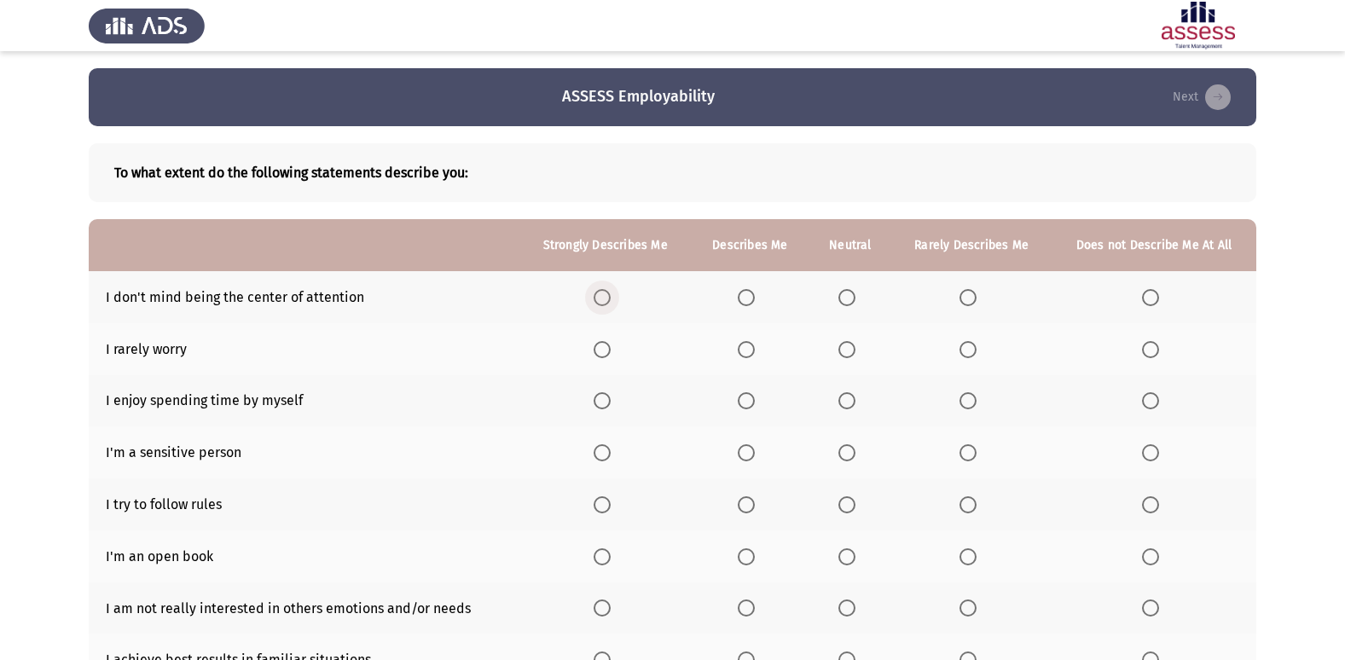
click at [605, 304] on span "Select an option" at bounding box center [602, 297] width 17 height 17
click at [605, 304] on input "Select an option" at bounding box center [602, 297] width 17 height 17
click at [753, 341] on span "Select an option" at bounding box center [746, 349] width 17 height 17
click at [753, 341] on input "Select an option" at bounding box center [746, 349] width 17 height 17
click at [751, 402] on span "Select an option" at bounding box center [746, 400] width 17 height 17
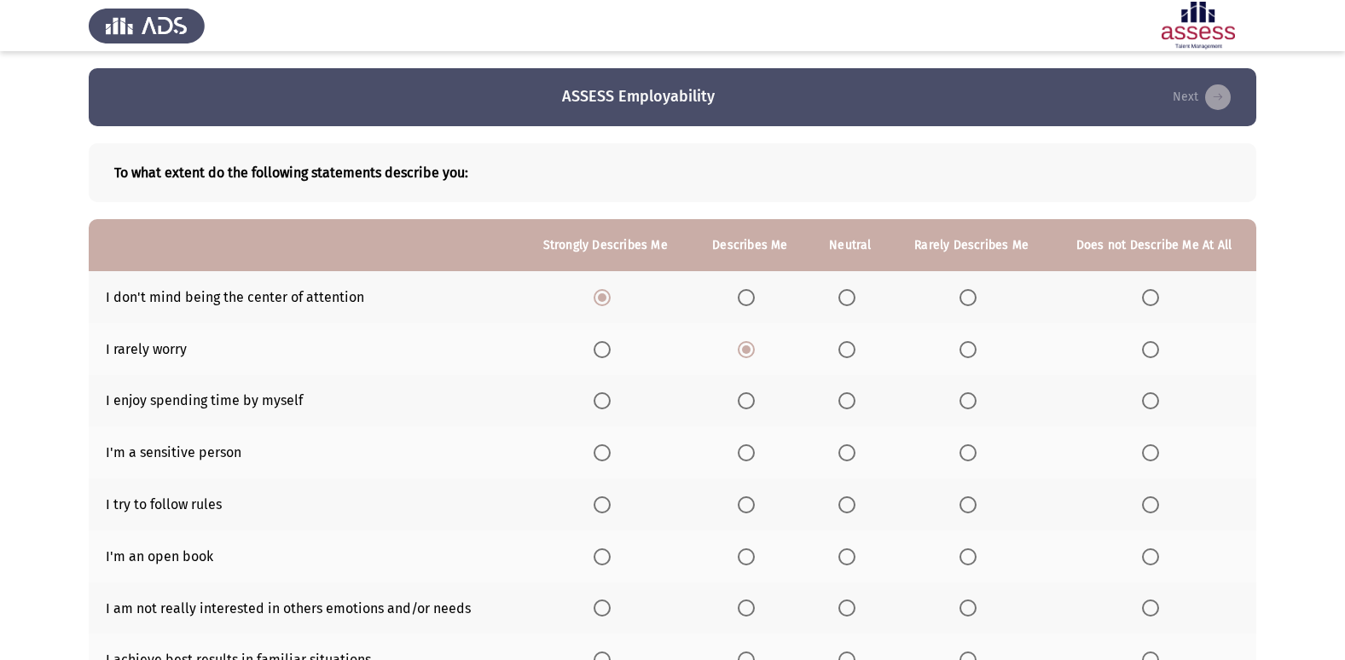
click at [751, 402] on input "Select an option" at bounding box center [746, 400] width 17 height 17
click at [742, 456] on span "Select an option" at bounding box center [746, 452] width 17 height 17
click at [742, 456] on input "Select an option" at bounding box center [746, 452] width 17 height 17
click at [843, 514] on th at bounding box center [851, 505] width 83 height 52
click at [847, 514] on th at bounding box center [851, 505] width 83 height 52
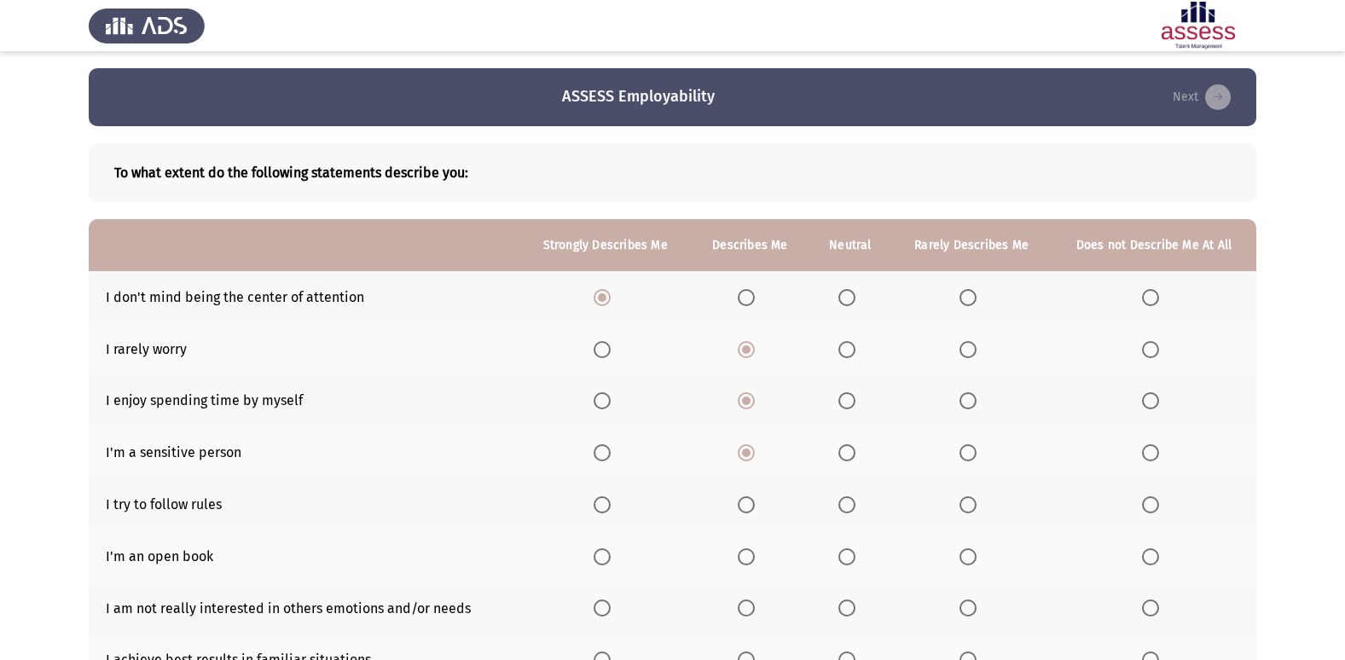
click at [841, 493] on th at bounding box center [851, 505] width 83 height 52
click at [850, 500] on span "Select an option" at bounding box center [847, 504] width 17 height 17
click at [850, 500] on input "Select an option" at bounding box center [847, 504] width 17 height 17
click at [848, 564] on span "Select an option" at bounding box center [847, 557] width 17 height 17
click at [848, 564] on input "Select an option" at bounding box center [847, 557] width 17 height 17
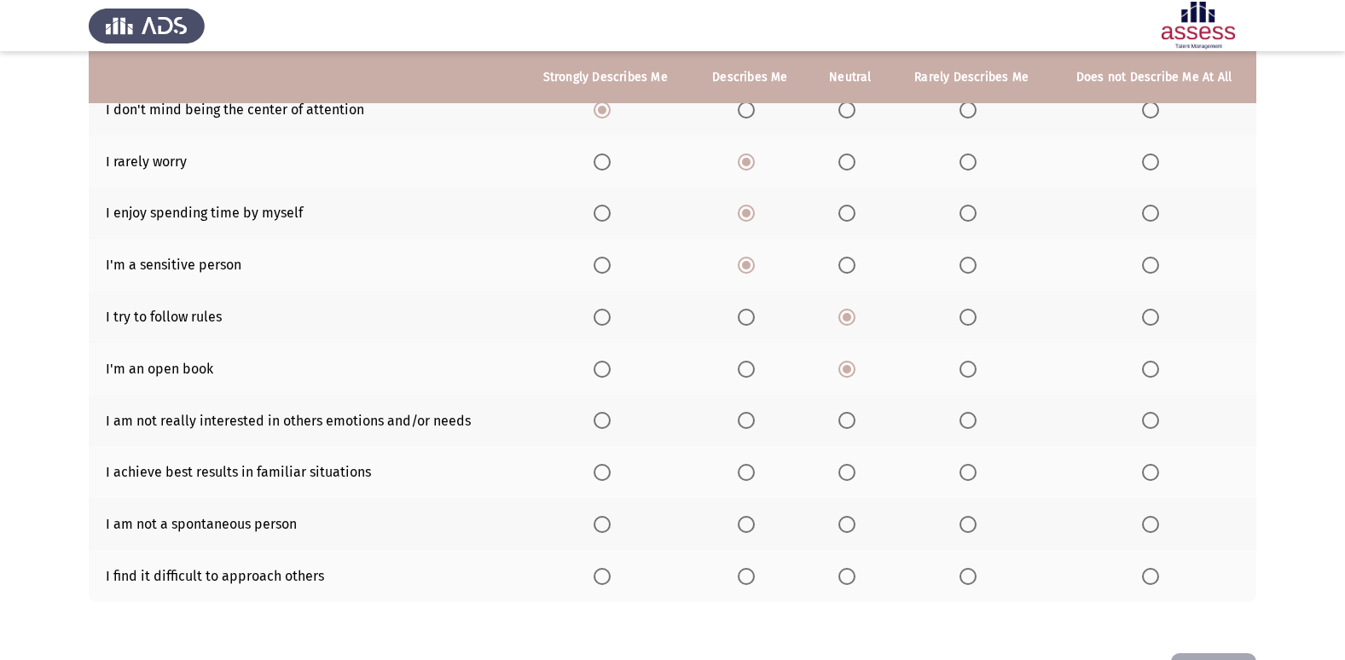
scroll to position [249, 0]
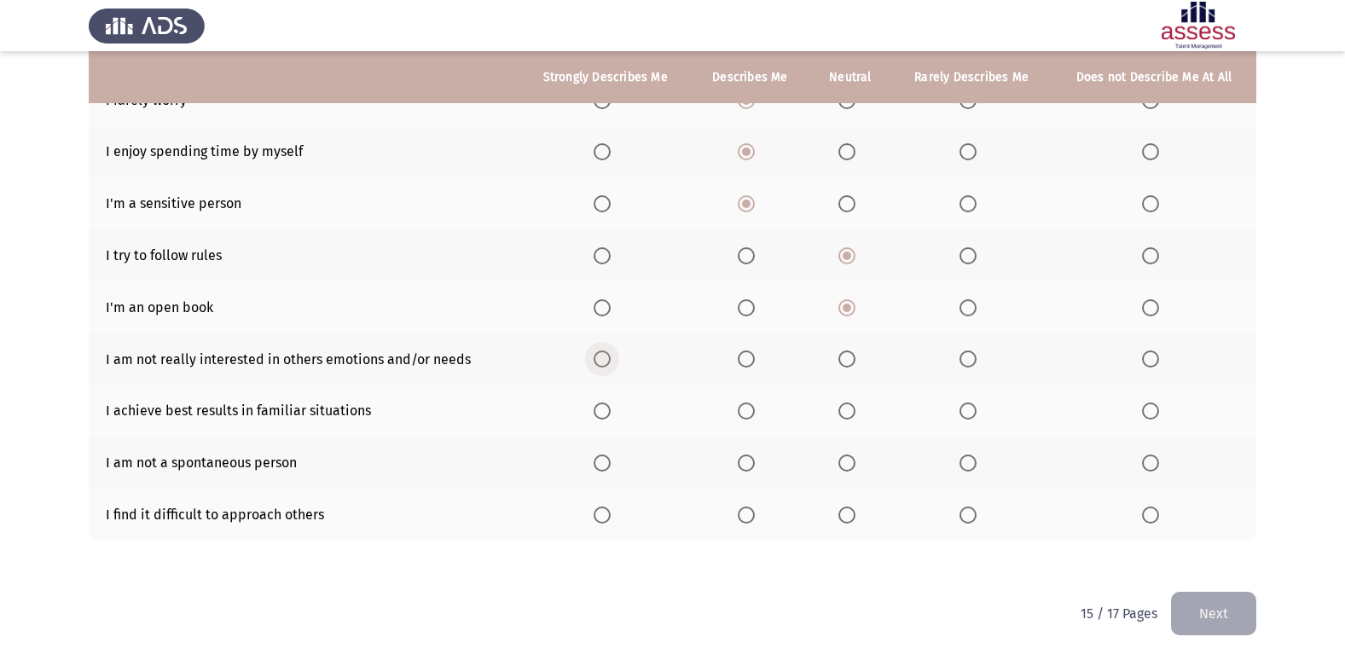
click at [614, 358] on label "Select an option" at bounding box center [606, 359] width 24 height 17
click at [611, 358] on input "Select an option" at bounding box center [602, 359] width 17 height 17
click at [741, 413] on th at bounding box center [750, 411] width 119 height 52
click at [752, 423] on th at bounding box center [750, 411] width 119 height 52
click at [755, 439] on th at bounding box center [750, 463] width 119 height 52
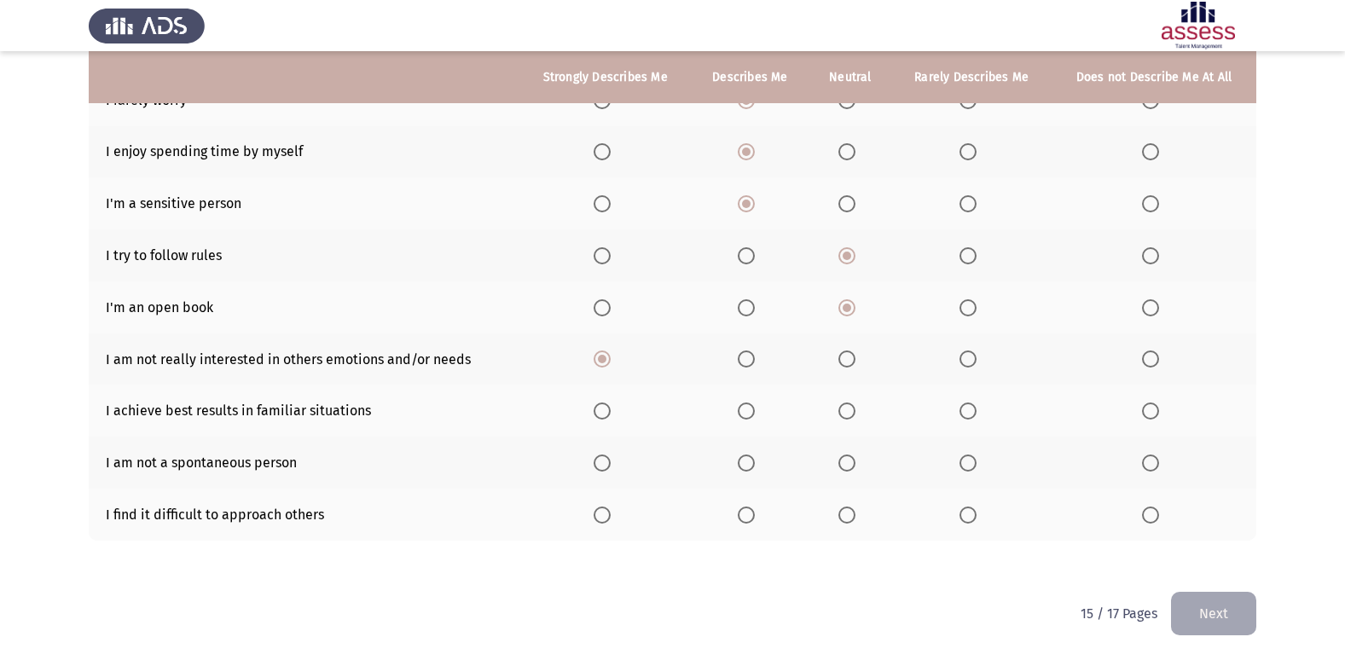
drag, startPoint x: 739, startPoint y: 403, endPoint x: 746, endPoint y: 409, distance: 9.1
click at [741, 403] on th at bounding box center [750, 411] width 119 height 52
click at [747, 411] on span "Select an option" at bounding box center [746, 411] width 17 height 17
click at [747, 411] on input "Select an option" at bounding box center [746, 411] width 17 height 17
click at [614, 459] on label "Select an option" at bounding box center [606, 463] width 24 height 17
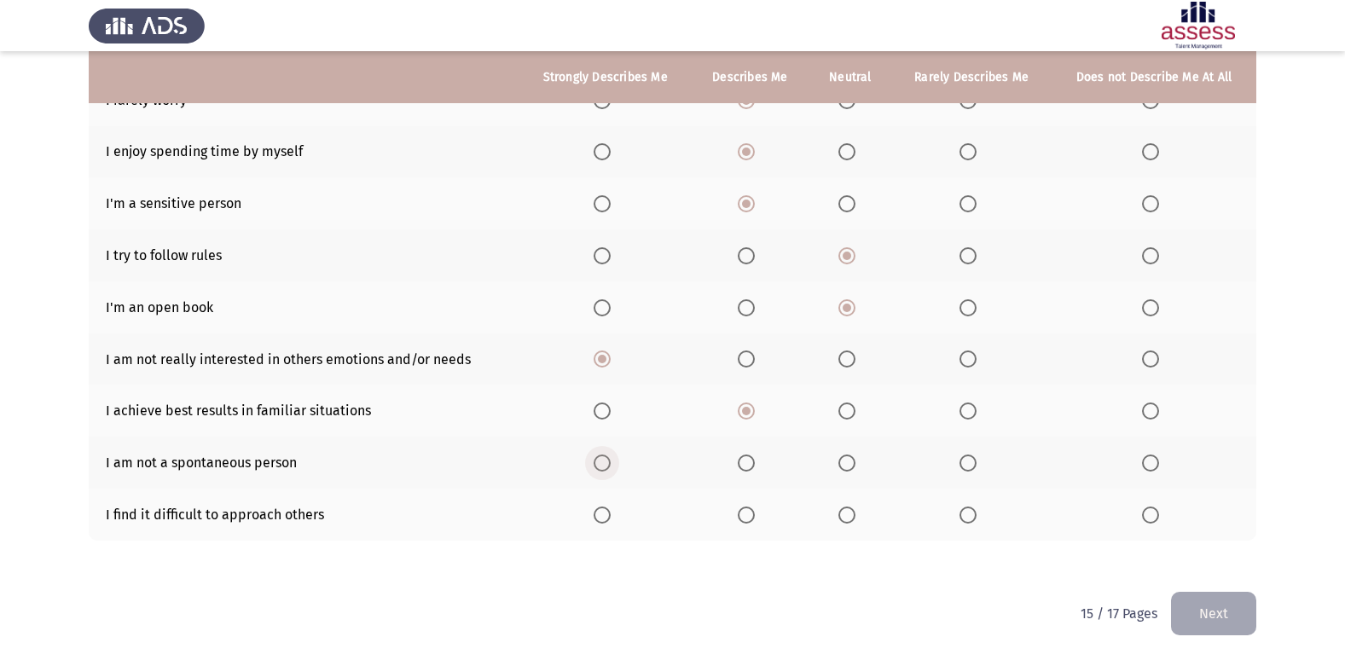
click at [611, 459] on input "Select an option" at bounding box center [602, 463] width 17 height 17
click at [856, 520] on span "Select an option" at bounding box center [847, 515] width 17 height 17
click at [856, 520] on input "Select an option" at bounding box center [847, 515] width 17 height 17
click at [1190, 623] on button "Next" at bounding box center [1213, 614] width 85 height 44
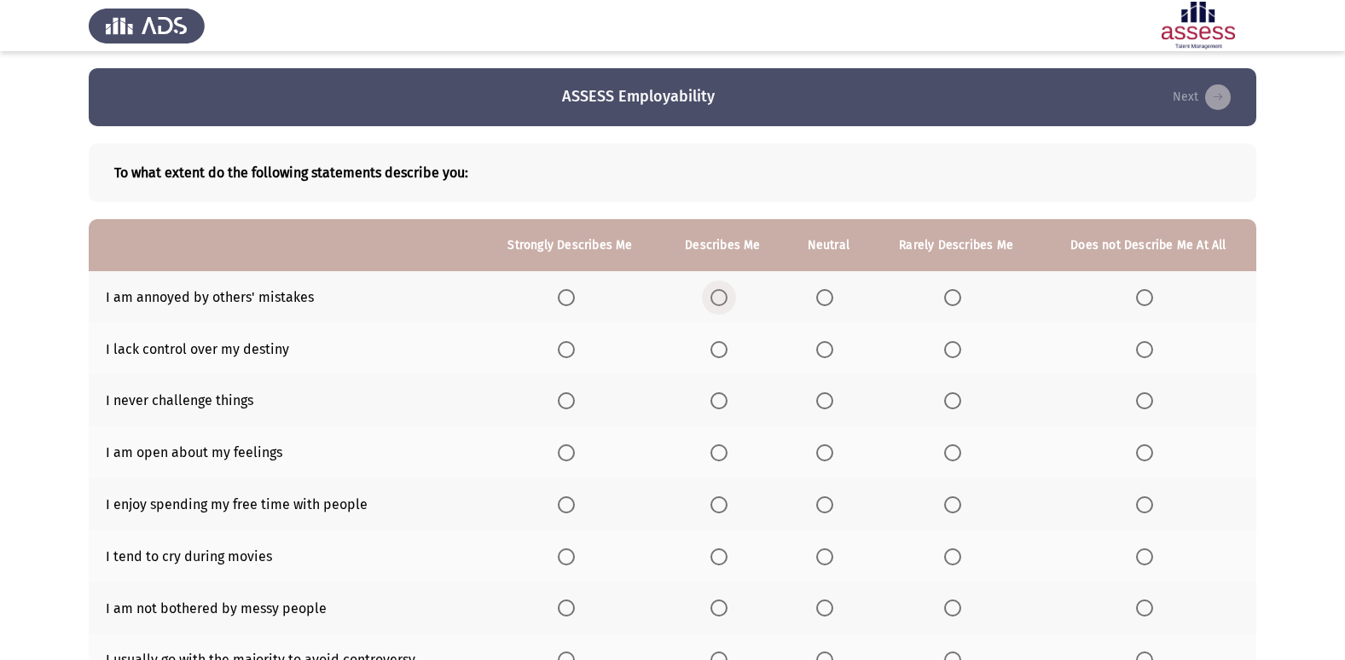
click at [722, 304] on span "Select an option" at bounding box center [719, 297] width 17 height 17
click at [722, 304] on input "Select an option" at bounding box center [719, 297] width 17 height 17
click at [564, 341] on span "Select an option" at bounding box center [566, 349] width 17 height 17
click at [564, 341] on input "Select an option" at bounding box center [566, 349] width 17 height 17
click at [563, 401] on span "Select an option" at bounding box center [566, 400] width 17 height 17
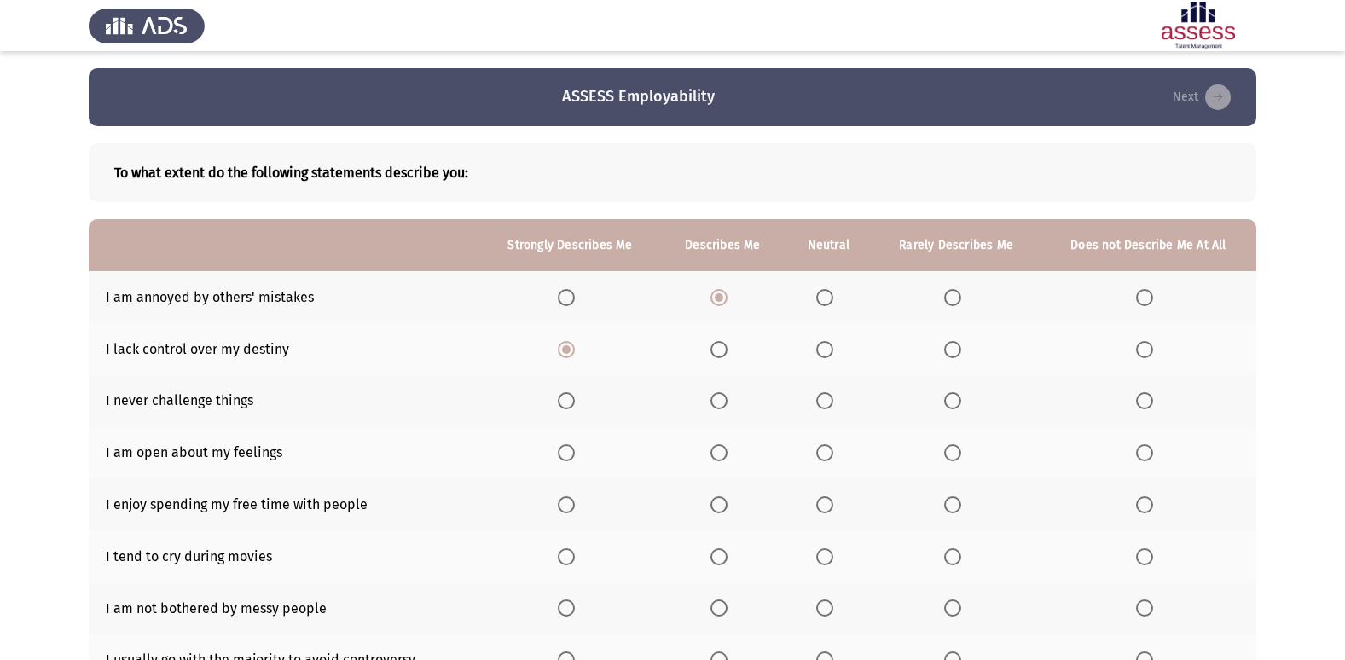
click at [563, 401] on input "Select an option" at bounding box center [566, 400] width 17 height 17
click at [728, 454] on span "Select an option" at bounding box center [719, 452] width 17 height 17
click at [728, 454] on input "Select an option" at bounding box center [719, 452] width 17 height 17
click at [562, 508] on span "Select an option" at bounding box center [566, 504] width 17 height 17
click at [562, 508] on input "Select an option" at bounding box center [566, 504] width 17 height 17
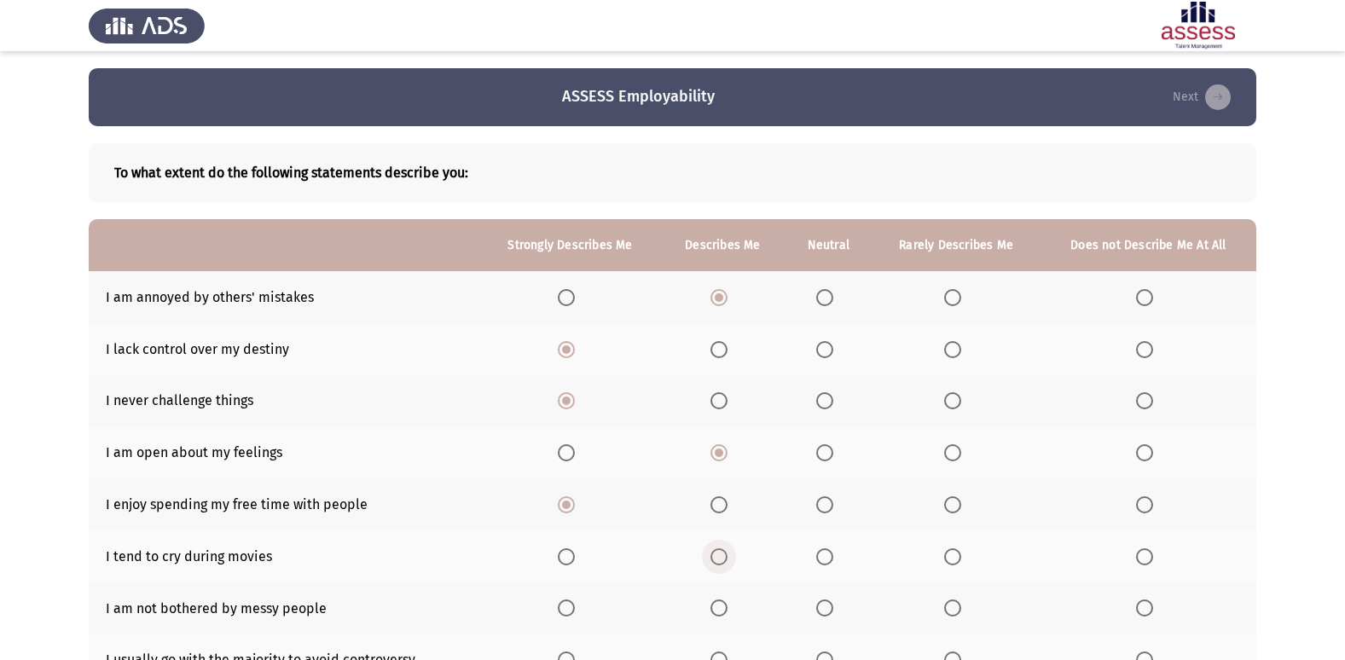
click at [726, 556] on span "Select an option" at bounding box center [719, 557] width 17 height 17
click at [726, 556] on input "Select an option" at bounding box center [719, 557] width 17 height 17
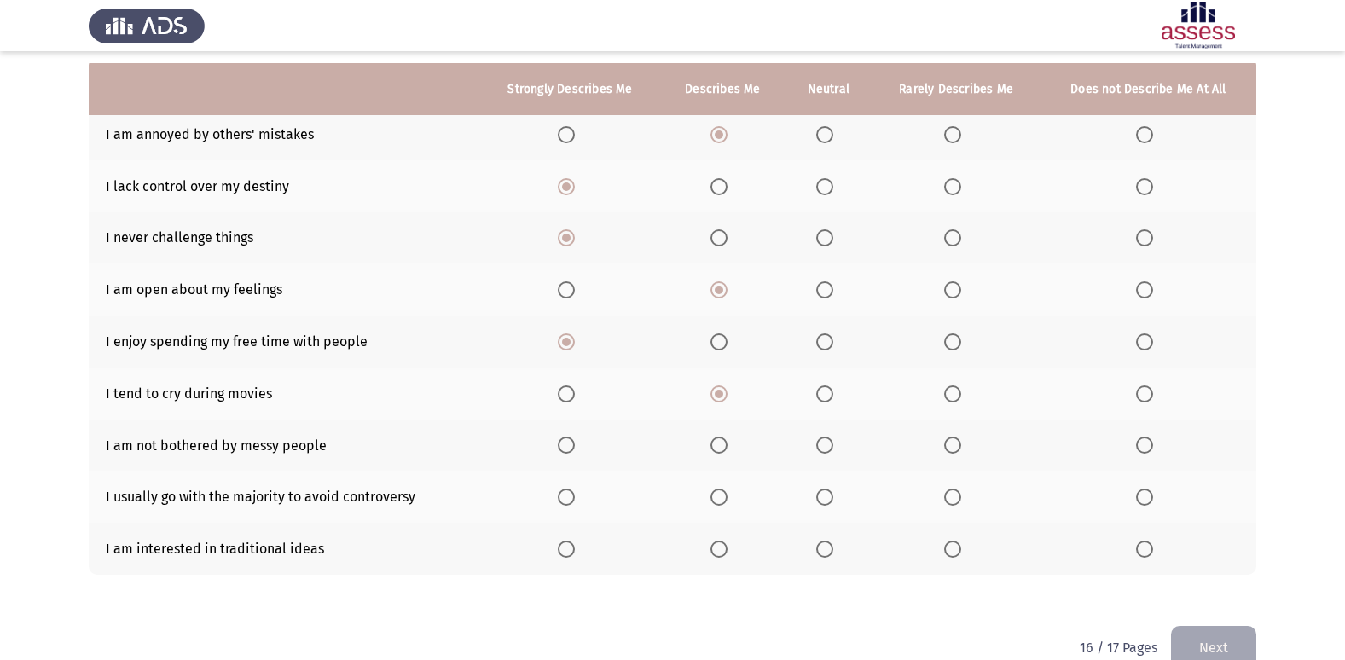
scroll to position [175, 0]
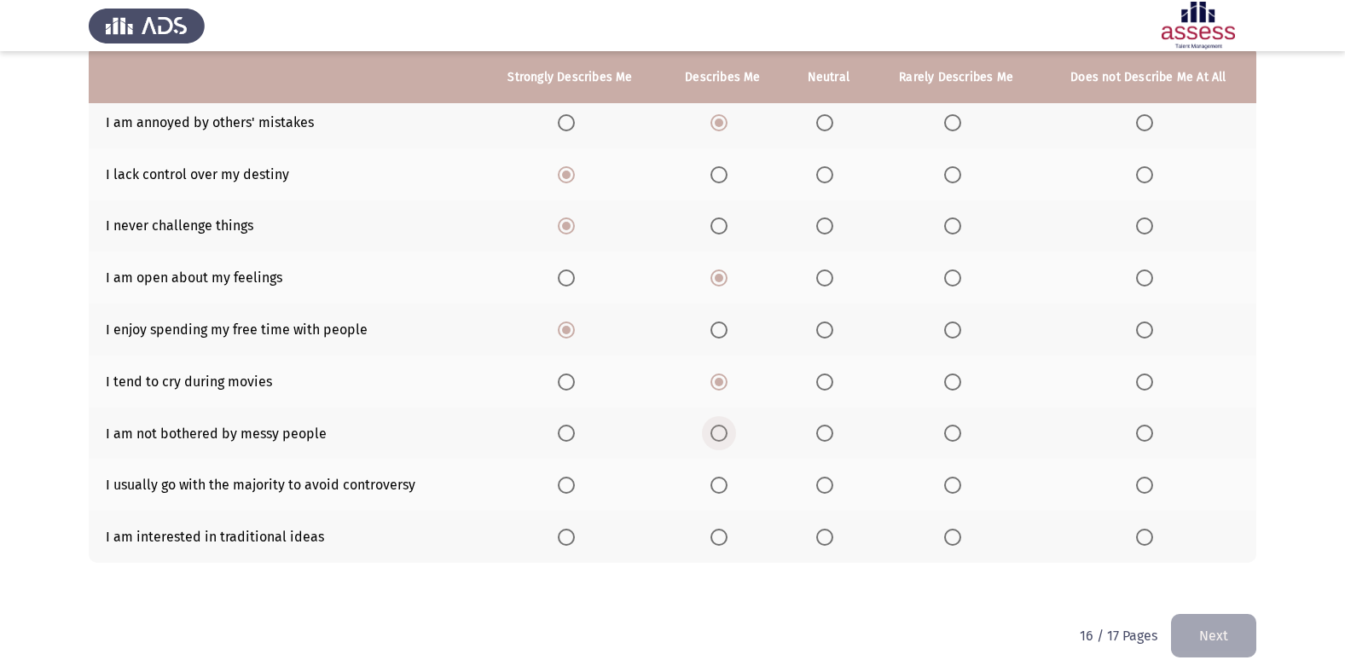
click at [718, 430] on span "Select an option" at bounding box center [719, 433] width 17 height 17
click at [718, 430] on input "Select an option" at bounding box center [719, 433] width 17 height 17
click at [730, 484] on label "Select an option" at bounding box center [723, 485] width 24 height 17
click at [728, 484] on input "Select an option" at bounding box center [719, 485] width 17 height 17
click at [565, 533] on span "Select an option" at bounding box center [566, 537] width 17 height 17
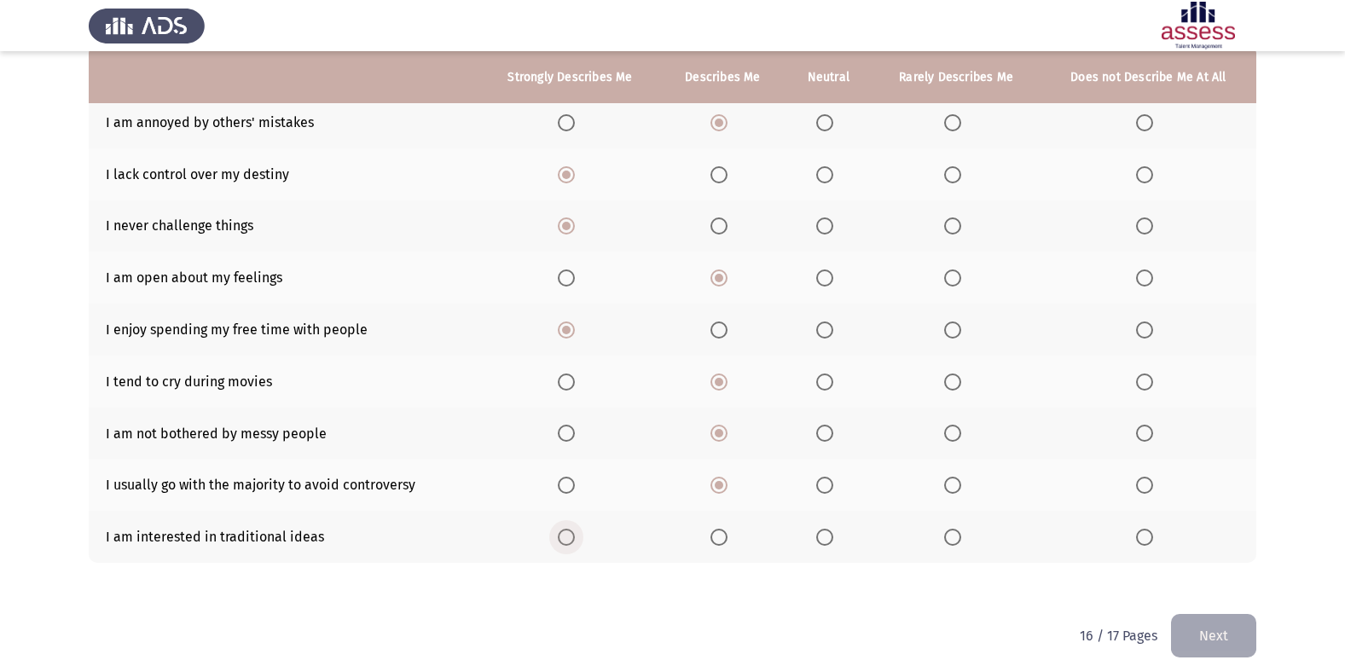
click at [565, 533] on input "Select an option" at bounding box center [566, 537] width 17 height 17
click at [1169, 652] on div "16 / 17 Pages Next" at bounding box center [1168, 636] width 177 height 44
click at [1190, 651] on button "Next" at bounding box center [1213, 636] width 85 height 44
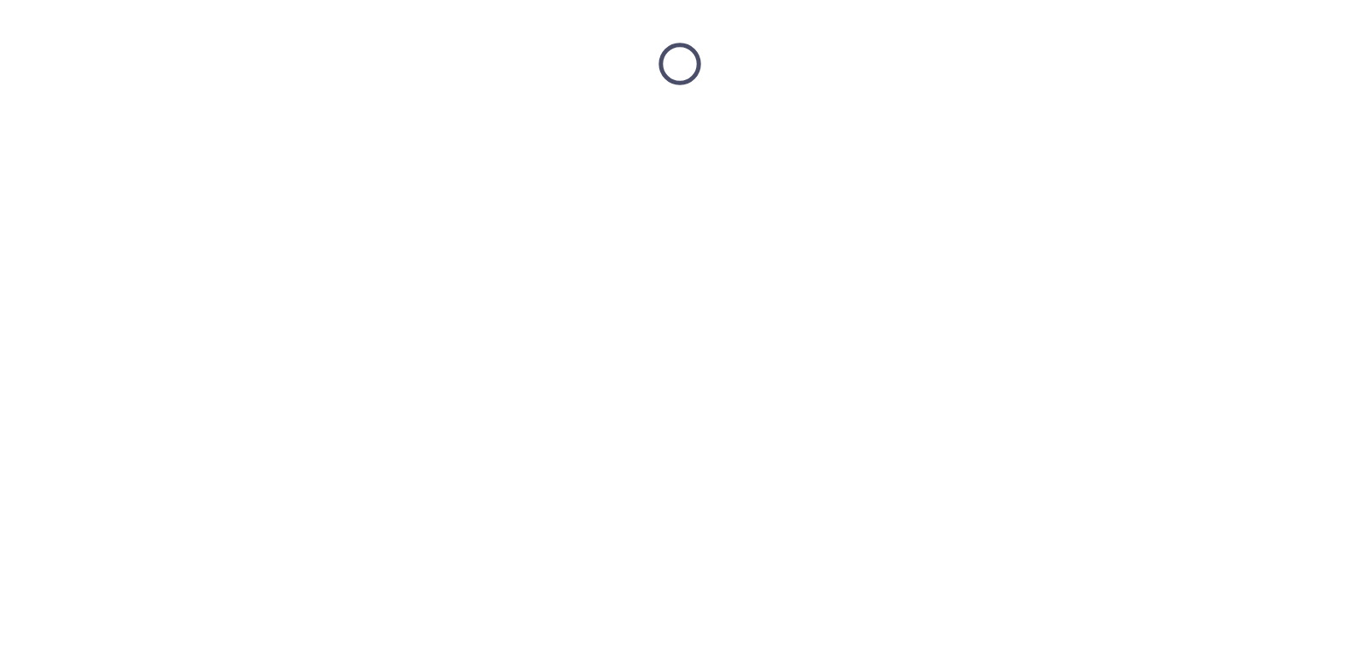
scroll to position [0, 0]
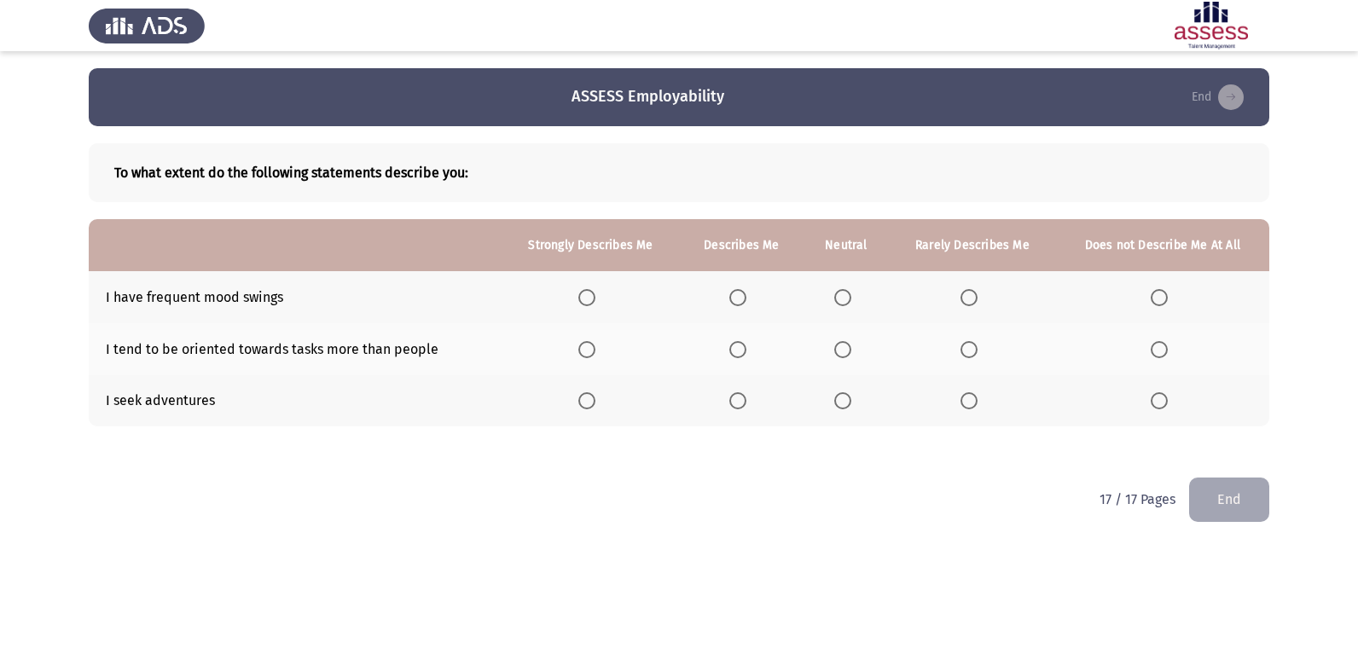
click at [740, 298] on span "Select an option" at bounding box center [737, 297] width 17 height 17
click at [740, 298] on input "Select an option" at bounding box center [737, 297] width 17 height 17
click at [745, 350] on span "Select an option" at bounding box center [737, 349] width 17 height 17
click at [745, 350] on input "Select an option" at bounding box center [737, 349] width 17 height 17
click at [593, 395] on span "Select an option" at bounding box center [586, 400] width 17 height 17
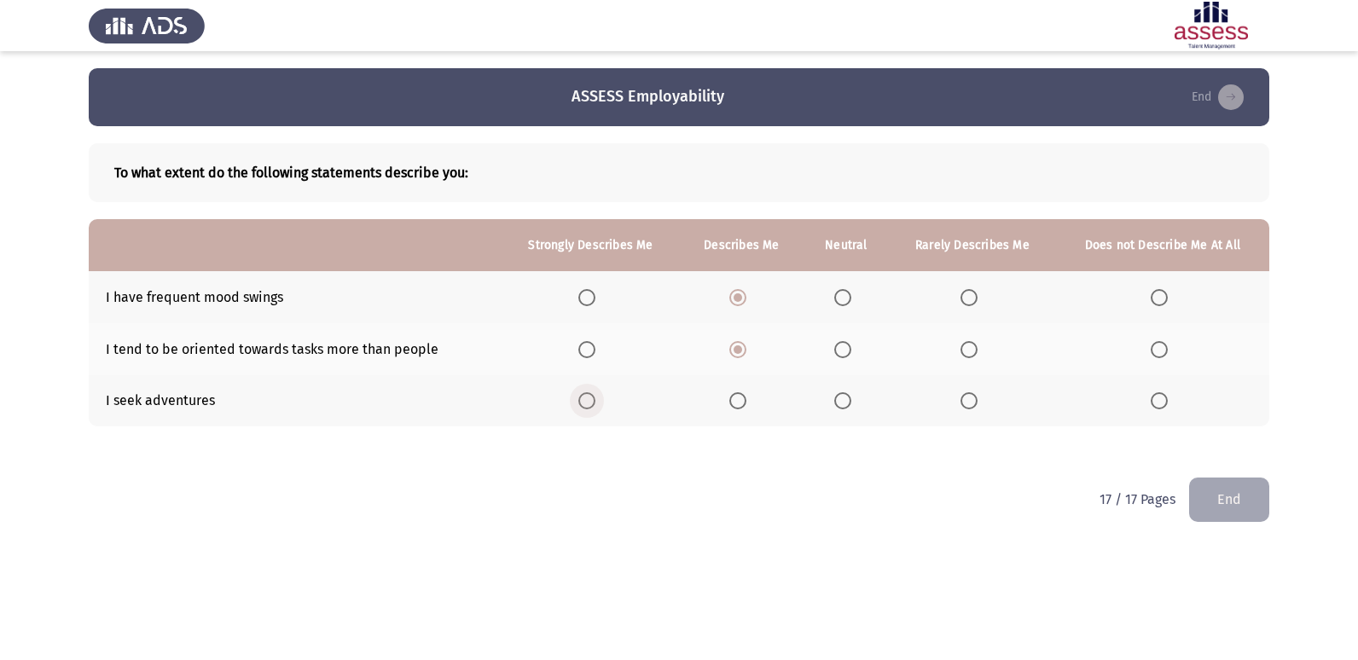
click at [593, 395] on input "Select an option" at bounding box center [586, 400] width 17 height 17
click at [1239, 488] on button "End" at bounding box center [1229, 500] width 80 height 44
